Goal: Contribute content: Contribute content

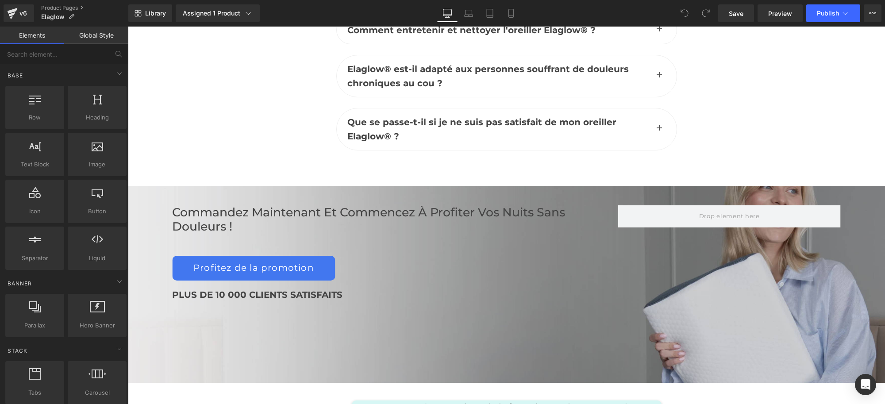
scroll to position [4189, 0]
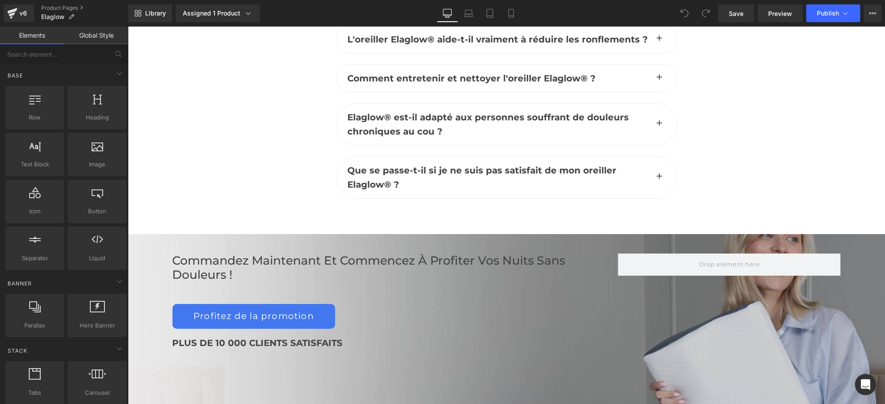
click at [464, 336] on div "PLUS DE 10 000 CLIENTS SATISFAITS" at bounding box center [395, 343] width 446 height 14
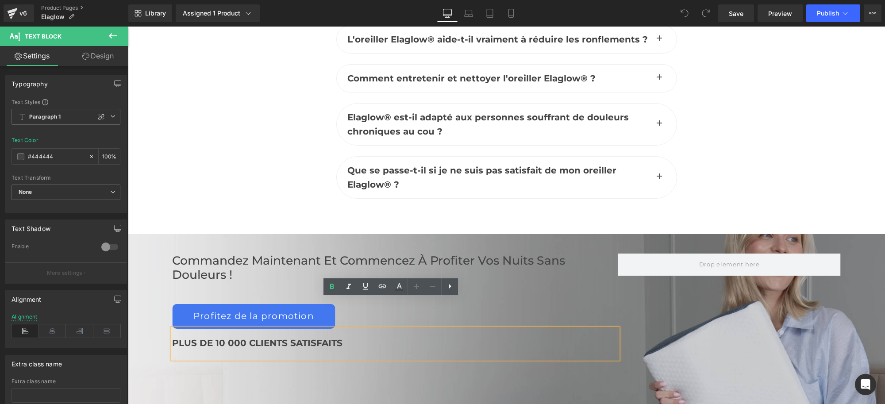
click at [424, 354] on div "Commandez maintenant et commencez à profiter vos nuits sans douleurs ! Heading …" at bounding box center [506, 332] width 757 height 197
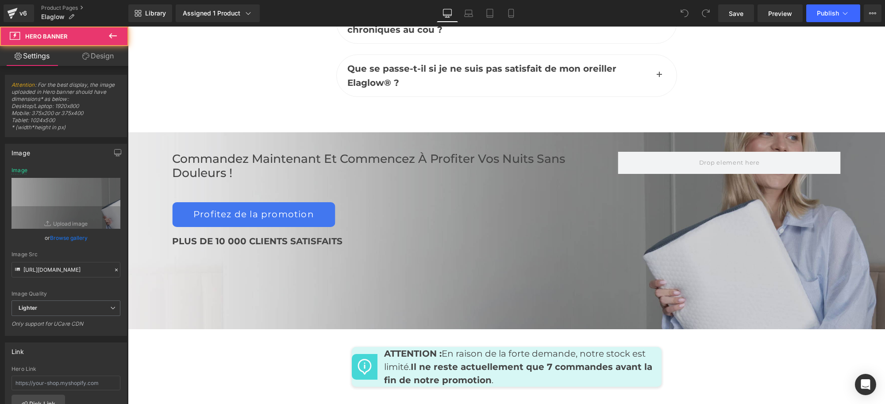
scroll to position [4300, 0]
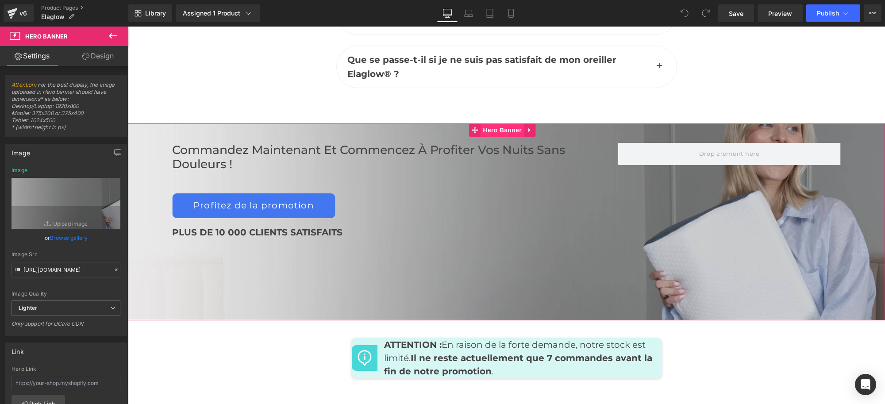
click at [508, 123] on span "Hero Banner" at bounding box center [502, 129] width 43 height 13
click at [413, 193] on div at bounding box center [395, 194] width 446 height 2
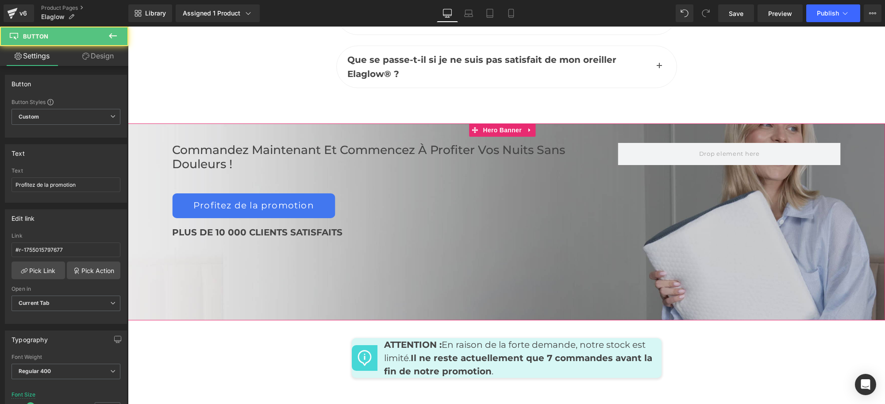
click at [423, 271] on div "Commandez maintenant et commencez à profiter vos nuits sans douleurs ! Heading …" at bounding box center [506, 221] width 757 height 197
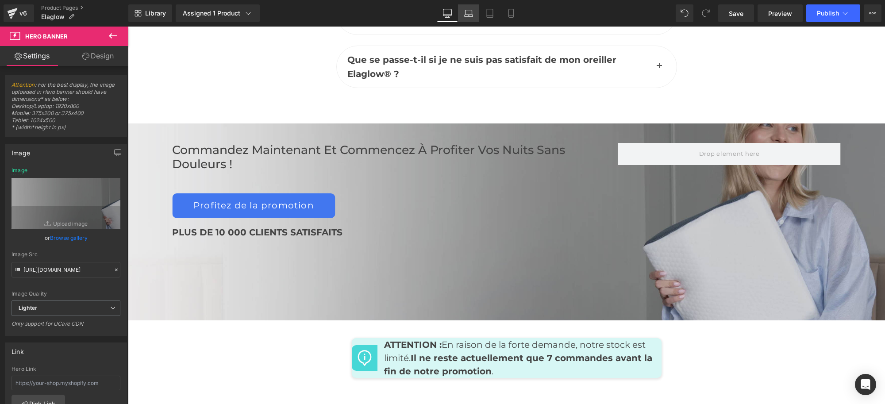
click at [475, 16] on link "Laptop" at bounding box center [468, 13] width 21 height 18
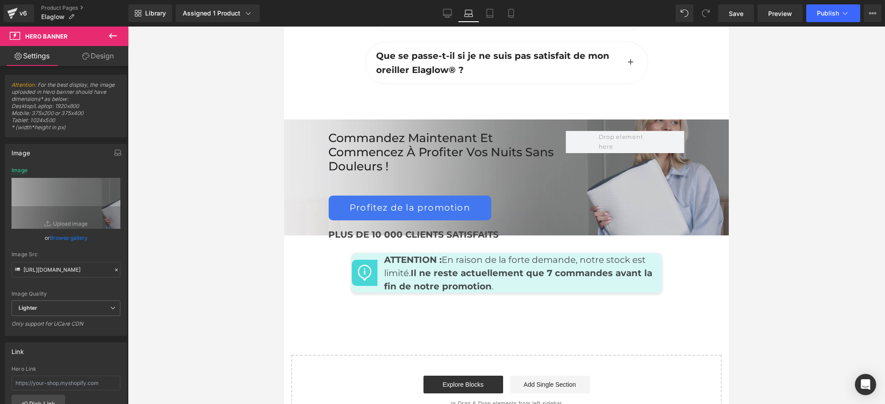
scroll to position [4186, 0]
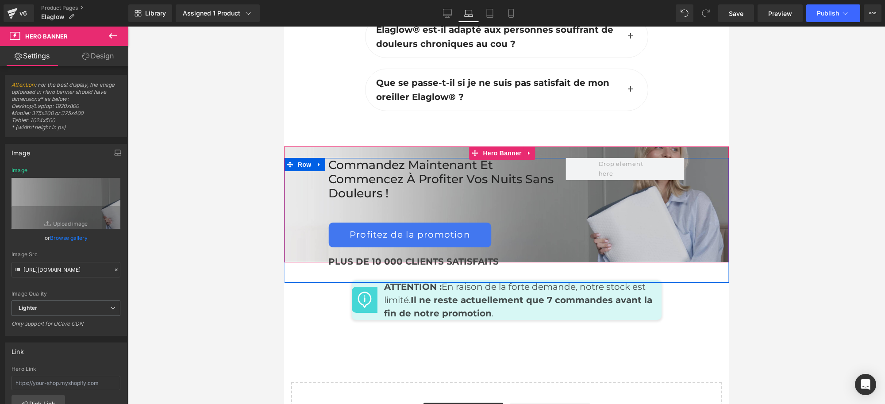
click at [640, 283] on div "Commandez maintenant et commencez à profiter vos nuits sans douleurs ! Heading …" at bounding box center [506, 220] width 445 height 125
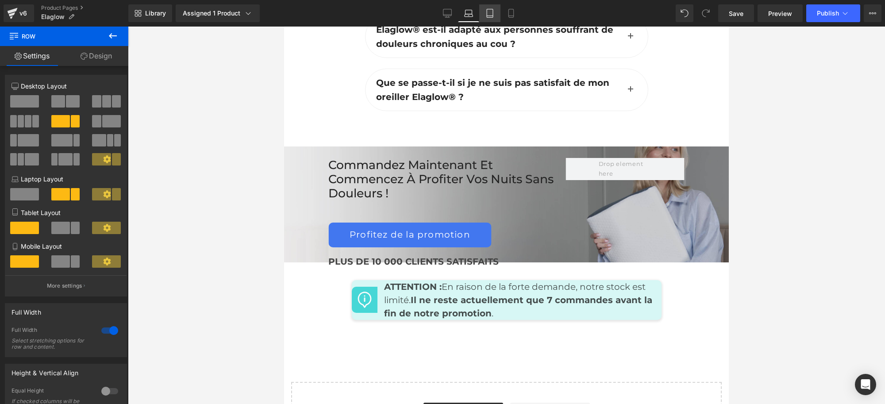
click at [490, 12] on icon at bounding box center [489, 13] width 9 height 9
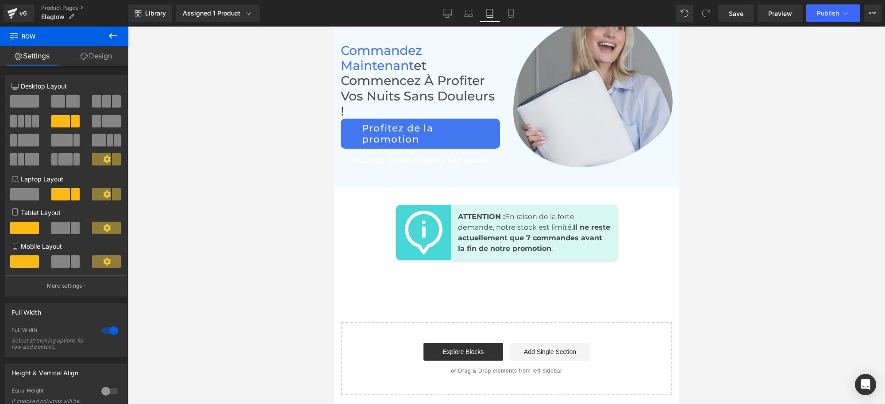
scroll to position [6305, 0]
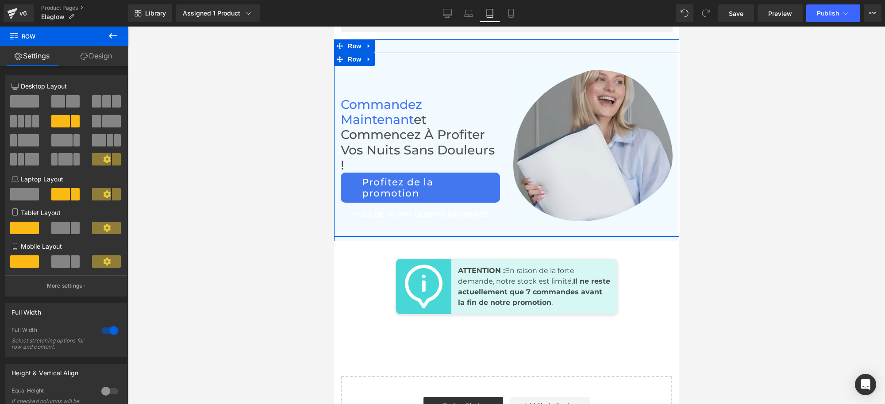
click at [445, 96] on div "Commandez maintenant et commencez à profiter vos nuits sans douleurs ! Heading …" at bounding box center [420, 149] width 173 height 166
click at [367, 63] on icon at bounding box center [368, 59] width 6 height 7
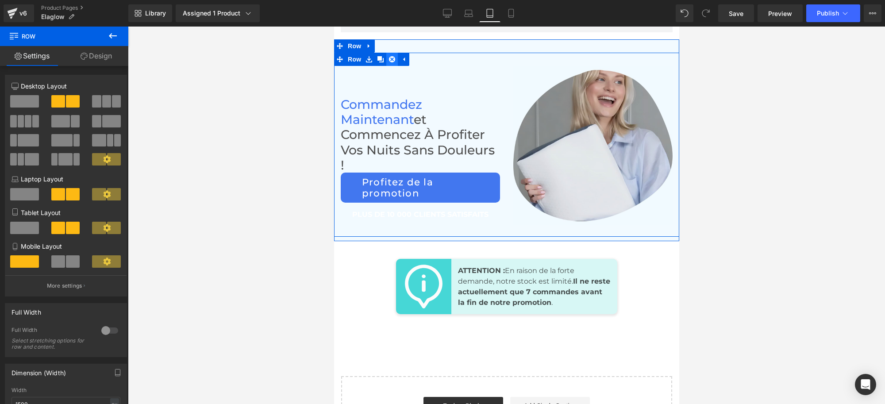
click at [388, 62] on icon at bounding box center [391, 59] width 6 height 6
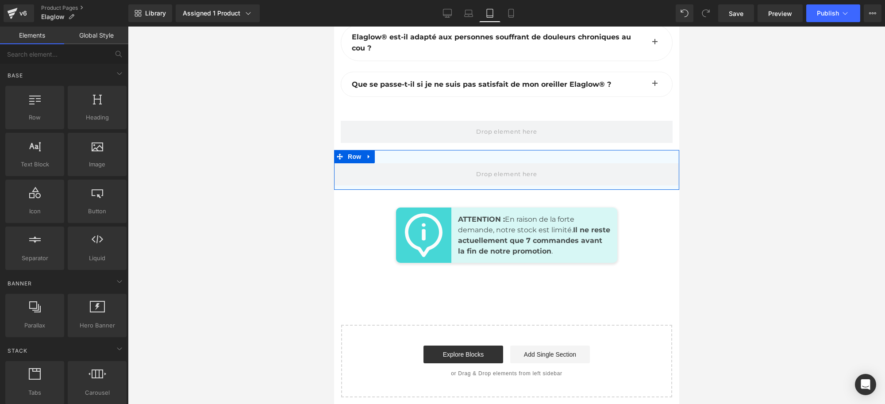
scroll to position [6139, 0]
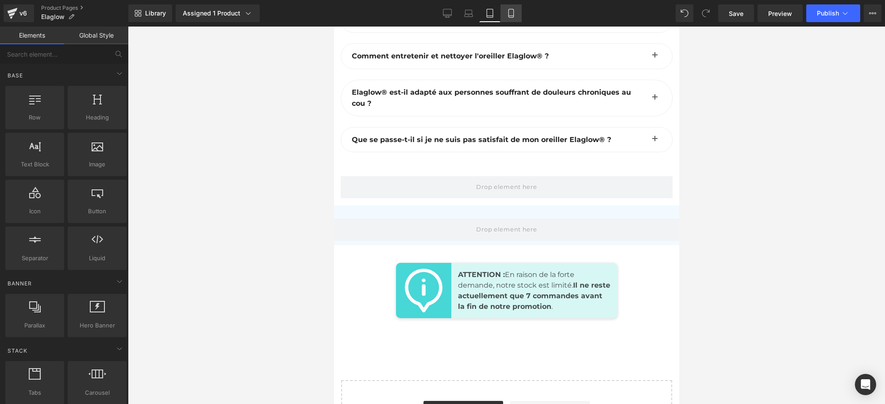
click at [508, 9] on icon at bounding box center [511, 13] width 9 height 9
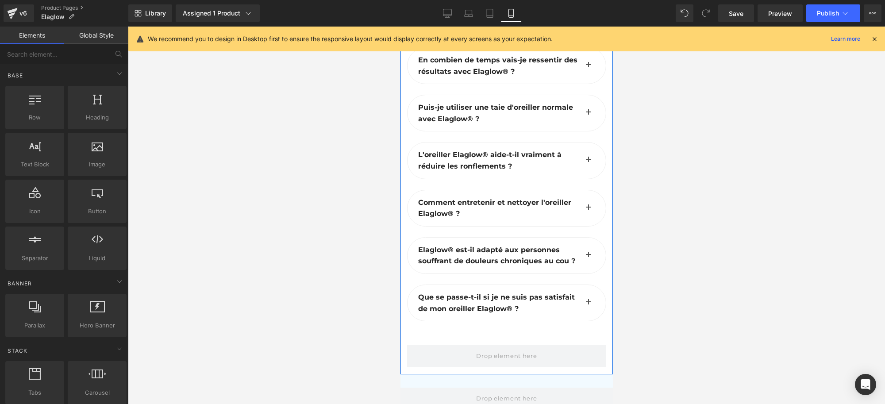
scroll to position [5167, 0]
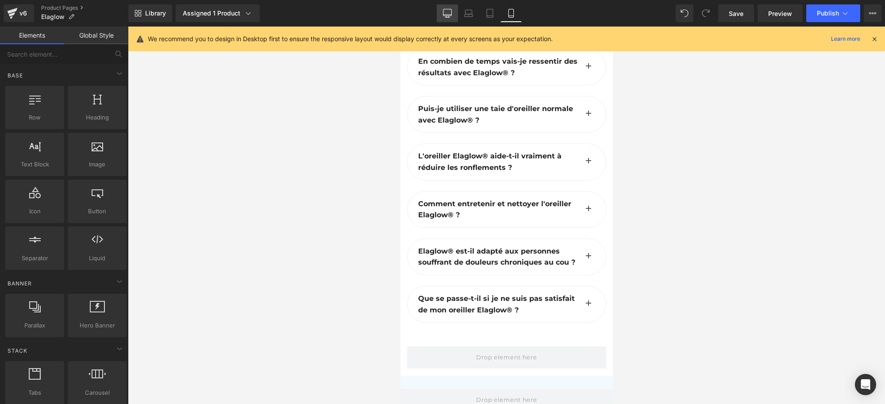
click at [448, 5] on link "Desktop" at bounding box center [447, 13] width 21 height 18
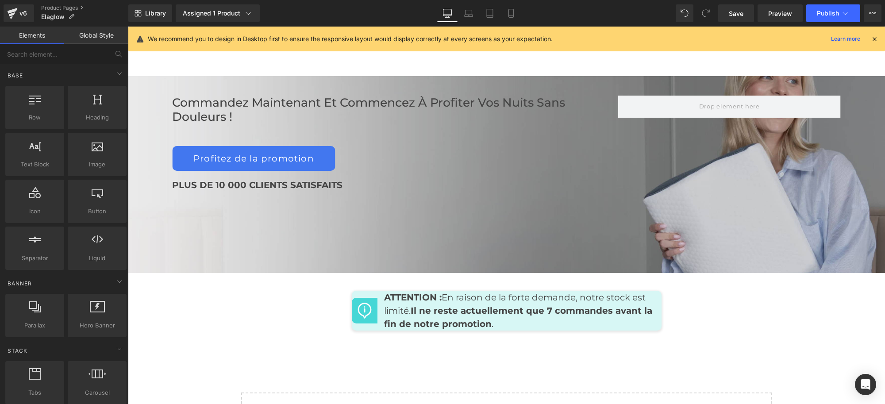
scroll to position [4290, 0]
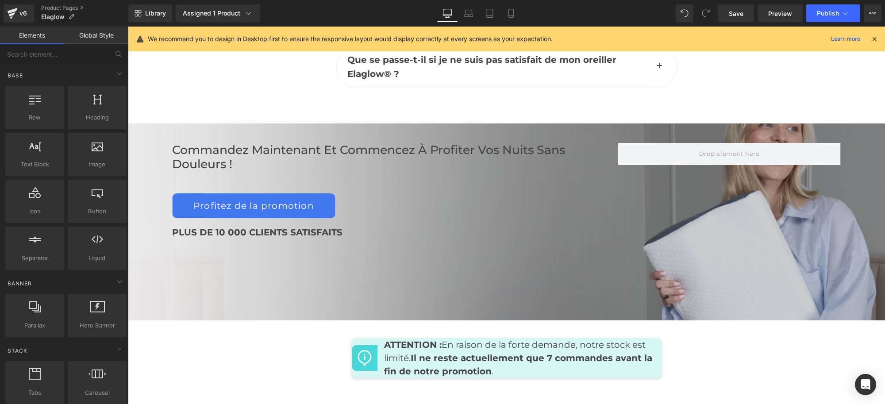
click at [453, 222] on div "Commandez maintenant et commencez à profiter vos nuits sans douleurs ! Heading …" at bounding box center [506, 221] width 757 height 197
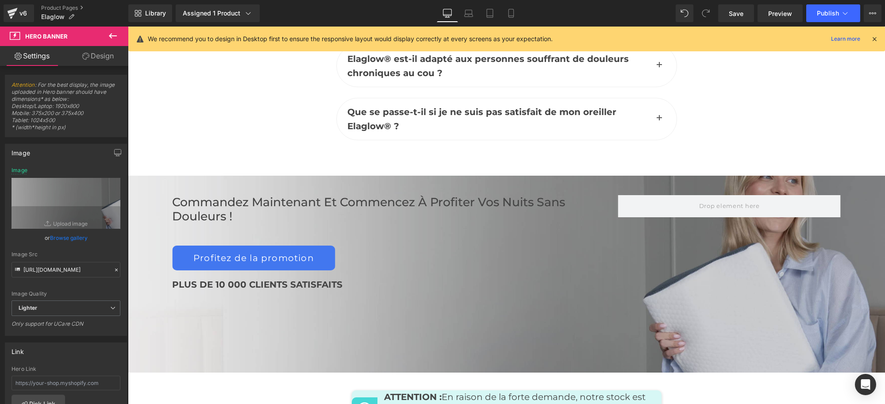
scroll to position [4234, 0]
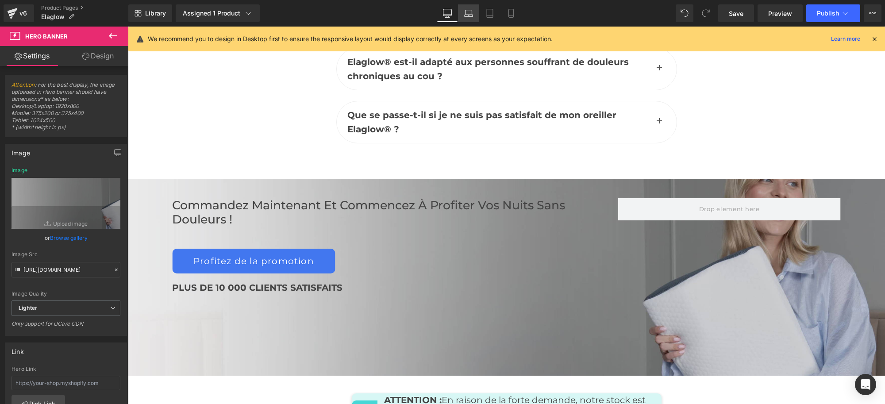
drag, startPoint x: 472, startPoint y: 13, endPoint x: 229, endPoint y: 114, distance: 262.4
click at [472, 13] on icon at bounding box center [468, 13] width 9 height 9
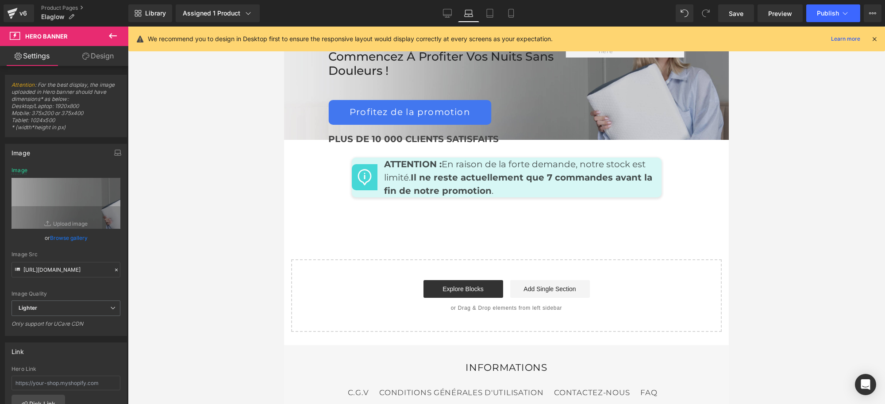
scroll to position [4191, 0]
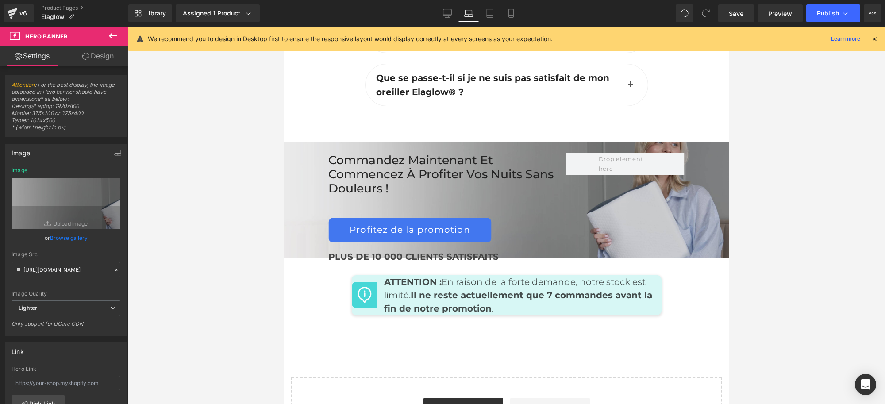
click at [521, 196] on div "Commandez maintenant et commencez à profiter vos nuits sans douleurs ! Heading" at bounding box center [447, 174] width 238 height 42
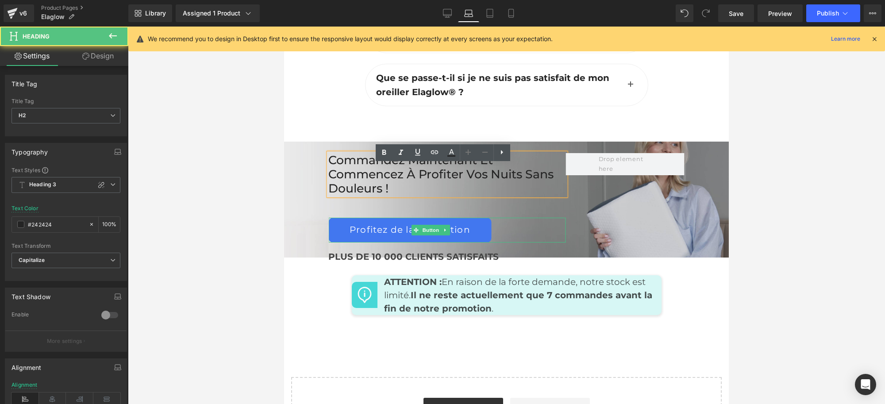
click at [540, 239] on div "Profitez de la promotion" at bounding box center [447, 230] width 238 height 25
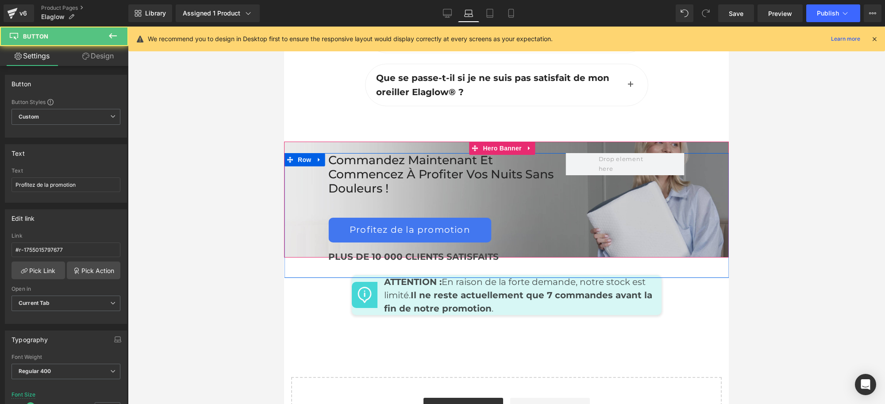
click at [567, 218] on div "Commandez maintenant et commencez à profiter vos nuits sans douleurs ! Heading …" at bounding box center [506, 215] width 445 height 125
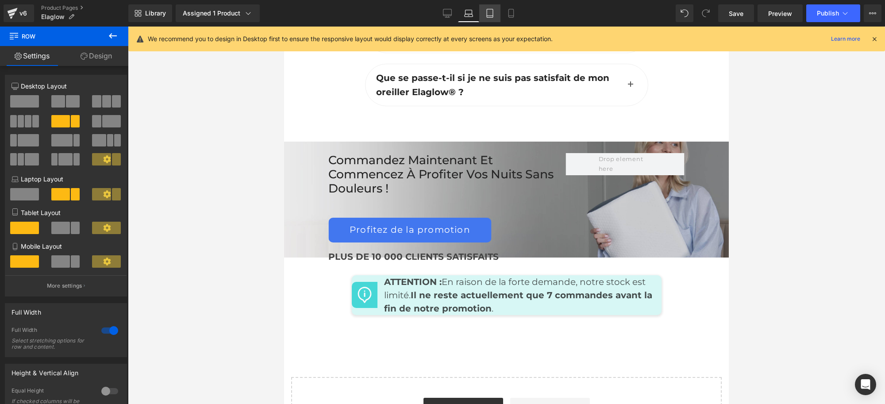
click at [484, 12] on link "Tablet" at bounding box center [489, 13] width 21 height 18
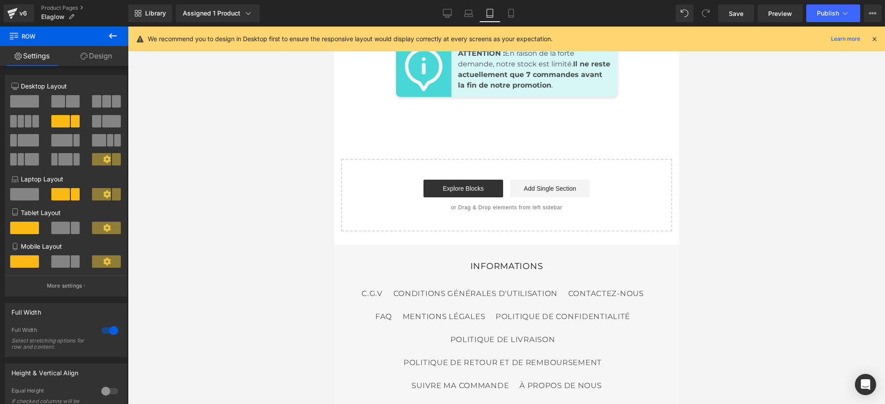
scroll to position [6135, 0]
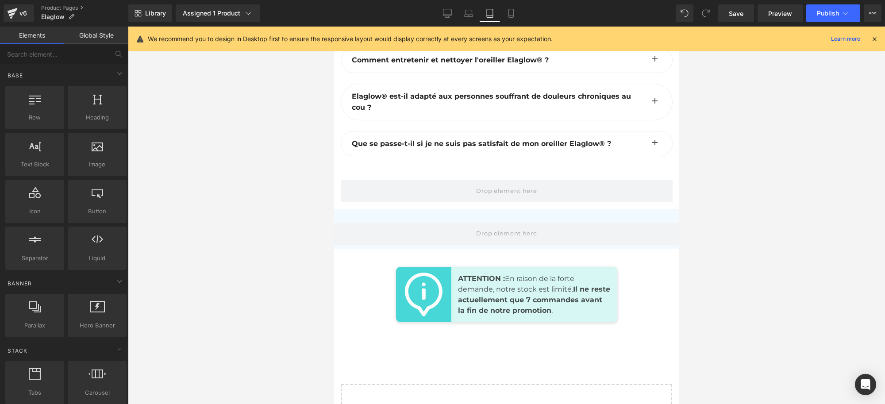
click at [734, 13] on span "Save" at bounding box center [736, 13] width 15 height 9
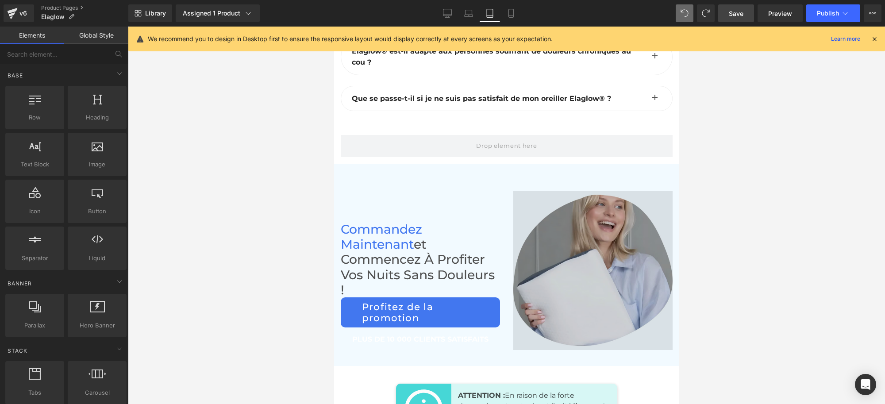
scroll to position [6301, 0]
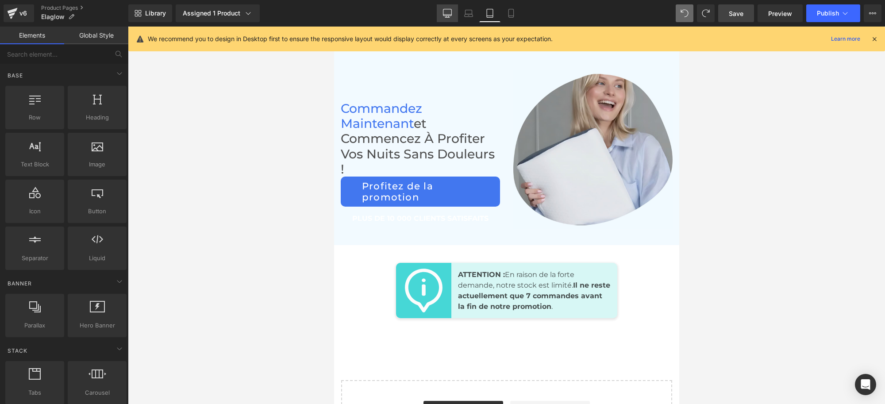
click at [452, 12] on icon at bounding box center [447, 13] width 9 height 9
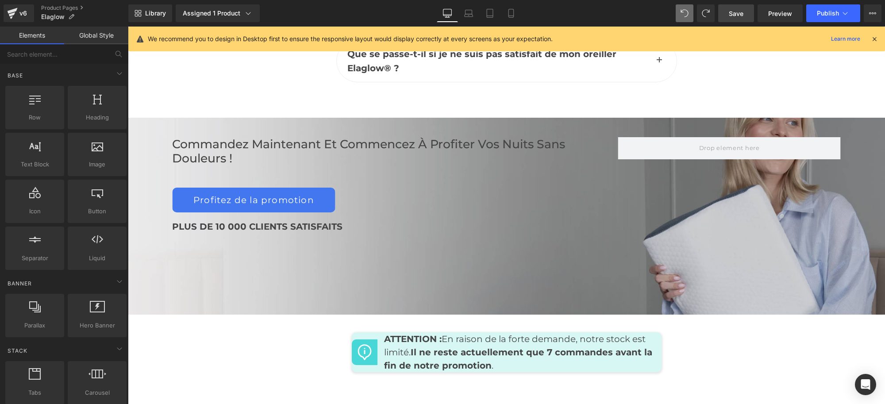
scroll to position [4301, 0]
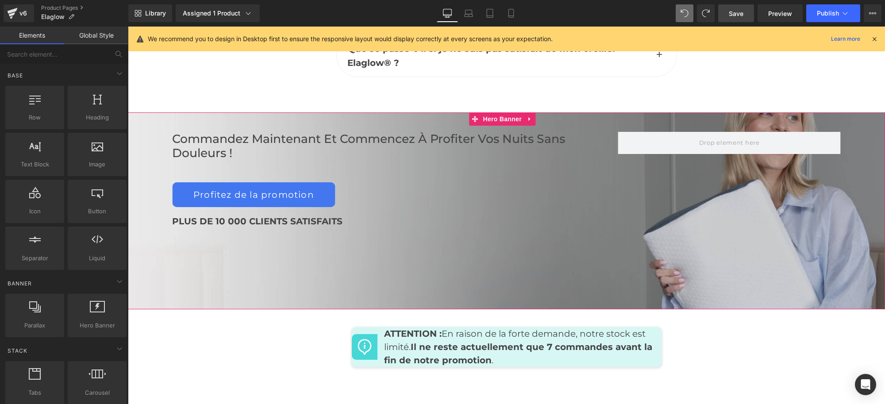
click at [474, 207] on div "PLUS DE 10 000 CLIENTS SATISFAITS" at bounding box center [395, 222] width 446 height 30
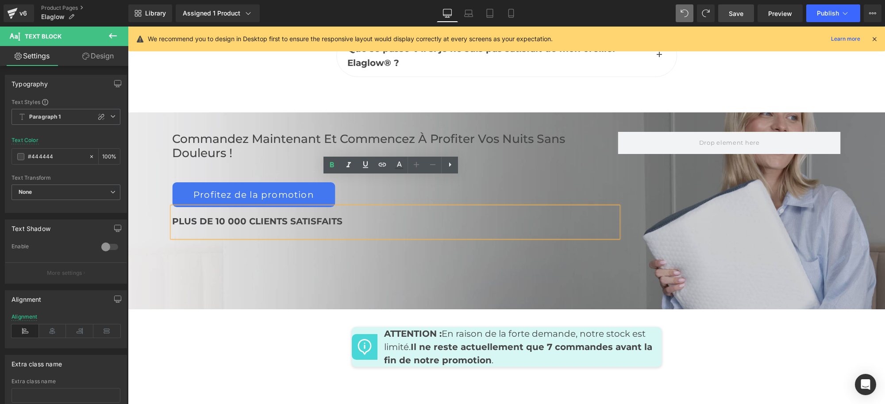
click at [476, 24] on div "Library Assigned 1 Product Product Preview Oreiller orthopédique Elaglow® - Amé…" at bounding box center [506, 13] width 757 height 27
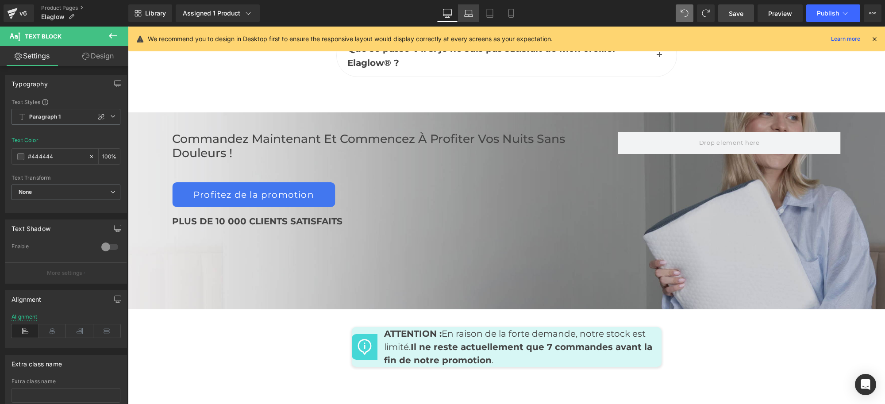
click at [467, 12] on icon at bounding box center [468, 13] width 9 height 9
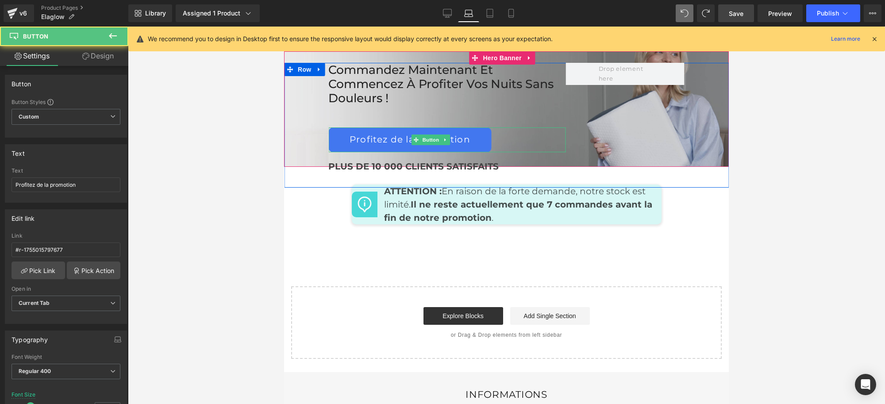
click at [518, 152] on div "Profitez de la promotion" at bounding box center [447, 139] width 238 height 25
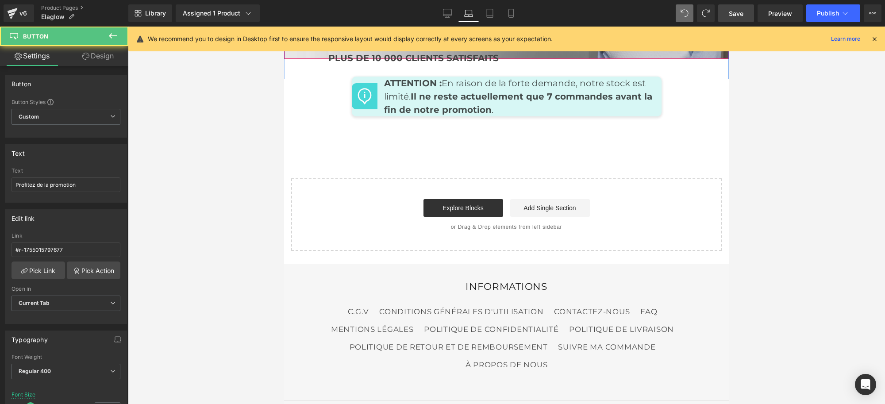
scroll to position [4268, 0]
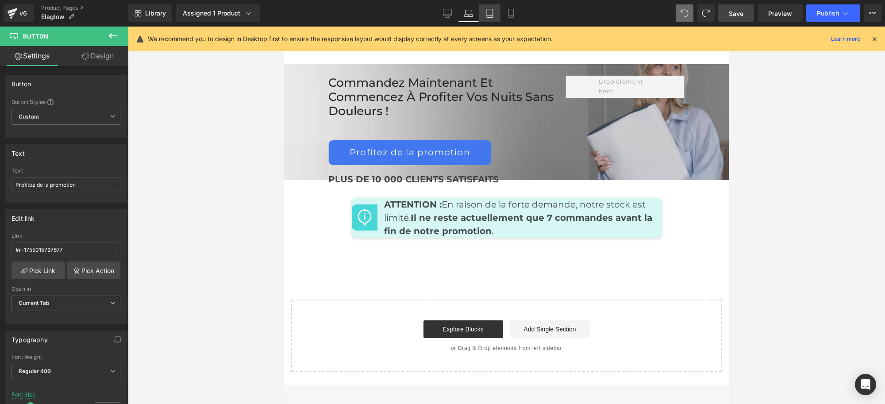
drag, startPoint x: 492, startPoint y: 13, endPoint x: 213, endPoint y: 235, distance: 356.1
click at [492, 13] on icon at bounding box center [489, 13] width 9 height 9
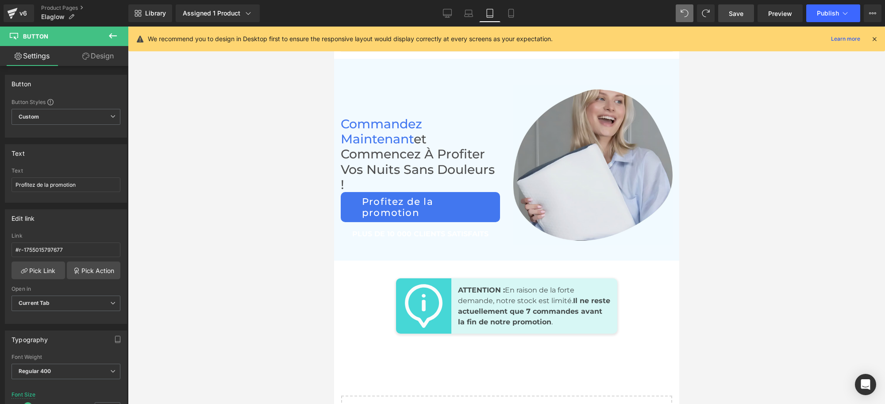
scroll to position [6241, 0]
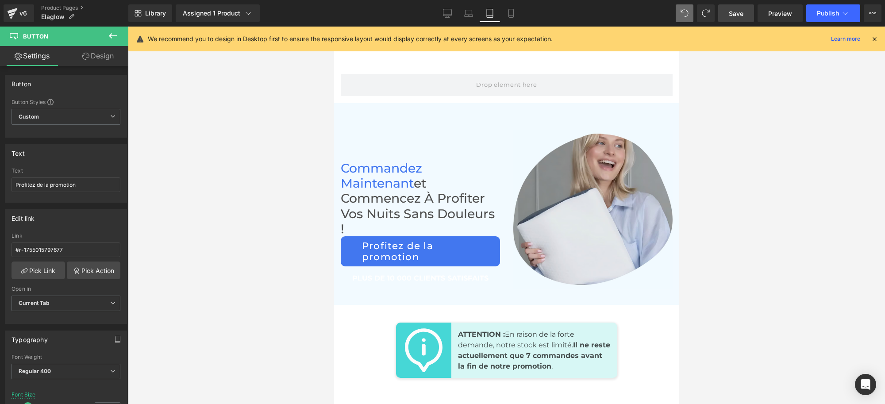
click at [492, 186] on h1 "Commandez maintenant et commencez à profiter vos nuits sans douleurs !" at bounding box center [419, 198] width 159 height 75
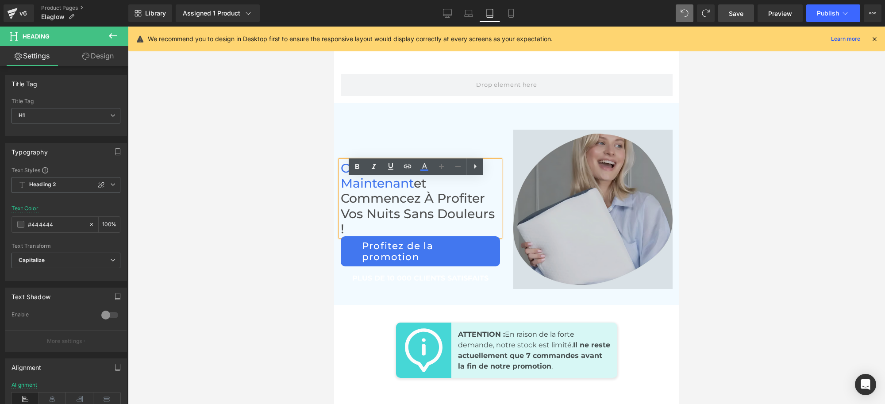
click at [514, 151] on img at bounding box center [592, 209] width 159 height 159
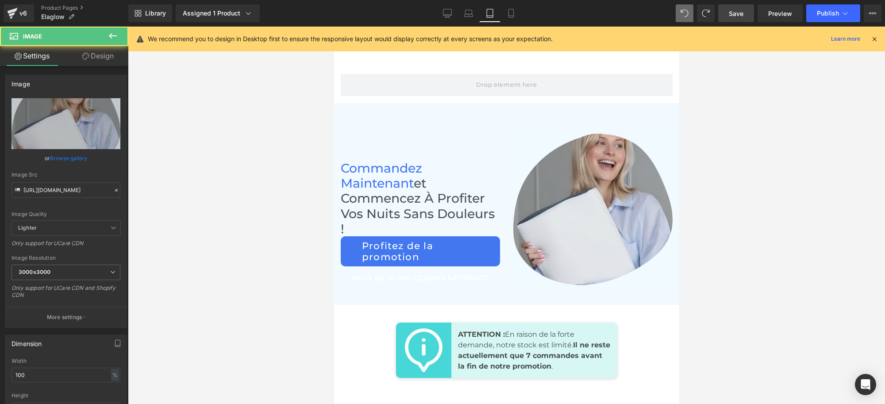
click at [480, 147] on div "Commandez maintenant et commencez à profiter vos nuits sans douleurs ! Heading …" at bounding box center [420, 213] width 173 height 166
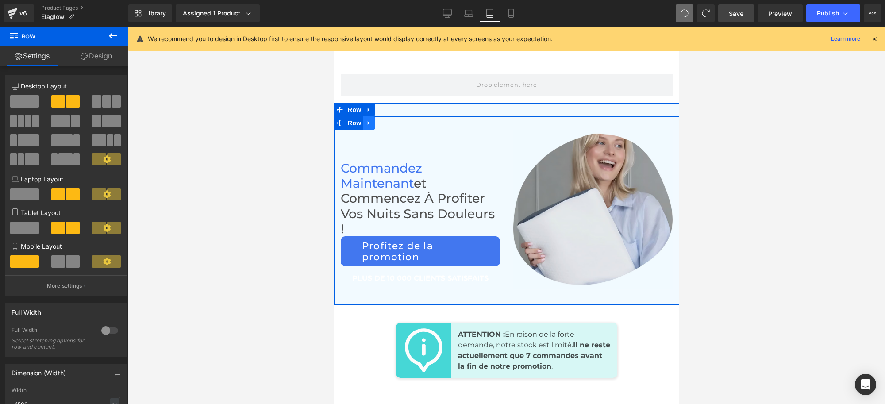
click at [365, 127] on icon at bounding box center [368, 123] width 6 height 7
click at [386, 130] on link at bounding box center [392, 122] width 12 height 13
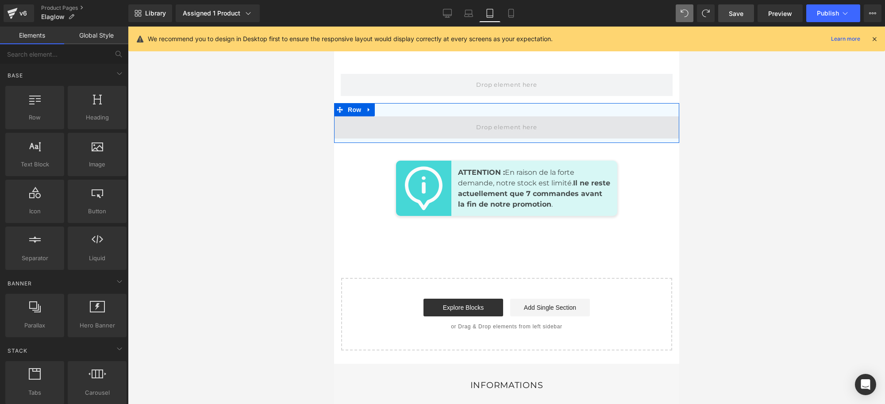
click at [425, 138] on span at bounding box center [506, 127] width 345 height 22
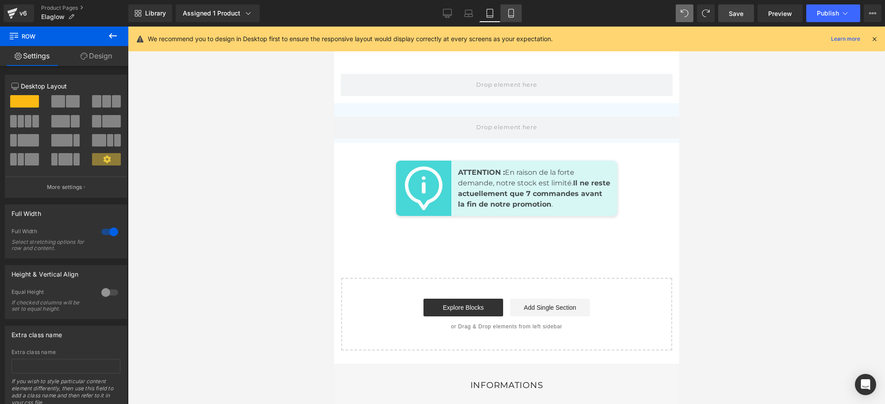
drag, startPoint x: 511, startPoint y: 11, endPoint x: 102, endPoint y: 130, distance: 426.1
click at [511, 11] on icon at bounding box center [511, 13] width 9 height 9
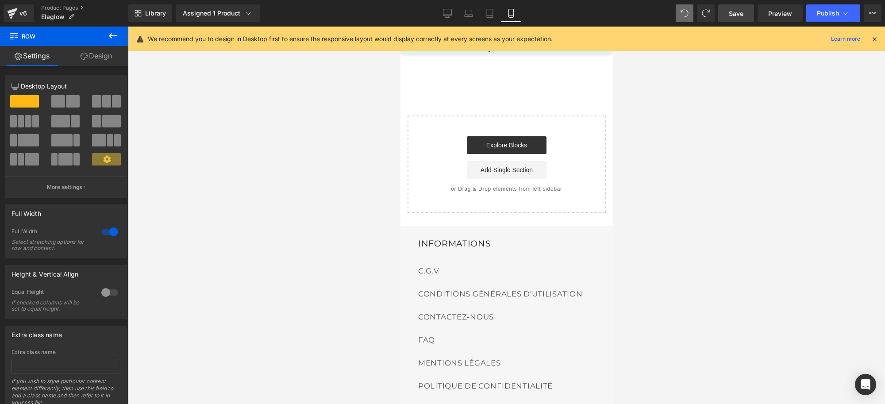
scroll to position [5421, 0]
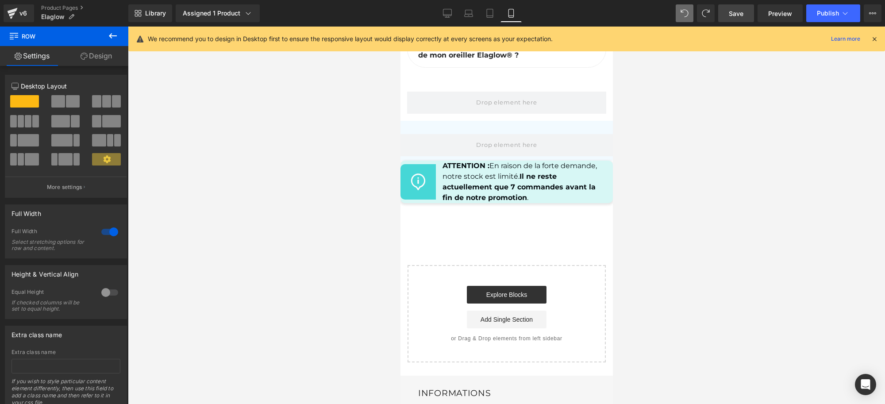
click at [748, 15] on link "Save" at bounding box center [736, 13] width 36 height 18
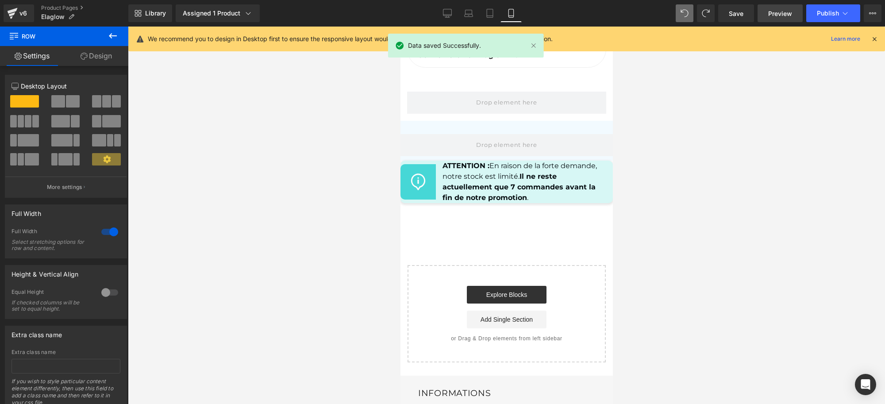
click at [777, 12] on span "Preview" at bounding box center [780, 13] width 24 height 9
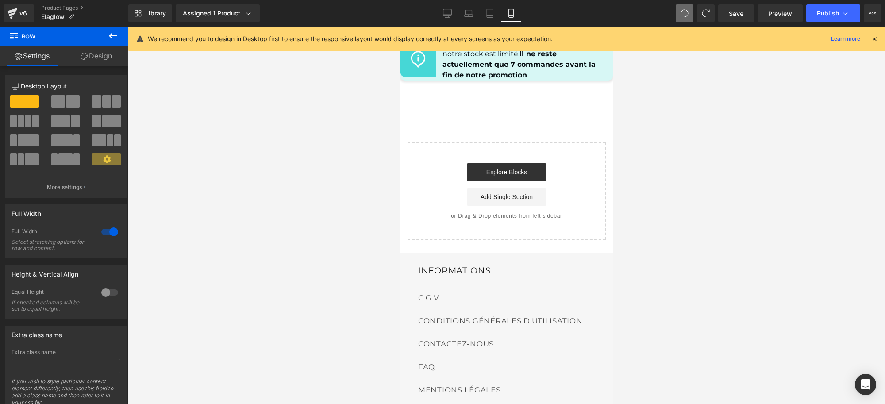
scroll to position [5477, 0]
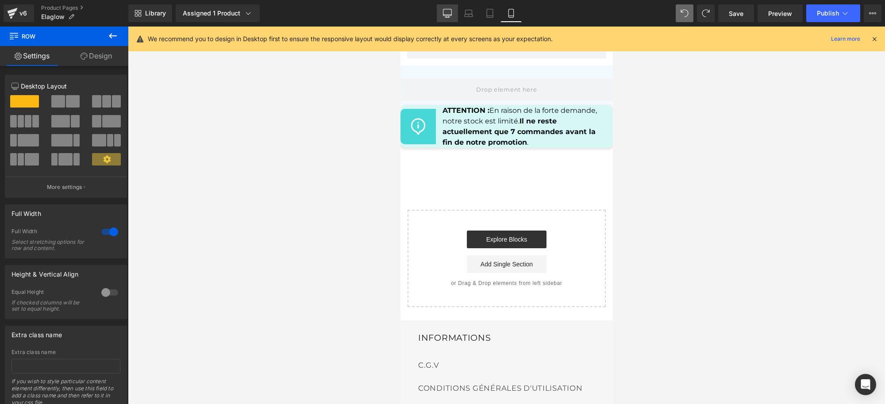
click at [456, 21] on link "Desktop" at bounding box center [447, 13] width 21 height 18
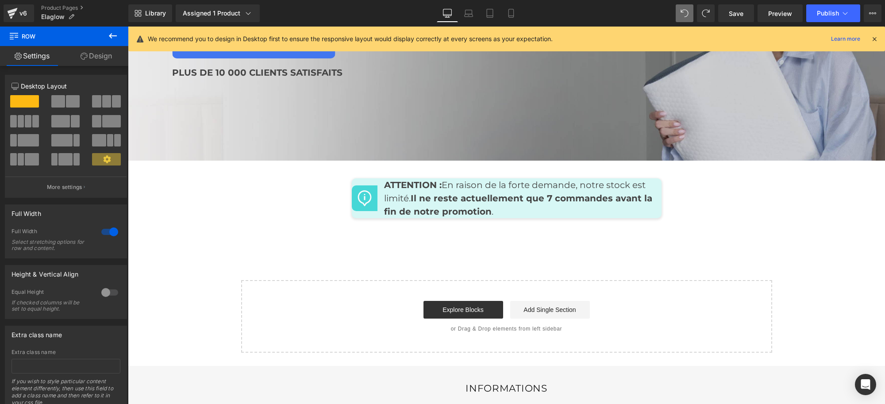
scroll to position [4290, 0]
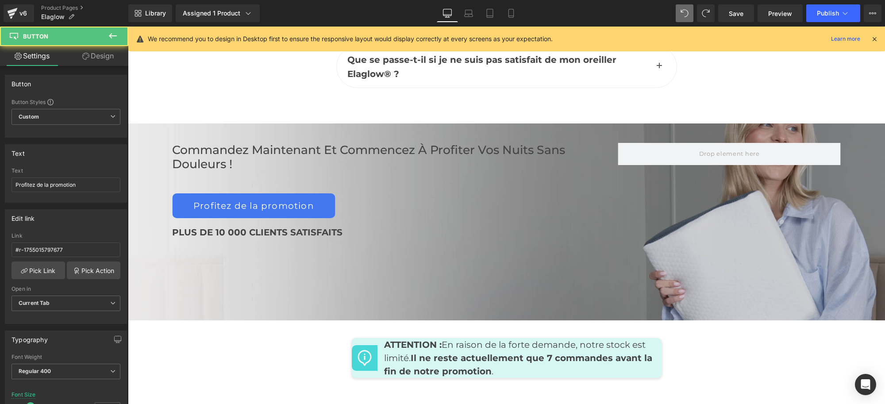
click at [570, 193] on div "Profitez de la promotion Button" at bounding box center [395, 205] width 446 height 25
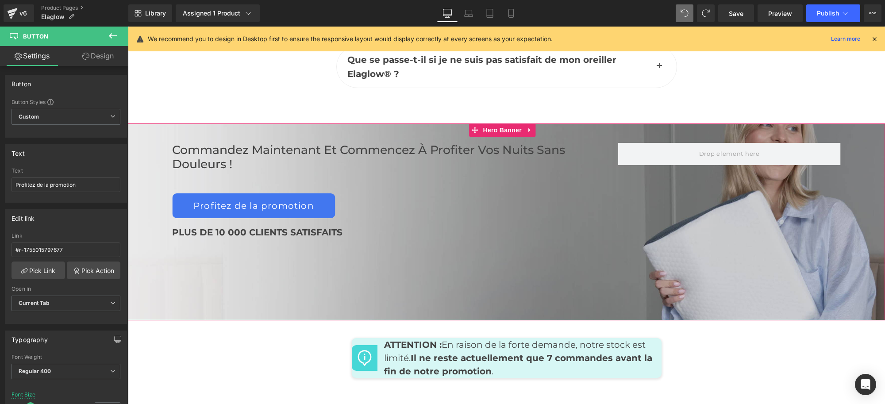
click at [412, 254] on div "Commandez maintenant et commencez à profiter vos nuits sans douleurs ! Heading …" at bounding box center [506, 221] width 757 height 197
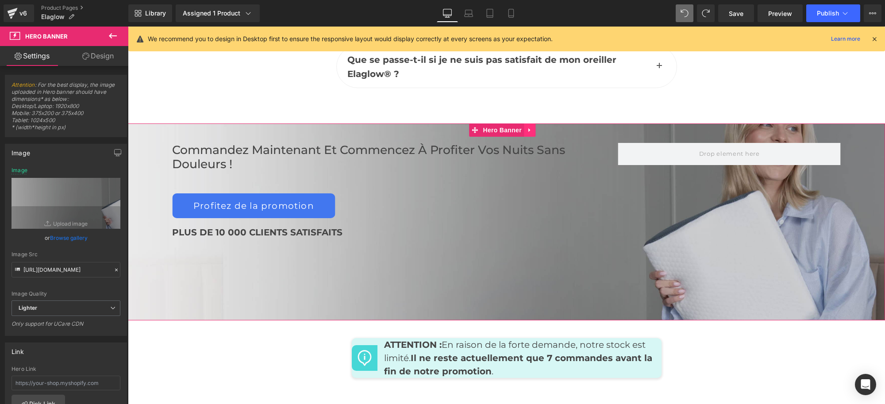
click at [532, 127] on icon at bounding box center [530, 130] width 6 height 7
click at [115, 154] on icon "button" at bounding box center [118, 152] width 7 height 5
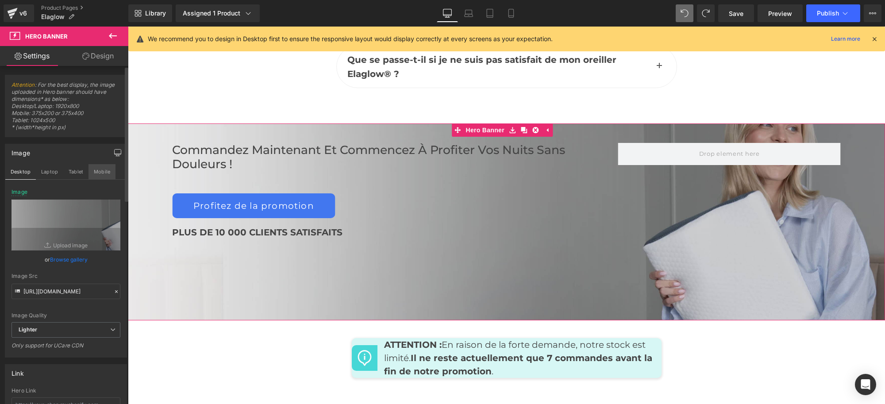
click at [102, 172] on button "Mobile" at bounding box center [101, 171] width 27 height 15
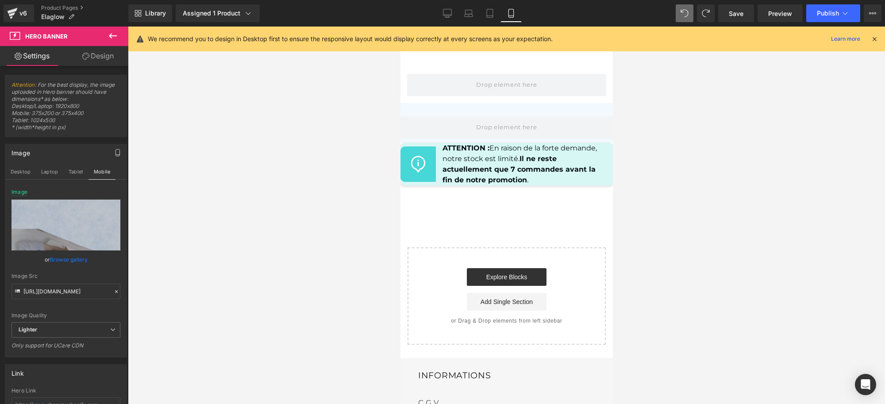
scroll to position [5420, 0]
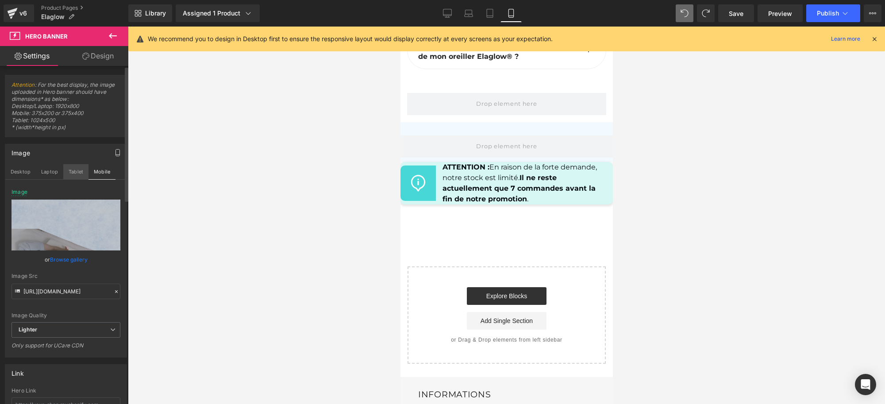
click at [71, 171] on button "Tablet" at bounding box center [75, 171] width 25 height 15
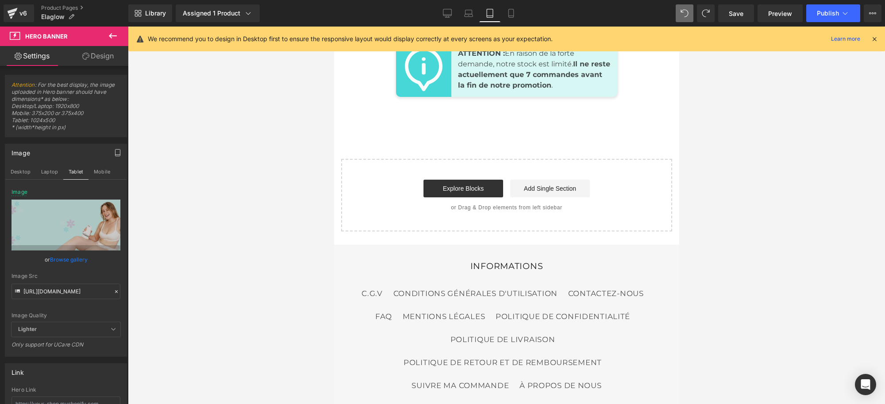
scroll to position [6305, 0]
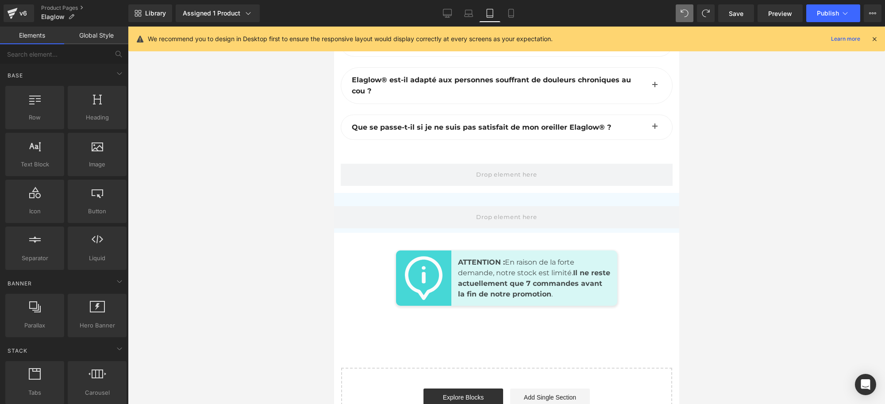
scroll to position [6139, 0]
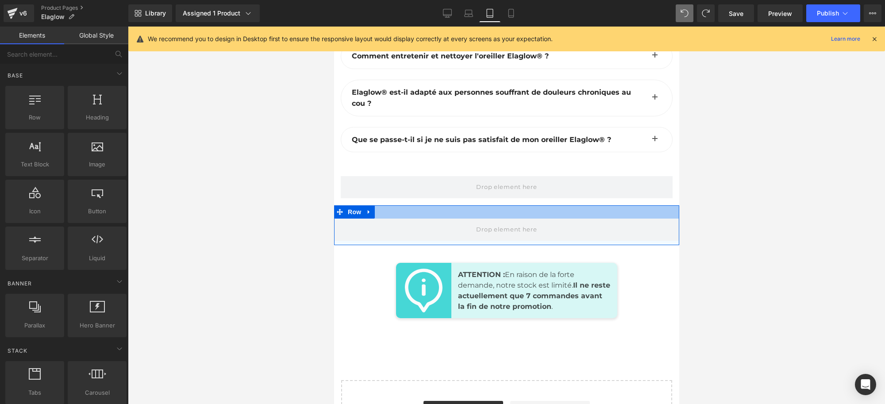
click at [391, 219] on div at bounding box center [506, 211] width 345 height 13
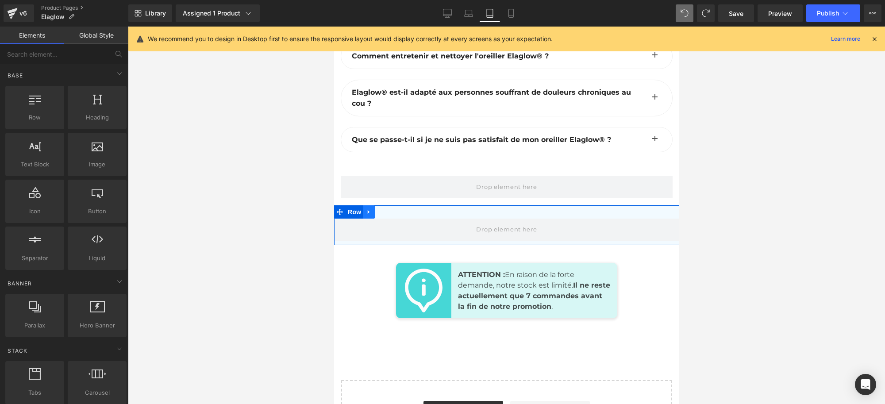
click at [368, 219] on link at bounding box center [369, 211] width 12 height 13
click at [390, 215] on icon at bounding box center [391, 212] width 6 height 6
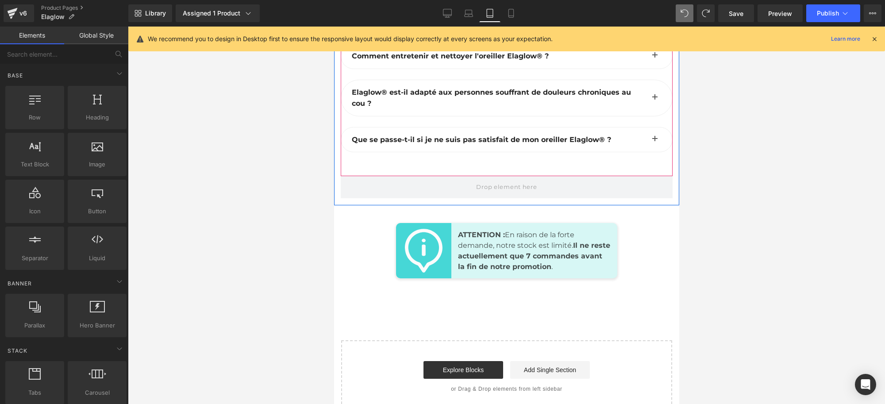
click at [415, 163] on div "Que se passe-t-il si je ne suis pas satisfait de mon oreiller Elaglow® ? Text B…" at bounding box center [506, 145] width 332 height 36
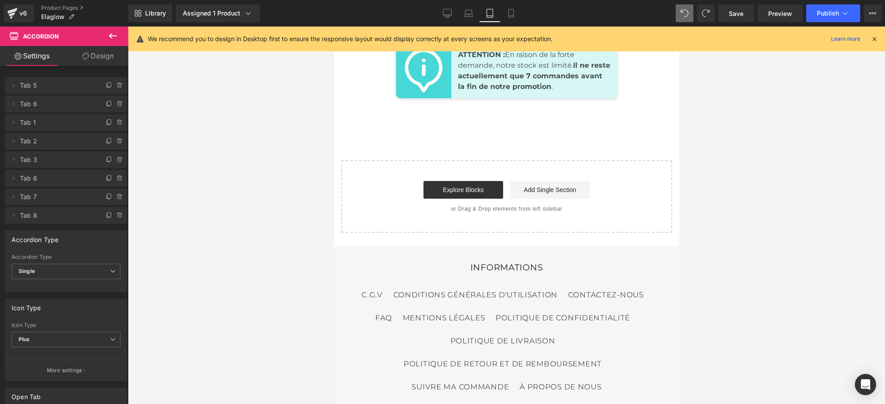
scroll to position [6206, 0]
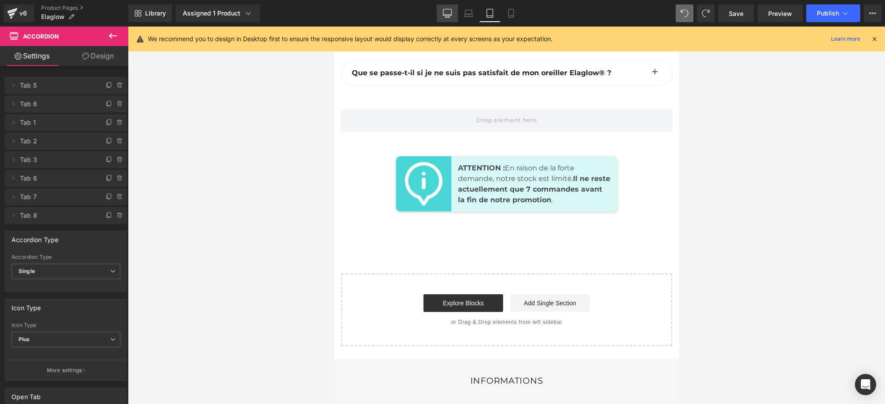
drag, startPoint x: 450, startPoint y: 15, endPoint x: 318, endPoint y: 246, distance: 266.2
click at [450, 15] on icon at bounding box center [447, 15] width 8 height 0
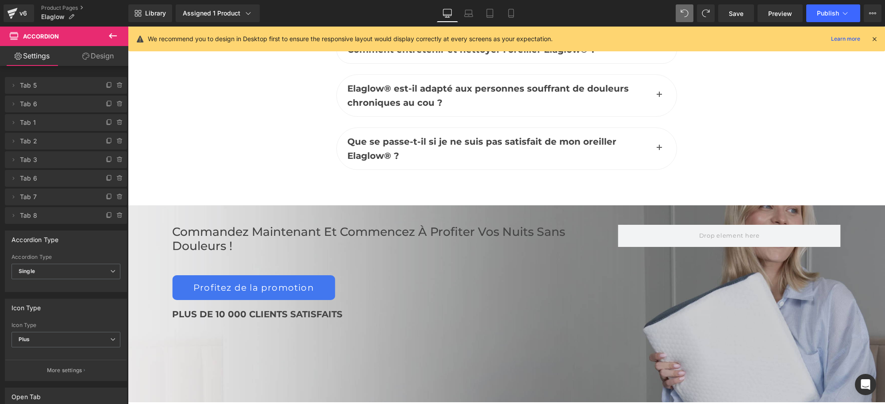
scroll to position [4206, 0]
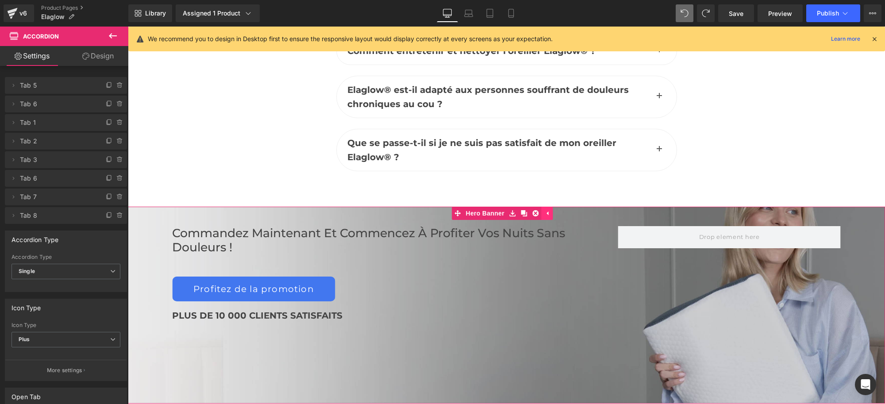
click at [550, 210] on icon at bounding box center [547, 213] width 6 height 7
click at [487, 207] on span "Hero Banner" at bounding box center [502, 213] width 43 height 13
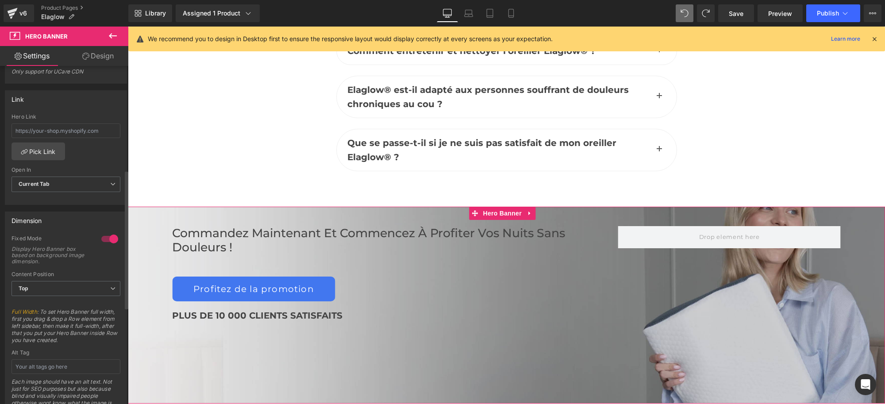
scroll to position [0, 0]
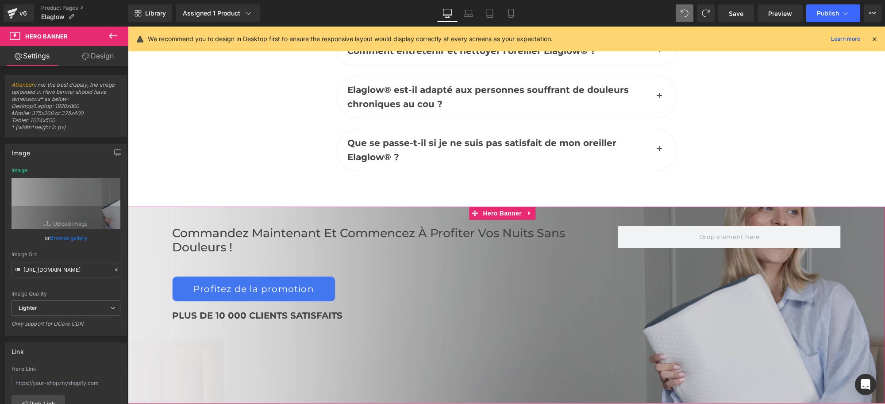
click at [96, 54] on link "Design" at bounding box center [98, 56] width 64 height 20
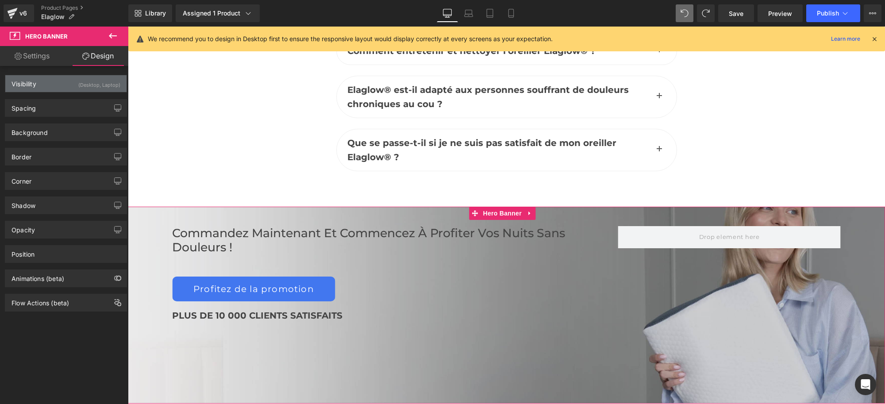
click at [65, 85] on div "Visibility (Desktop, Laptop)" at bounding box center [65, 83] width 121 height 17
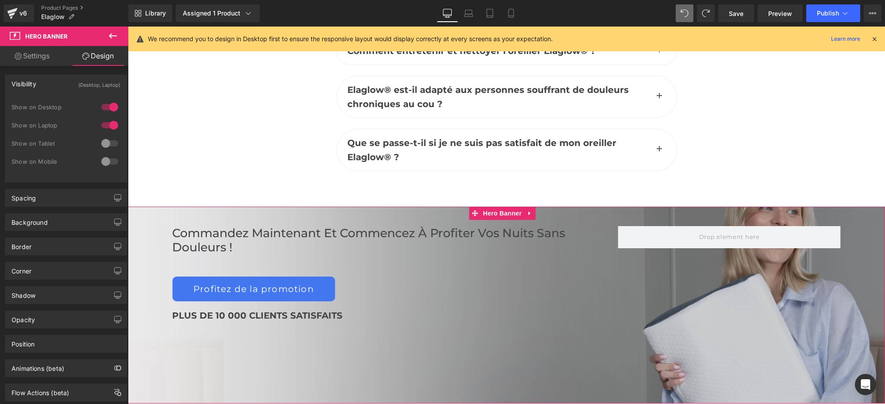
click at [102, 143] on div at bounding box center [109, 143] width 21 height 14
click at [104, 158] on div at bounding box center [109, 161] width 21 height 14
click at [79, 88] on div "Visibility (All)" at bounding box center [65, 83] width 121 height 17
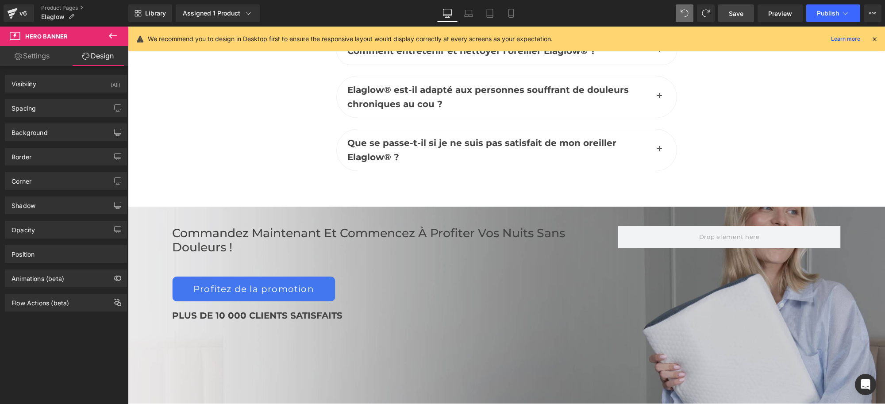
drag, startPoint x: 738, startPoint y: 13, endPoint x: 533, endPoint y: 135, distance: 238.3
click at [738, 13] on span "Save" at bounding box center [736, 13] width 15 height 9
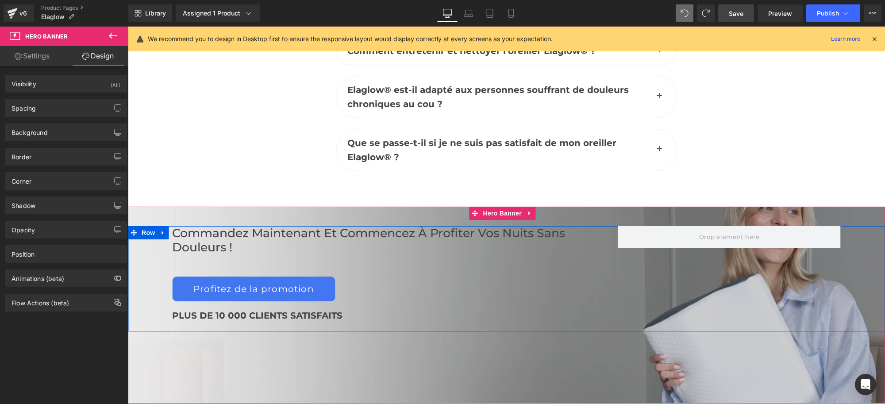
click at [460, 233] on div "Commandez maintenant et commencez à profiter vos nuits sans douleurs ! Heading …" at bounding box center [395, 278] width 446 height 105
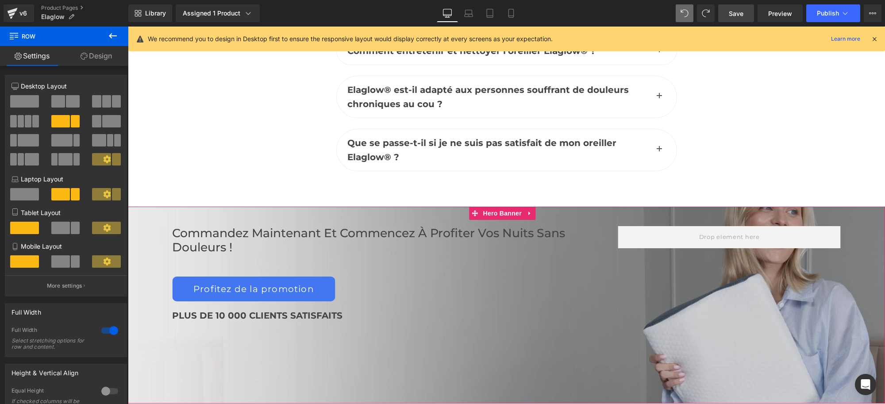
click at [358, 332] on div "Commandez maintenant et commencez à profiter vos nuits sans douleurs ! Heading …" at bounding box center [506, 305] width 757 height 197
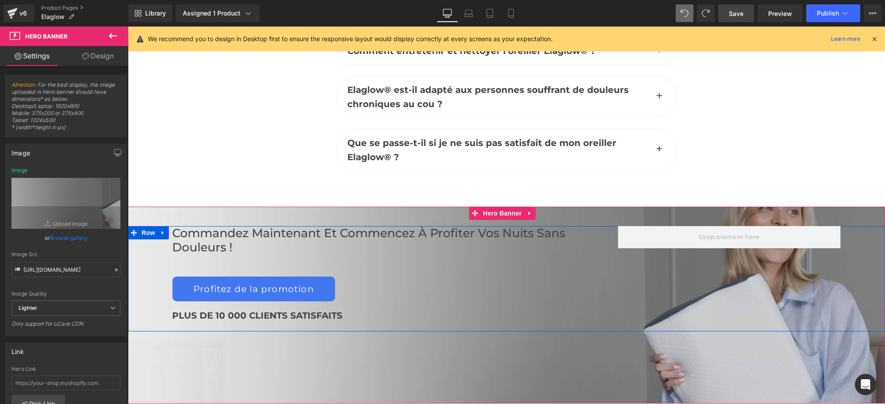
click at [548, 277] on div "Profitez de la promotion" at bounding box center [395, 289] width 446 height 25
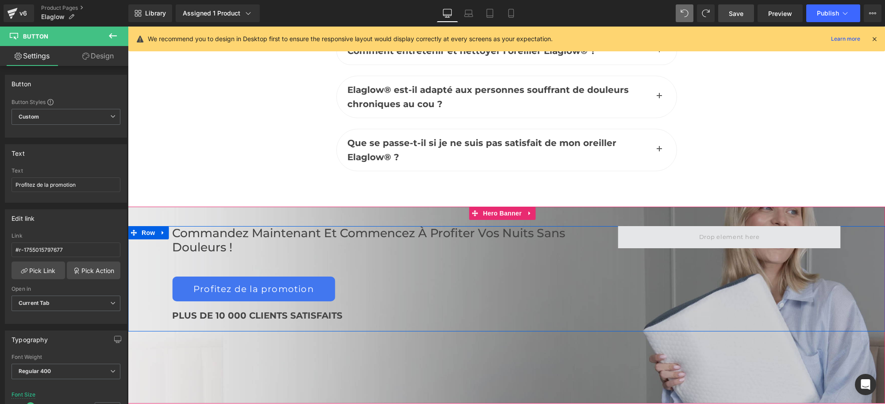
click at [647, 226] on span at bounding box center [729, 237] width 223 height 22
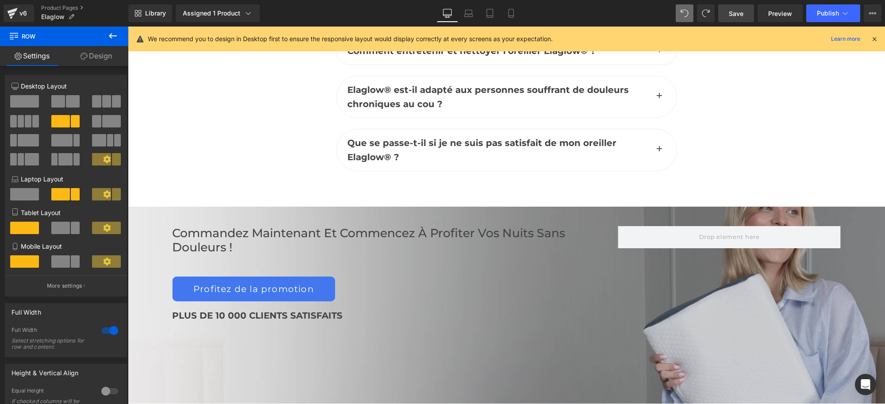
click at [737, 10] on span "Save" at bounding box center [736, 13] width 15 height 9
click at [346, 234] on div "Commandez maintenant et commencez à profiter vos nuits sans douleurs ! Heading …" at bounding box center [395, 278] width 446 height 105
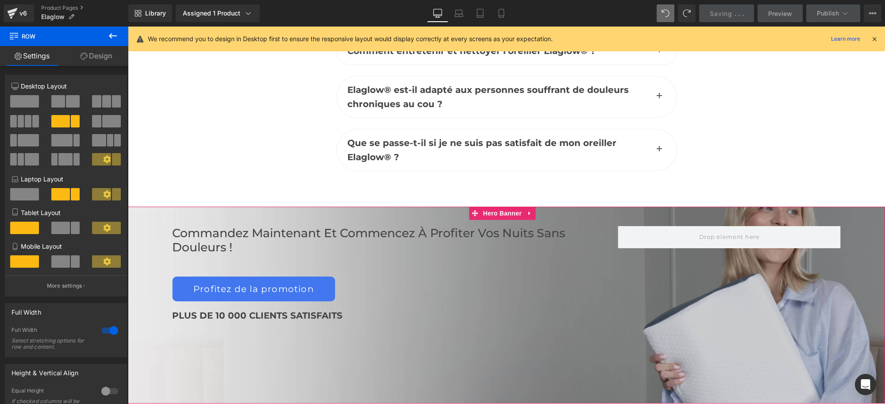
click at [214, 335] on div "Commandez maintenant et commencez à profiter vos nuits sans douleurs ! Heading …" at bounding box center [506, 305] width 757 height 197
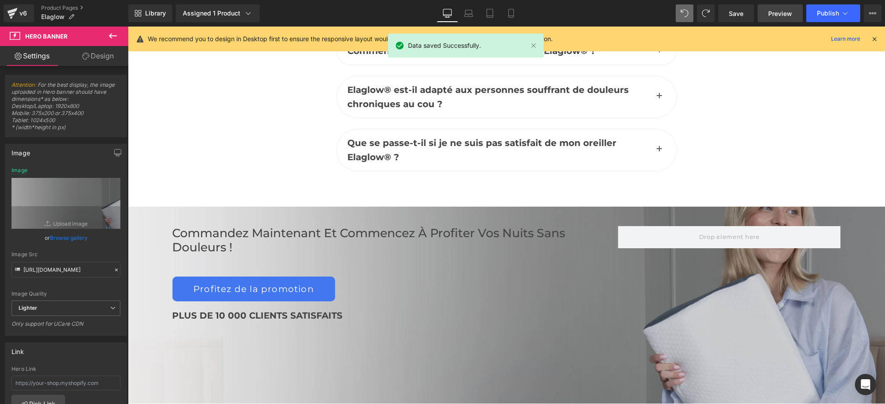
click at [784, 12] on span "Preview" at bounding box center [780, 13] width 24 height 9
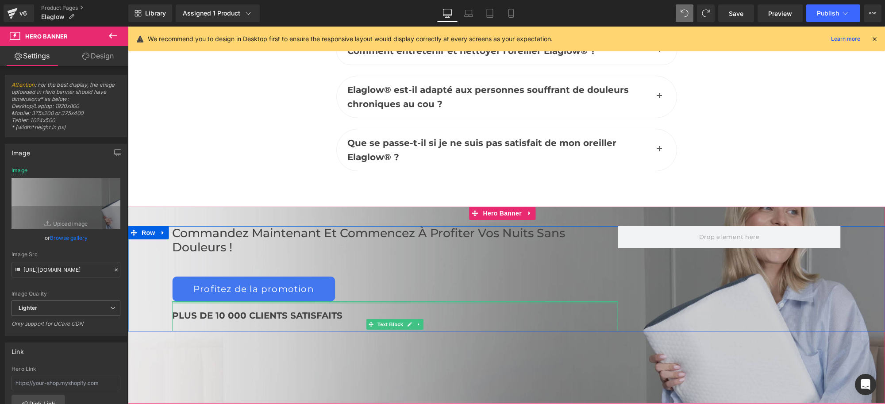
click at [488, 301] on div at bounding box center [395, 302] width 446 height 2
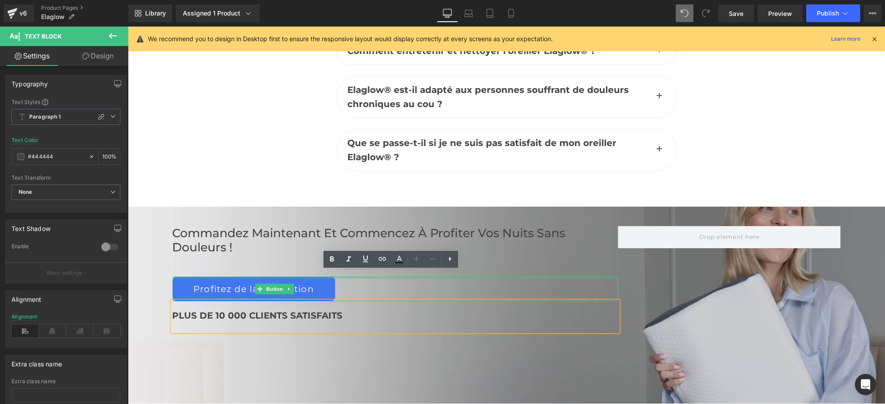
click at [508, 244] on div "Commandez maintenant et commencez à profiter vos nuits sans douleurs ! Heading …" at bounding box center [395, 278] width 446 height 105
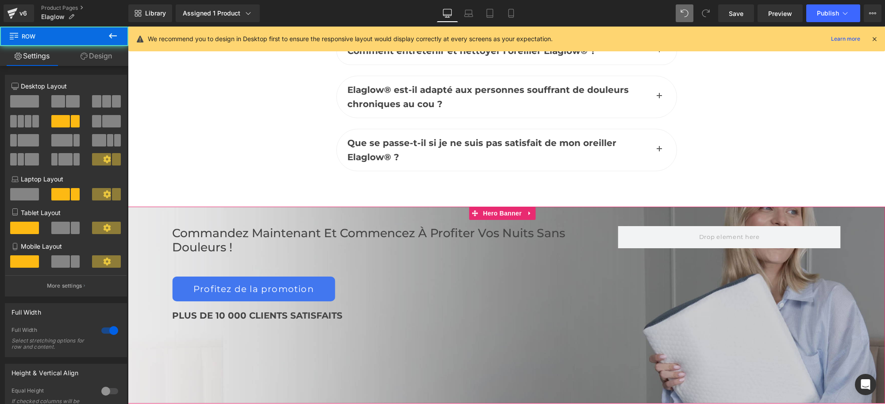
click at [402, 207] on div "Commandez maintenant et commencez à profiter vos nuits sans douleurs ! Heading …" at bounding box center [506, 305] width 757 height 197
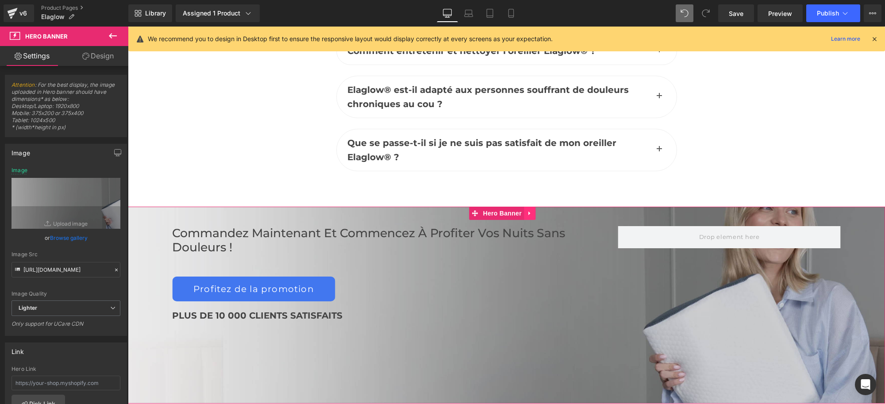
click at [528, 207] on link at bounding box center [530, 213] width 12 height 13
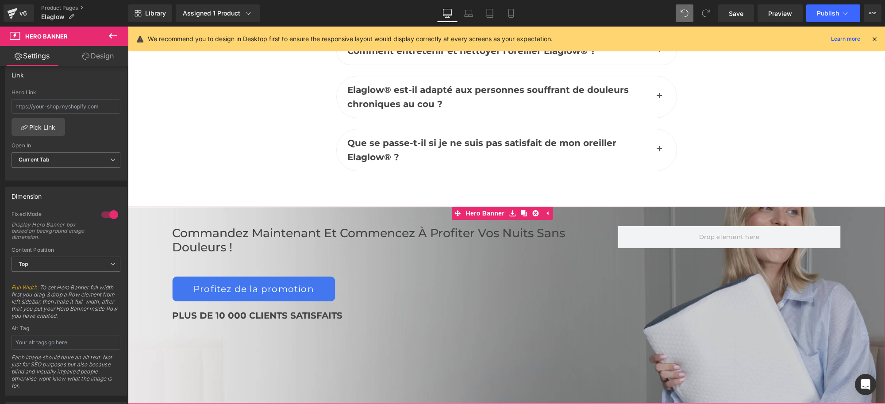
scroll to position [221, 0]
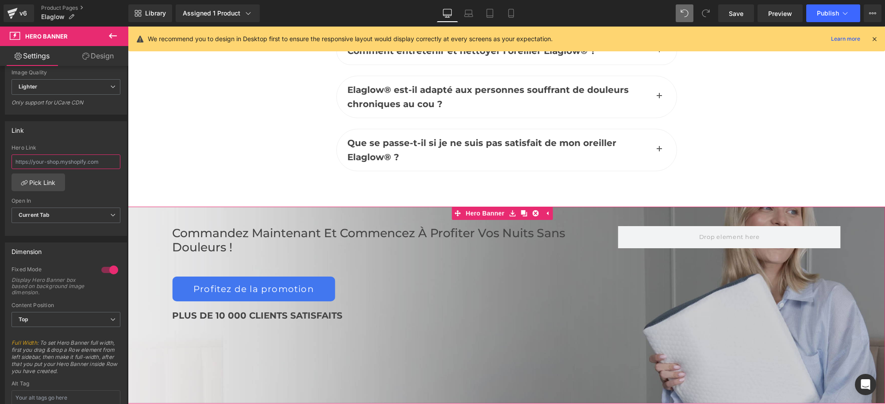
click at [71, 166] on input "text" at bounding box center [66, 161] width 109 height 15
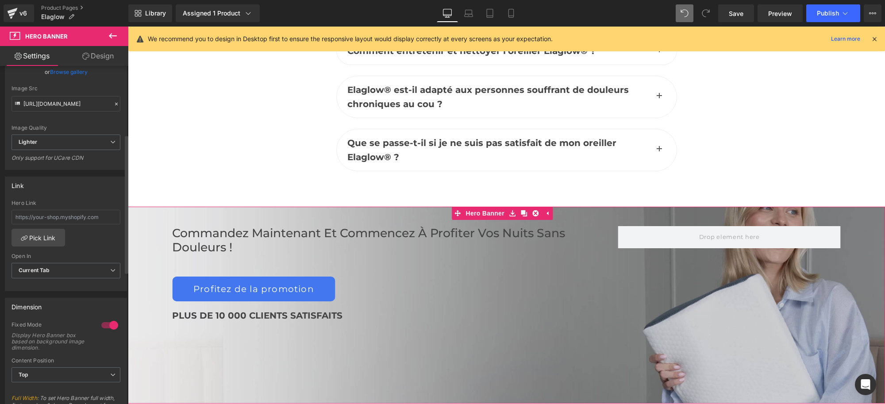
click at [89, 202] on div "Hero Link" at bounding box center [66, 203] width 109 height 6
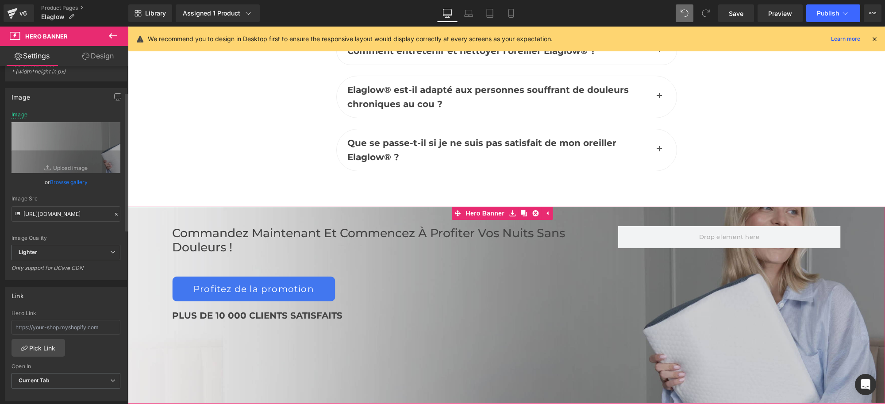
scroll to position [55, 0]
click at [75, 216] on input "[URL][DOMAIN_NAME]" at bounding box center [66, 214] width 109 height 15
click at [528, 325] on div "Commandez maintenant et commencez à profiter vos nuits sans douleurs ! Heading …" at bounding box center [506, 305] width 757 height 197
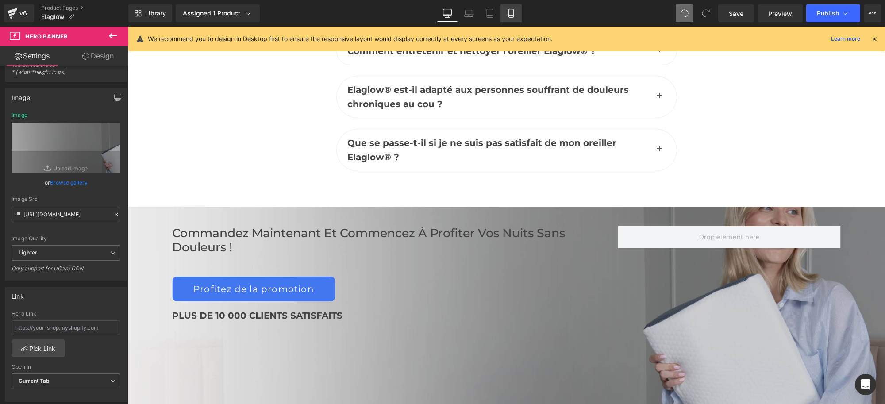
click at [511, 14] on icon at bounding box center [511, 13] width 9 height 9
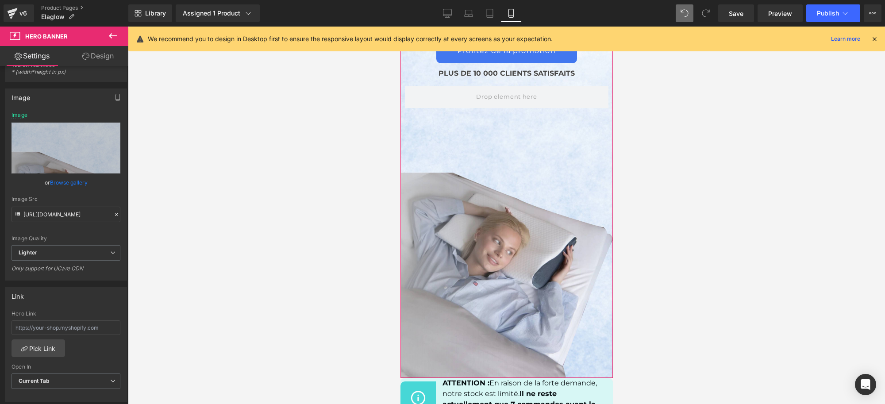
scroll to position [5590, 0]
click at [493, 279] on div "Commandez maintenant et commencez à profiter vos nuits sans douleurs ! Heading …" at bounding box center [506, 164] width 212 height 425
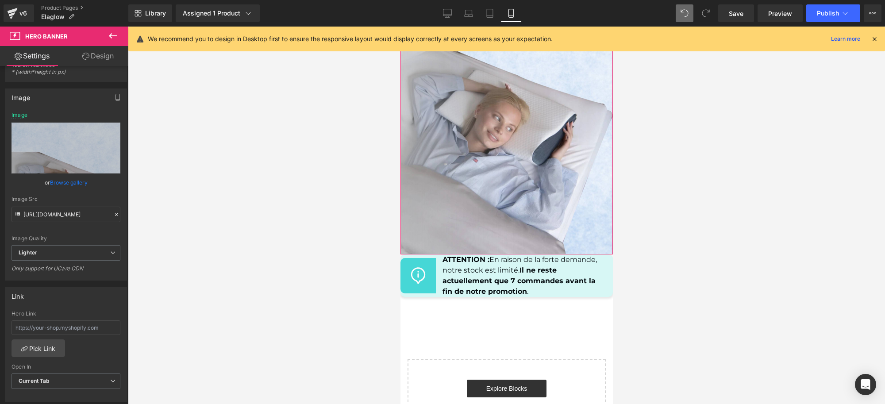
scroll to position [5812, 0]
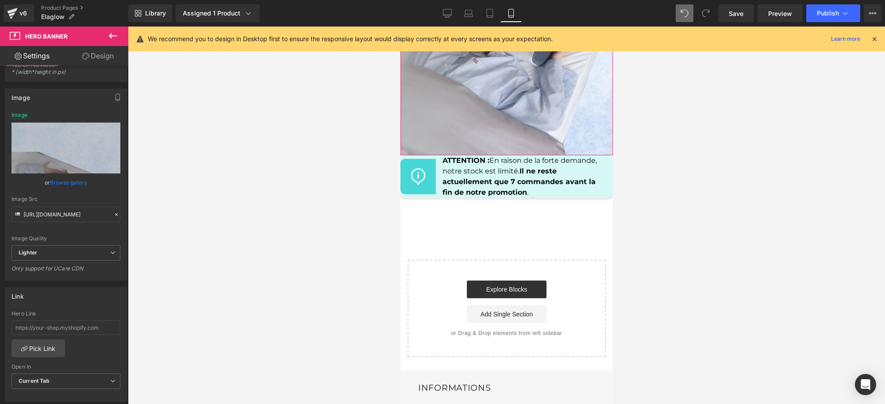
click at [579, 160] on p "ATTENTION : En raison de la forte demande, notre stock est limité. Il ne reste …" at bounding box center [524, 176] width 164 height 42
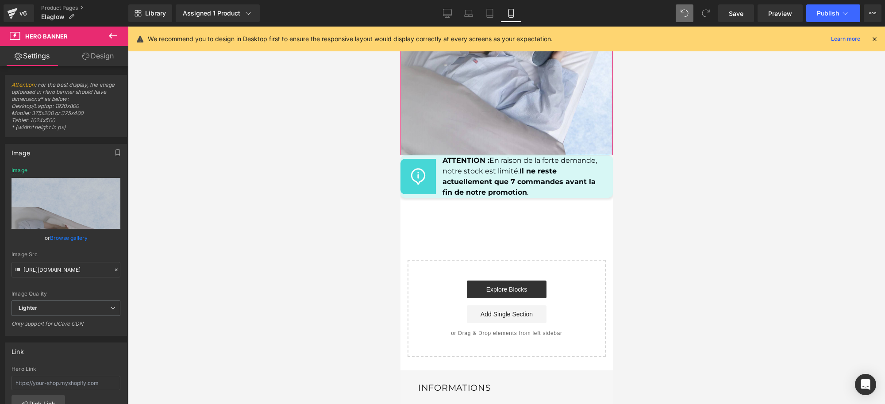
click at [91, 58] on link "Design" at bounding box center [98, 56] width 64 height 20
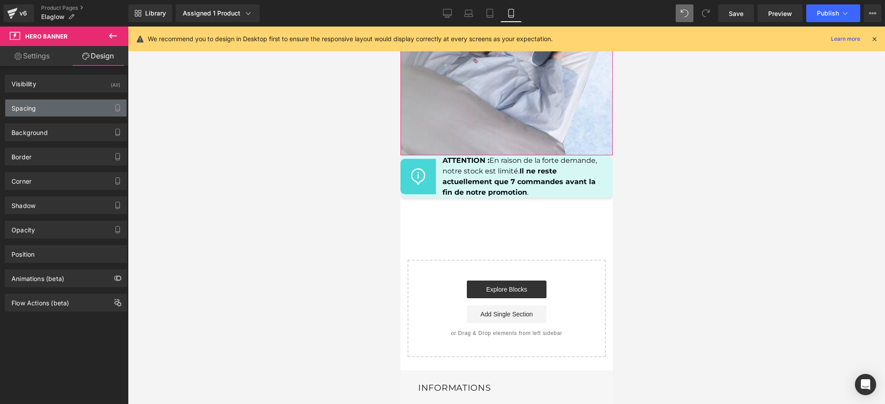
click at [31, 113] on div "Spacing" at bounding box center [65, 108] width 121 height 17
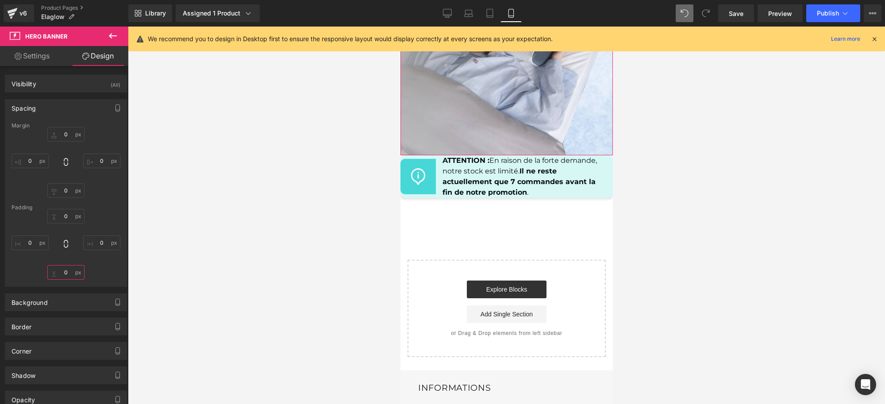
click at [65, 273] on input "text" at bounding box center [65, 272] width 37 height 15
type input "30"
click at [98, 265] on div "30 XS S M L XL Edit Value" at bounding box center [66, 244] width 109 height 71
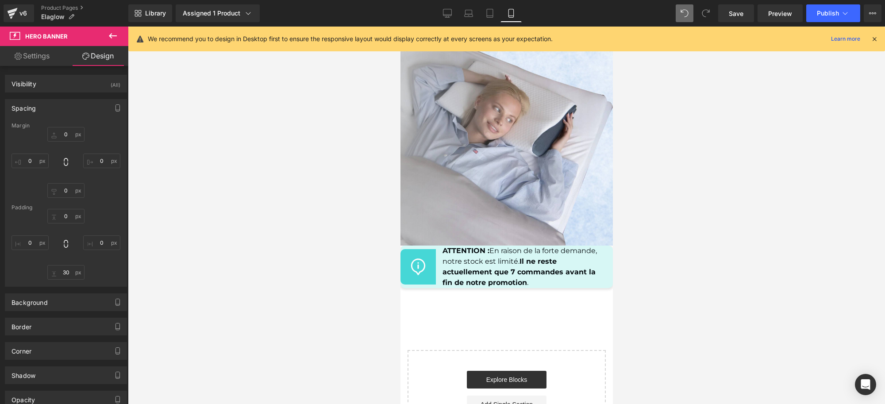
scroll to position [5701, 0]
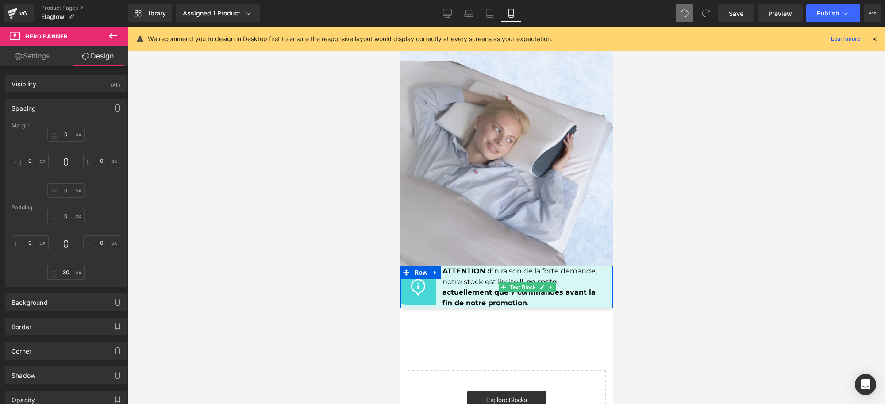
click at [463, 280] on strong "Il ne reste actuellement que 7 commandes avant la fin de notre promotion" at bounding box center [518, 292] width 153 height 30
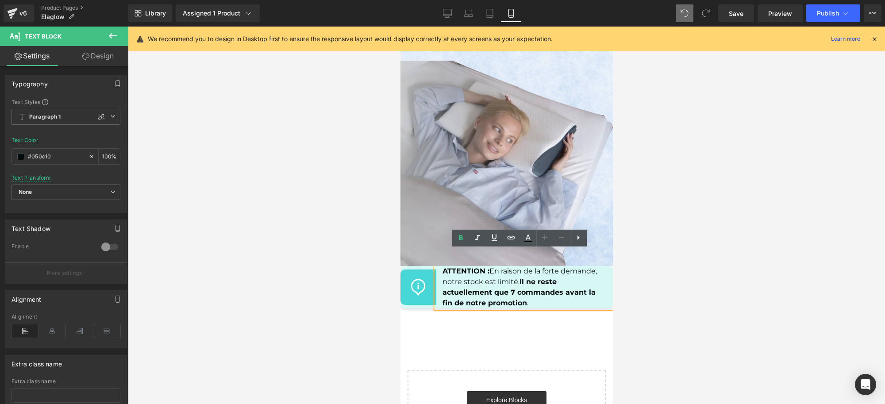
click at [388, 251] on div at bounding box center [506, 215] width 757 height 377
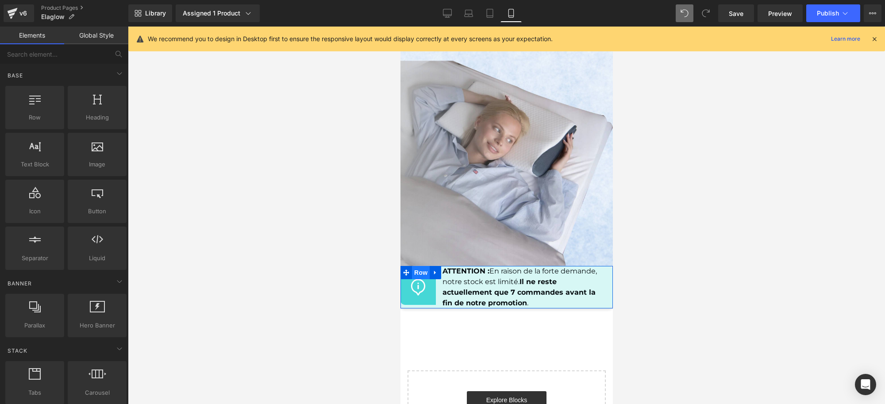
click at [422, 266] on span "Row" at bounding box center [420, 272] width 18 height 13
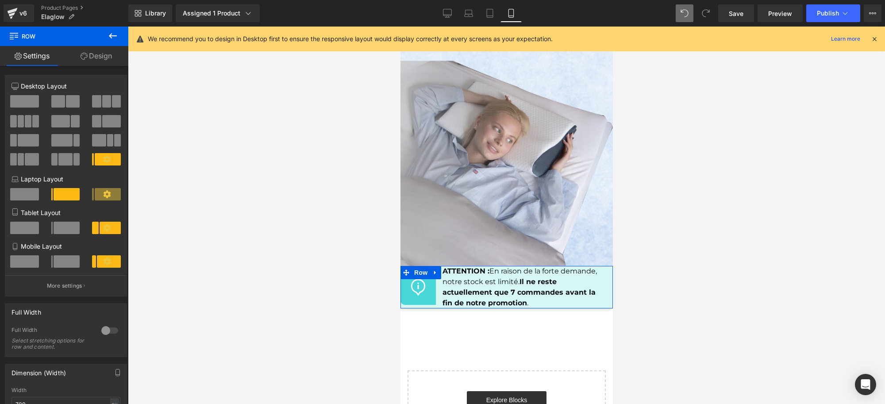
click at [91, 60] on link "Design" at bounding box center [96, 56] width 64 height 20
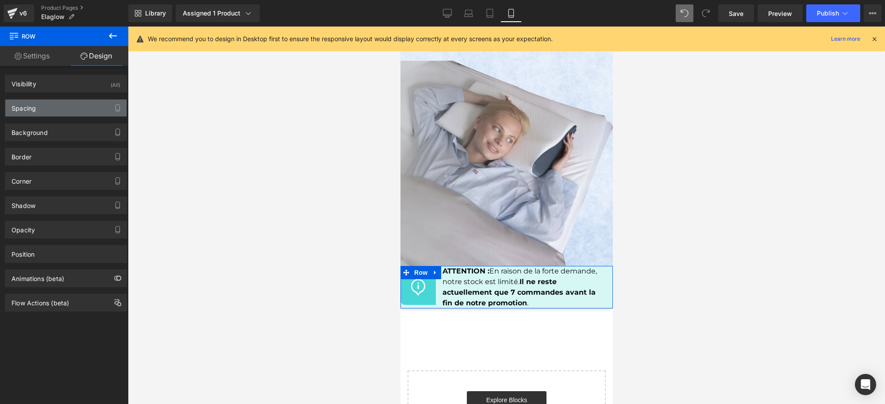
click at [36, 111] on div "Spacing" at bounding box center [24, 106] width 24 height 12
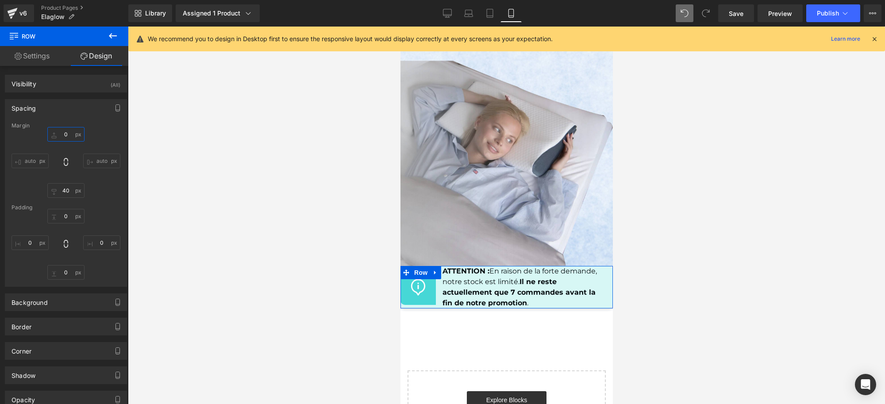
click at [61, 133] on input "text" at bounding box center [65, 134] width 37 height 15
type input "40"
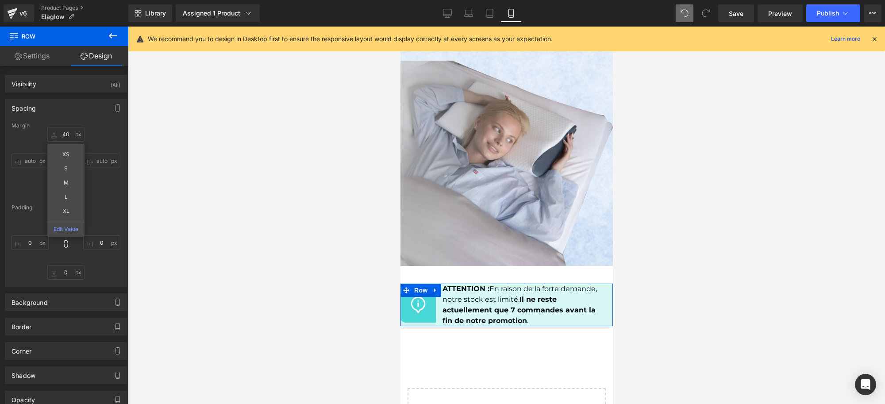
click at [82, 111] on div "Spacing" at bounding box center [65, 108] width 121 height 17
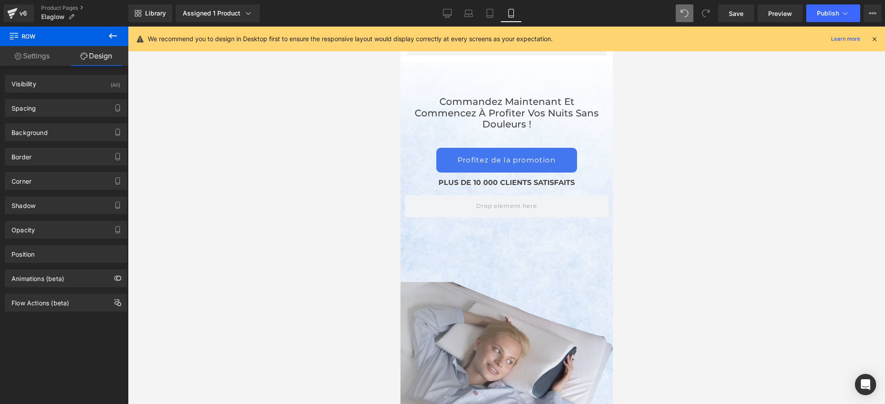
scroll to position [5369, 0]
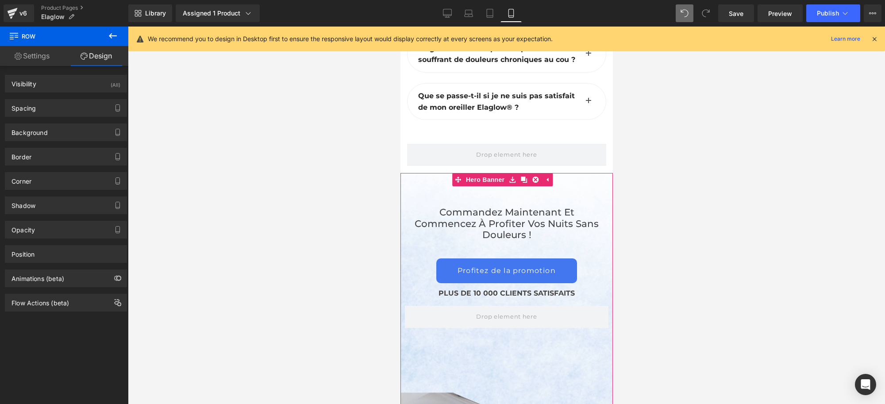
click at [567, 189] on div "Commandez maintenant et commencez à profiter vos nuits sans douleurs ! Heading …" at bounding box center [506, 385] width 212 height 425
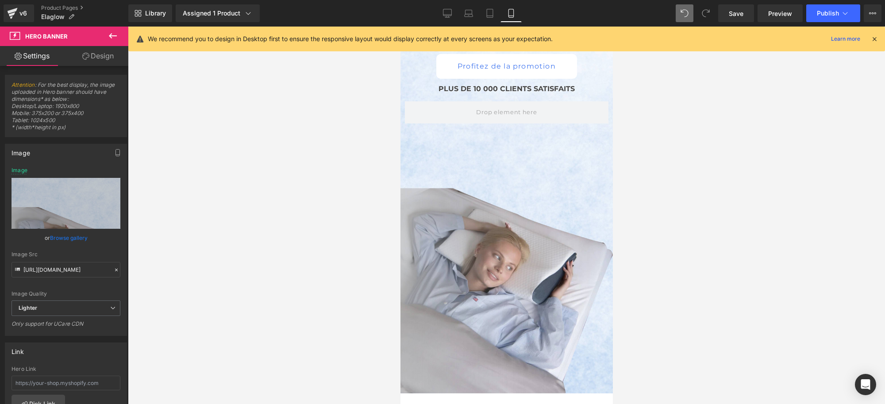
scroll to position [5480, 0]
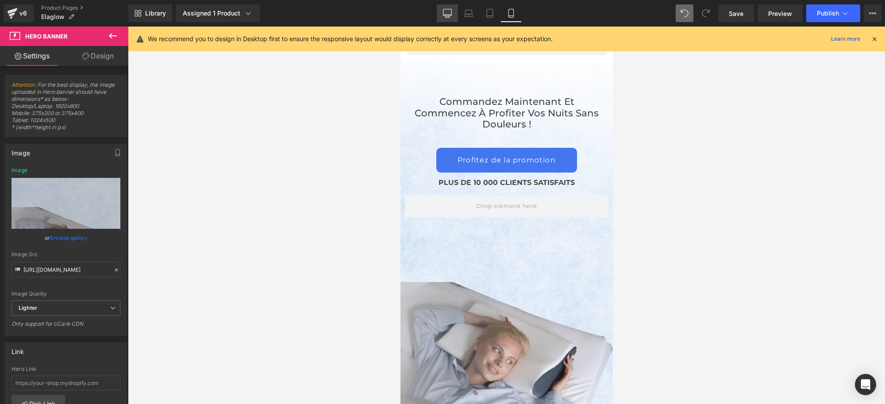
click at [458, 18] on link "Desktop" at bounding box center [447, 13] width 21 height 18
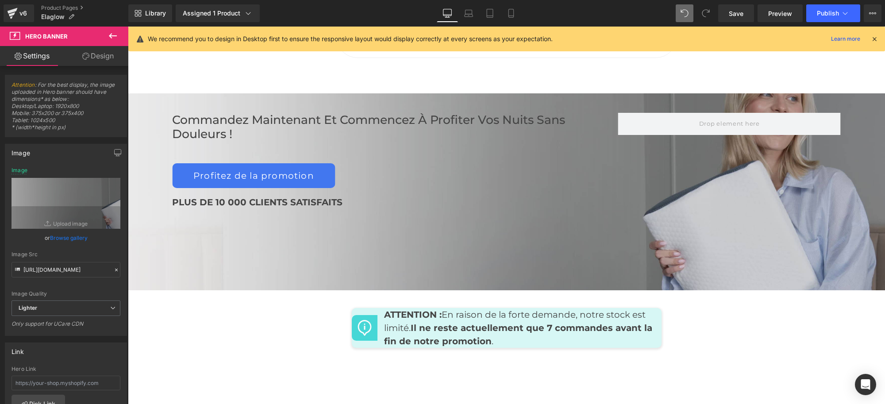
click at [394, 119] on div "Commandez maintenant et commencez à profiter vos nuits sans douleurs ! Heading …" at bounding box center [395, 165] width 446 height 105
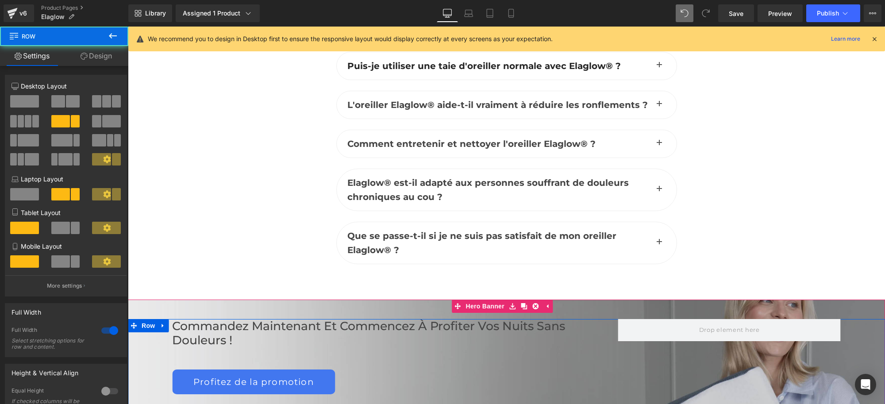
scroll to position [4320, 0]
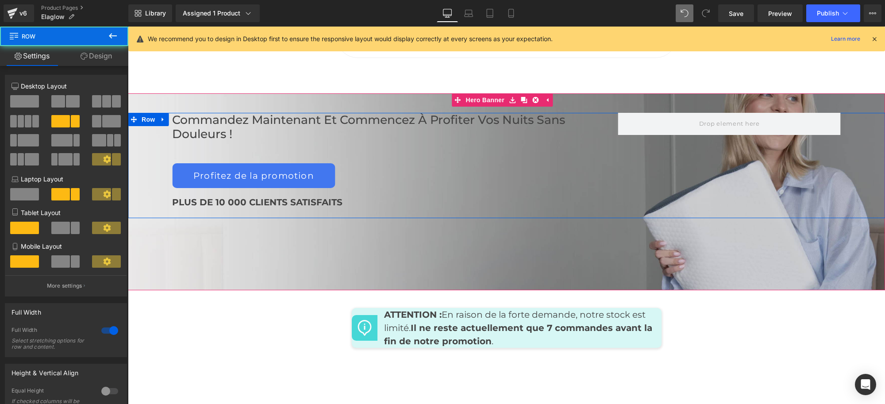
click at [394, 119] on div "Commandez maintenant et commencez à profiter vos nuits sans douleurs ! Heading …" at bounding box center [395, 165] width 446 height 105
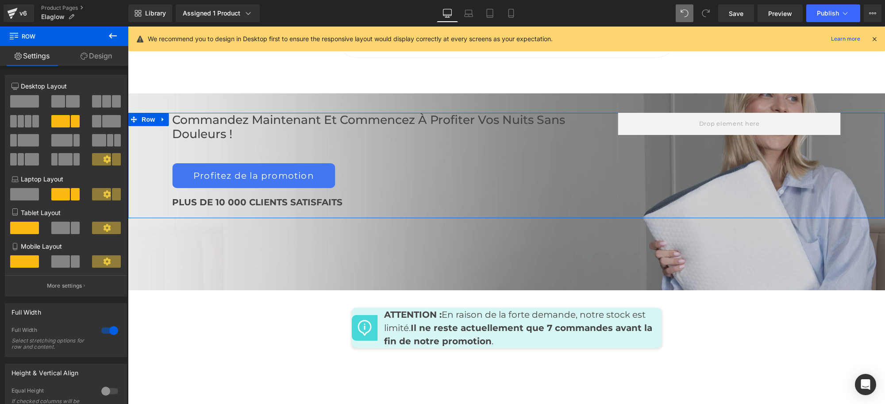
click at [98, 56] on link "Design" at bounding box center [96, 56] width 64 height 20
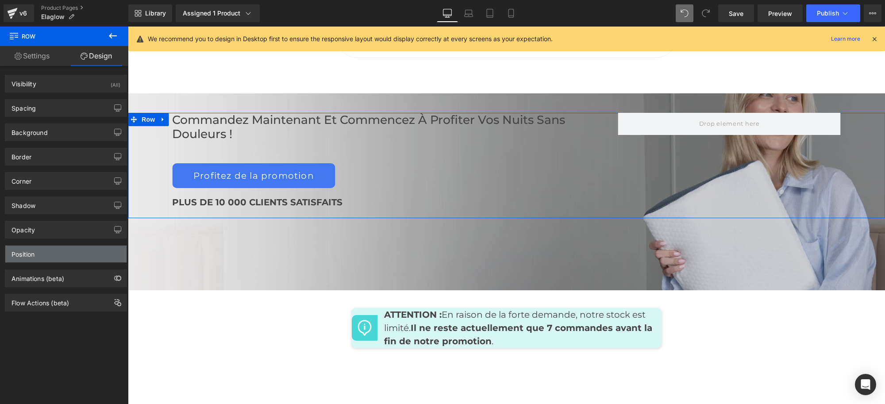
click at [67, 255] on div "Position" at bounding box center [65, 254] width 121 height 17
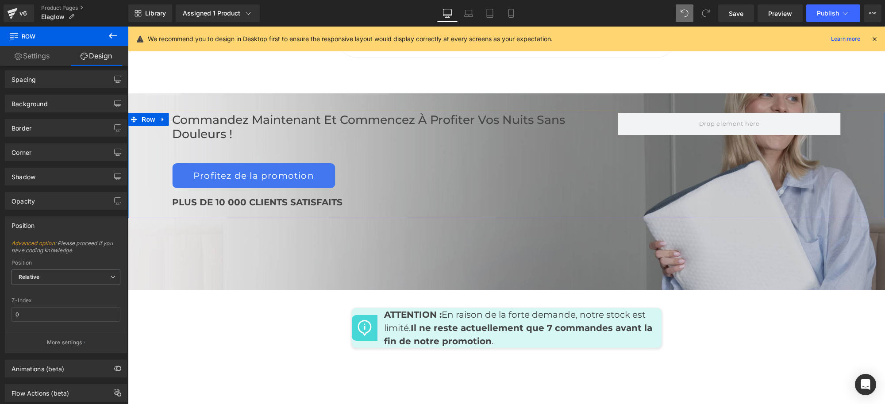
scroll to position [54, 0]
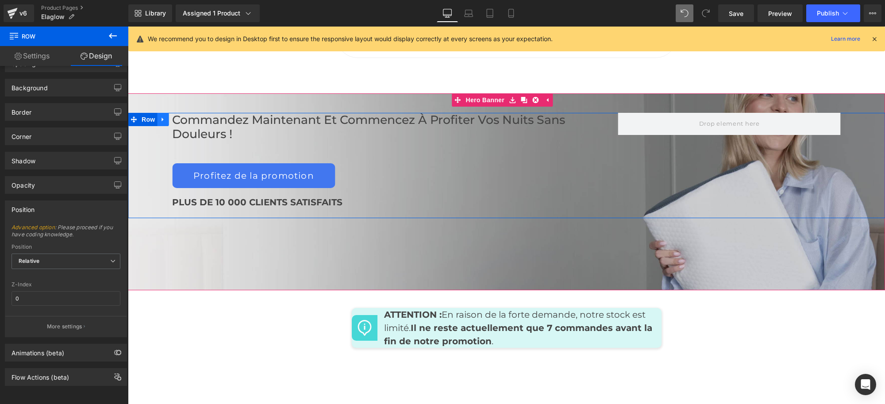
click at [160, 116] on icon at bounding box center [163, 119] width 6 height 7
click at [160, 116] on icon at bounding box center [163, 119] width 6 height 6
click at [336, 93] on div "Commandez maintenant et commencez à profiter vos nuits sans douleurs ! Heading …" at bounding box center [506, 191] width 757 height 197
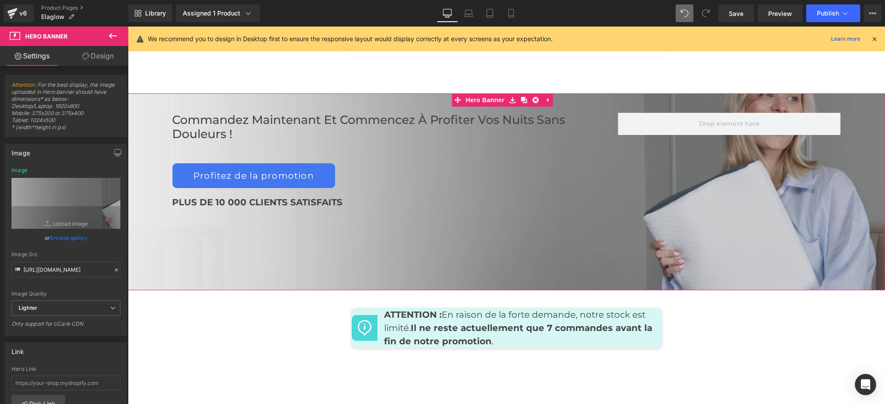
click at [103, 56] on link "Design" at bounding box center [98, 56] width 64 height 20
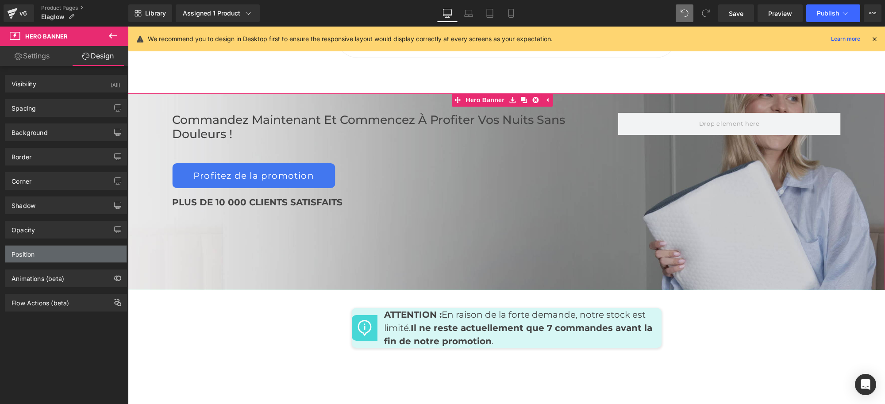
click at [52, 254] on div "Position" at bounding box center [65, 254] width 121 height 17
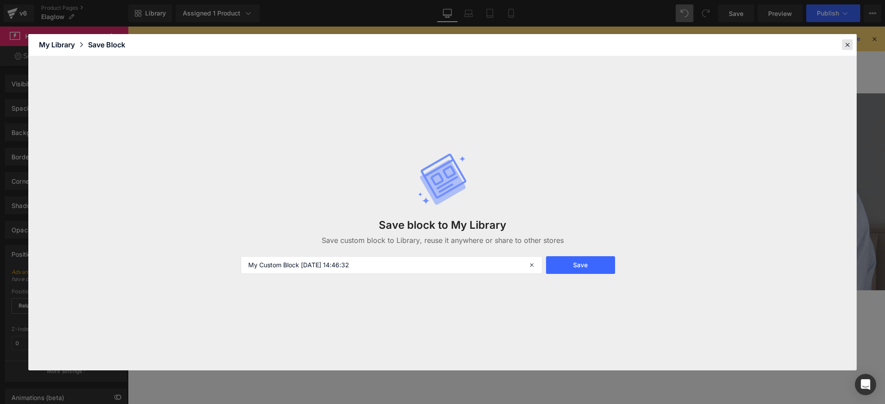
click at [852, 45] on div at bounding box center [847, 44] width 11 height 11
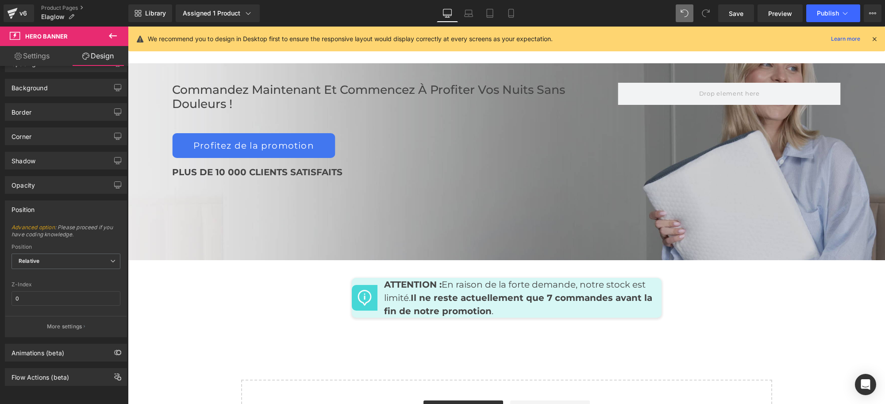
scroll to position [4209, 0]
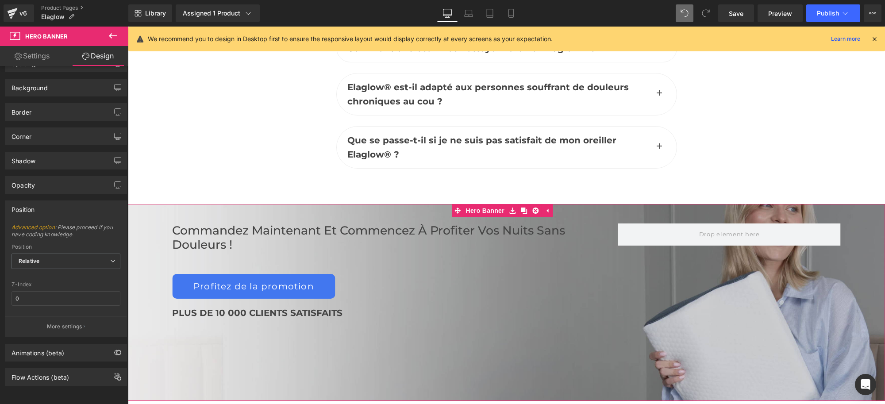
click at [408, 332] on div "Commandez maintenant et commencez à profiter vos nuits sans douleurs ! Heading …" at bounding box center [506, 302] width 757 height 197
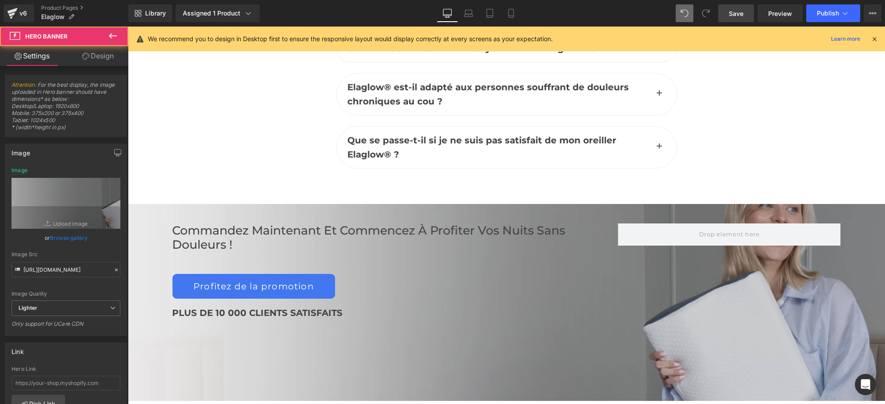
drag, startPoint x: 737, startPoint y: 19, endPoint x: 584, endPoint y: 155, distance: 205.3
click at [737, 19] on link "Save" at bounding box center [736, 13] width 36 height 18
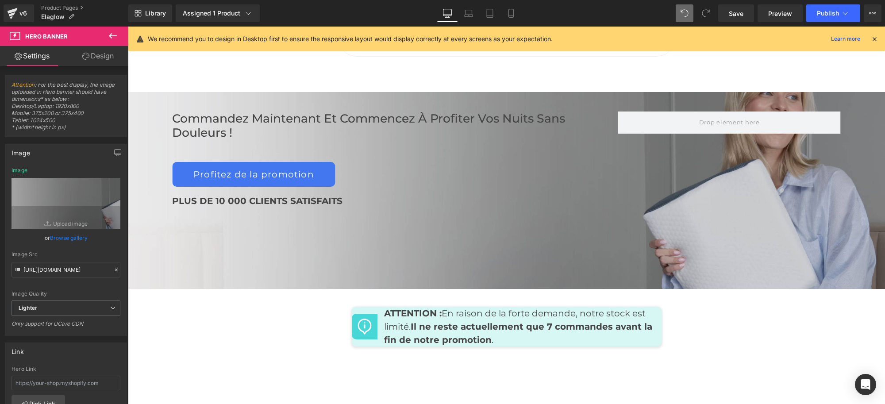
scroll to position [4320, 0]
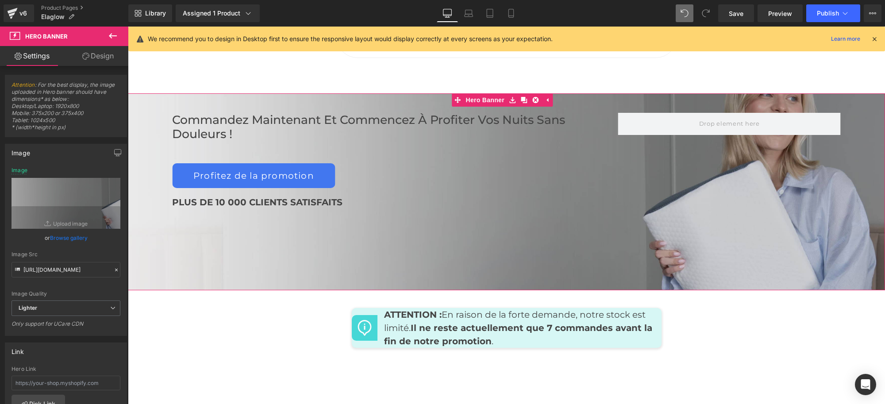
click at [401, 202] on div "Commandez maintenant et commencez à profiter vos nuits sans douleurs ! Heading …" at bounding box center [506, 191] width 757 height 197
click at [733, 12] on span "Save" at bounding box center [736, 13] width 15 height 9
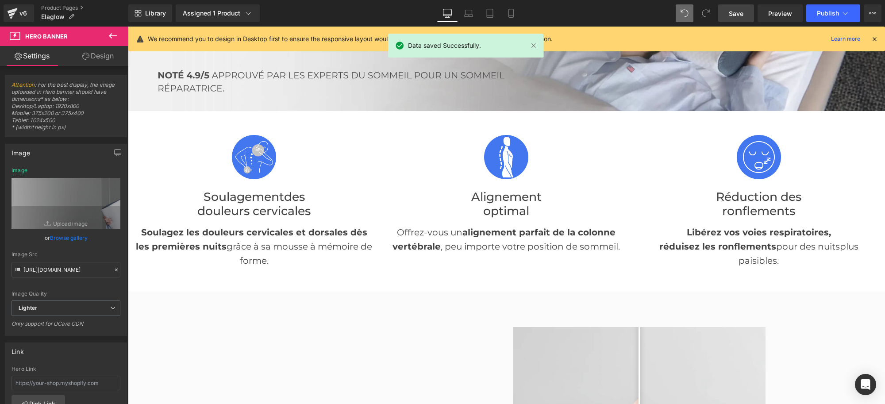
scroll to position [0, 0]
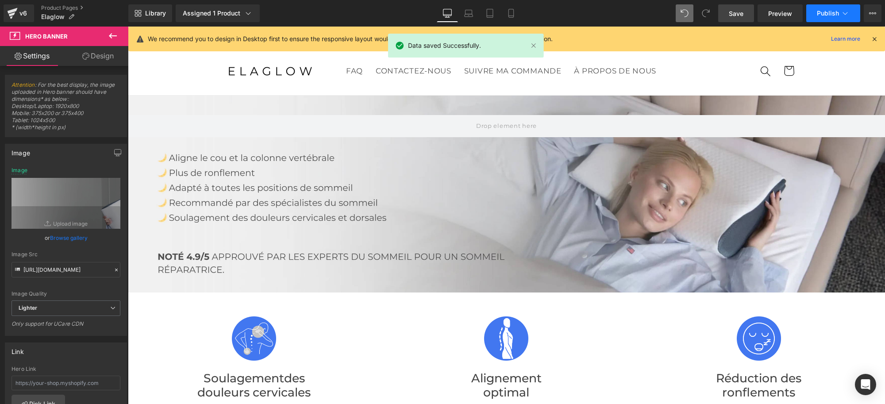
click at [838, 12] on span "Publish" at bounding box center [828, 13] width 22 height 7
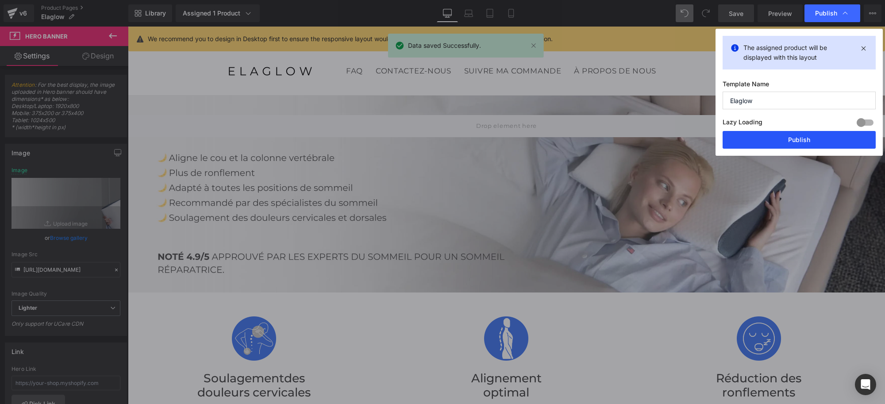
click at [771, 142] on button "Publish" at bounding box center [799, 140] width 153 height 18
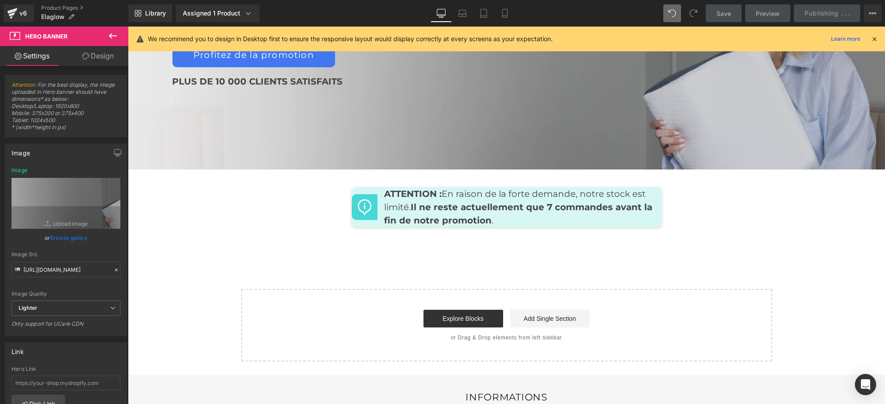
scroll to position [4566, 0]
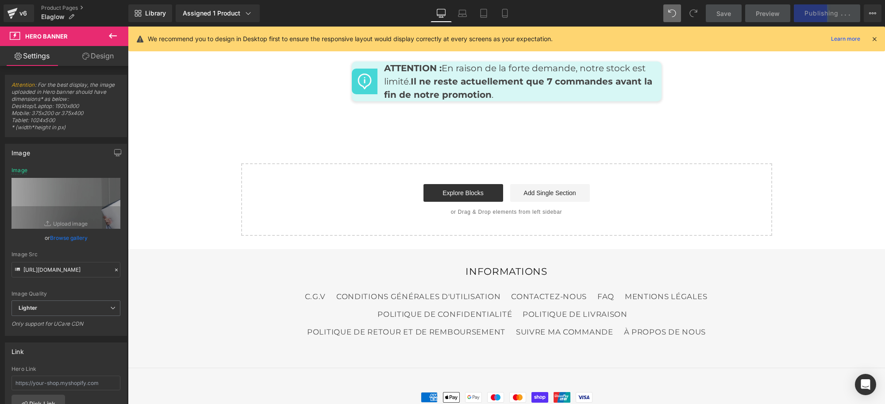
click at [876, 40] on icon at bounding box center [874, 39] width 8 height 8
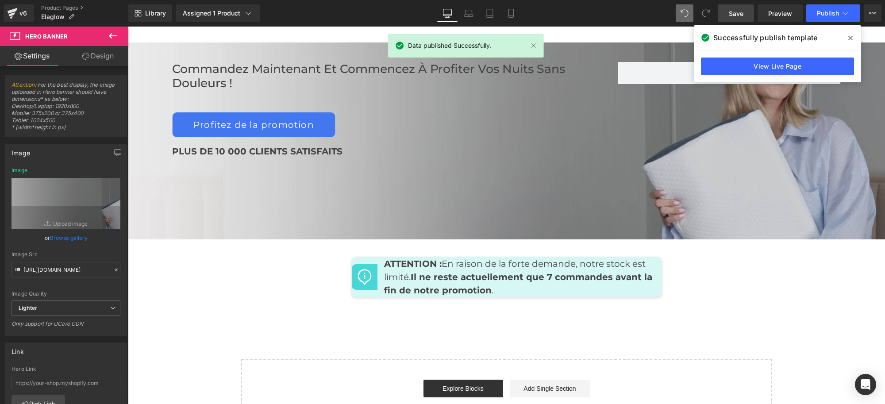
scroll to position [4345, 0]
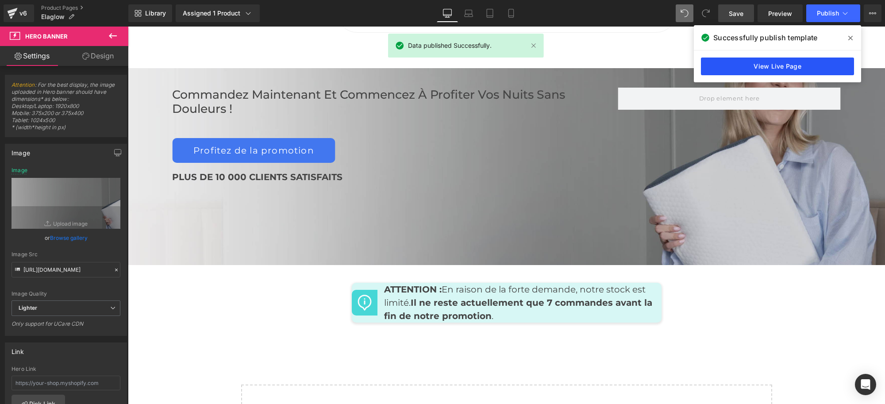
click at [746, 66] on link "View Live Page" at bounding box center [777, 67] width 153 height 18
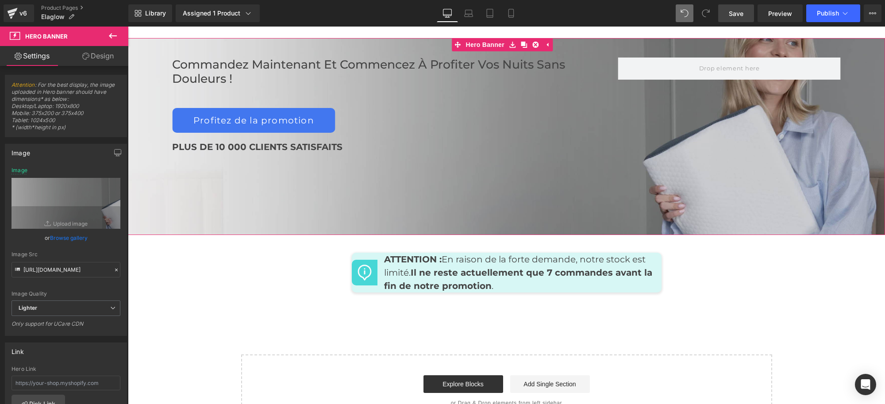
scroll to position [4400, 0]
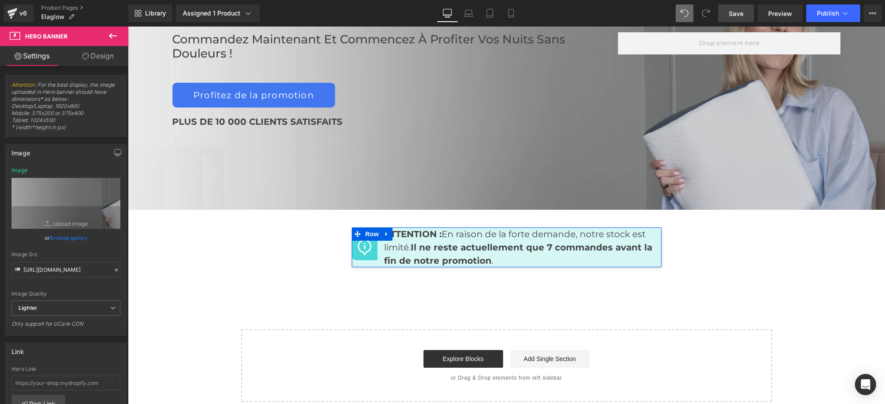
click at [365, 231] on div "Image" at bounding box center [365, 247] width 26 height 40
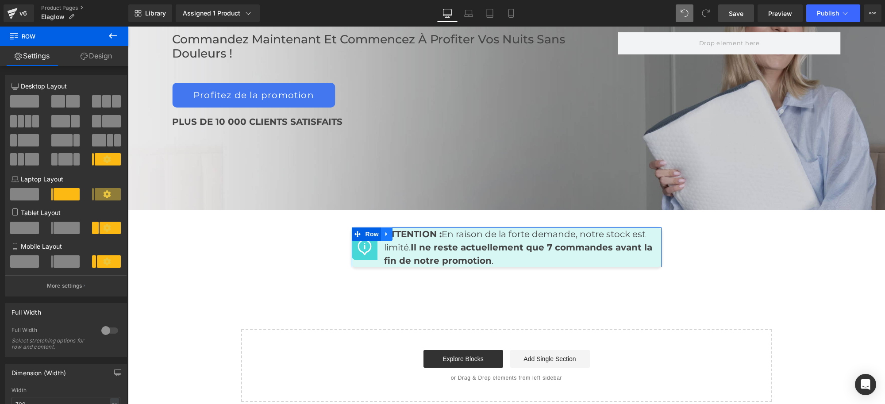
click at [381, 227] on link at bounding box center [387, 233] width 12 height 13
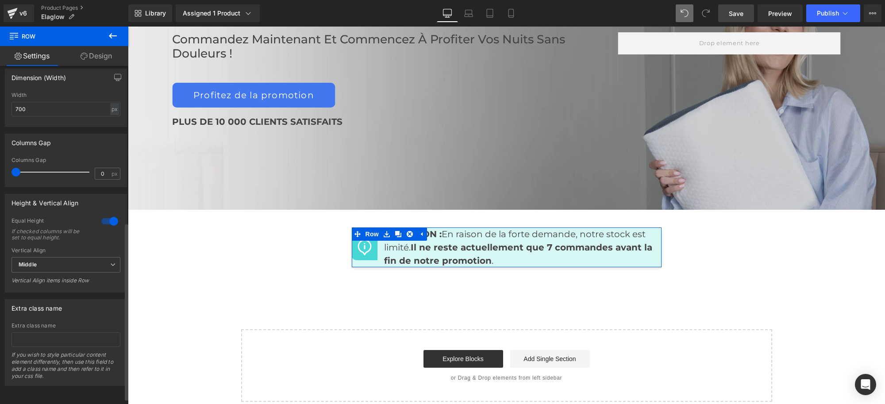
scroll to position [0, 0]
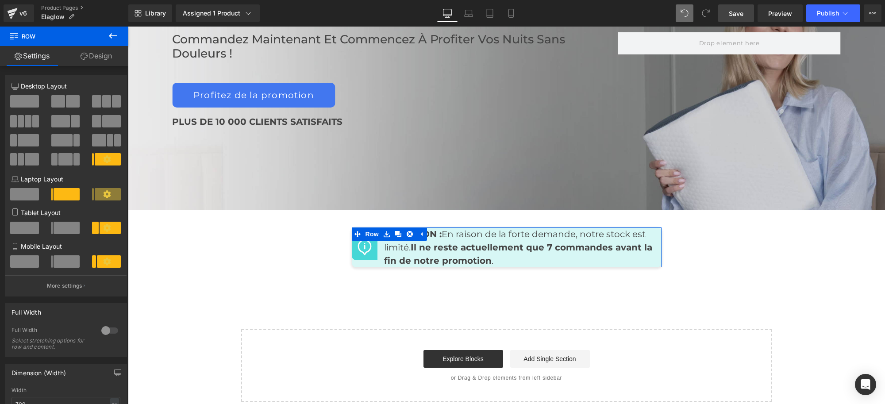
click at [102, 56] on link "Design" at bounding box center [96, 56] width 64 height 20
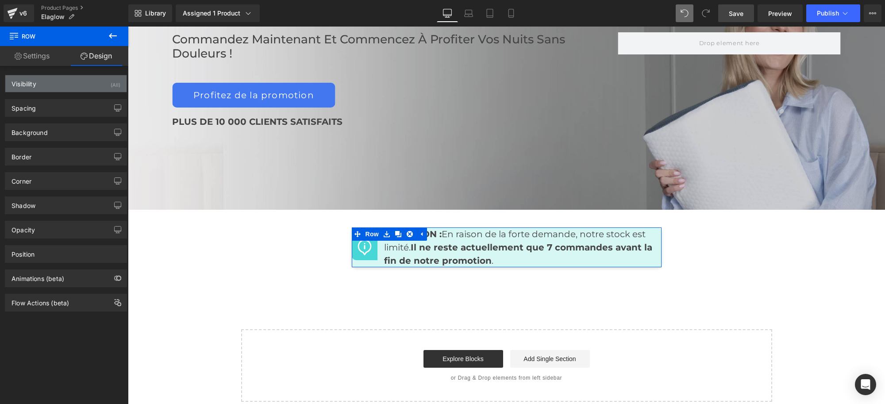
click at [58, 86] on div "Visibility (All)" at bounding box center [65, 83] width 121 height 17
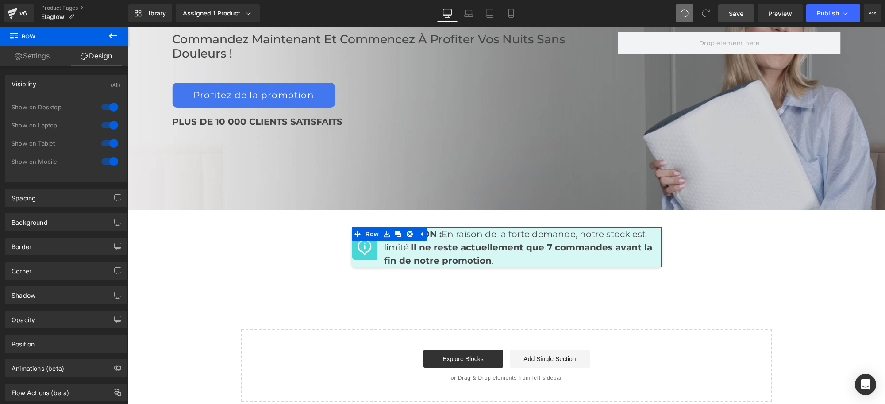
click at [58, 86] on div "Visibility (All)" at bounding box center [65, 83] width 121 height 17
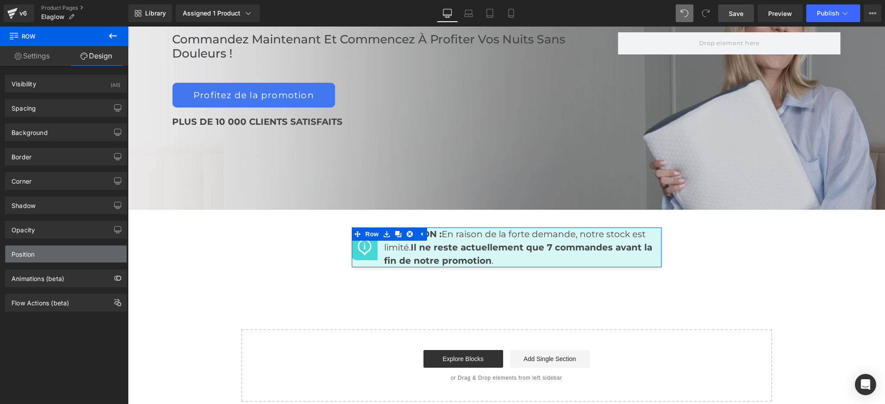
click at [56, 261] on div "Position" at bounding box center [65, 254] width 121 height 17
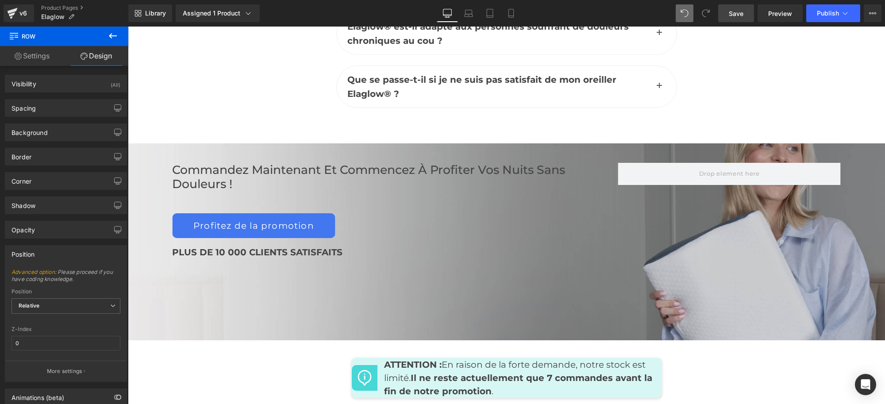
scroll to position [4290, 0]
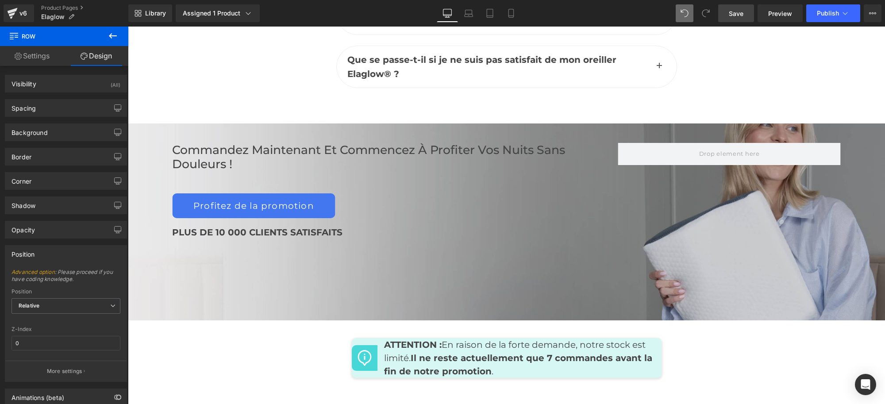
click at [495, 193] on div "Profitez de la promotion" at bounding box center [395, 205] width 446 height 25
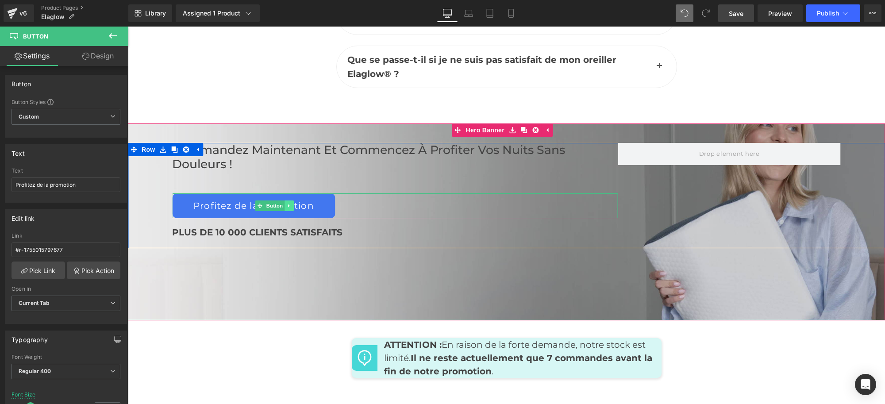
click at [287, 203] on icon at bounding box center [289, 205] width 5 height 5
click at [256, 200] on link "Button" at bounding box center [256, 205] width 29 height 11
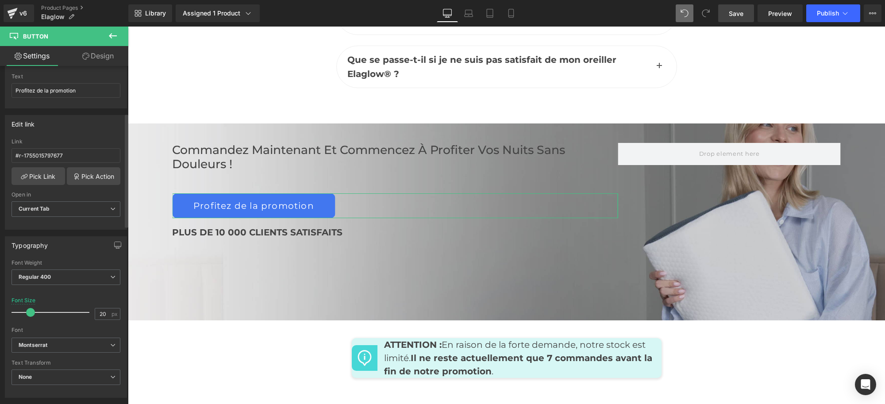
scroll to position [166, 0]
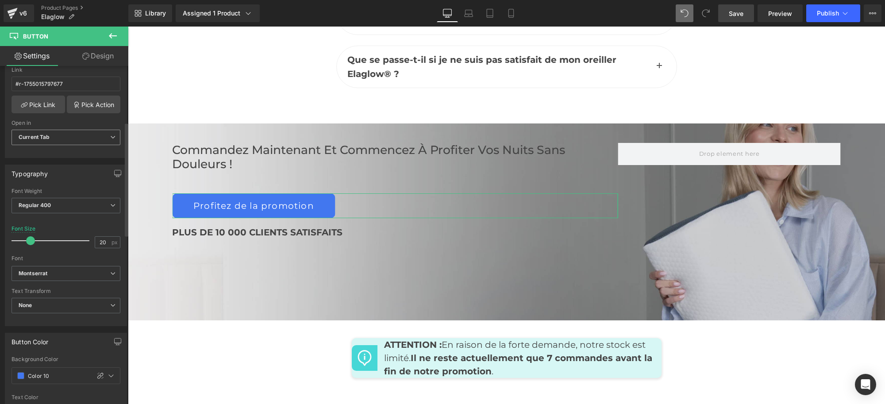
click at [91, 136] on span "Current Tab" at bounding box center [66, 137] width 109 height 15
click at [91, 136] on span "Current Tab" at bounding box center [64, 137] width 105 height 15
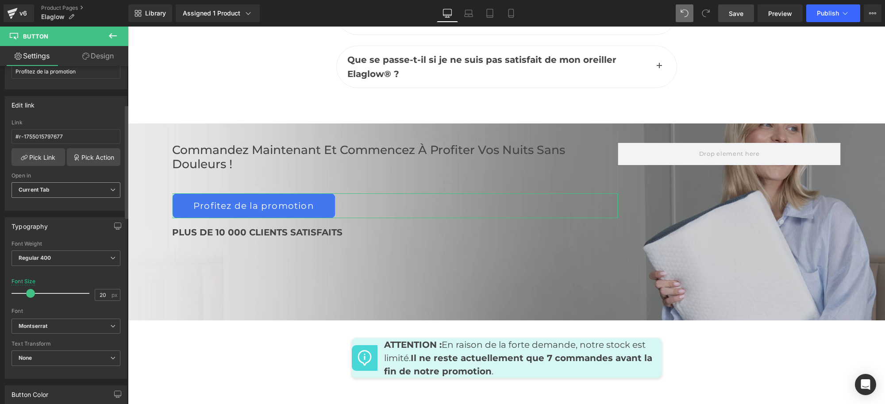
click at [83, 187] on span "Current Tab" at bounding box center [66, 189] width 109 height 15
click at [83, 187] on span "Current Tab" at bounding box center [64, 189] width 105 height 15
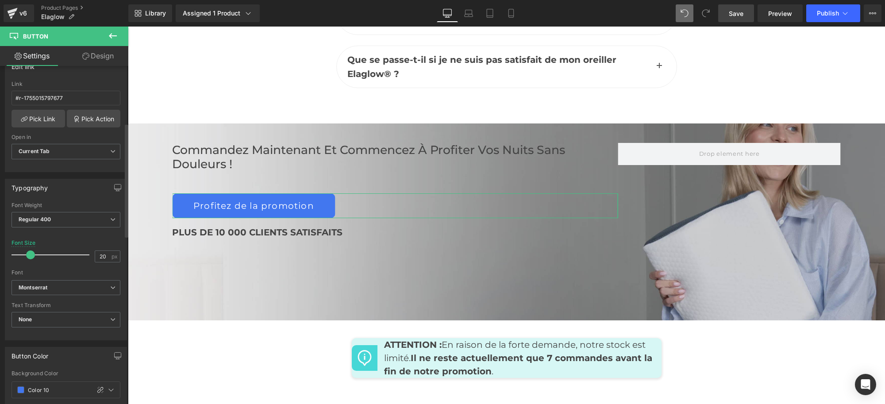
scroll to position [169, 0]
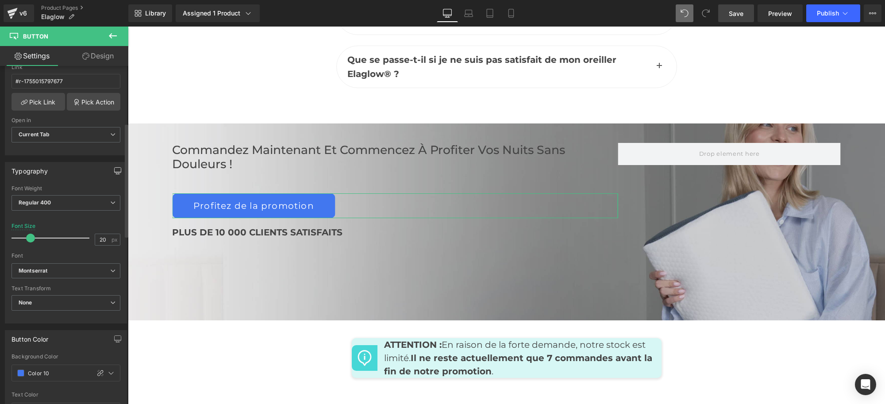
click at [115, 169] on icon "button" at bounding box center [118, 169] width 7 height 5
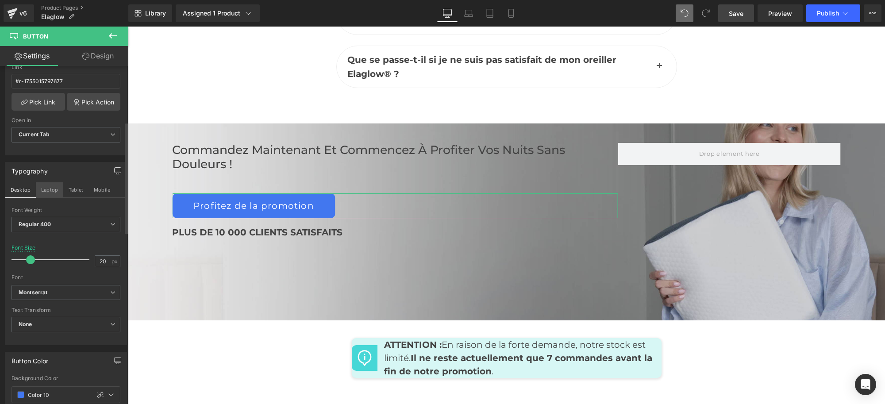
click at [48, 187] on button "Laptop" at bounding box center [49, 189] width 27 height 15
click at [74, 188] on button "Tablet" at bounding box center [75, 189] width 25 height 15
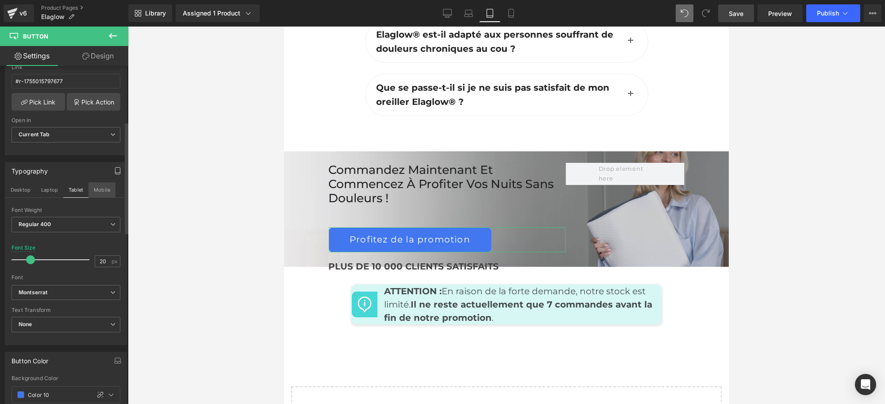
scroll to position [4379, 0]
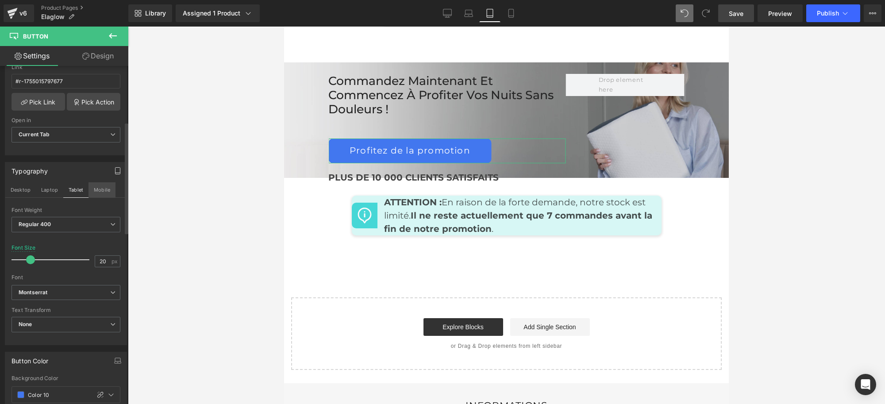
click at [100, 187] on button "Mobile" at bounding box center [101, 189] width 27 height 15
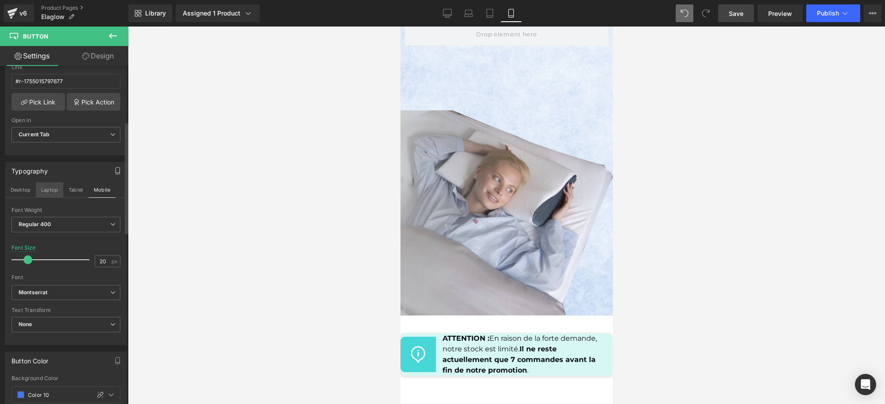
scroll to position [5451, 0]
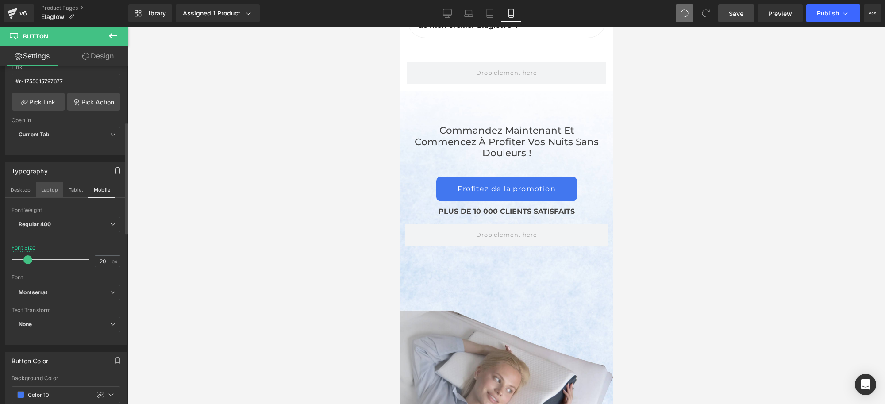
click at [43, 193] on button "Laptop" at bounding box center [49, 189] width 27 height 15
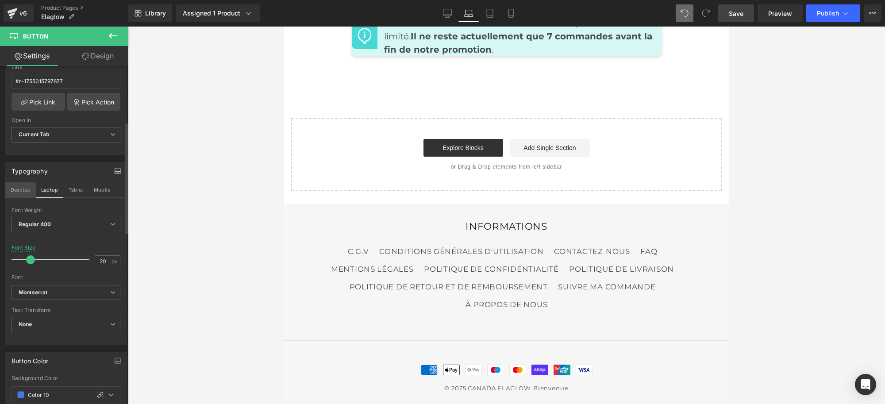
click at [18, 189] on button "Desktop" at bounding box center [20, 189] width 31 height 15
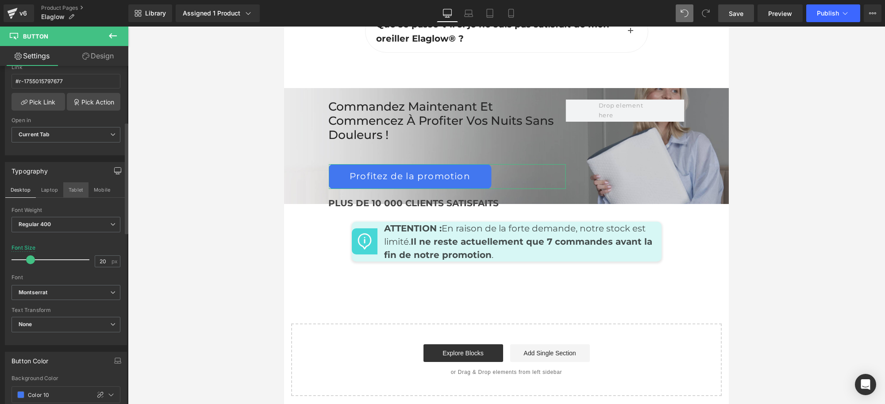
click at [78, 191] on button "Tablet" at bounding box center [75, 189] width 25 height 15
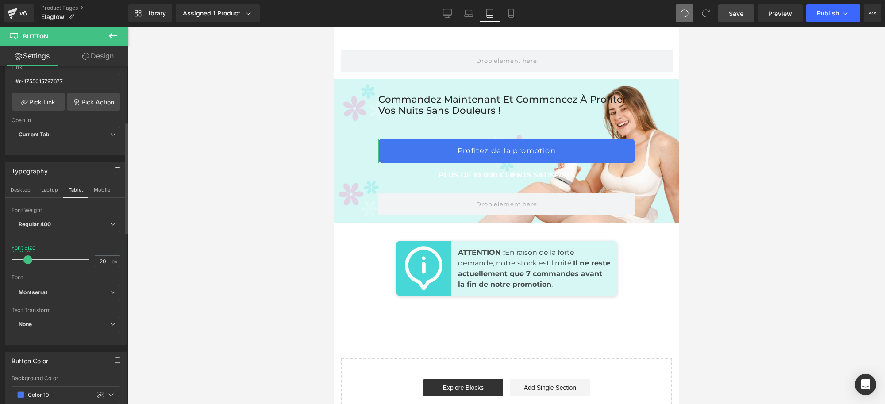
scroll to position [3, 0]
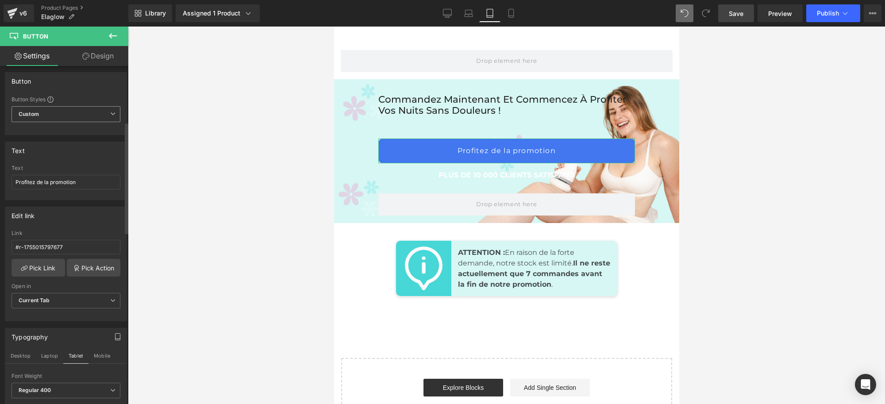
click at [69, 111] on span "Custom" at bounding box center [66, 114] width 109 height 16
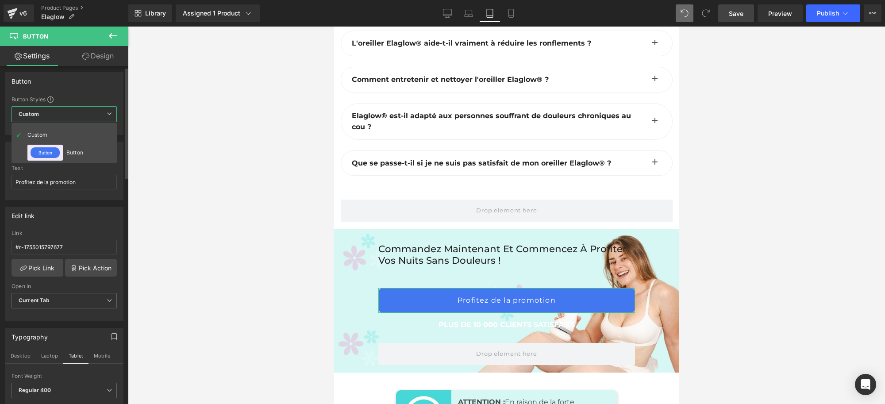
scroll to position [6266, 0]
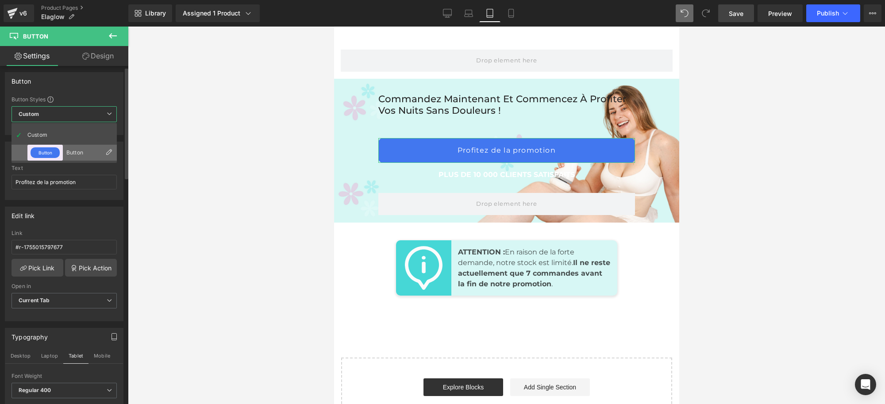
click at [69, 150] on div "Button" at bounding box center [83, 153] width 35 height 6
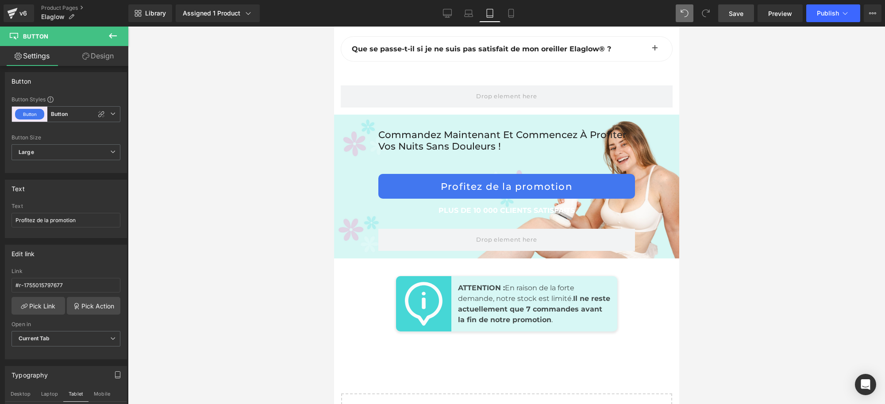
scroll to position [6210, 0]
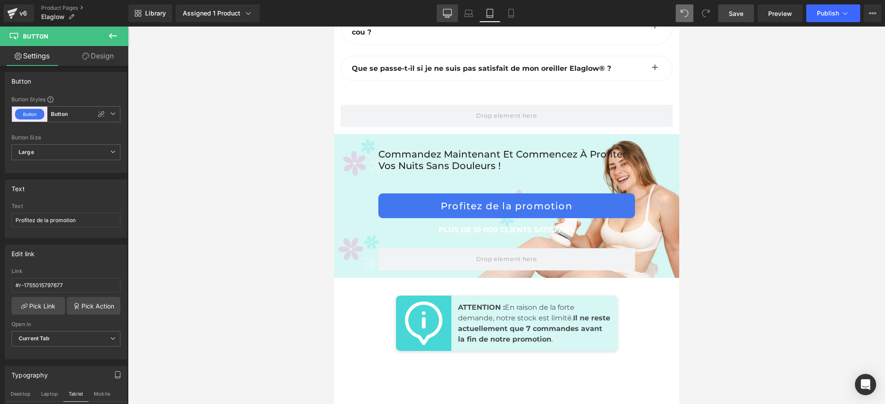
click at [447, 12] on icon at bounding box center [447, 13] width 9 height 9
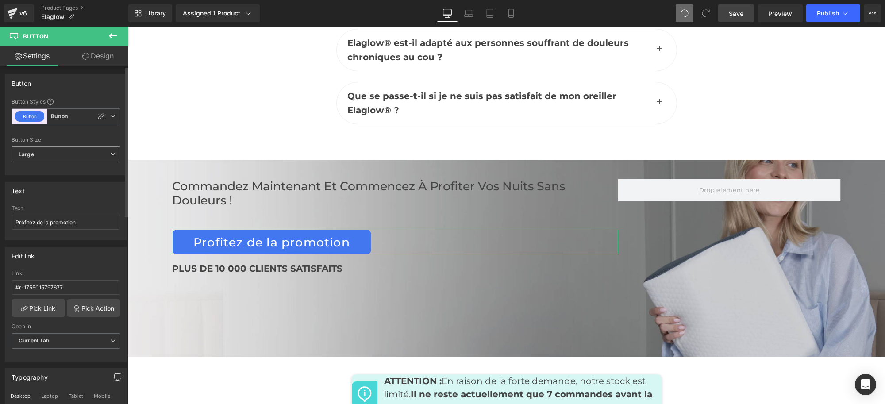
scroll to position [0, 0]
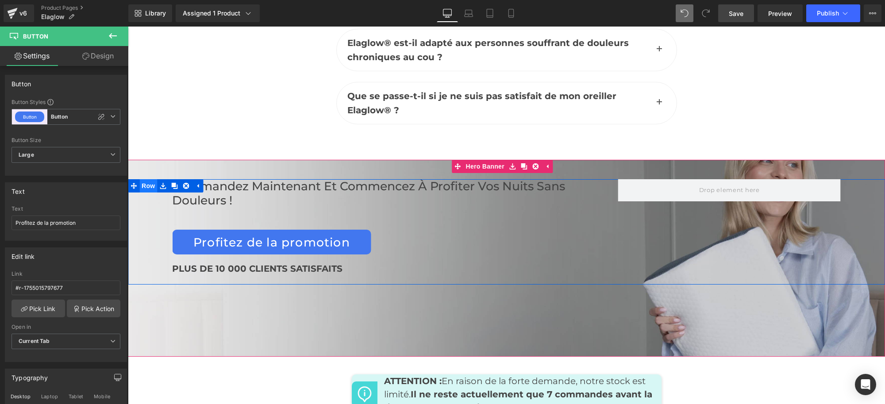
click at [146, 179] on span "Row" at bounding box center [148, 185] width 18 height 13
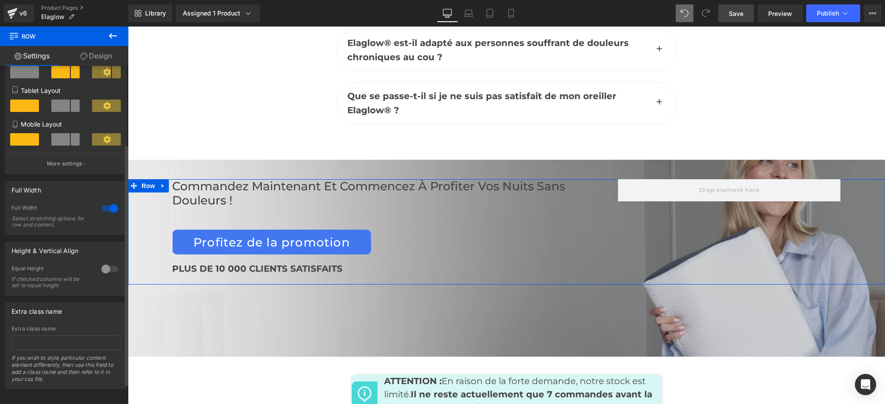
scroll to position [138, 0]
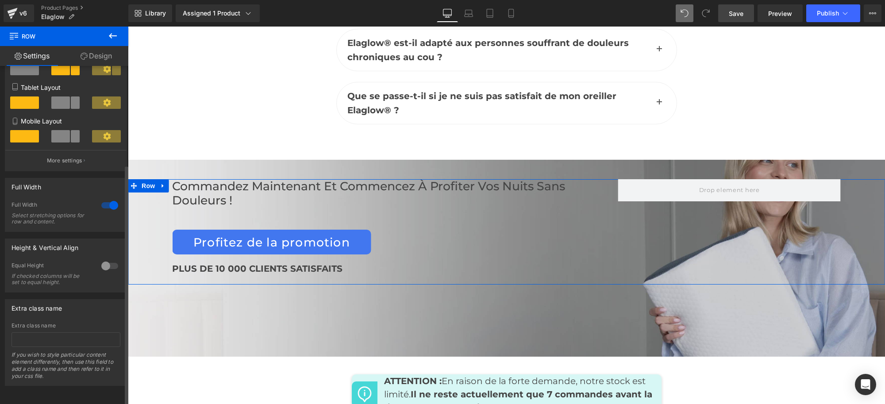
click at [108, 198] on div at bounding box center [109, 205] width 21 height 14
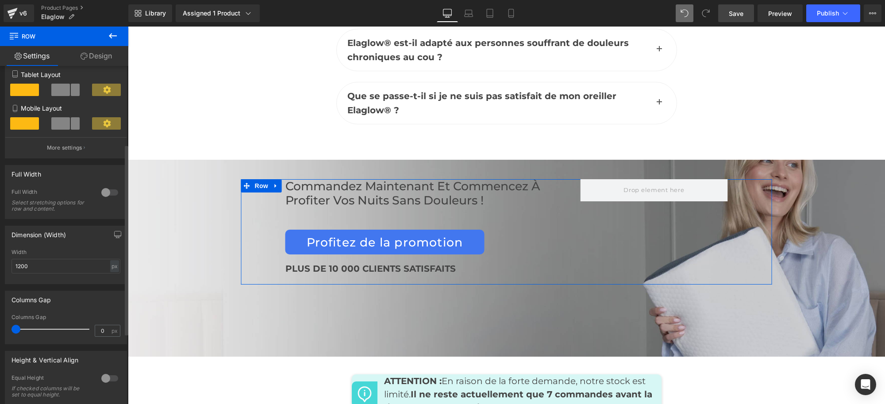
click at [108, 198] on div at bounding box center [109, 192] width 21 height 14
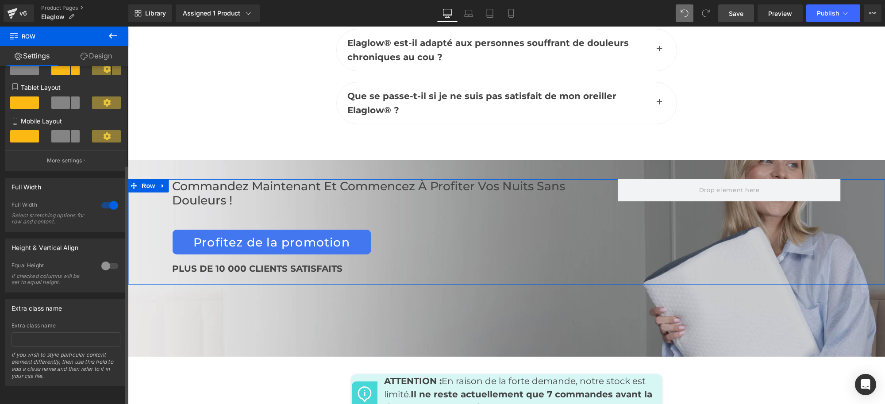
click at [102, 259] on div at bounding box center [109, 266] width 21 height 14
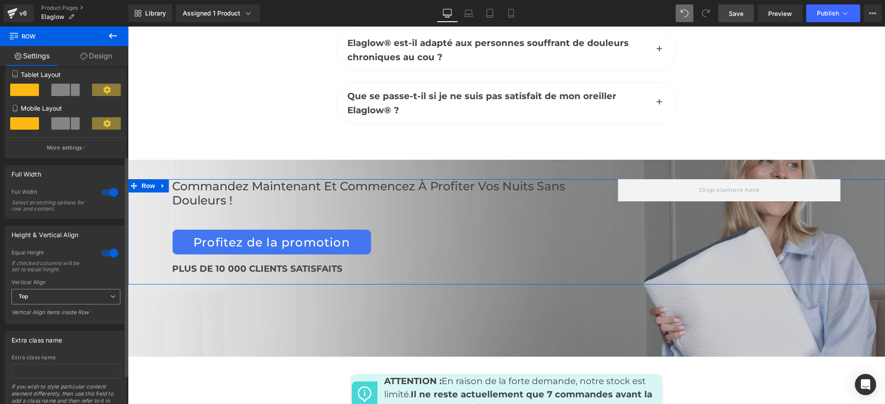
click at [103, 302] on span "Top" at bounding box center [66, 296] width 109 height 15
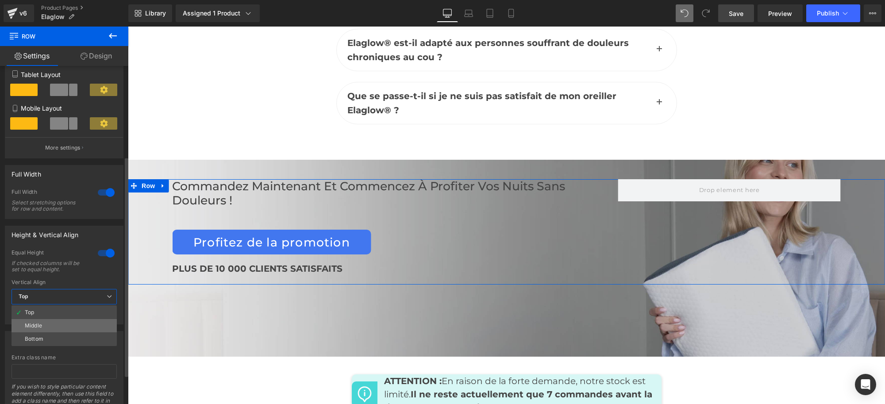
click at [38, 327] on div "Middle" at bounding box center [33, 326] width 17 height 6
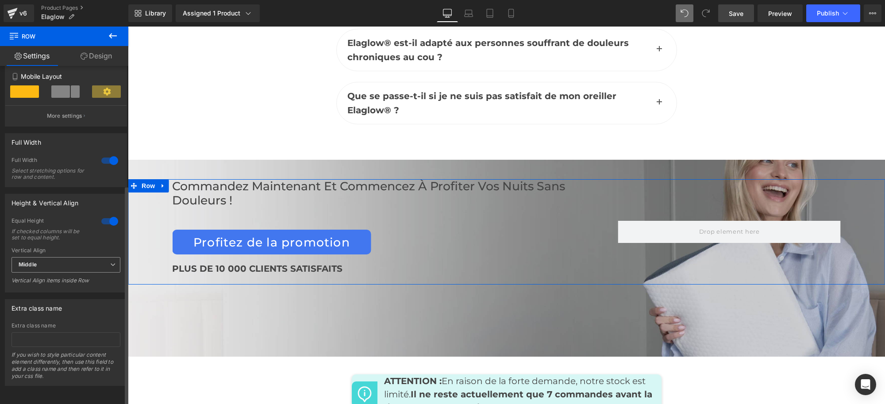
scroll to position [183, 0]
click at [111, 262] on icon at bounding box center [112, 264] width 5 height 5
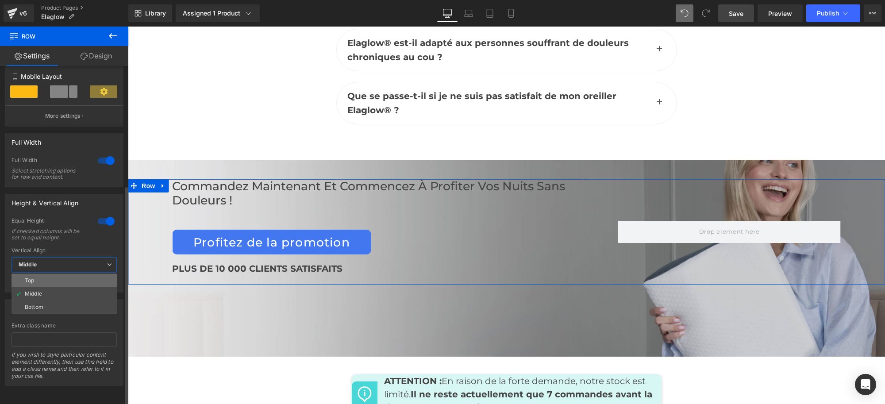
click at [85, 274] on li "Top" at bounding box center [64, 280] width 105 height 13
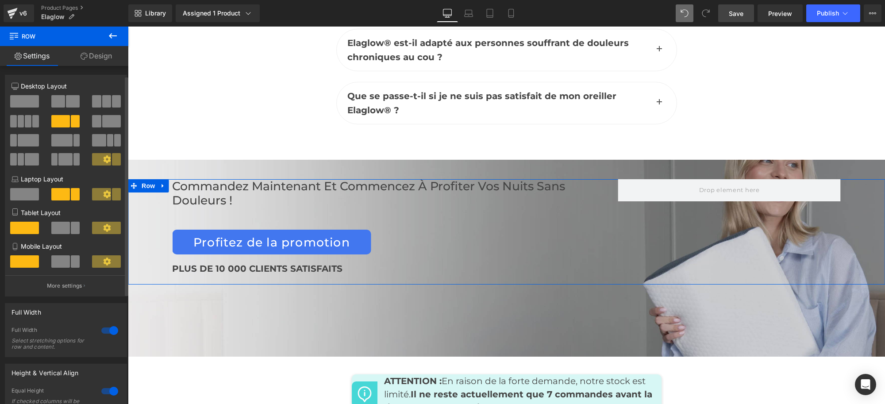
scroll to position [111, 0]
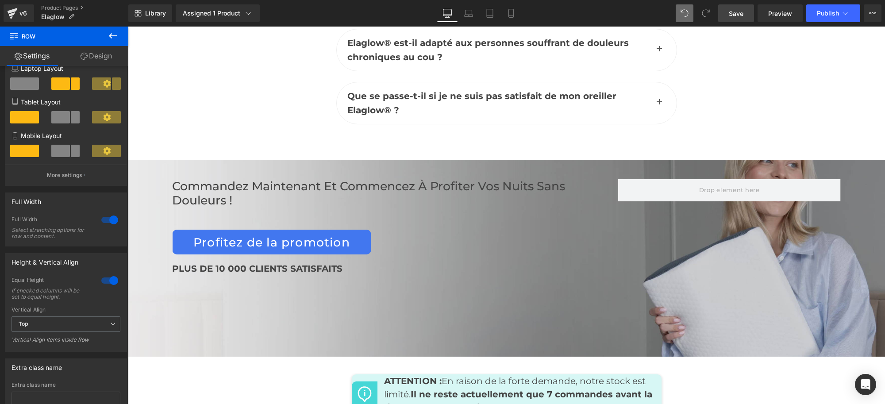
click at [737, 14] on span "Save" at bounding box center [736, 13] width 15 height 9
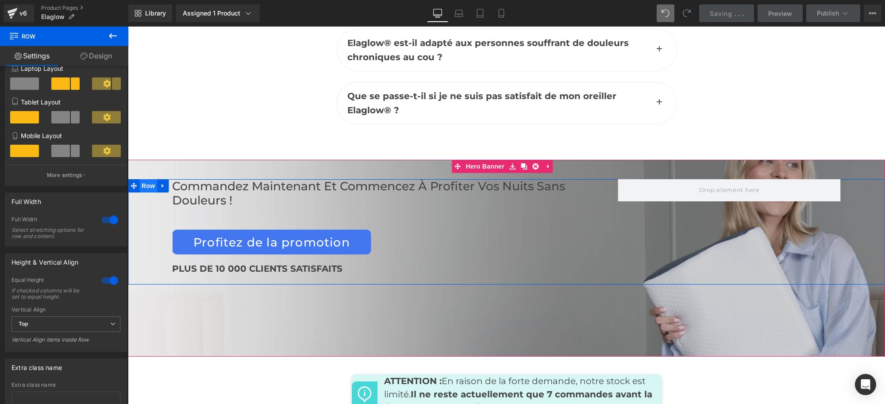
click at [144, 179] on span "Row" at bounding box center [148, 185] width 18 height 13
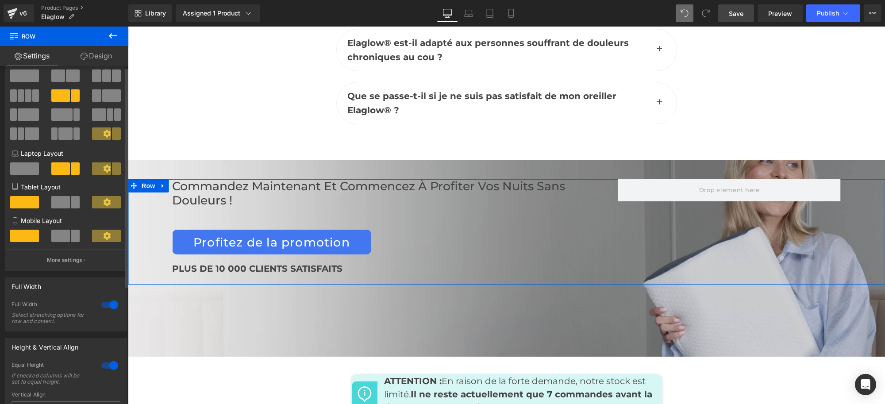
scroll to position [0, 0]
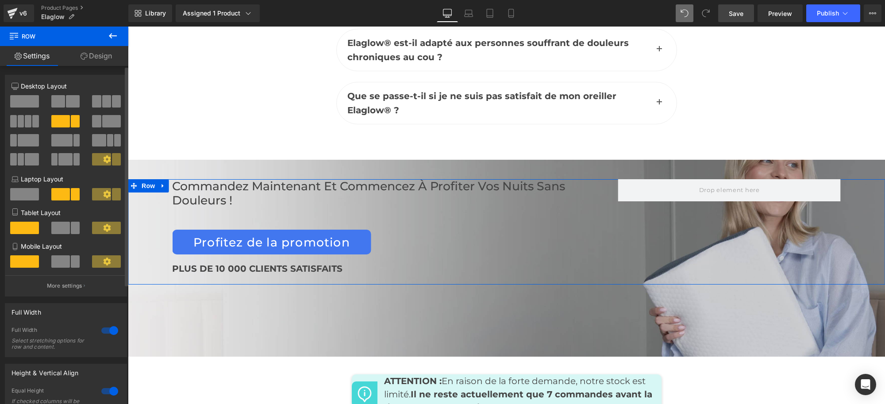
click at [103, 161] on icon at bounding box center [107, 159] width 8 height 8
click at [104, 160] on icon at bounding box center [107, 159] width 8 height 8
click at [60, 120] on span at bounding box center [60, 121] width 19 height 12
click at [103, 165] on span at bounding box center [101, 159] width 19 height 12
click at [89, 59] on link "Design" at bounding box center [96, 56] width 64 height 20
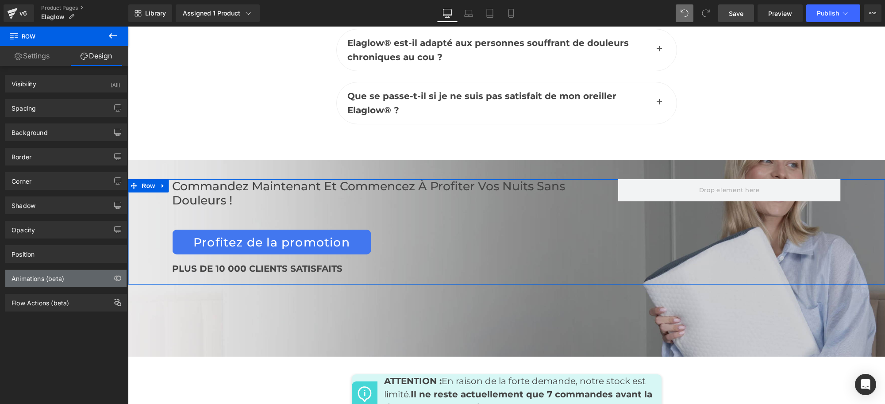
click at [65, 280] on div "Animations (beta)" at bounding box center [65, 278] width 121 height 17
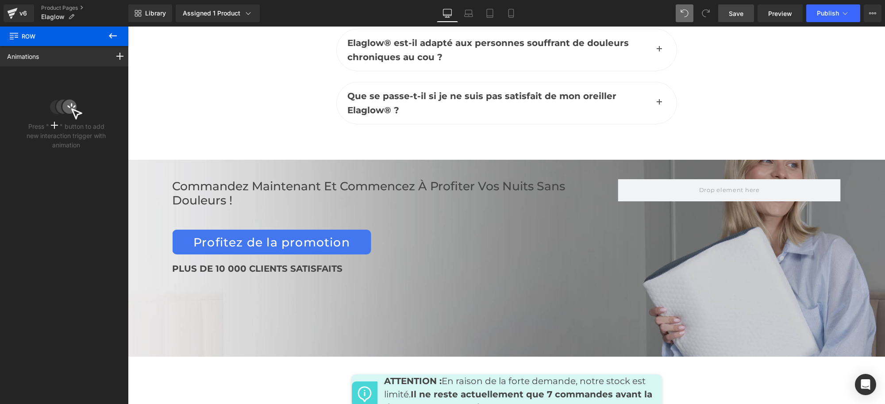
click at [105, 35] on button at bounding box center [112, 36] width 31 height 19
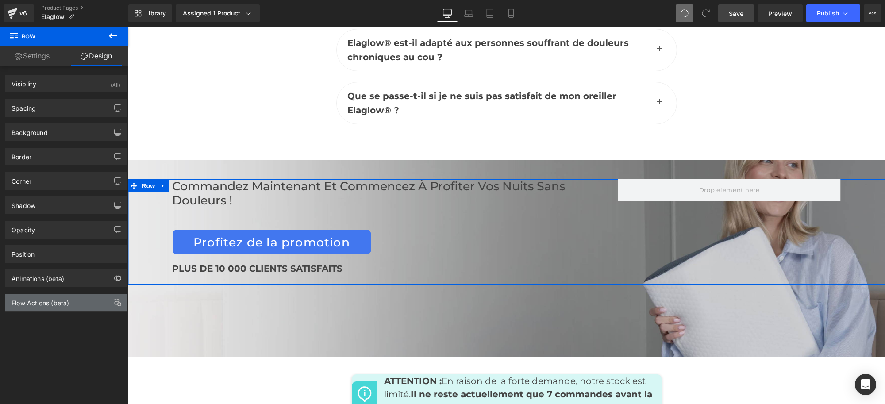
click at [45, 303] on div "Flow Actions (beta)" at bounding box center [41, 300] width 58 height 12
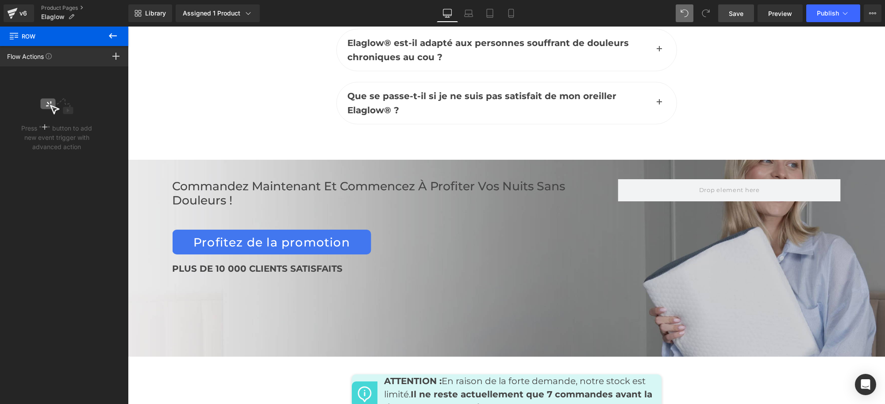
click at [111, 35] on icon at bounding box center [113, 35] width 8 height 5
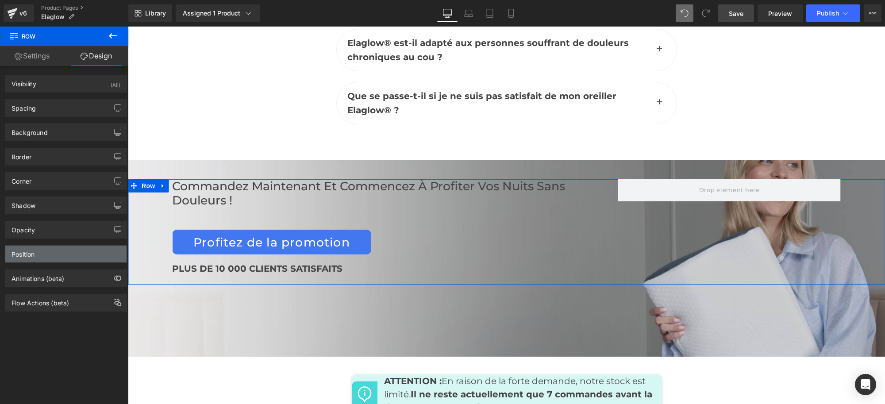
click at [52, 255] on div "Position" at bounding box center [65, 254] width 121 height 17
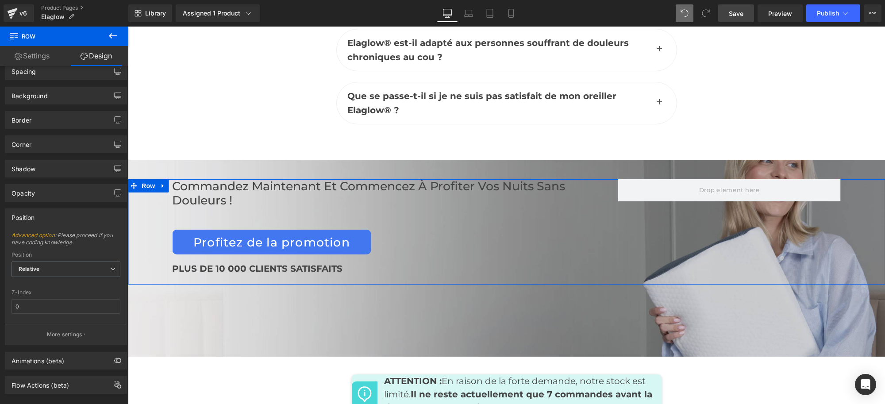
scroll to position [54, 0]
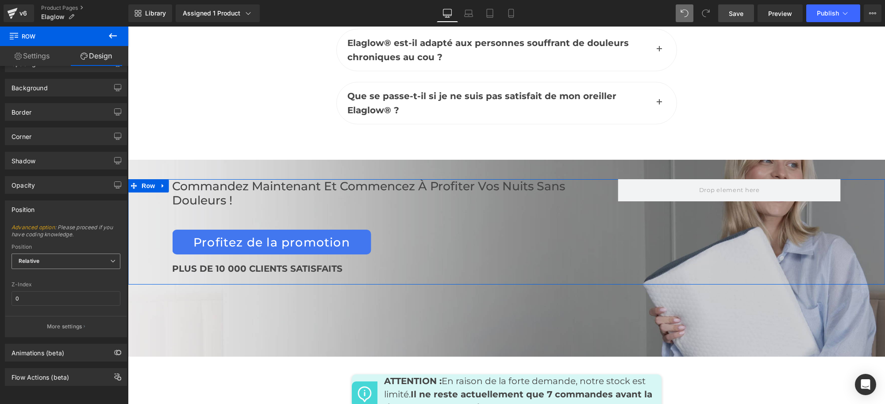
click at [87, 254] on span "Relative" at bounding box center [66, 261] width 109 height 15
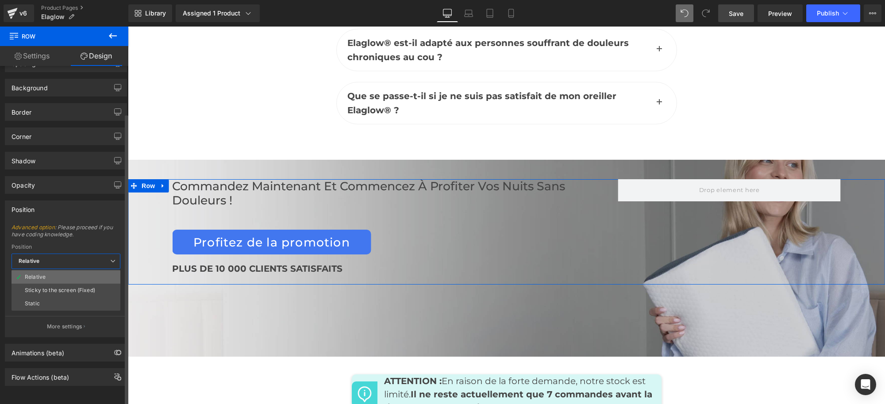
click at [58, 270] on li "Relative" at bounding box center [66, 276] width 109 height 13
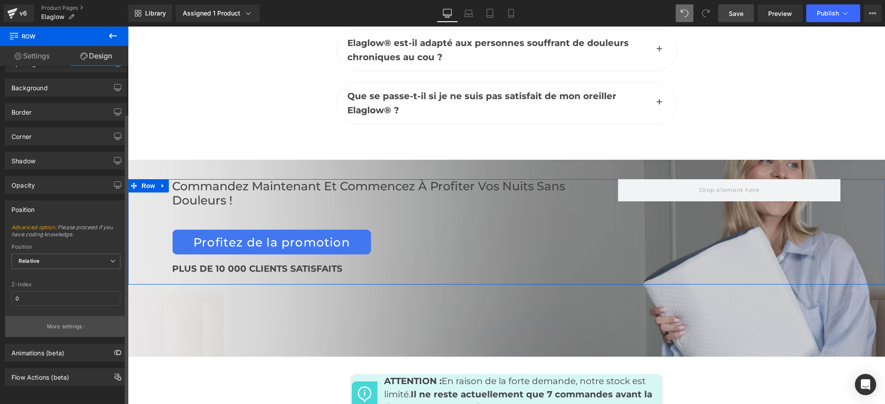
click at [58, 323] on p "More settings" at bounding box center [64, 327] width 35 height 8
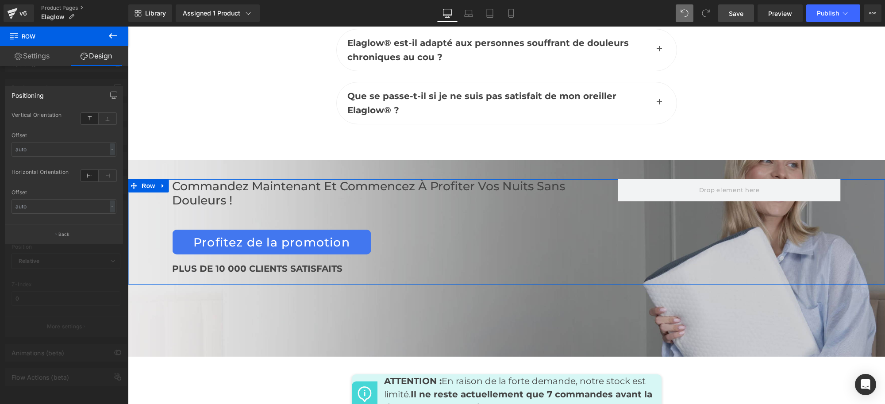
click at [85, 51] on link "Design" at bounding box center [96, 56] width 64 height 20
click at [81, 88] on div "Positioning" at bounding box center [63, 95] width 117 height 17
click at [80, 79] on div at bounding box center [64, 218] width 128 height 382
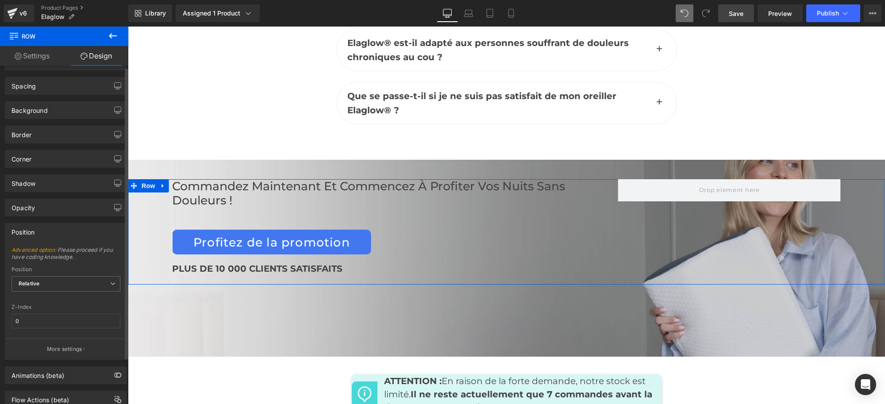
scroll to position [54, 0]
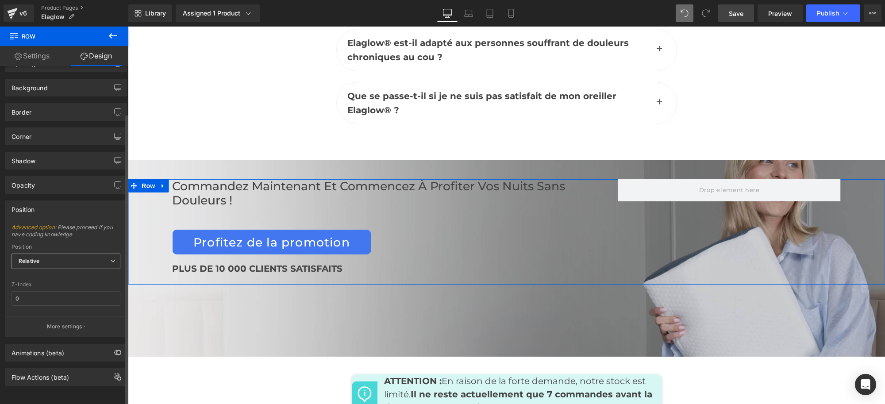
click at [54, 254] on span "Relative" at bounding box center [66, 261] width 109 height 15
click at [46, 297] on li "Static" at bounding box center [66, 303] width 109 height 13
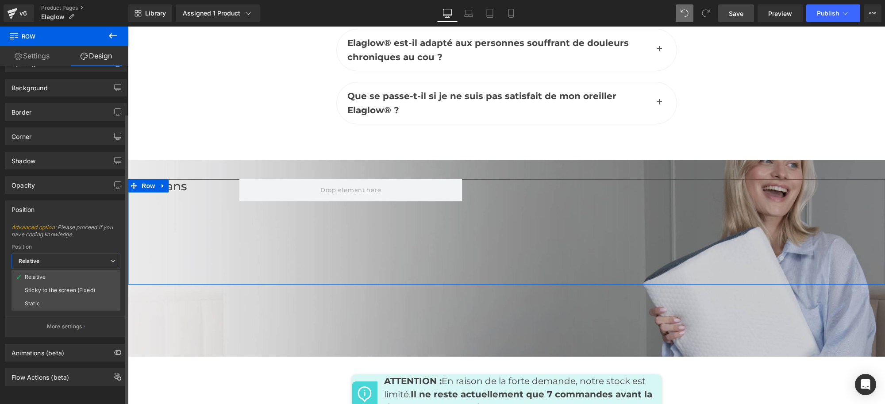
scroll to position [20, 0]
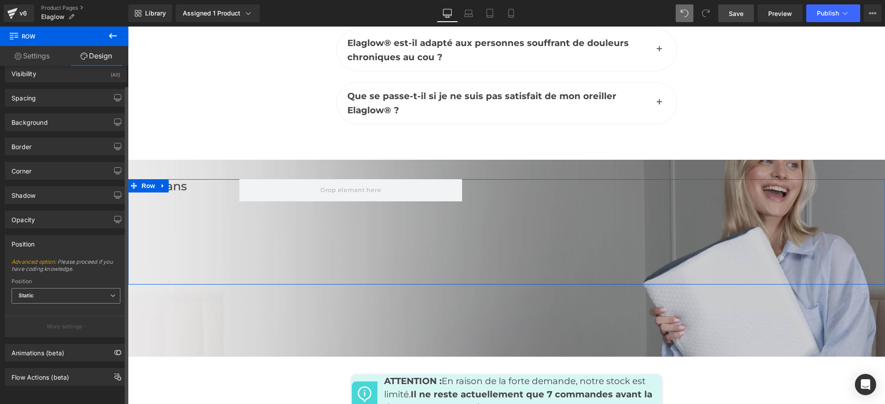
click at [71, 288] on span "Static" at bounding box center [66, 295] width 109 height 15
click at [57, 306] on li "Relative" at bounding box center [66, 311] width 109 height 13
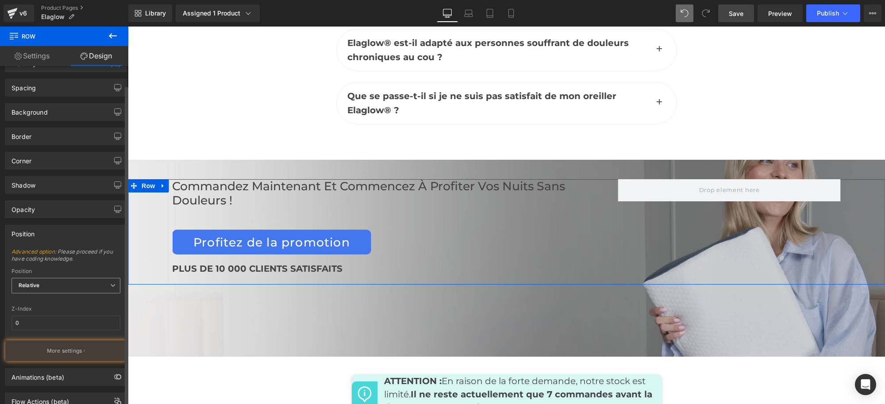
scroll to position [54, 0]
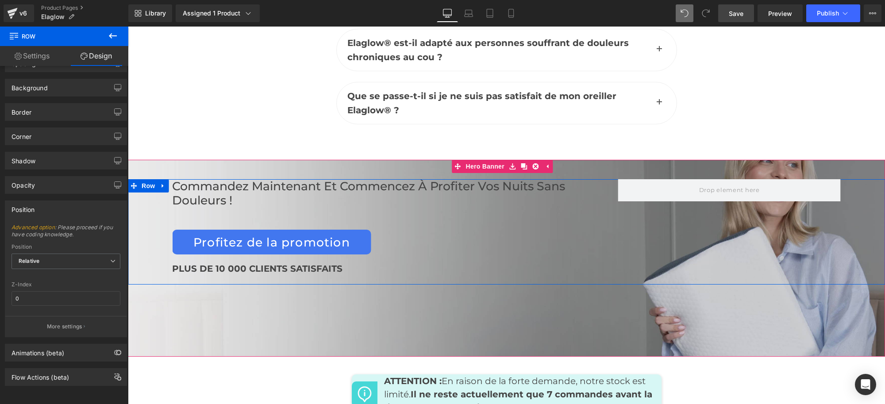
click at [545, 197] on div "Commandez maintenant et commencez à profiter vos nuits sans douleurs ! Heading …" at bounding box center [395, 231] width 446 height 105
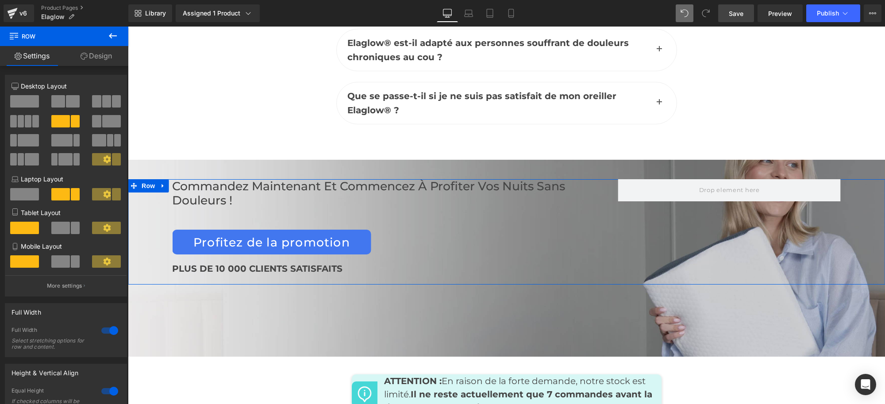
click at [93, 60] on link "Design" at bounding box center [96, 56] width 64 height 20
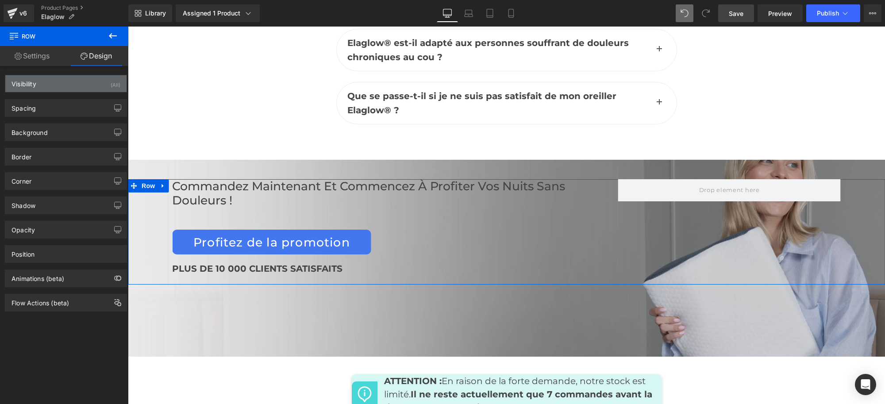
click at [68, 88] on div "Visibility (All)" at bounding box center [65, 83] width 121 height 17
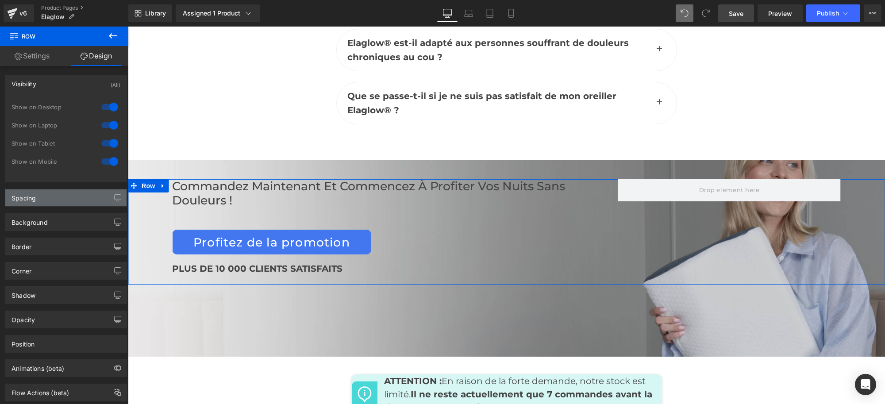
click at [54, 197] on div "Spacing" at bounding box center [65, 197] width 121 height 17
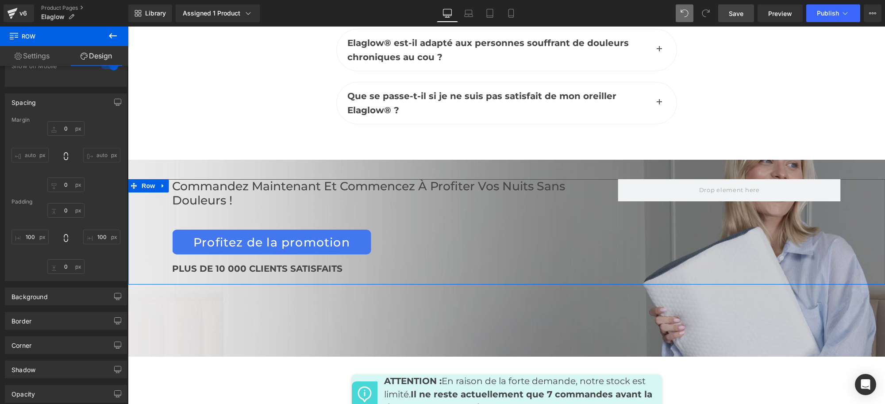
scroll to position [195, 0]
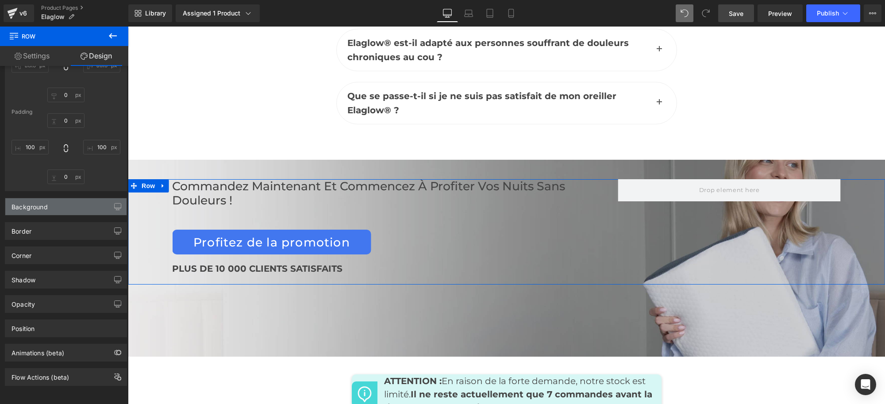
click at [74, 202] on div "Background" at bounding box center [65, 206] width 121 height 17
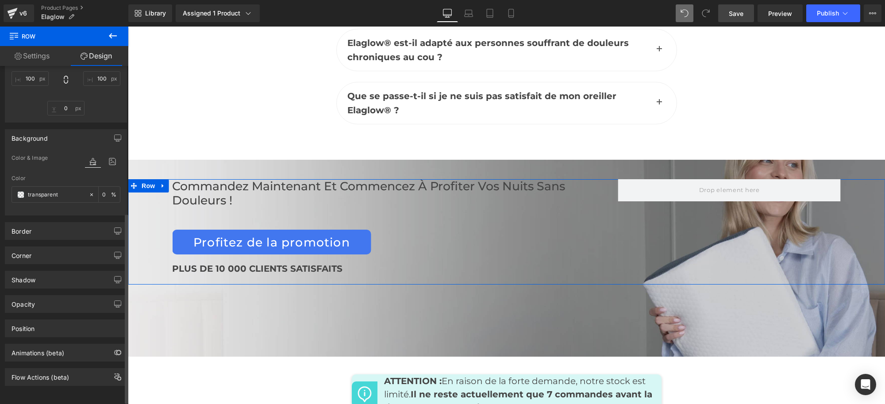
scroll to position [264, 0]
click at [58, 223] on div "Border" at bounding box center [65, 231] width 121 height 17
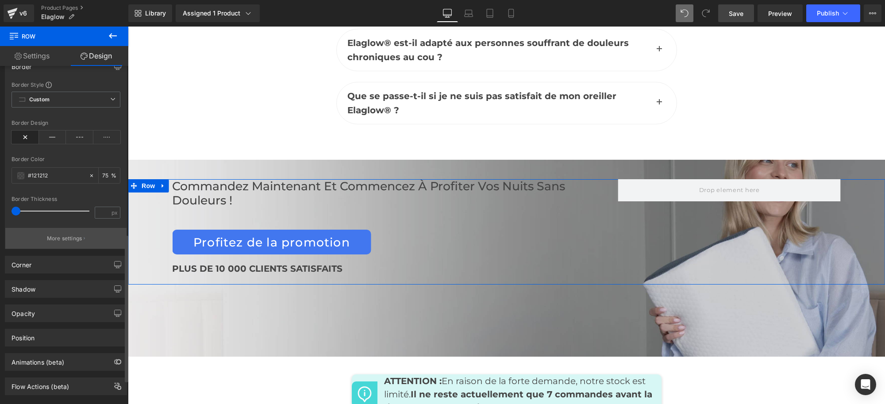
scroll to position [438, 0]
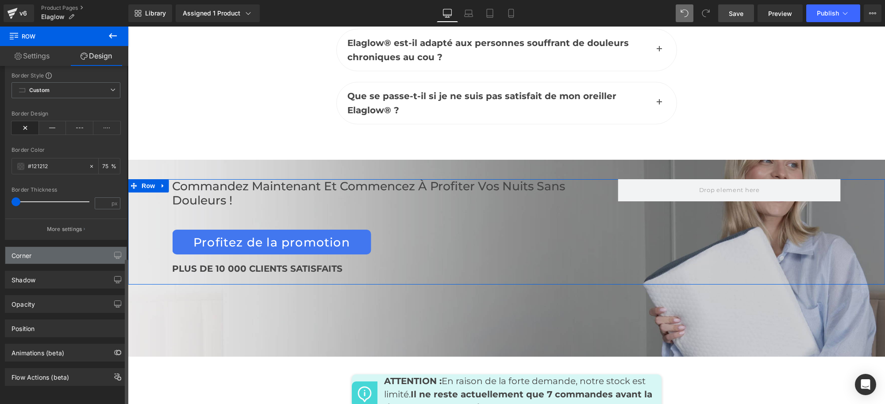
click at [71, 248] on div "Corner" at bounding box center [65, 255] width 121 height 17
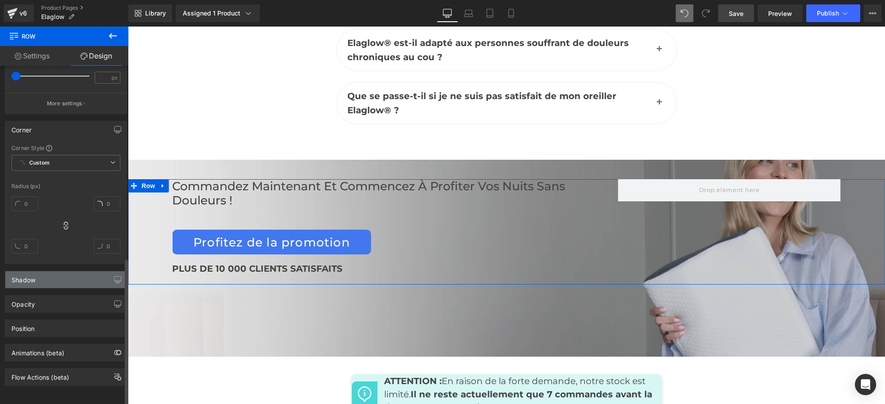
click at [73, 271] on div "Shadow" at bounding box center [65, 279] width 121 height 17
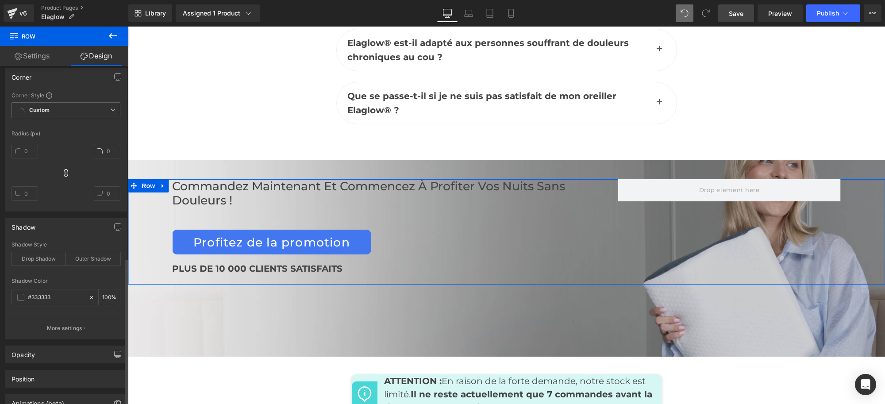
scroll to position [666, 0]
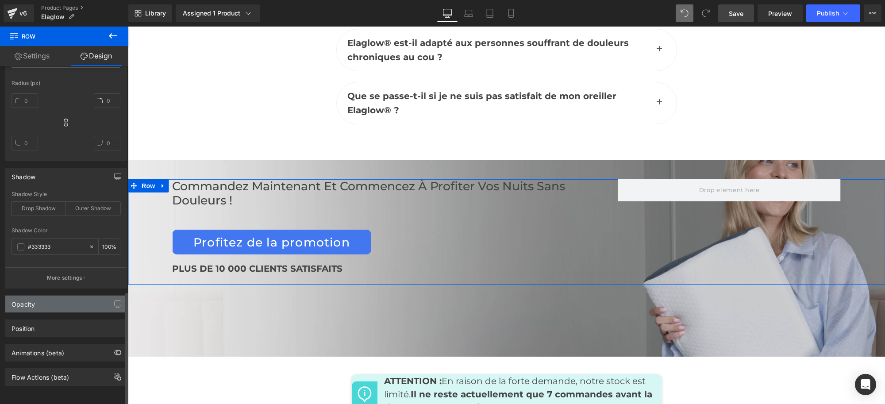
click at [65, 298] on div "Opacity" at bounding box center [65, 304] width 121 height 17
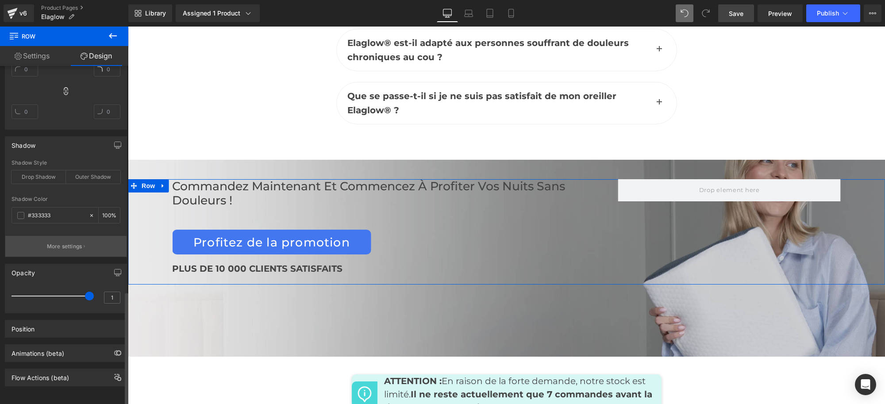
scroll to position [698, 0]
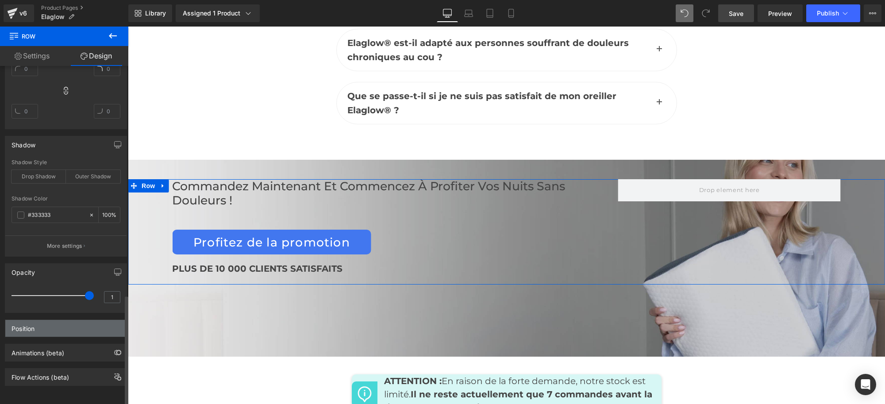
click at [67, 320] on div "Position" at bounding box center [65, 328] width 121 height 17
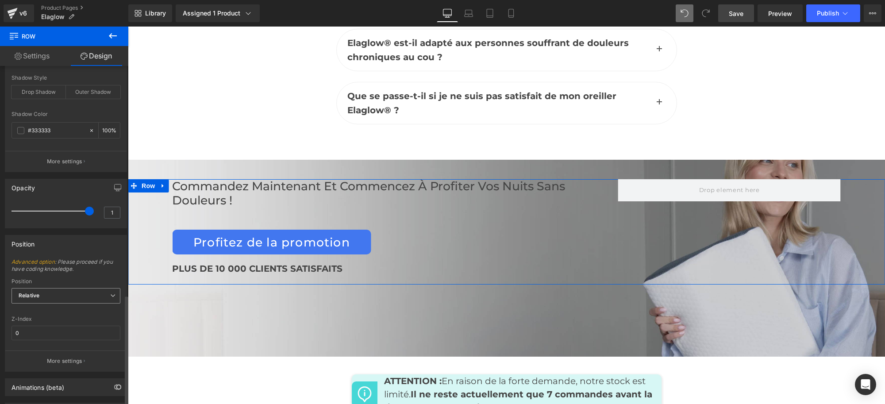
scroll to position [817, 0]
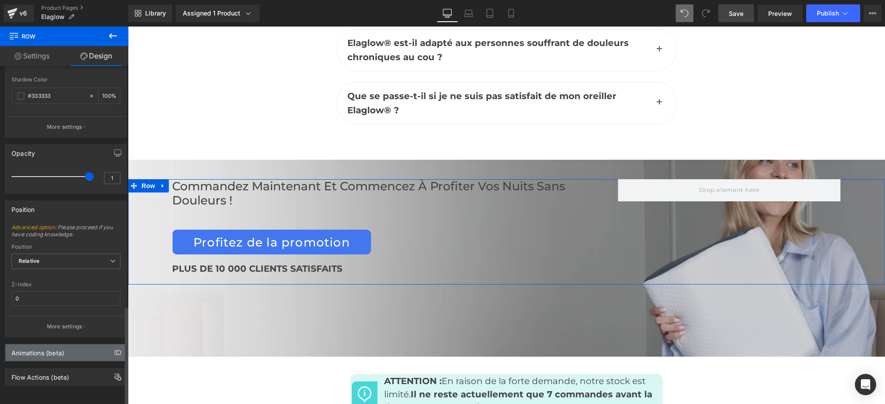
click at [53, 344] on div "Animations (beta)" at bounding box center [38, 350] width 53 height 12
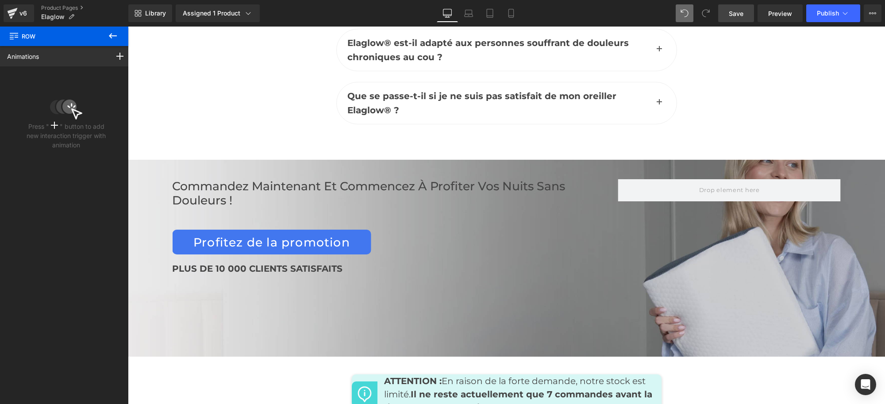
click at [108, 36] on icon at bounding box center [113, 36] width 11 height 11
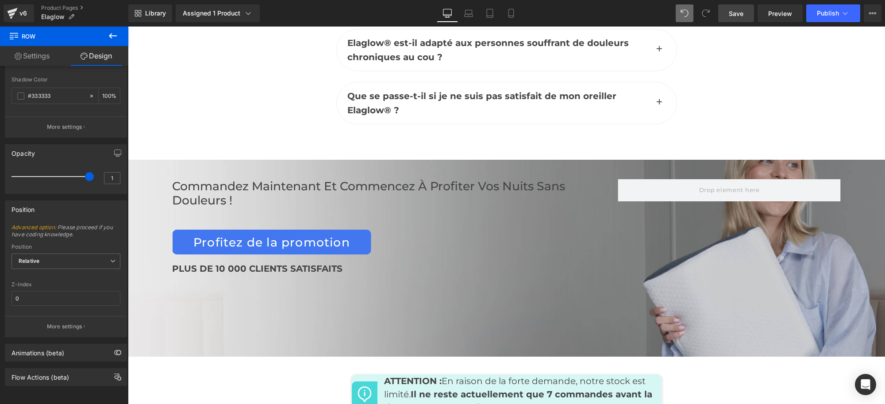
drag, startPoint x: 738, startPoint y: 18, endPoint x: 369, endPoint y: 183, distance: 403.8
click at [738, 18] on span "Save" at bounding box center [736, 13] width 15 height 9
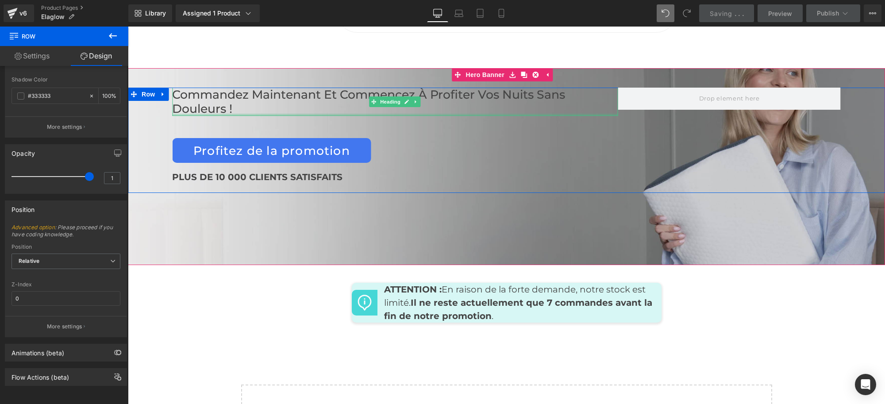
scroll to position [4234, 0]
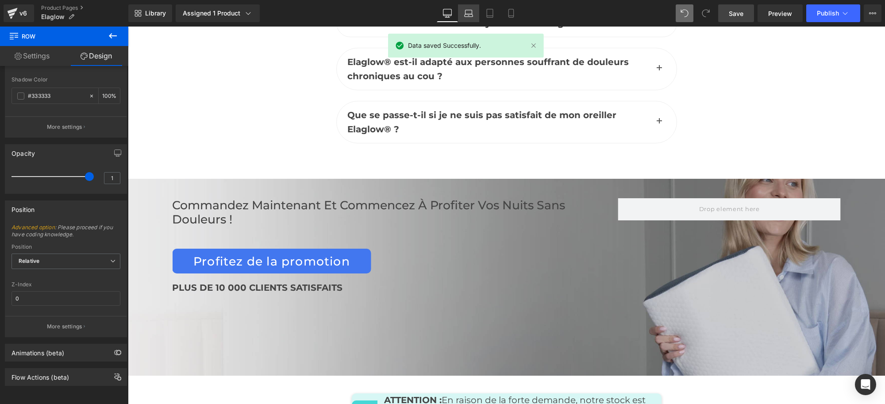
click at [469, 18] on link "Laptop" at bounding box center [468, 13] width 21 height 18
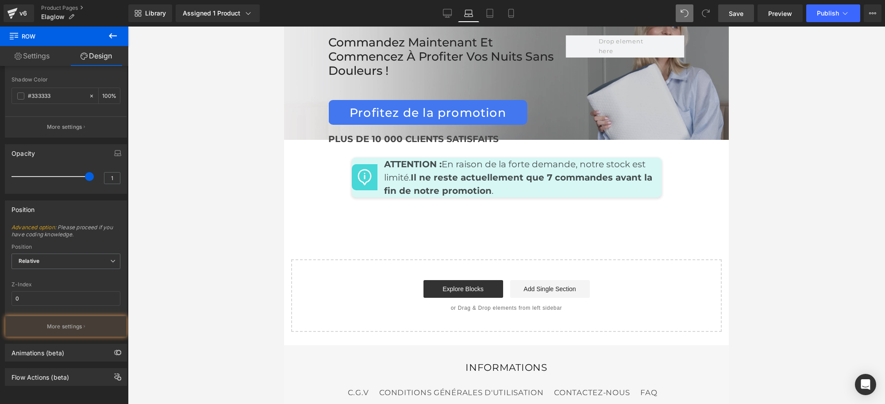
scroll to position [4188, 0]
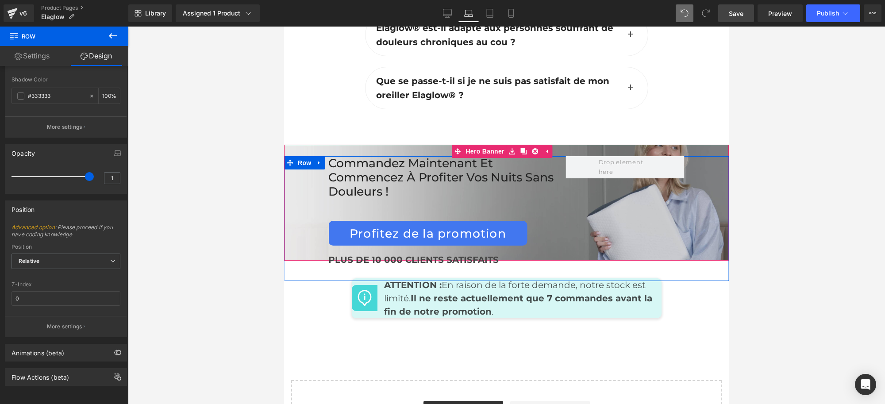
click at [596, 231] on div at bounding box center [625, 218] width 119 height 125
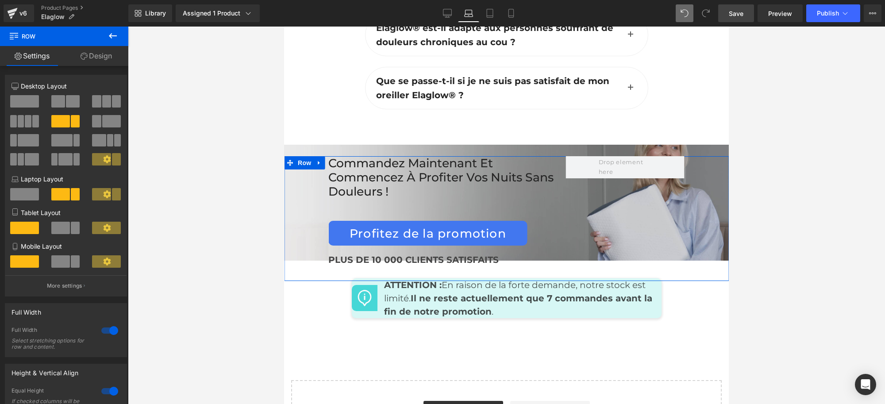
click at [95, 51] on link "Design" at bounding box center [96, 56] width 64 height 20
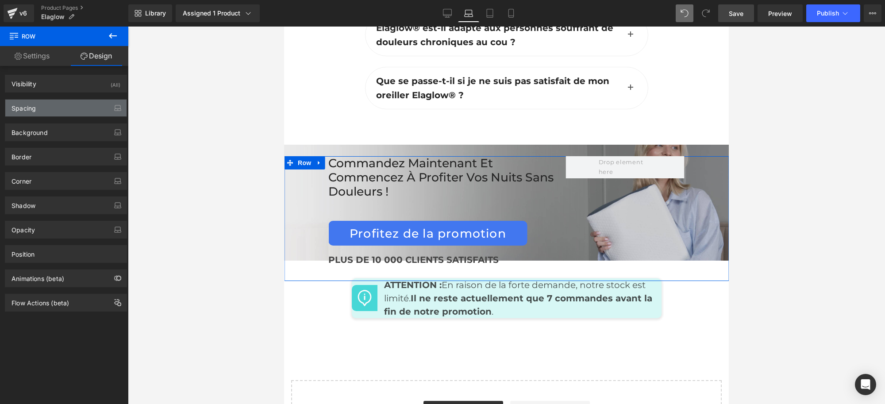
click at [53, 102] on div "Spacing" at bounding box center [65, 108] width 121 height 17
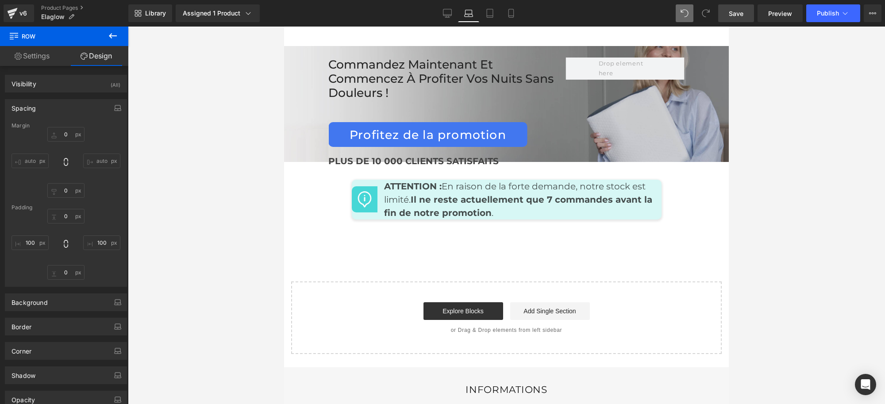
scroll to position [4243, 0]
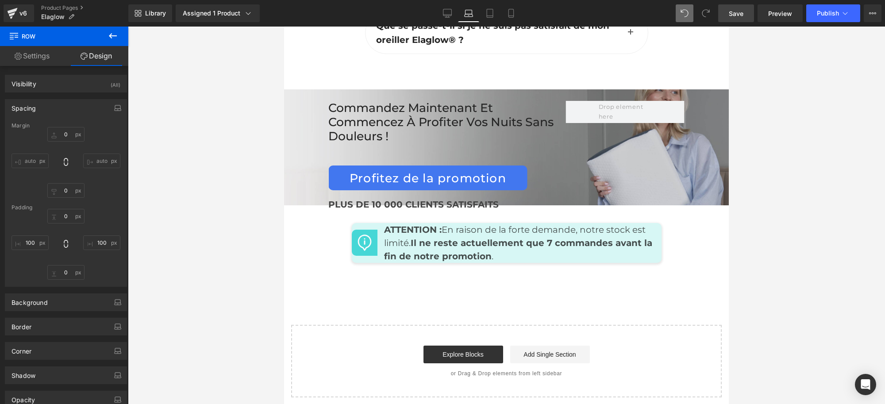
click at [566, 153] on div at bounding box center [625, 163] width 119 height 125
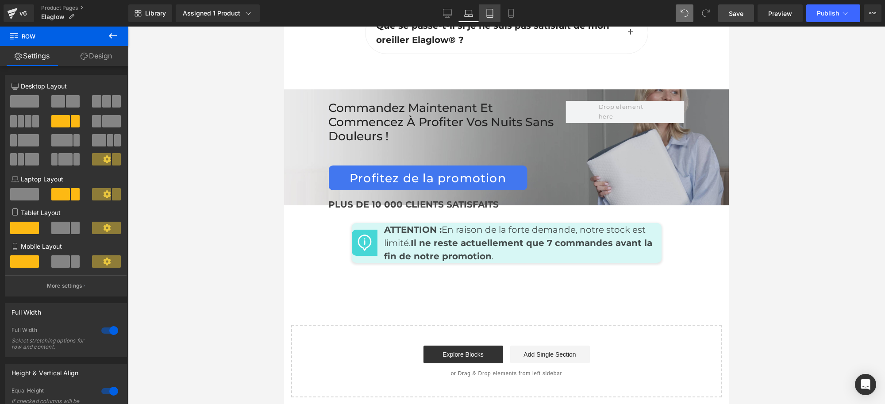
click at [487, 12] on icon at bounding box center [489, 13] width 9 height 9
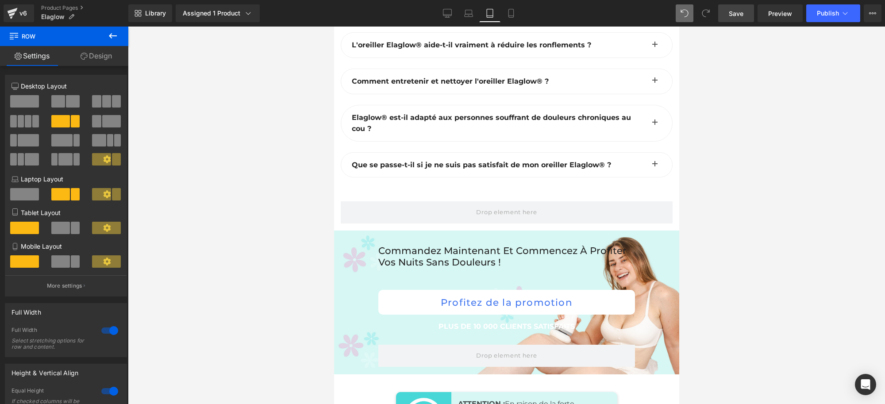
scroll to position [6259, 0]
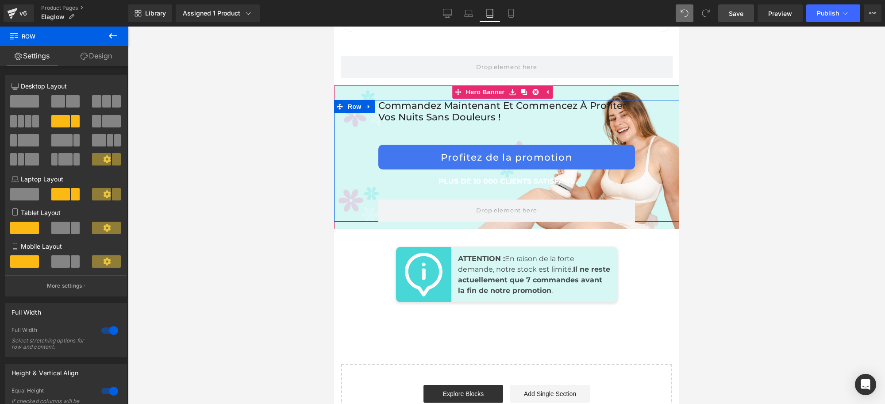
click at [642, 147] on div "Commandez maintenant et commencez à profiter vos nuits sans douleurs ! Heading …" at bounding box center [506, 161] width 345 height 122
drag, startPoint x: 592, startPoint y: 144, endPoint x: 597, endPoint y: 149, distance: 7.3
click at [597, 149] on div "Commandez maintenant et commencez à profiter vos nuits sans douleurs ! Heading …" at bounding box center [506, 150] width 257 height 100
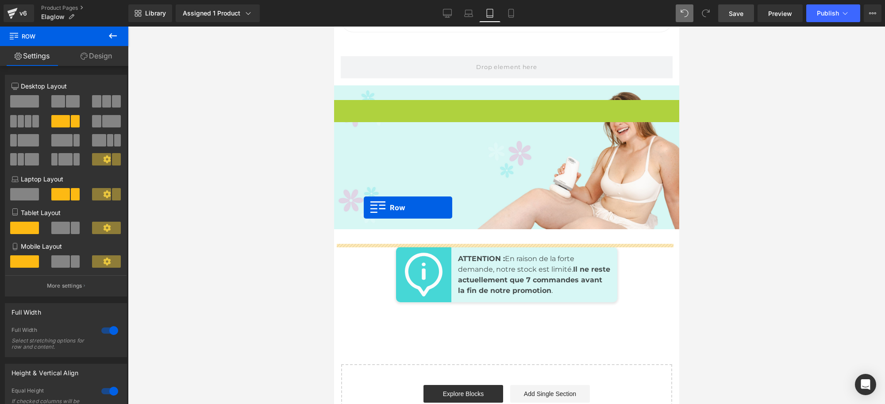
drag, startPoint x: 335, startPoint y: 124, endPoint x: 396, endPoint y: 159, distance: 69.8
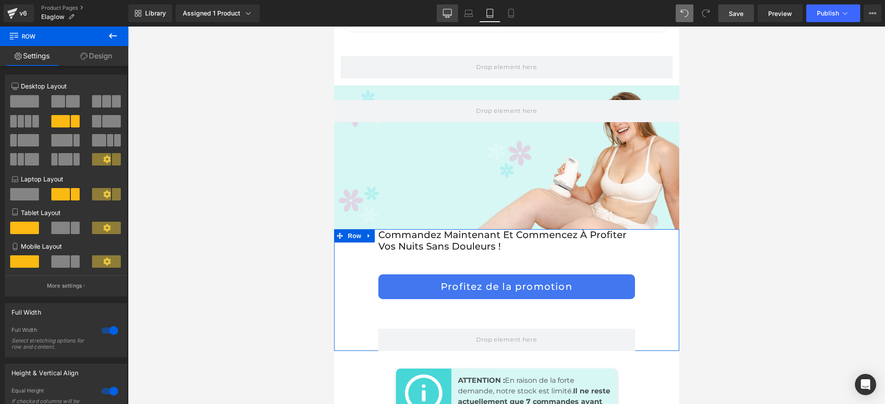
click at [457, 14] on link "Desktop" at bounding box center [447, 13] width 21 height 18
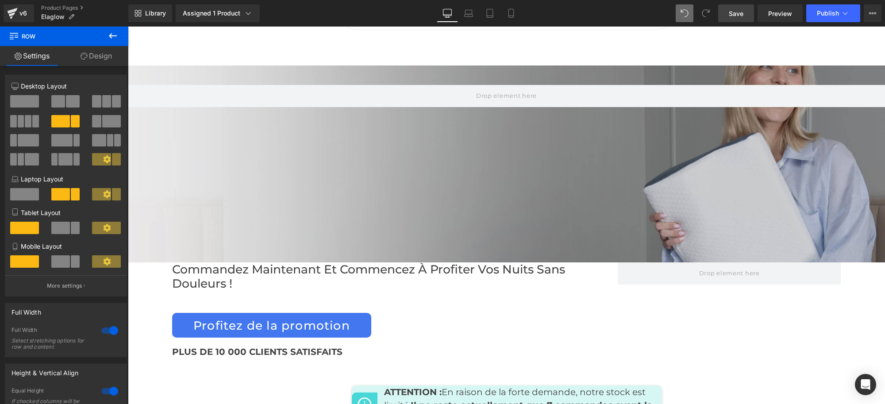
scroll to position [4341, 0]
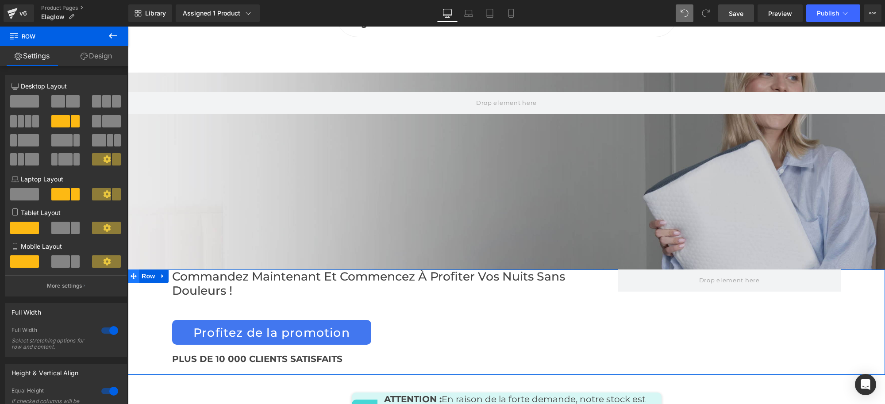
click at [131, 273] on icon at bounding box center [134, 276] width 6 height 7
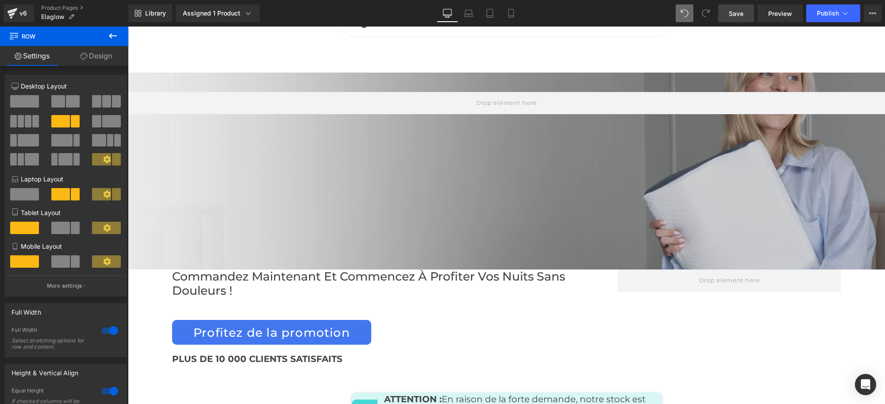
click at [728, 16] on link "Save" at bounding box center [736, 13] width 36 height 18
click at [777, 20] on link "Preview" at bounding box center [779, 13] width 45 height 18
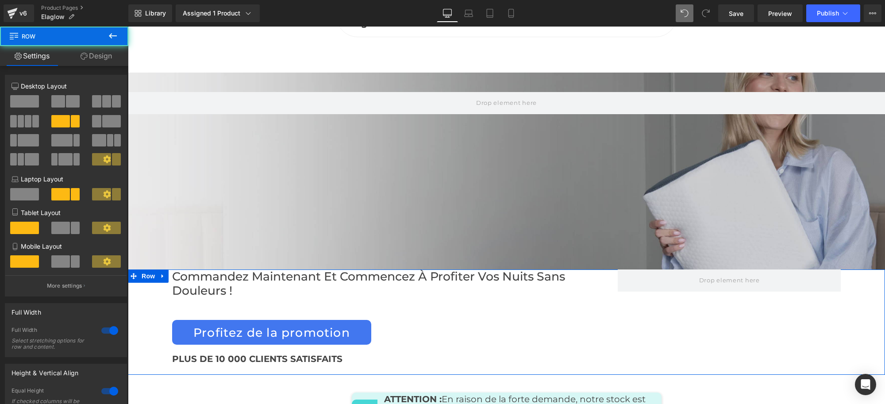
click at [147, 269] on div "Commandez maintenant et commencez à profiter vos nuits sans douleurs ! Heading …" at bounding box center [506, 321] width 757 height 105
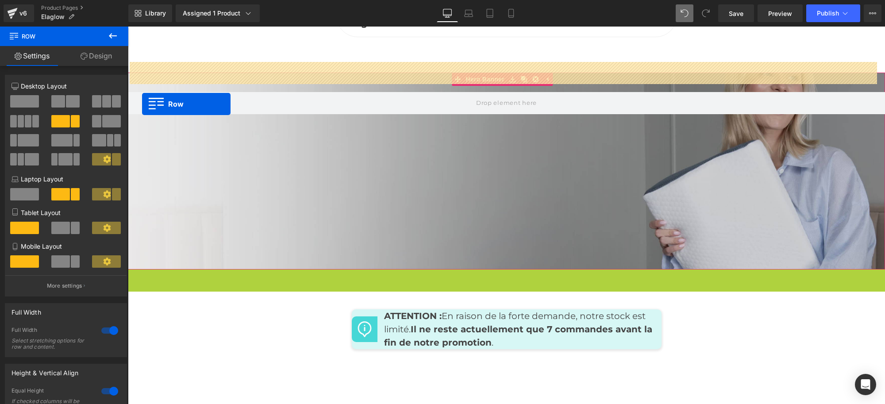
drag, startPoint x: 129, startPoint y: 244, endPoint x: 142, endPoint y: 104, distance: 140.8
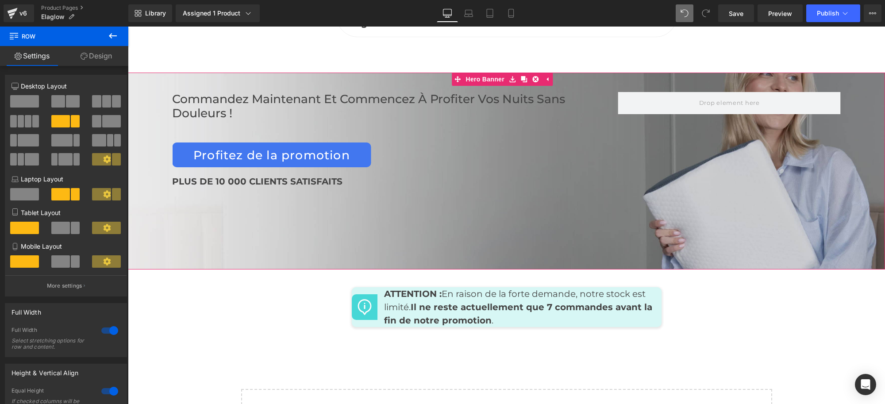
click at [128, 27] on div at bounding box center [128, 27] width 0 height 0
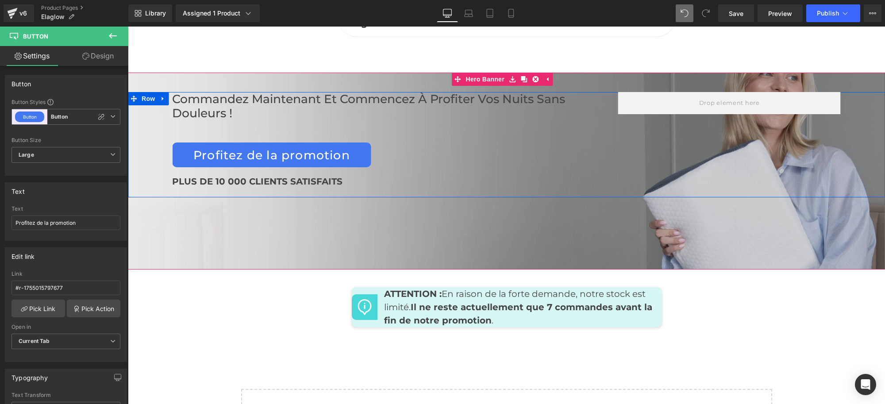
click at [598, 94] on div "Commandez maintenant et commencez à profiter vos nuits sans douleurs ! Heading …" at bounding box center [395, 144] width 446 height 105
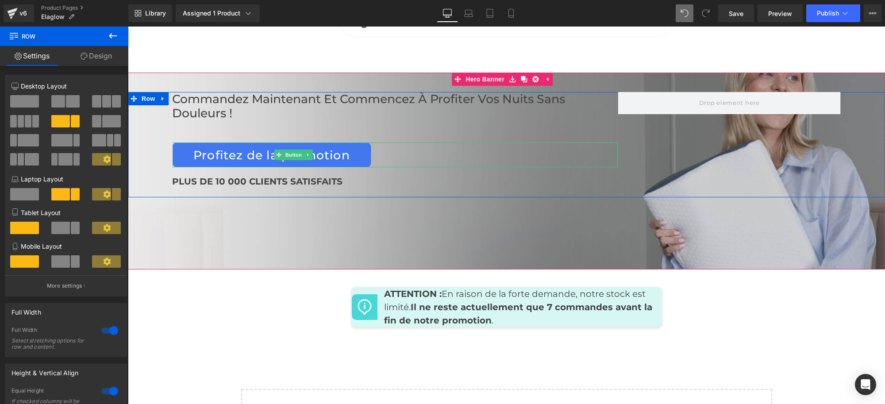
drag, startPoint x: 530, startPoint y: 124, endPoint x: 682, endPoint y: 137, distance: 152.8
click at [530, 142] on div "Profitez de la promotion" at bounding box center [395, 154] width 446 height 25
click at [682, 137] on div at bounding box center [729, 144] width 223 height 105
click at [640, 129] on div at bounding box center [729, 144] width 223 height 105
click at [89, 60] on link "Design" at bounding box center [96, 56] width 64 height 20
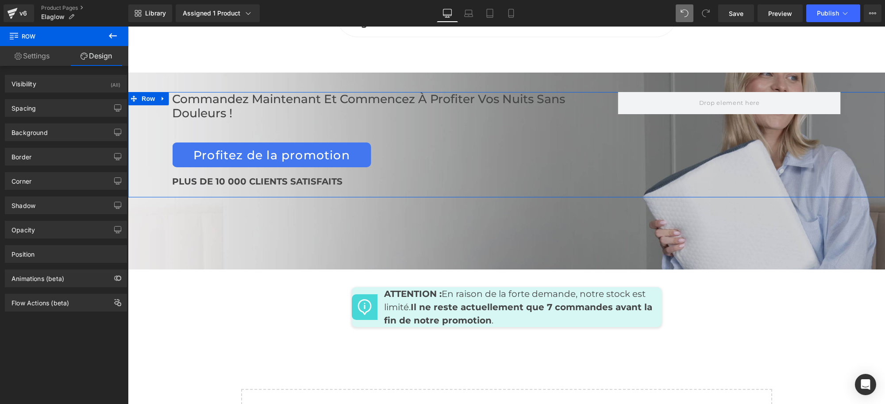
click at [47, 52] on link "Settings" at bounding box center [32, 56] width 64 height 20
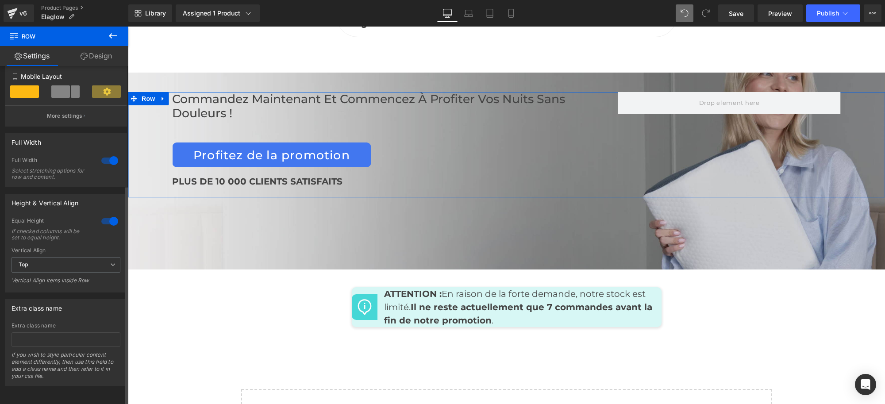
scroll to position [183, 0]
click at [105, 154] on div at bounding box center [109, 161] width 21 height 14
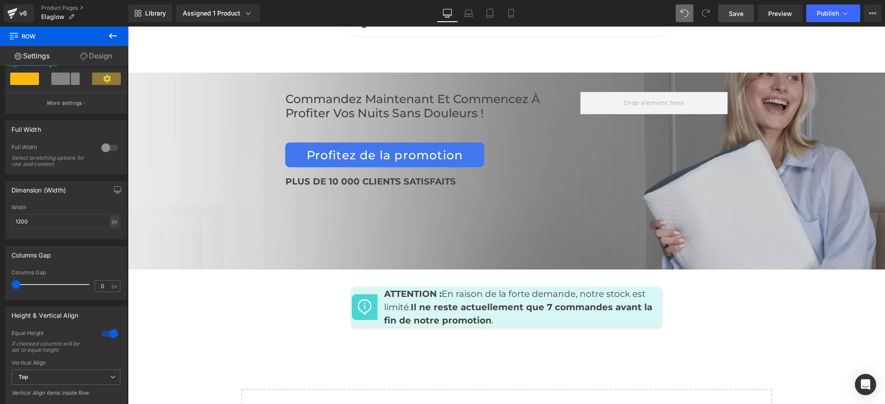
click at [735, 12] on span "Save" at bounding box center [736, 13] width 15 height 9
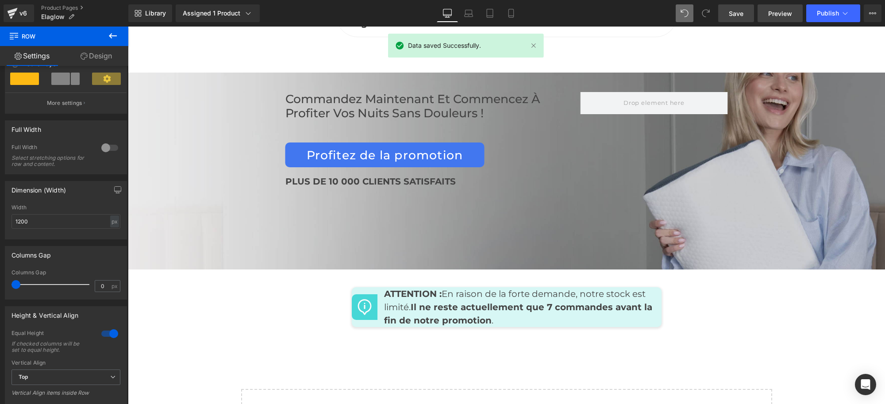
click at [790, 9] on span "Preview" at bounding box center [780, 13] width 24 height 9
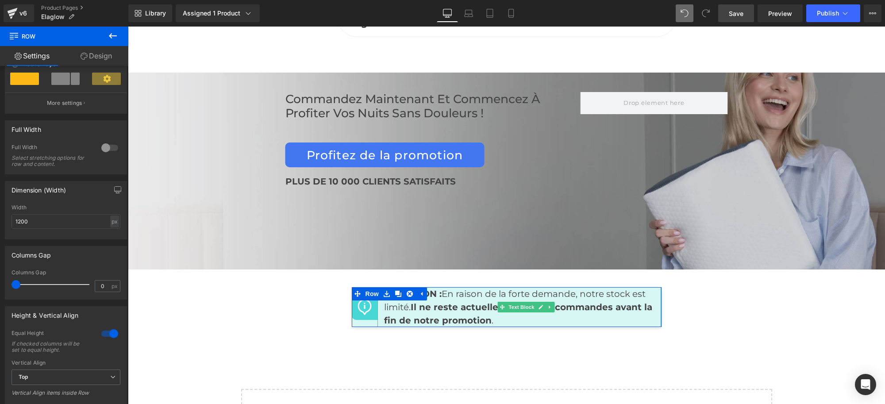
click at [514, 288] on p "ATTENTION : En raison de la forte demande, notre stock est limité. Il ne reste …" at bounding box center [519, 307] width 271 height 40
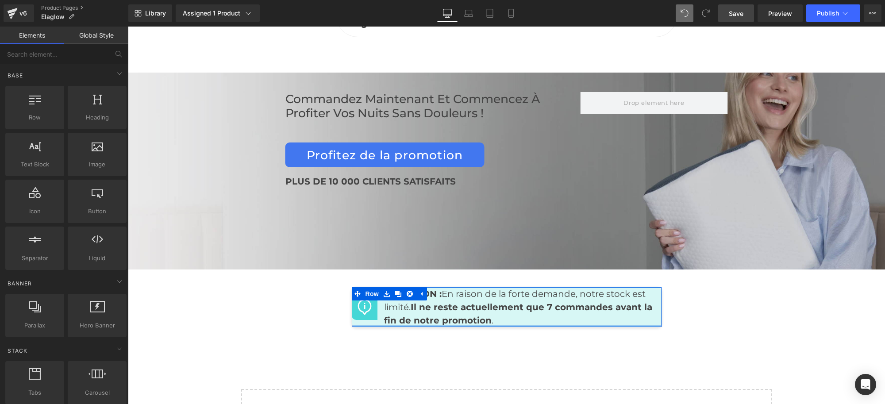
click at [650, 325] on div at bounding box center [507, 326] width 310 height 2
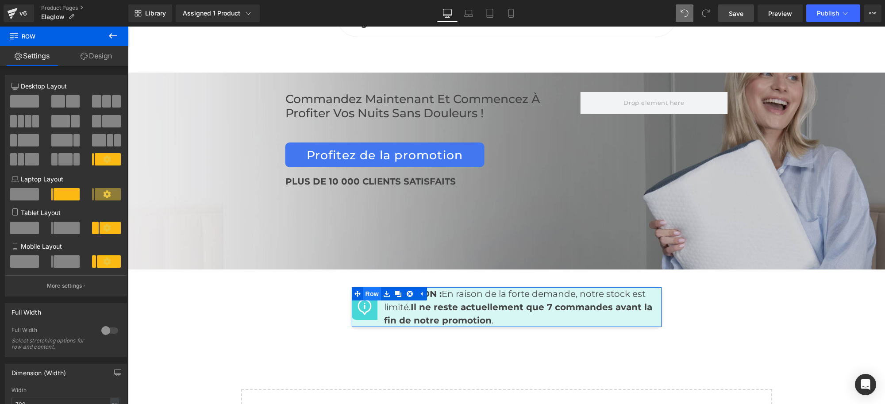
click at [365, 287] on span "Row" at bounding box center [372, 293] width 18 height 13
click at [384, 291] on icon at bounding box center [387, 294] width 6 height 7
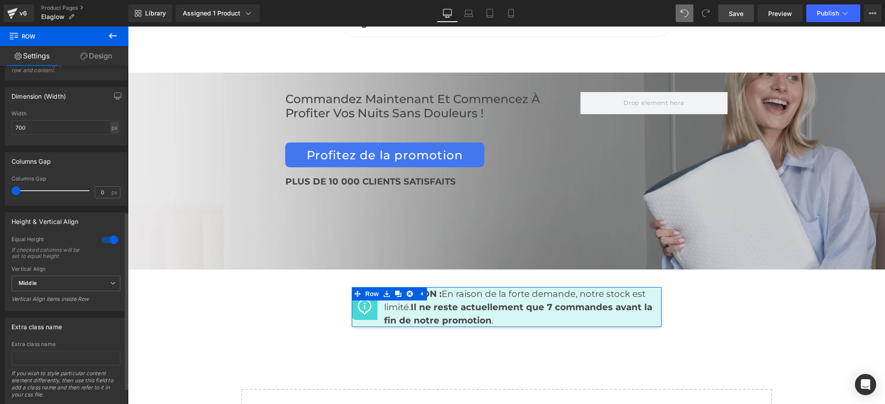
scroll to position [308, 0]
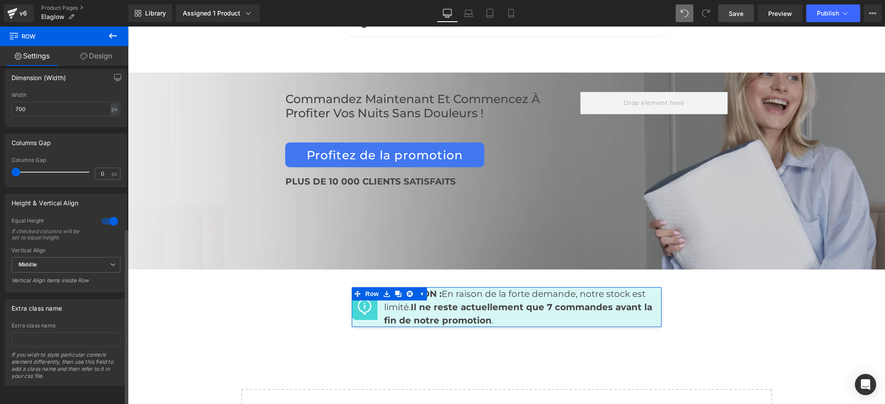
click at [105, 214] on div at bounding box center [109, 221] width 21 height 14
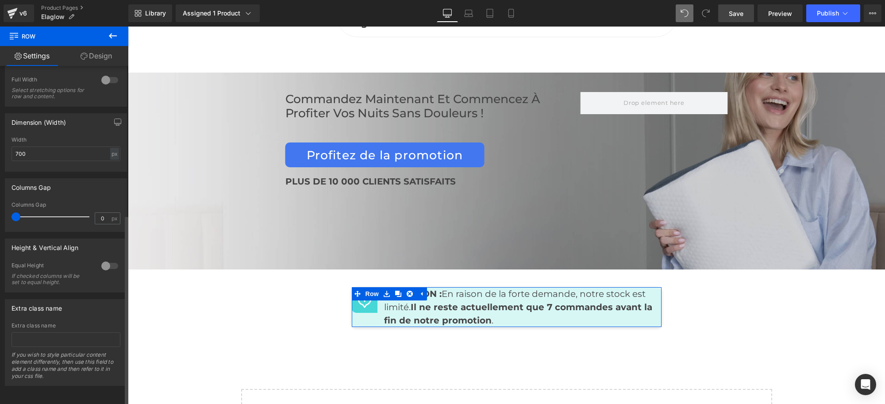
click at [104, 260] on div at bounding box center [109, 266] width 21 height 14
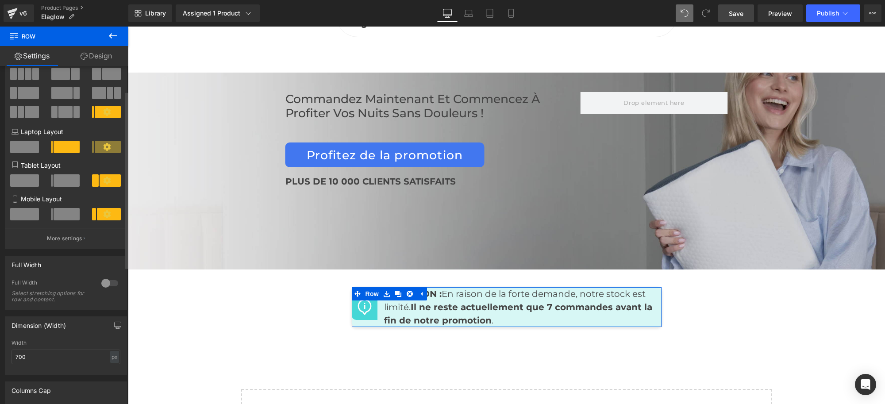
scroll to position [31, 0]
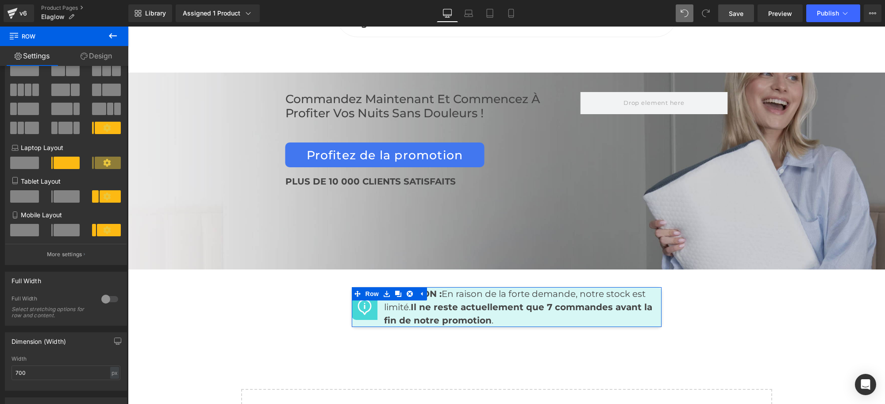
click at [95, 54] on link "Design" at bounding box center [96, 56] width 64 height 20
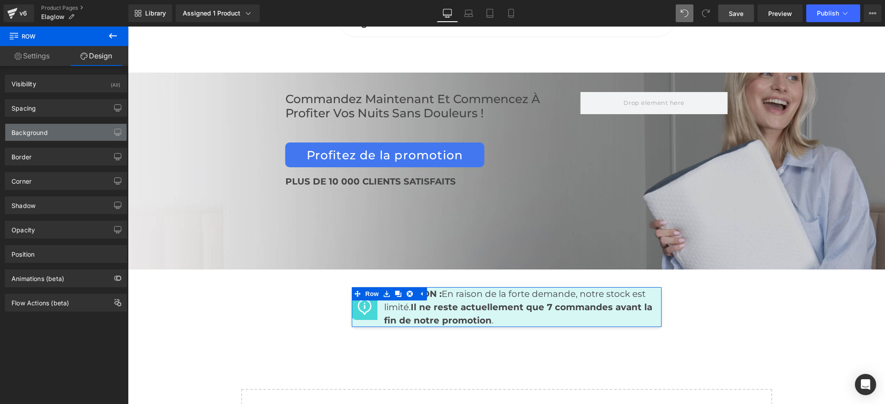
click at [43, 129] on div "Background" at bounding box center [30, 130] width 36 height 12
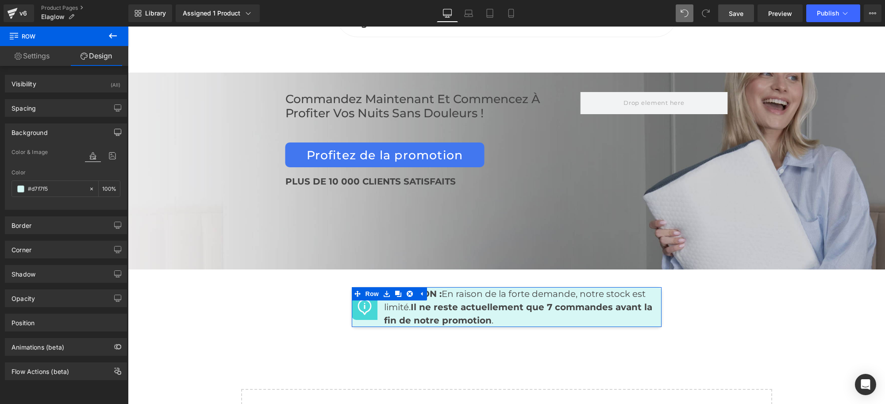
click at [115, 131] on icon "button" at bounding box center [117, 132] width 7 height 7
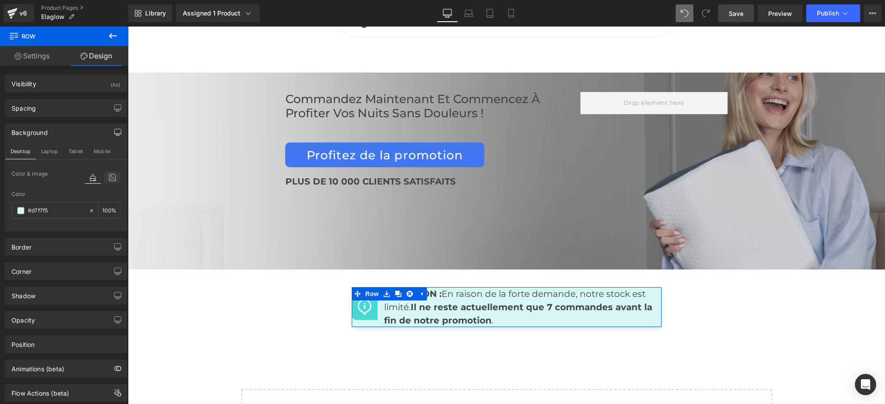
click at [109, 180] on icon at bounding box center [112, 178] width 16 height 12
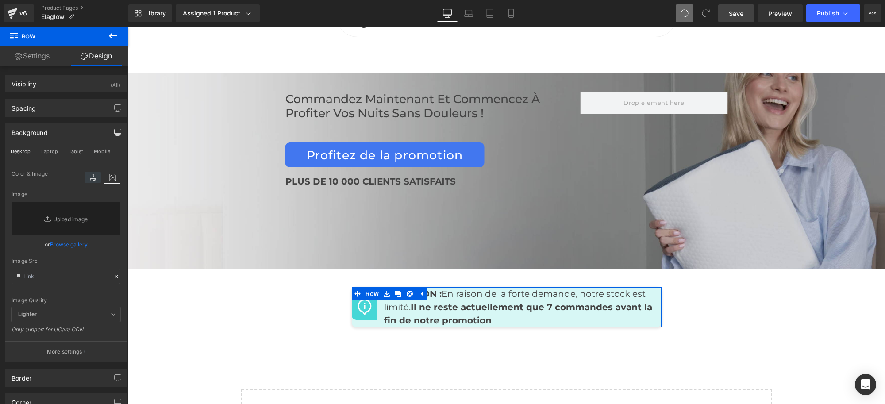
click at [87, 181] on icon at bounding box center [93, 178] width 16 height 12
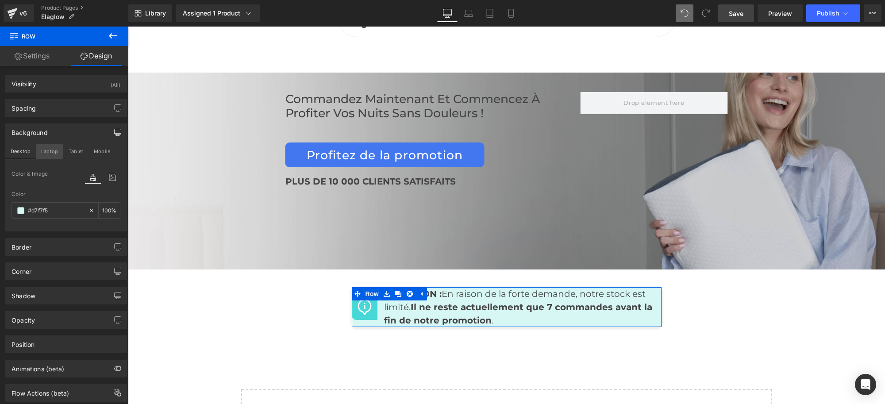
click at [48, 155] on button "Laptop" at bounding box center [49, 151] width 27 height 15
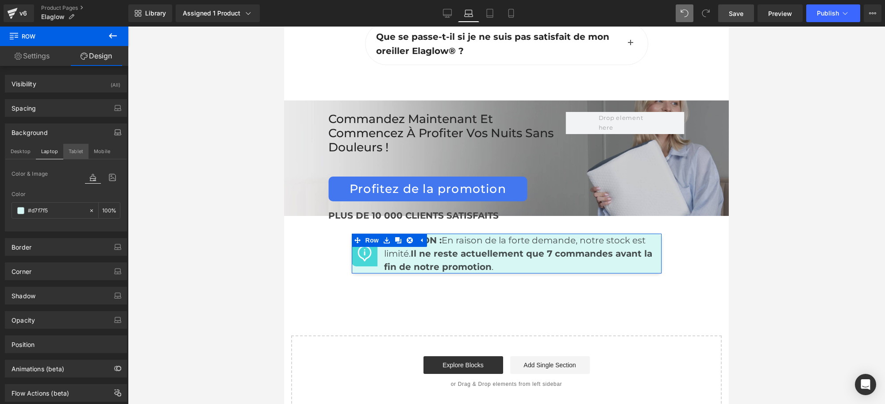
scroll to position [4342, 0]
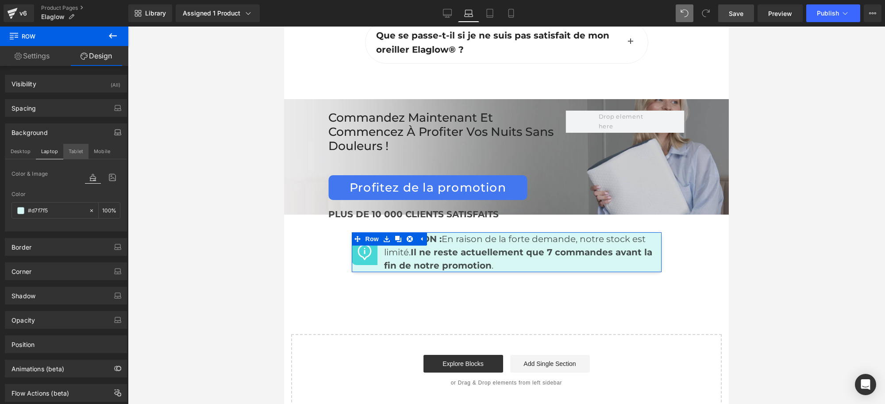
click at [67, 149] on button "Tablet" at bounding box center [75, 151] width 25 height 15
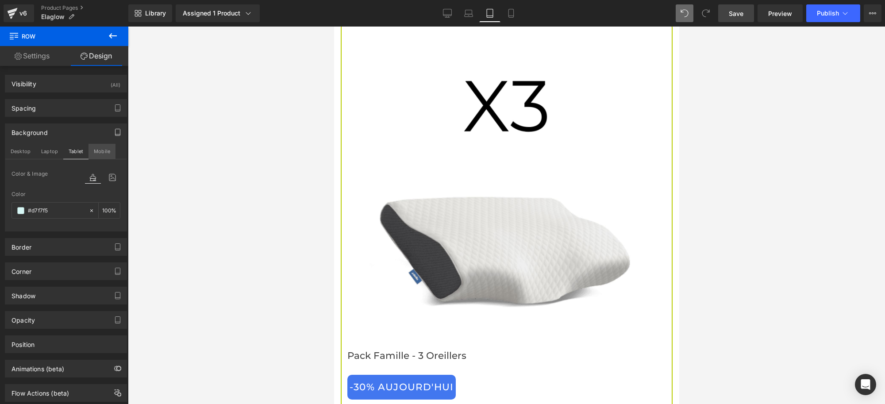
scroll to position [6353, 0]
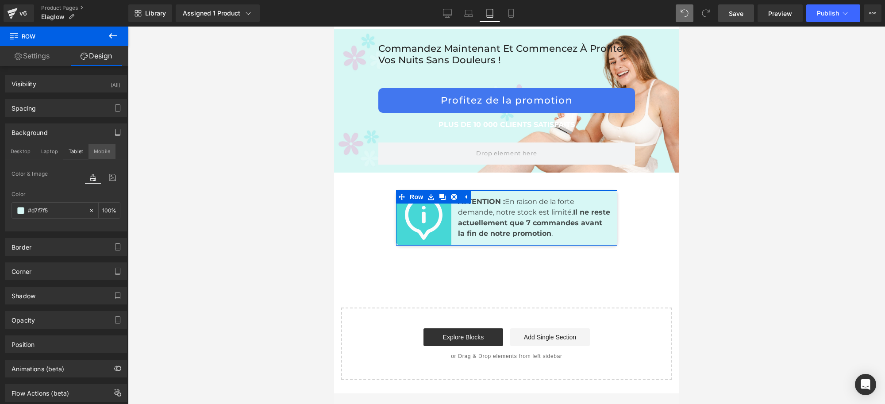
click at [98, 152] on button "Mobile" at bounding box center [101, 151] width 27 height 15
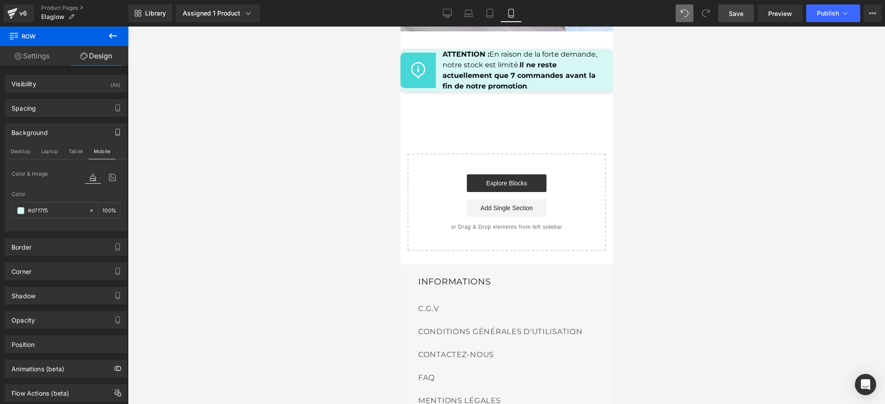
scroll to position [5772, 0]
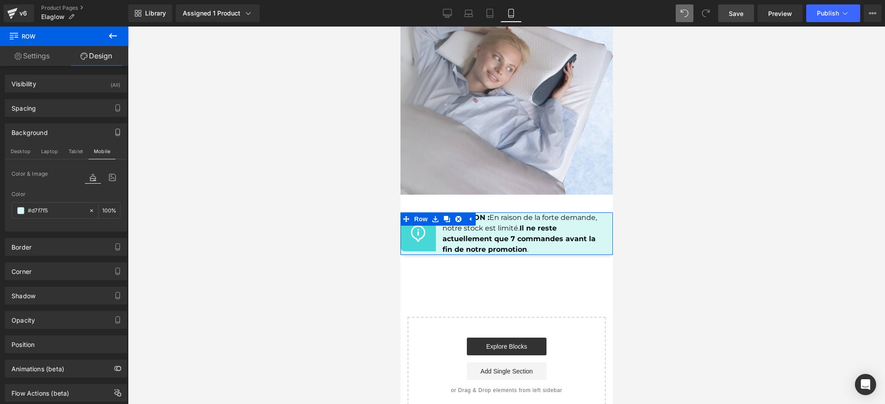
click at [34, 61] on link "Settings" at bounding box center [32, 56] width 64 height 20
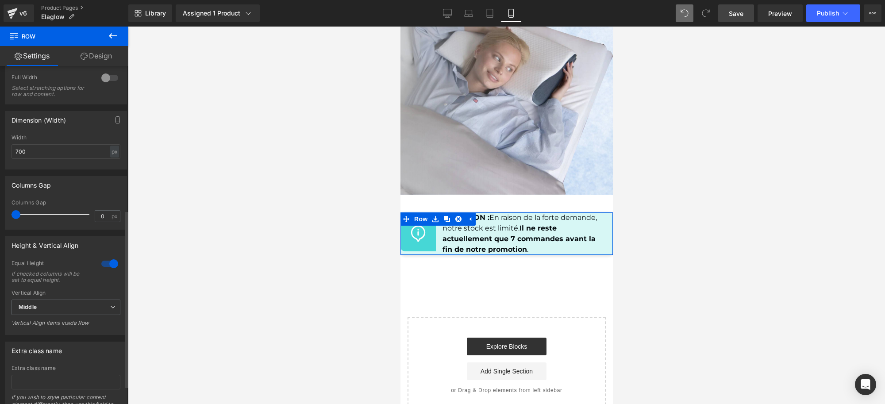
scroll to position [308, 0]
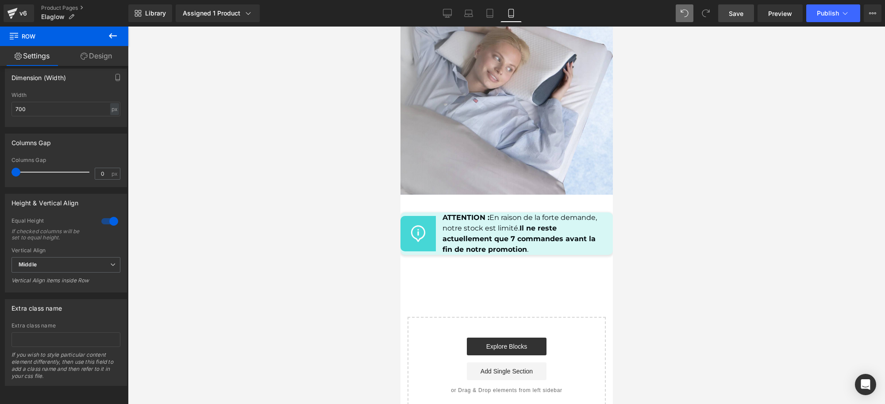
click at [742, 11] on span "Save" at bounding box center [736, 13] width 15 height 9
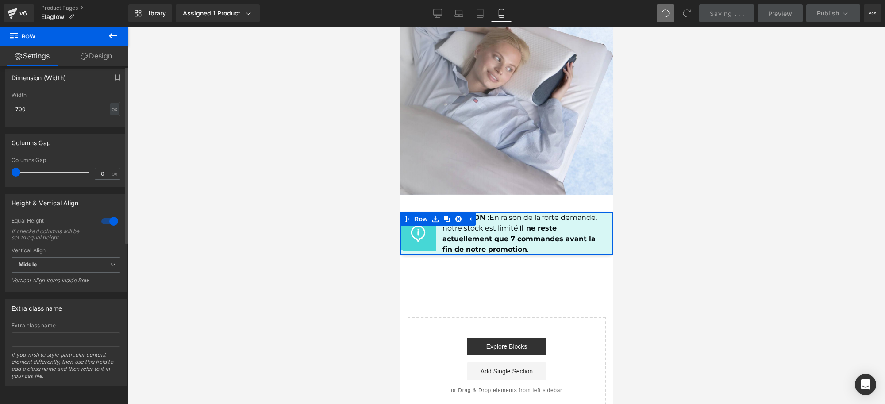
scroll to position [0, 0]
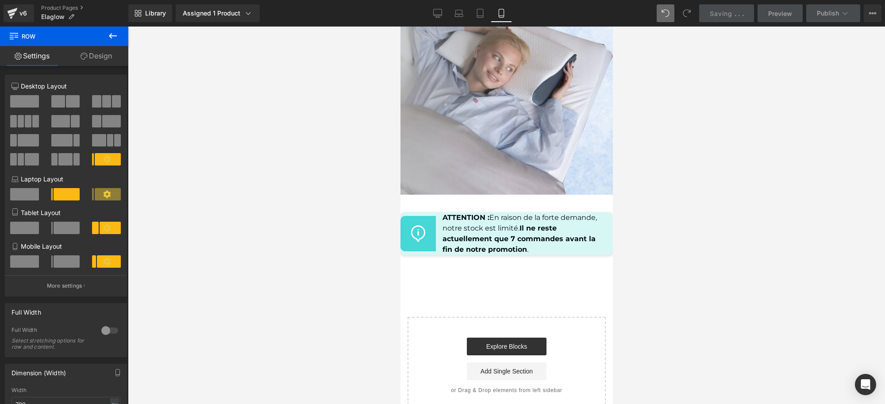
click at [98, 51] on link "Design" at bounding box center [96, 56] width 64 height 20
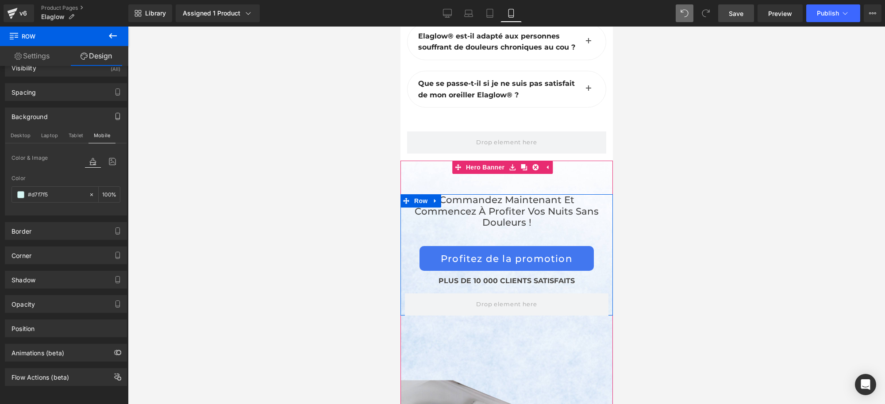
scroll to position [5330, 0]
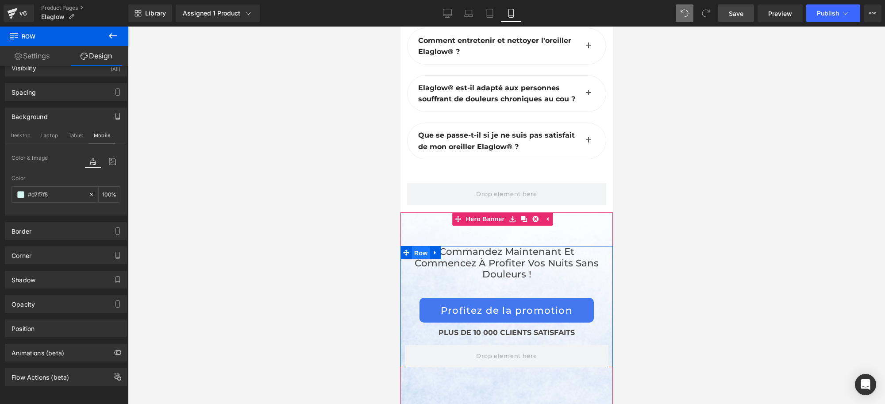
click at [418, 250] on span "Row" at bounding box center [420, 252] width 18 height 13
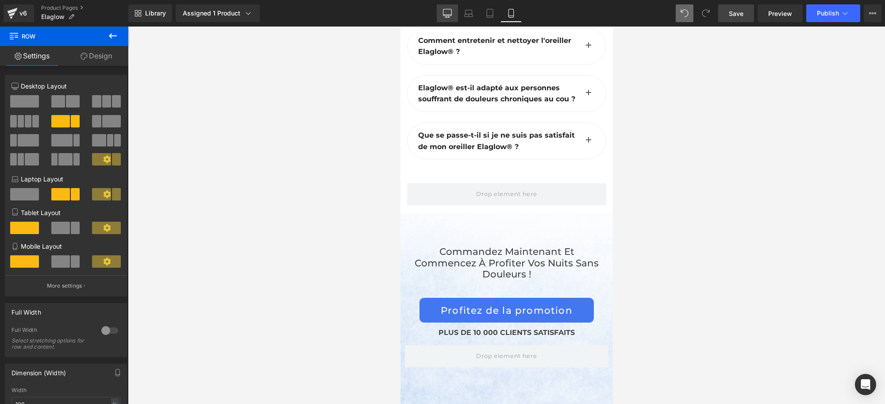
click at [443, 14] on link "Desktop" at bounding box center [447, 13] width 21 height 18
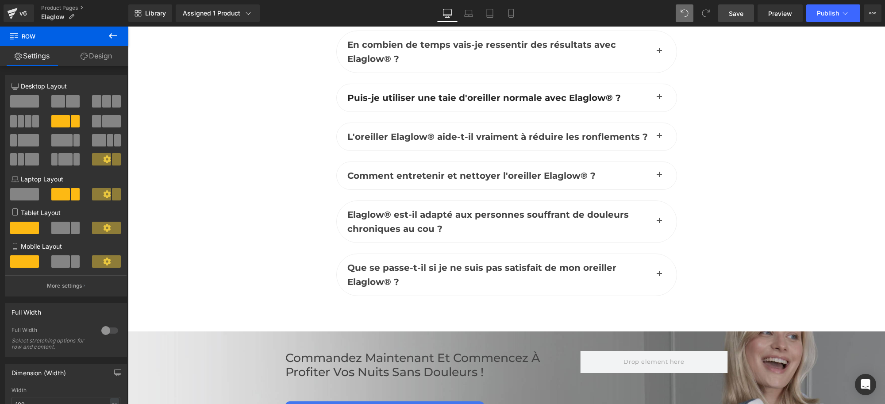
scroll to position [4288, 0]
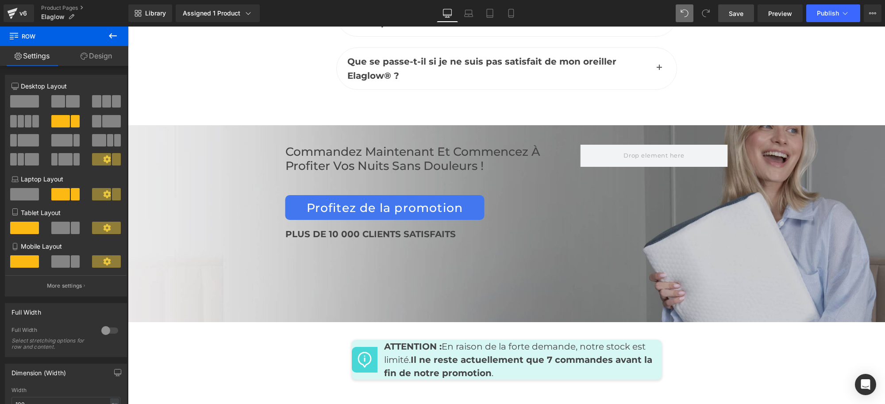
click at [431, 145] on div "Commandez maintenant et commencez à profiter vos nuits sans douleurs ! Heading" at bounding box center [432, 159] width 295 height 28
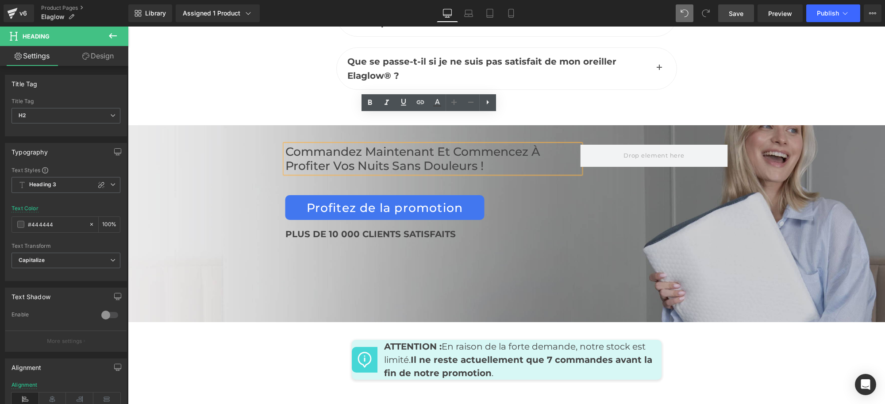
click at [252, 145] on div "Commandez maintenant et commencez à profiter vos nuits sans douleurs ! Heading …" at bounding box center [506, 197] width 531 height 105
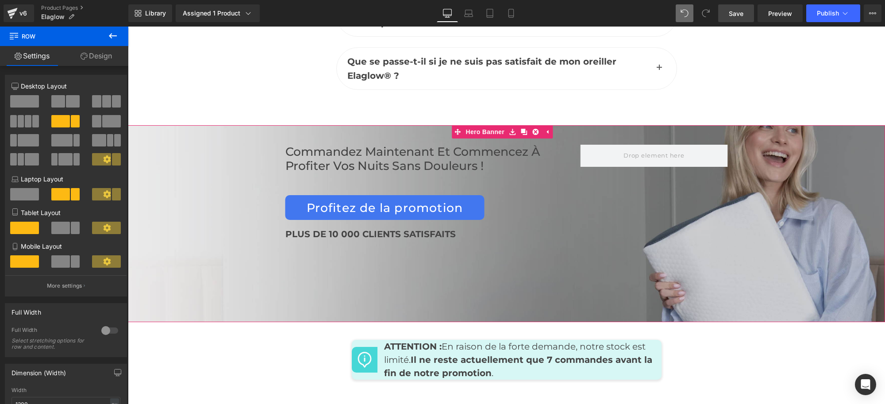
click at [186, 145] on span "Commandez maintenant et commencez à profiter vos nuits sans douleurs ! Heading …" at bounding box center [506, 197] width 757 height 105
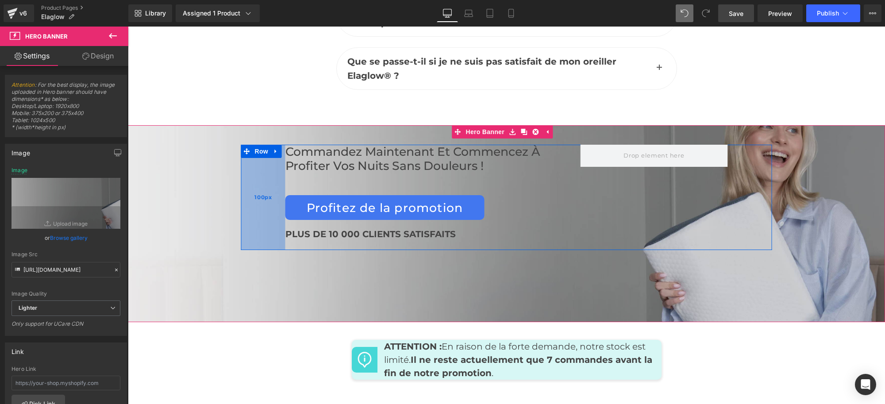
click at [262, 150] on div "100px" at bounding box center [263, 197] width 44 height 105
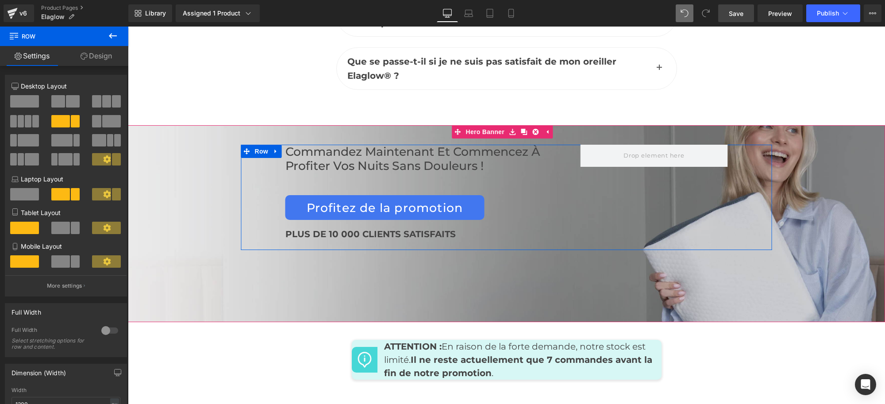
click at [563, 162] on div "Commandez maintenant et commencez à profiter vos nuits sans douleurs ! Heading …" at bounding box center [432, 197] width 295 height 105
click at [274, 145] on link at bounding box center [276, 151] width 12 height 13
click at [310, 150] on icon at bounding box center [311, 152] width 2 height 4
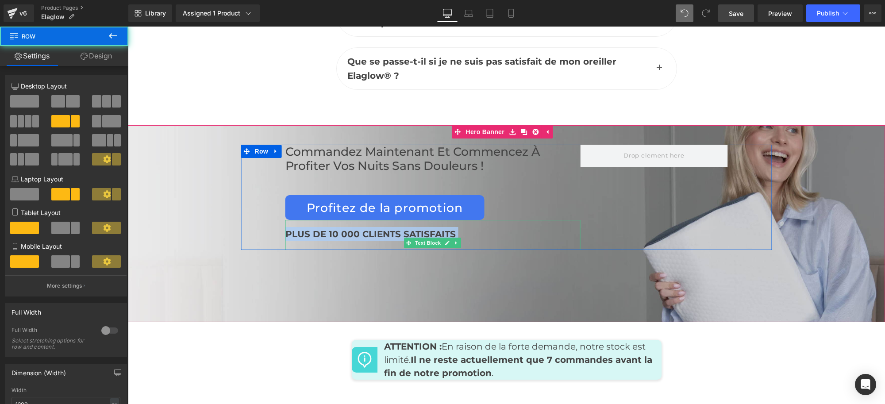
drag, startPoint x: 581, startPoint y: 182, endPoint x: 573, endPoint y: 204, distance: 22.9
click at [562, 209] on div "Commandez maintenant et commencez à profiter vos nuits sans douleurs ! Heading …" at bounding box center [506, 197] width 531 height 105
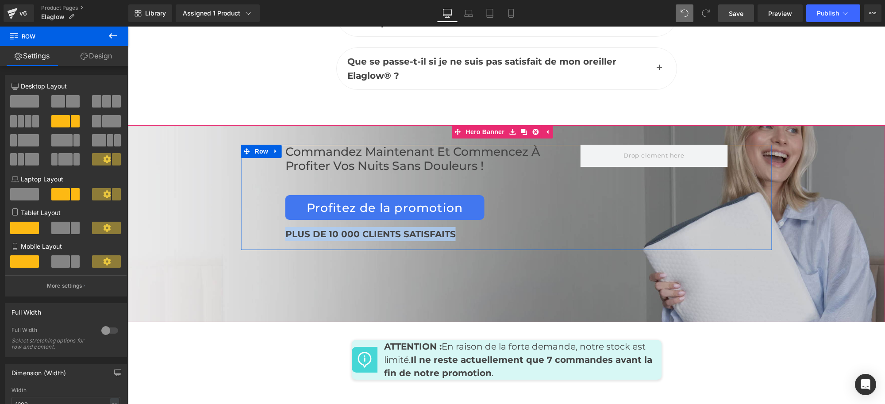
click at [617, 177] on div at bounding box center [653, 197] width 147 height 105
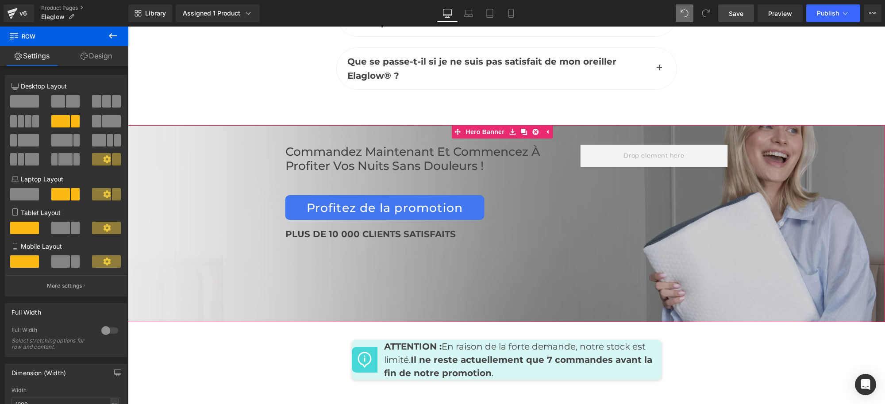
click at [220, 145] on span "Commandez maintenant et commencez à profiter vos nuits sans douleurs ! Heading …" at bounding box center [506, 197] width 757 height 105
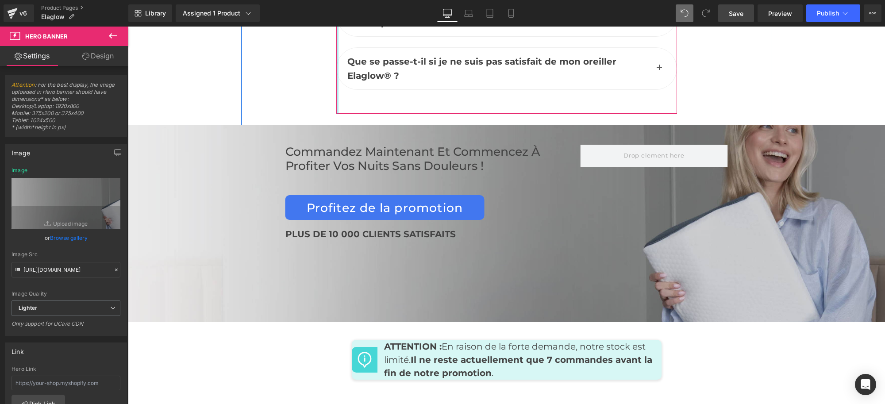
click at [336, 100] on div at bounding box center [506, 106] width 341 height 13
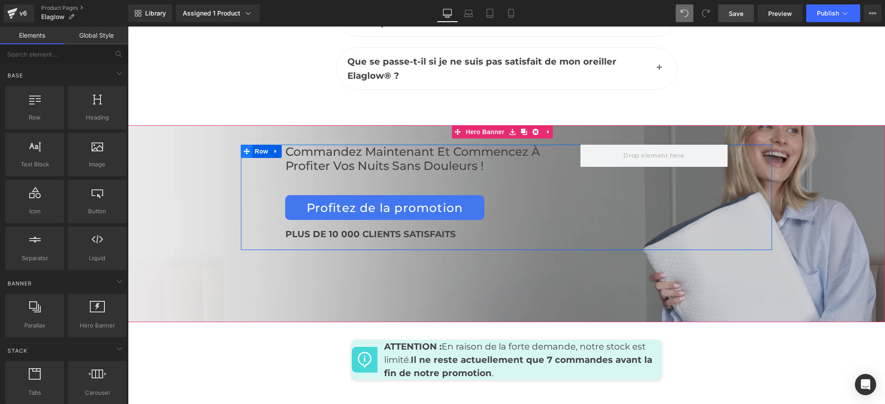
click at [245, 145] on span at bounding box center [247, 151] width 12 height 13
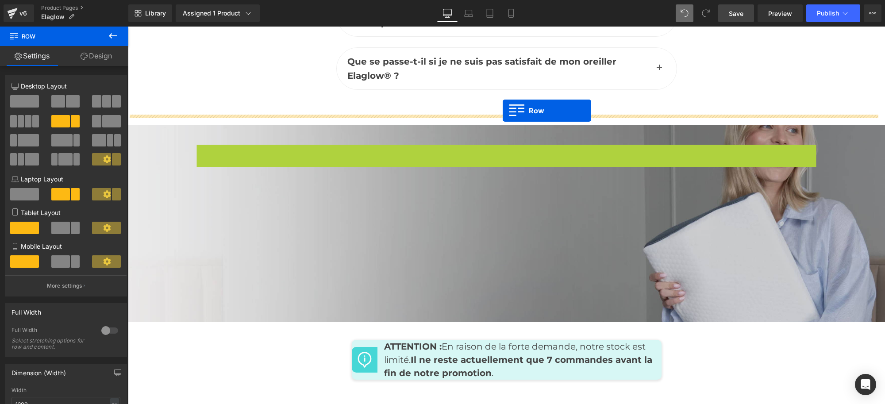
drag, startPoint x: 242, startPoint y: 120, endPoint x: 503, endPoint y: 111, distance: 261.2
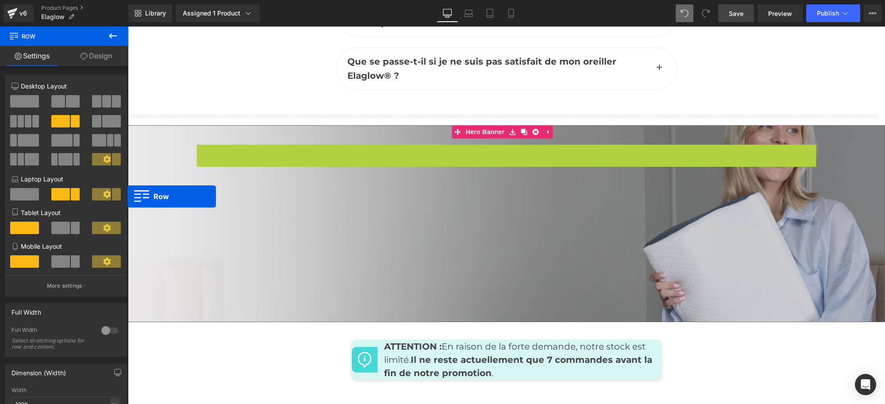
drag, startPoint x: 241, startPoint y: 120, endPoint x: 114, endPoint y: 207, distance: 153.2
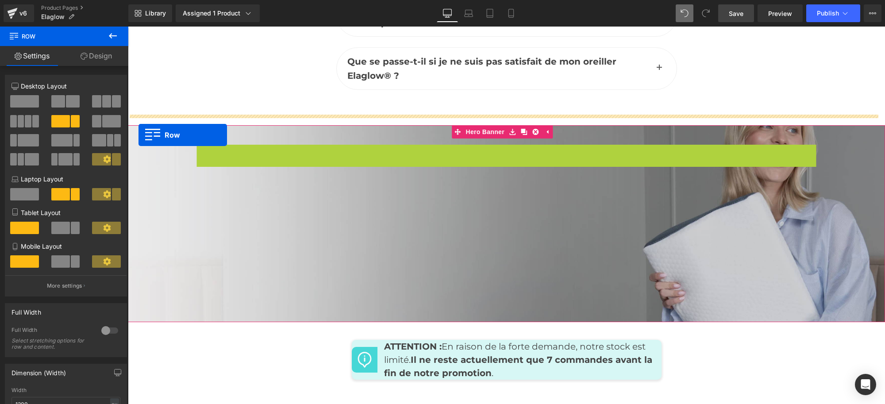
click at [138, 145] on span at bounding box center [506, 156] width 757 height 22
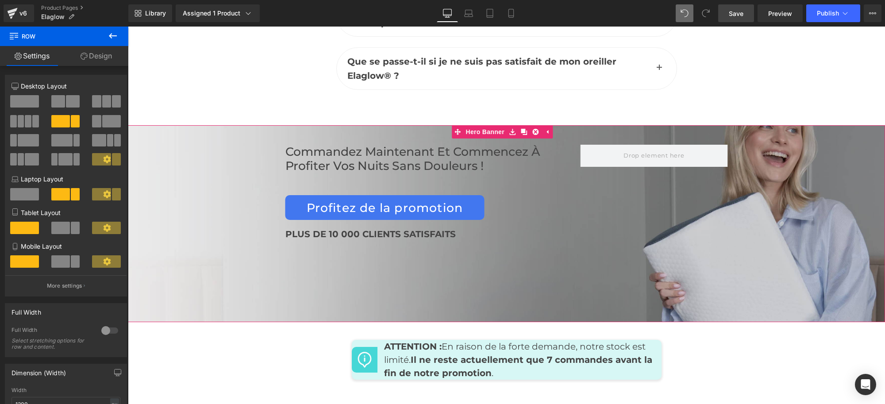
click at [344, 240] on div "Commandez maintenant et commencez à profiter vos nuits sans douleurs ! Heading …" at bounding box center [506, 223] width 757 height 197
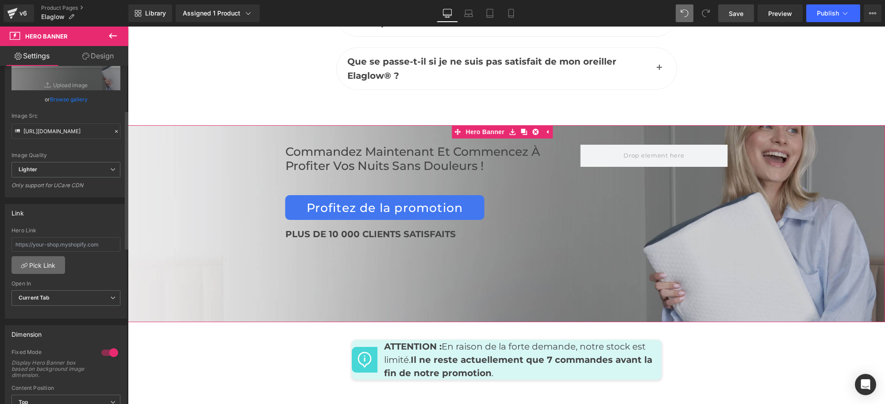
scroll to position [0, 0]
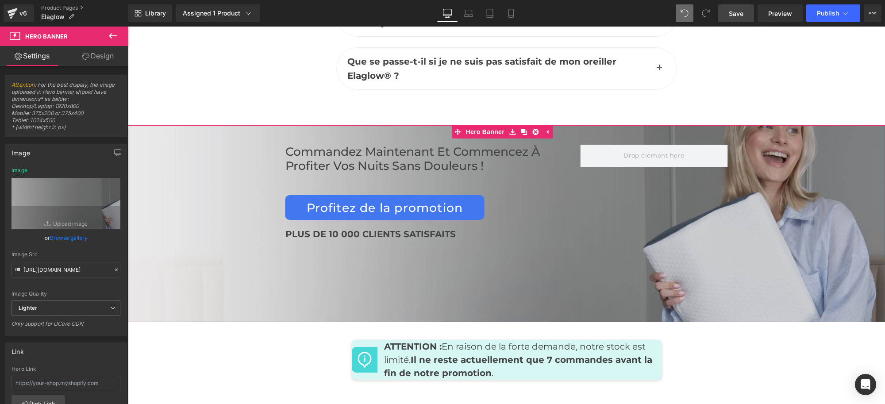
click at [189, 145] on span "Commandez maintenant et commencez à profiter vos nuits sans douleurs ! Heading …" at bounding box center [506, 197] width 757 height 105
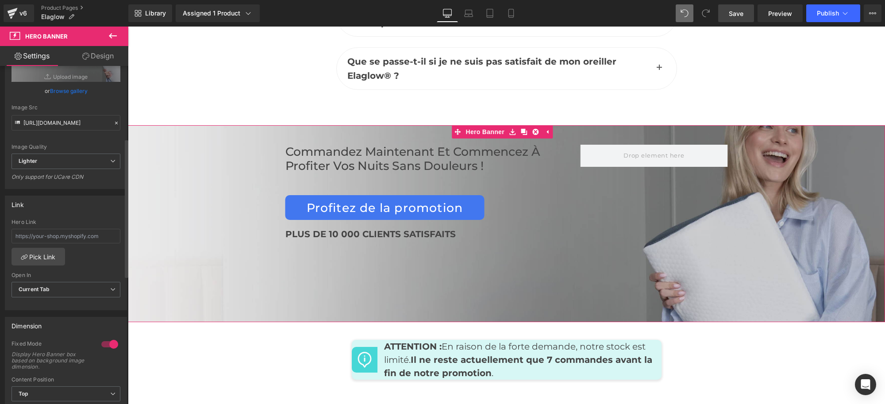
scroll to position [111, 0]
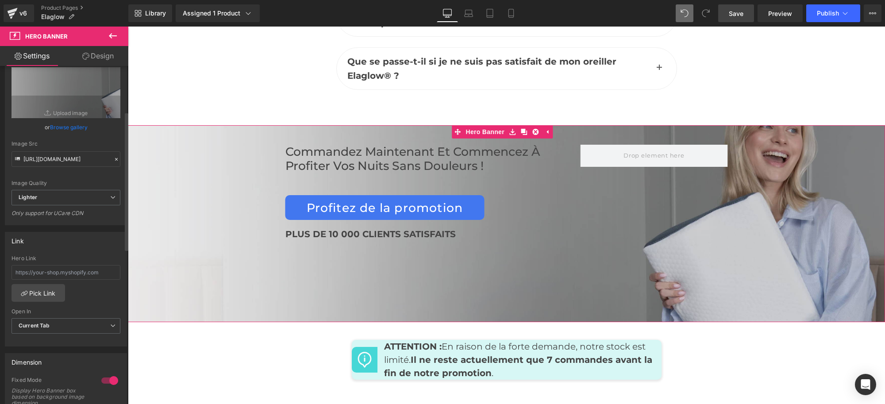
click at [86, 198] on span "Lighter" at bounding box center [66, 197] width 109 height 15
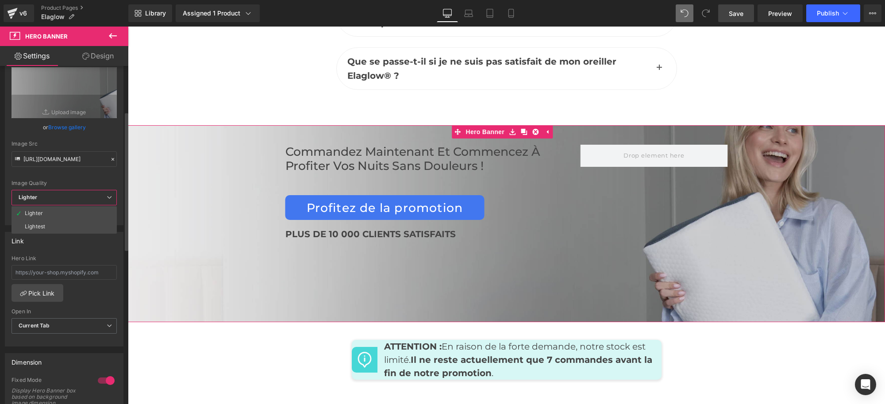
click at [86, 198] on span "Lighter" at bounding box center [64, 197] width 105 height 15
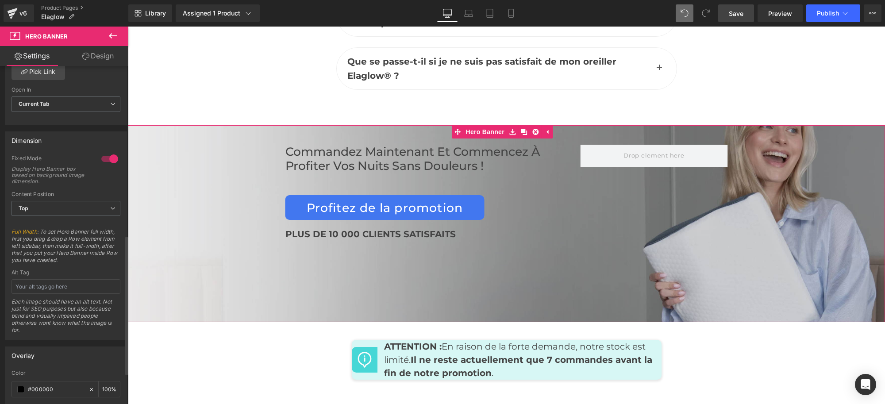
scroll to position [332, 0]
click at [112, 161] on div at bounding box center [109, 159] width 21 height 14
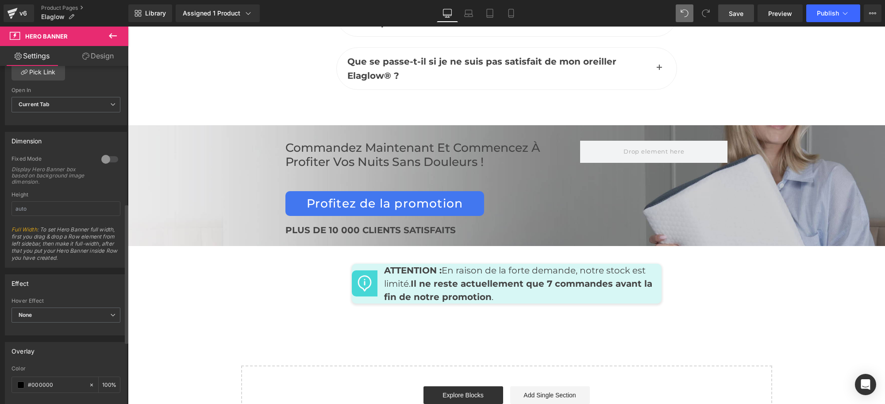
click at [107, 156] on div at bounding box center [109, 159] width 21 height 14
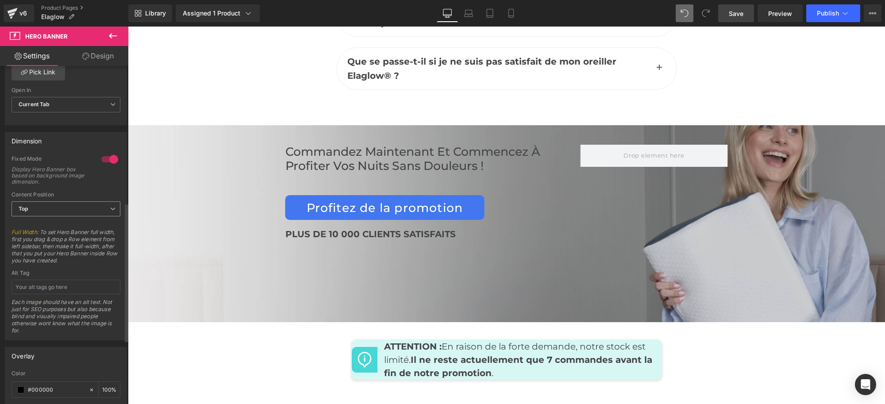
click at [90, 213] on span "Top" at bounding box center [66, 208] width 109 height 15
click at [93, 205] on span "Top" at bounding box center [64, 208] width 105 height 15
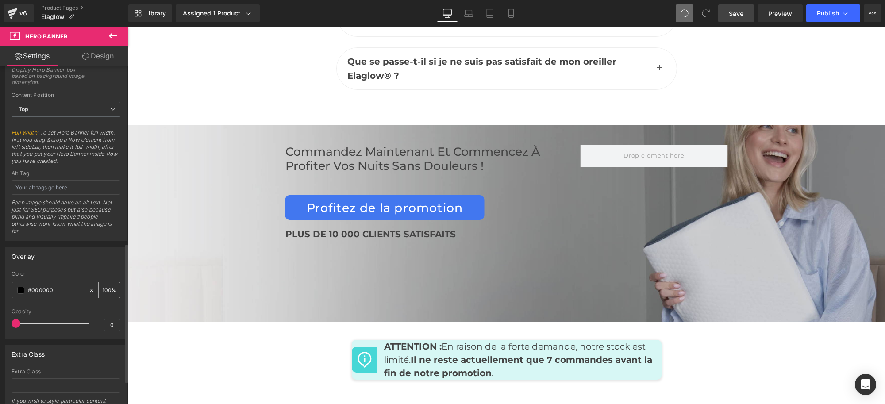
scroll to position [376, 0]
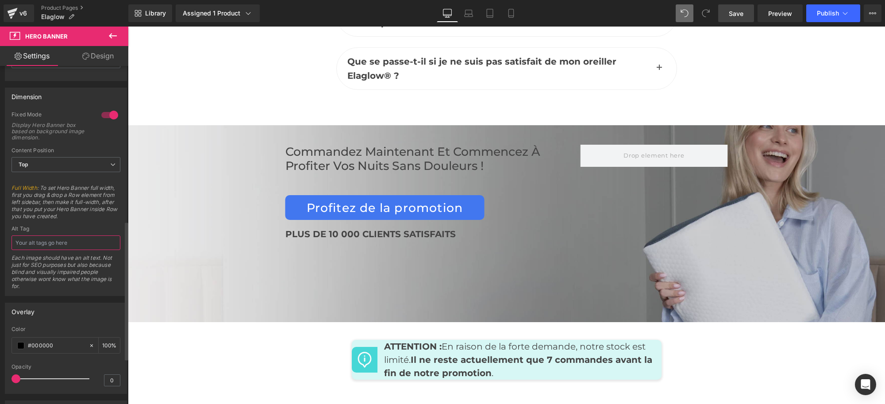
click at [87, 244] on input "text" at bounding box center [66, 242] width 109 height 15
click at [110, 162] on icon at bounding box center [112, 164] width 5 height 5
click at [83, 200] on li "Middle" at bounding box center [64, 193] width 105 height 13
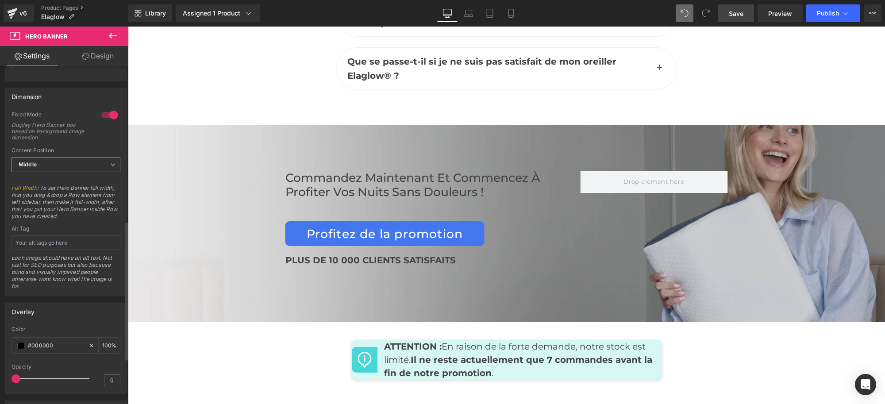
click at [95, 164] on span "Middle" at bounding box center [66, 164] width 109 height 15
click at [69, 207] on li "Bottom" at bounding box center [64, 206] width 105 height 13
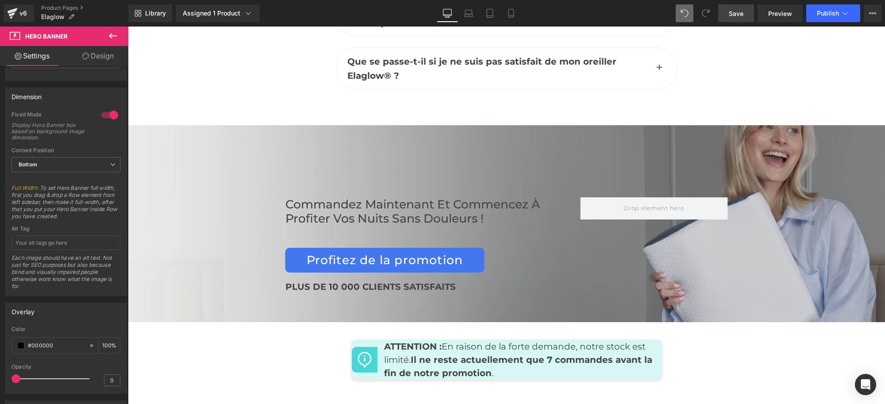
click at [729, 9] on link "Save" at bounding box center [736, 13] width 36 height 18
click at [779, 12] on span "Preview" at bounding box center [780, 13] width 24 height 9
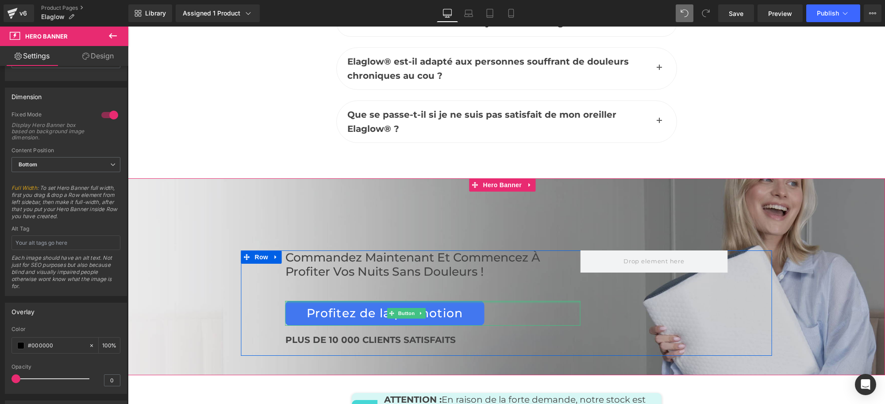
scroll to position [4234, 0]
click at [198, 179] on div "Commandez maintenant et commencez à profiter vos nuits sans douleurs ! Heading …" at bounding box center [506, 277] width 757 height 197
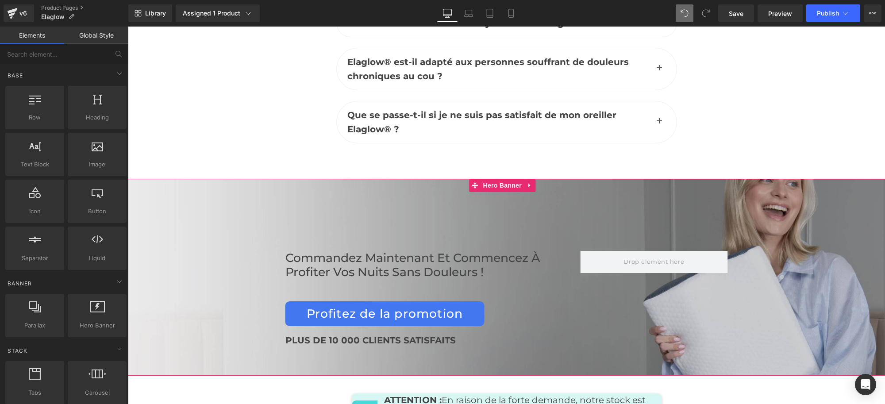
click at [176, 179] on div "Commandez maintenant et commencez à profiter vos nuits sans douleurs ! Heading …" at bounding box center [506, 277] width 757 height 197
click at [201, 189] on div "Commandez maintenant et commencez à profiter vos nuits sans douleurs ! Heading …" at bounding box center [506, 277] width 757 height 197
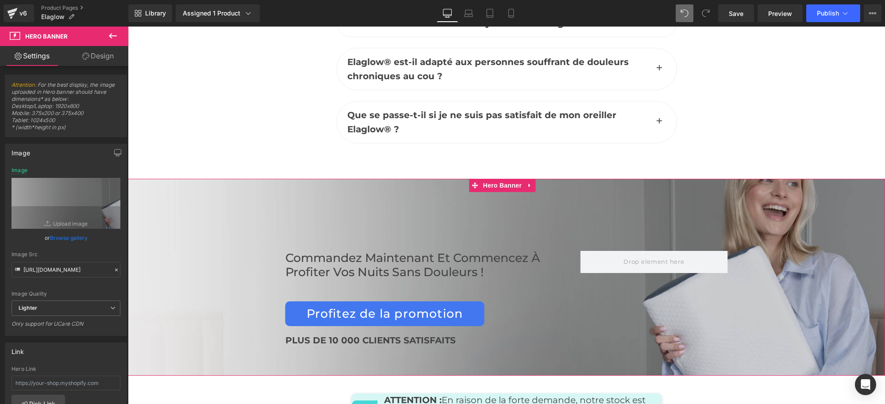
click at [684, 191] on div "Commandez maintenant et commencez à profiter vos nuits sans douleurs ! Heading …" at bounding box center [506, 277] width 757 height 197
click at [113, 40] on icon at bounding box center [113, 36] width 11 height 11
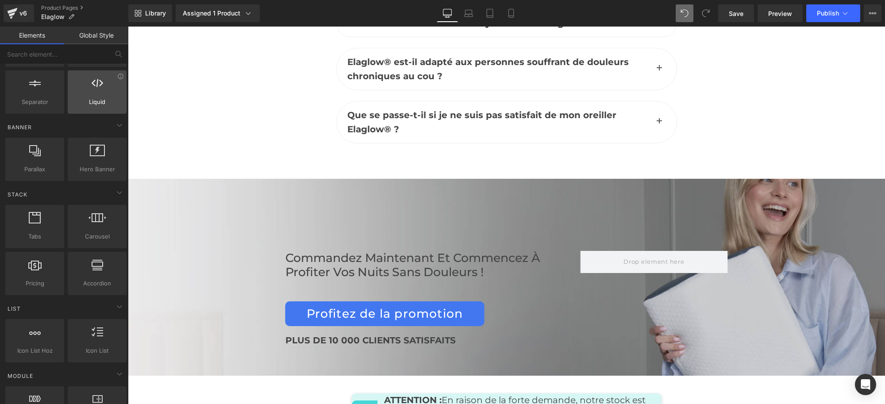
scroll to position [166, 0]
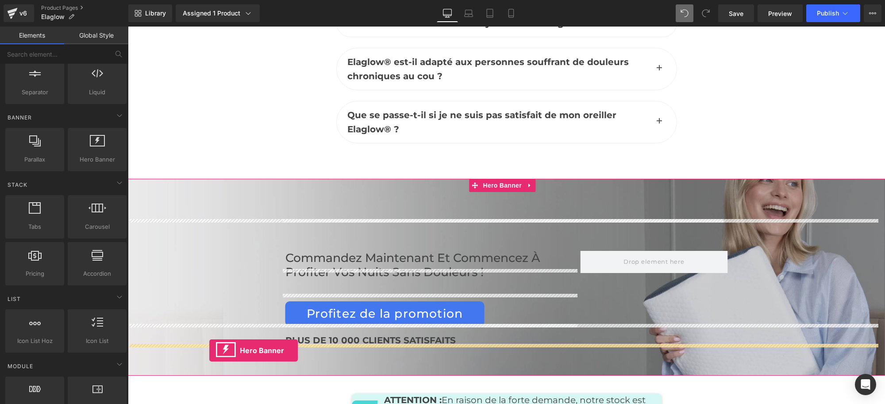
drag, startPoint x: 211, startPoint y: 177, endPoint x: 209, endPoint y: 350, distance: 173.4
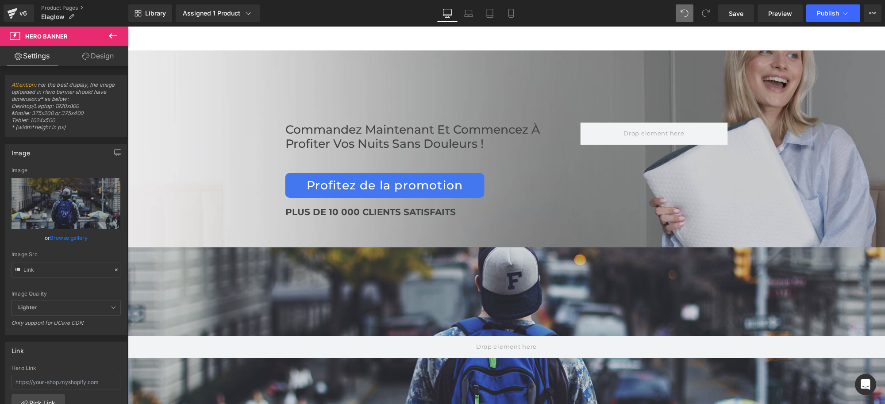
scroll to position [4345, 0]
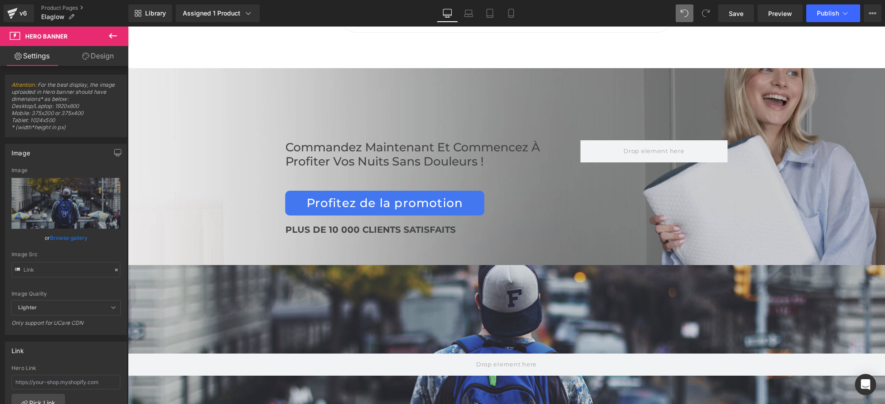
click at [241, 140] on div "Commandez maintenant et commencez à profiter vos nuits sans douleurs ! Heading …" at bounding box center [506, 192] width 531 height 105
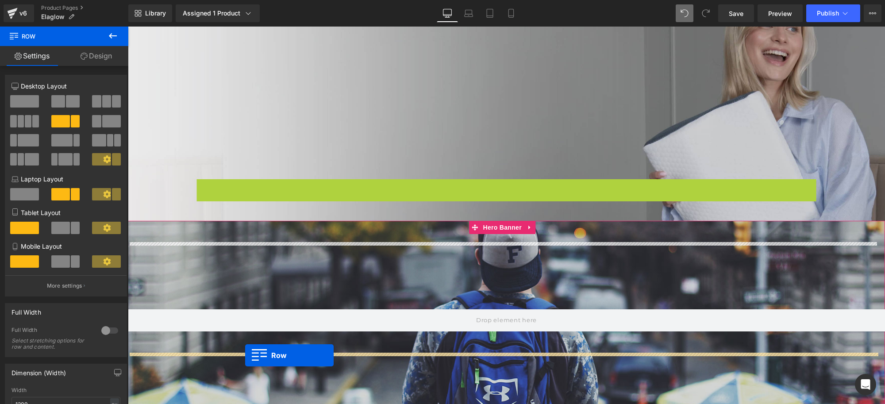
scroll to position [4425, 0]
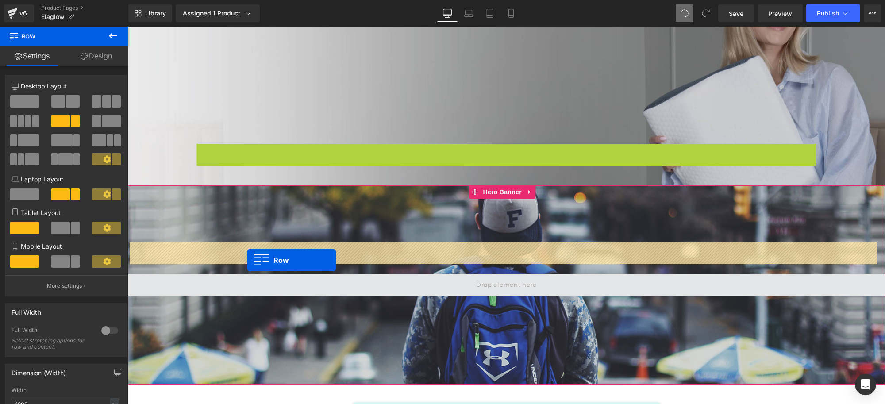
drag, startPoint x: 242, startPoint y: 115, endPoint x: 247, endPoint y: 260, distance: 144.8
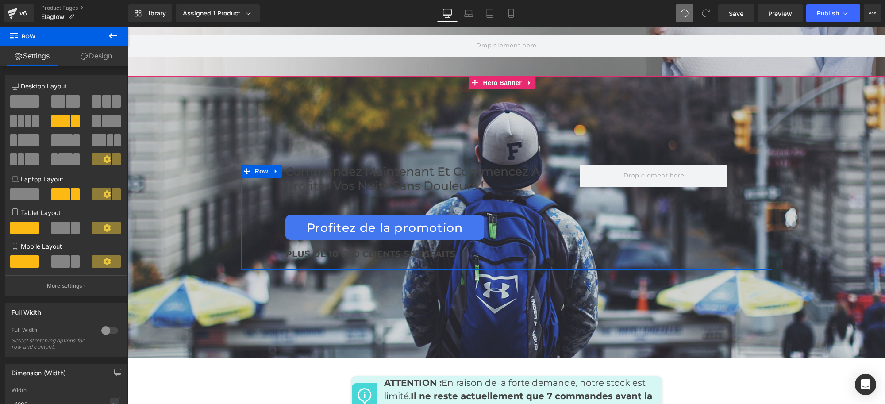
scroll to position [4535, 0]
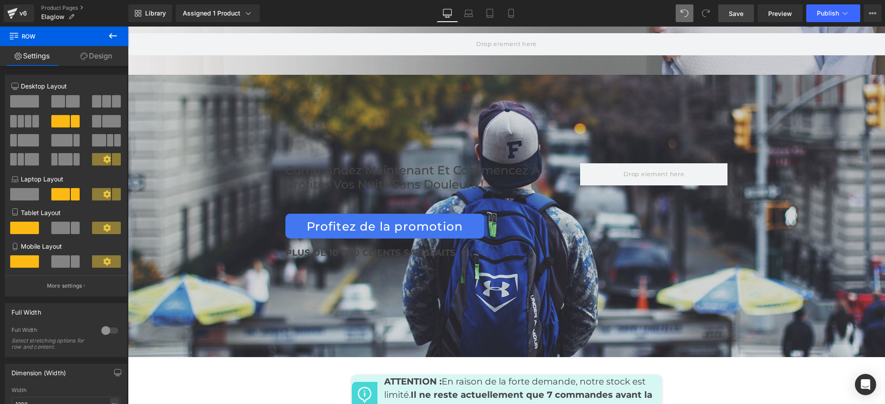
click at [738, 14] on span "Save" at bounding box center [736, 13] width 15 height 9
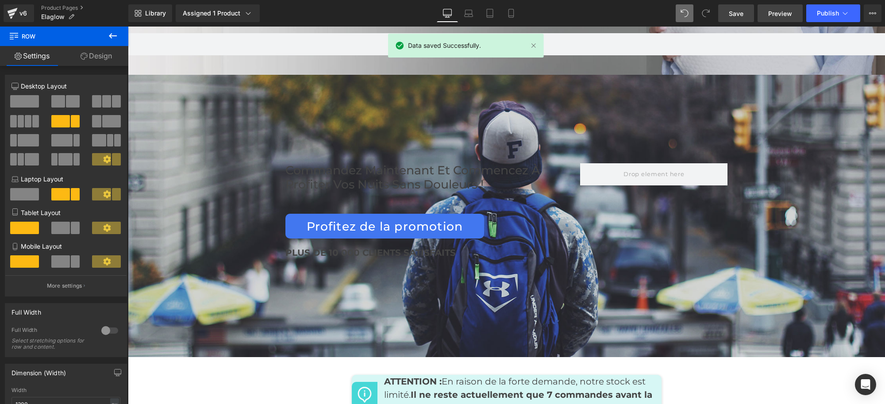
click at [784, 19] on link "Preview" at bounding box center [779, 13] width 45 height 18
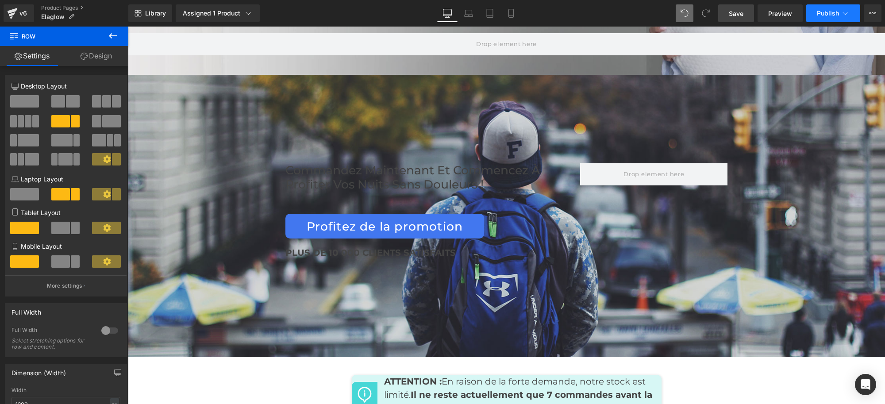
click at [819, 10] on span "Publish" at bounding box center [828, 13] width 22 height 7
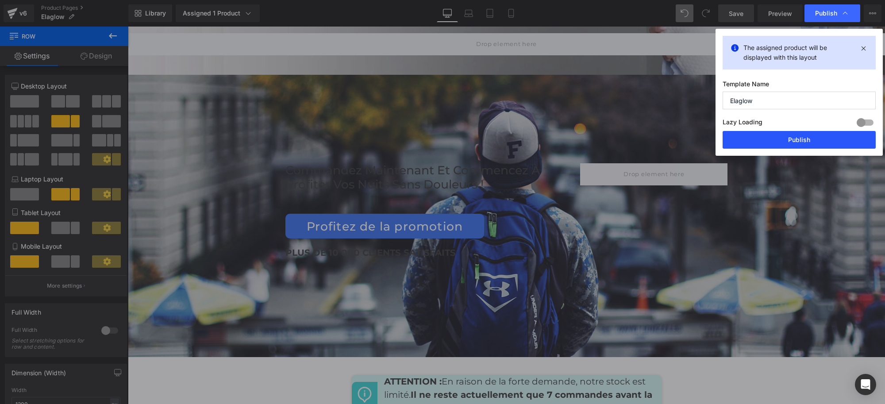
click at [768, 135] on button "Publish" at bounding box center [799, 140] width 153 height 18
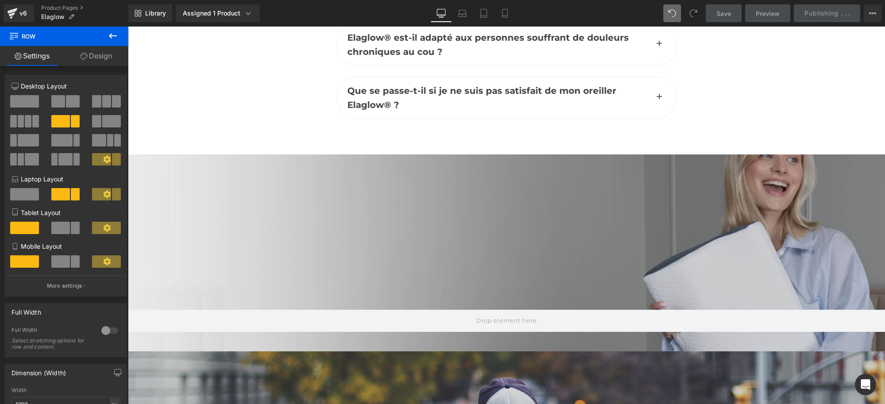
scroll to position [4369, 0]
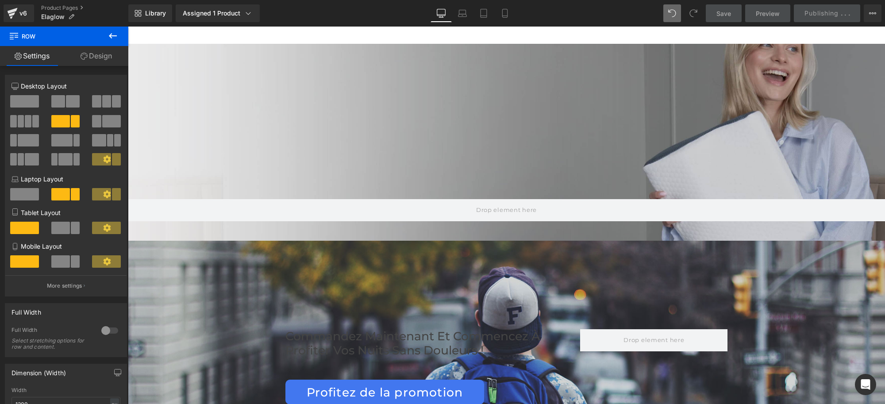
click at [602, 120] on div at bounding box center [506, 142] width 757 height 197
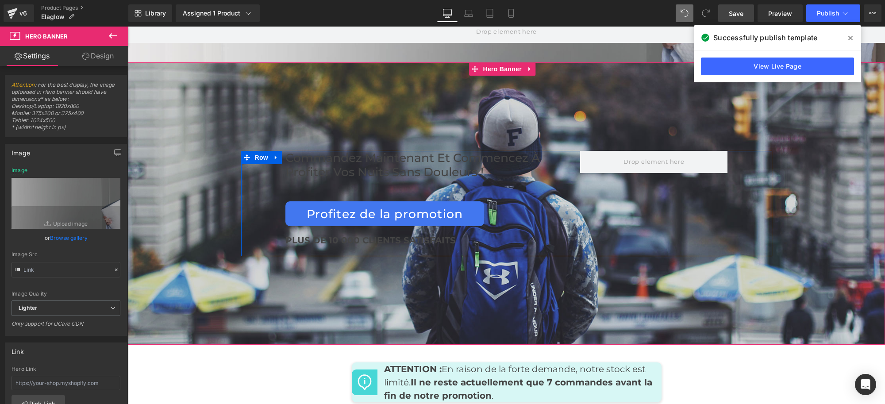
scroll to position [4535, 0]
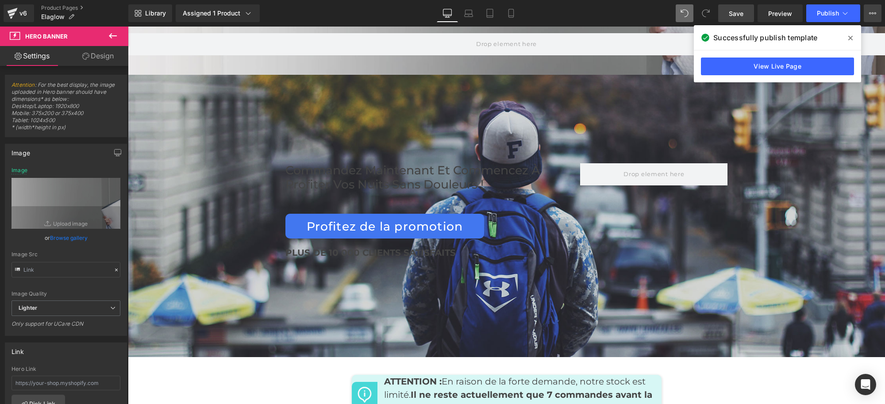
click at [866, 15] on button "View Live Page View with current Template Save Template to Library Schedule Pub…" at bounding box center [873, 13] width 18 height 18
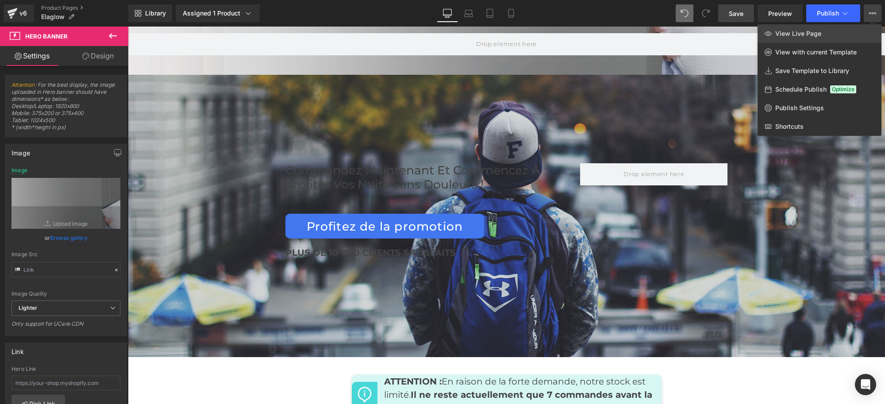
click at [801, 38] on link "View Live Page" at bounding box center [819, 33] width 124 height 19
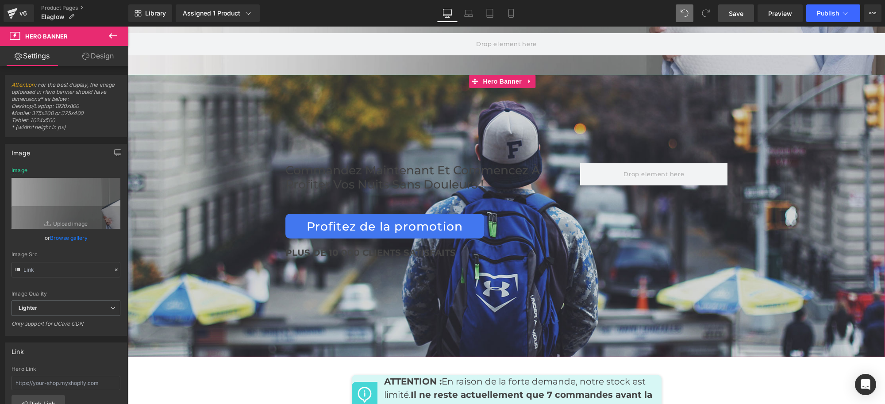
click at [785, 208] on span "Commandez maintenant et commencez à profiter vos nuits sans douleurs ! Heading …" at bounding box center [506, 215] width 757 height 105
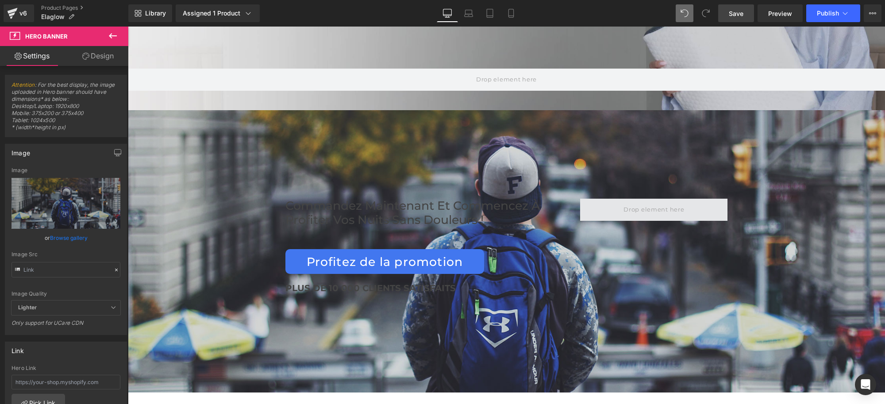
scroll to position [4517, 0]
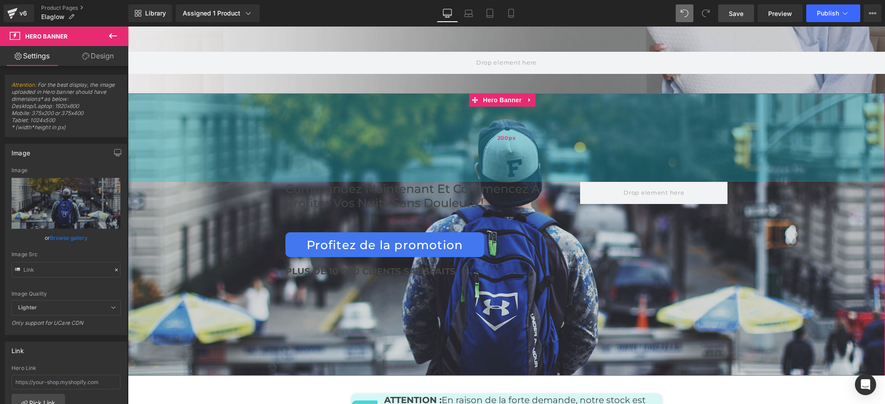
click at [594, 134] on div "200px" at bounding box center [506, 137] width 757 height 88
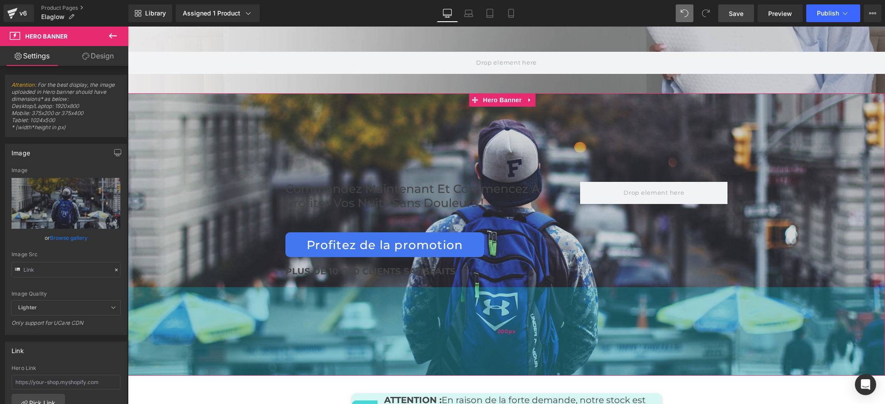
click at [658, 287] on div "200px" at bounding box center [506, 331] width 757 height 88
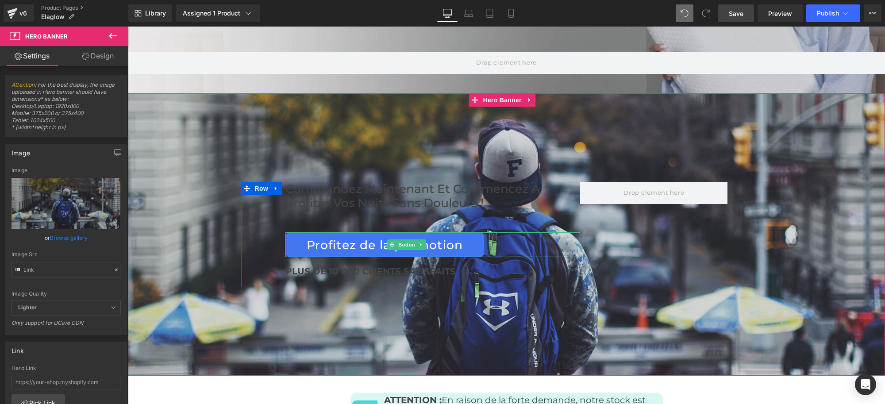
click at [545, 232] on div "Profitez de la promotion" at bounding box center [432, 244] width 295 height 25
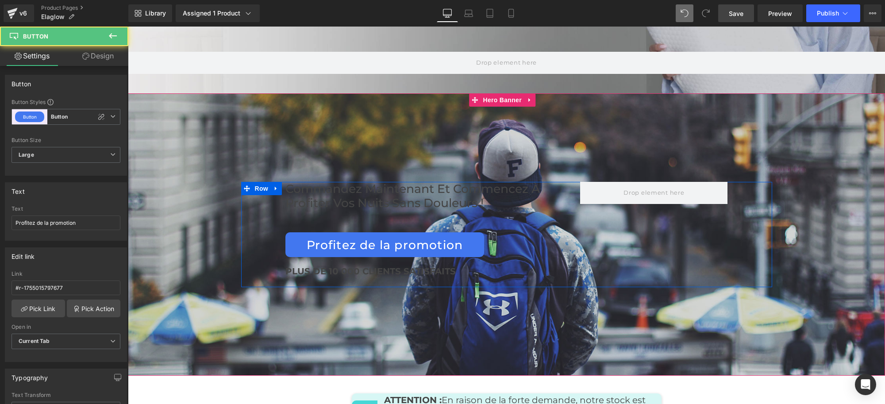
click at [629, 218] on div at bounding box center [653, 234] width 147 height 105
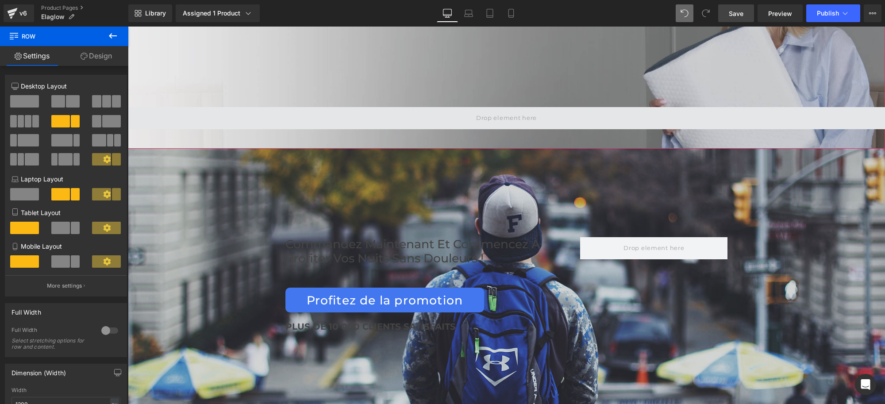
scroll to position [4351, 0]
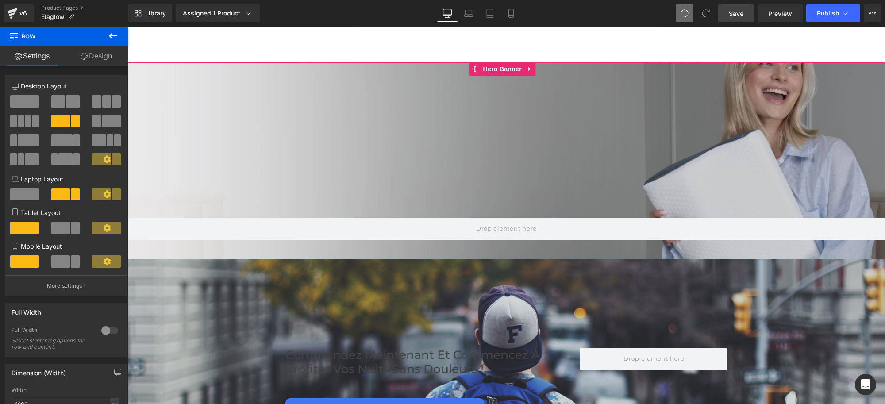
click at [702, 140] on div at bounding box center [506, 160] width 757 height 197
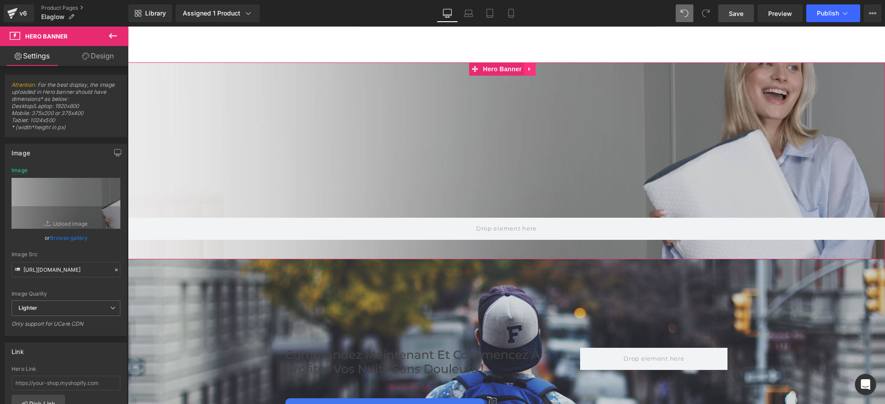
click at [527, 65] on icon at bounding box center [530, 68] width 6 height 7
click at [538, 62] on link at bounding box center [536, 68] width 12 height 13
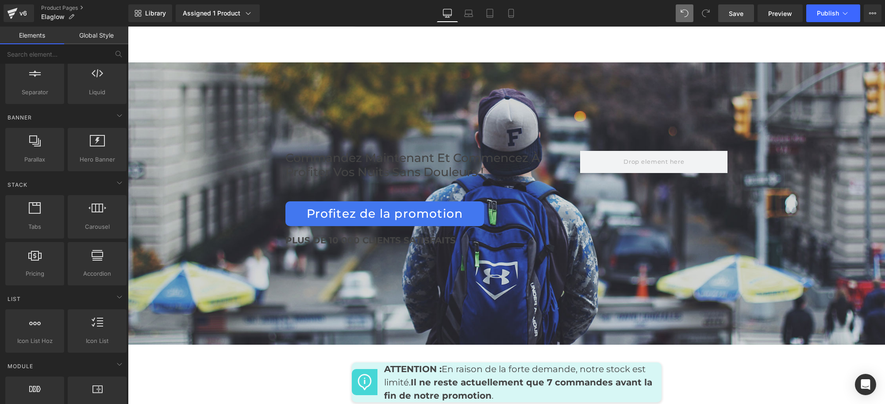
click at [736, 23] on div "Library Assigned 1 Product Product Preview Oreiller orthopédique Elaglow® - Amé…" at bounding box center [506, 13] width 757 height 27
drag, startPoint x: 736, startPoint y: 15, endPoint x: 618, endPoint y: 161, distance: 186.9
click at [736, 15] on span "Save" at bounding box center [736, 13] width 15 height 9
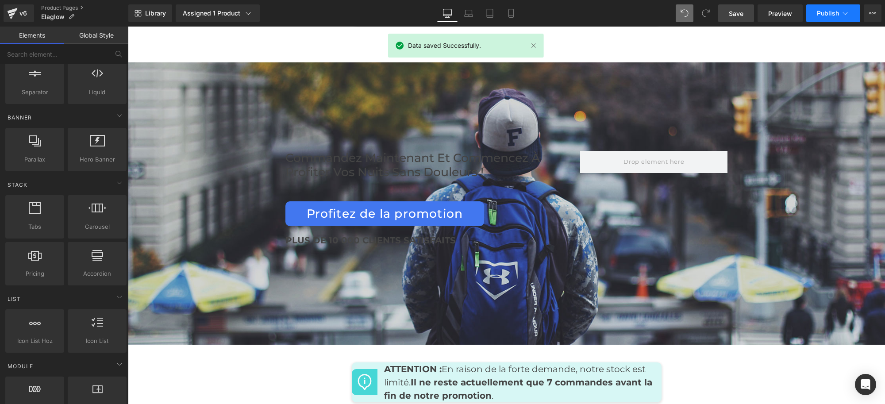
click at [830, 15] on span "Publish" at bounding box center [828, 13] width 22 height 7
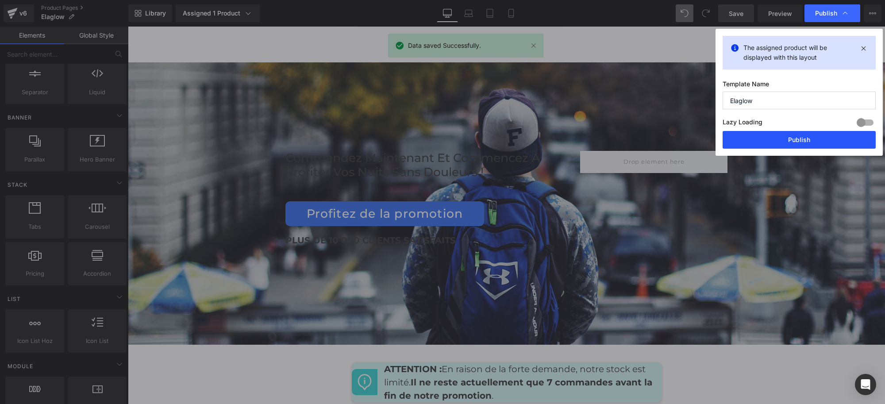
click at [775, 145] on button "Publish" at bounding box center [799, 140] width 153 height 18
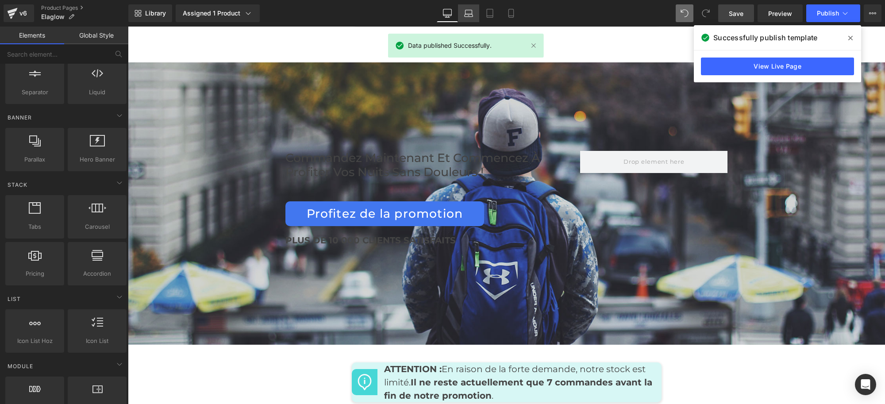
click at [465, 12] on icon at bounding box center [468, 13] width 9 height 9
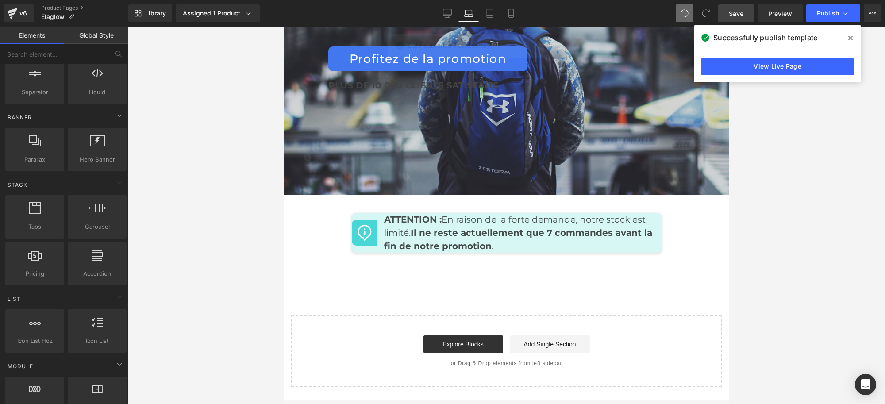
scroll to position [4318, 0]
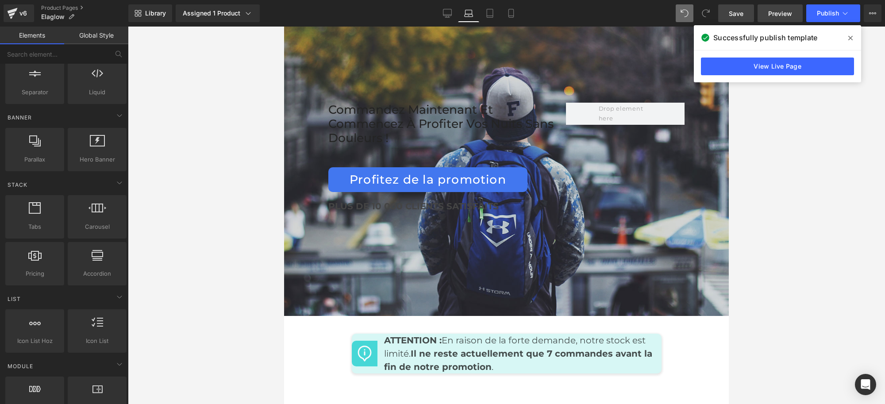
click at [773, 13] on span "Preview" at bounding box center [780, 13] width 24 height 9
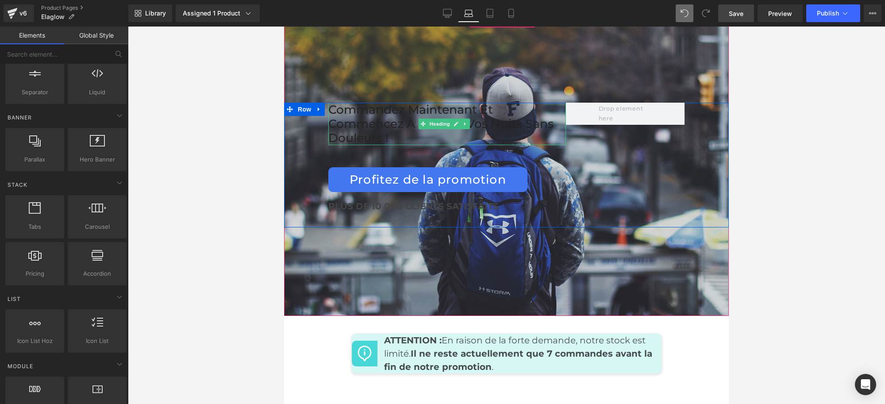
scroll to position [4152, 0]
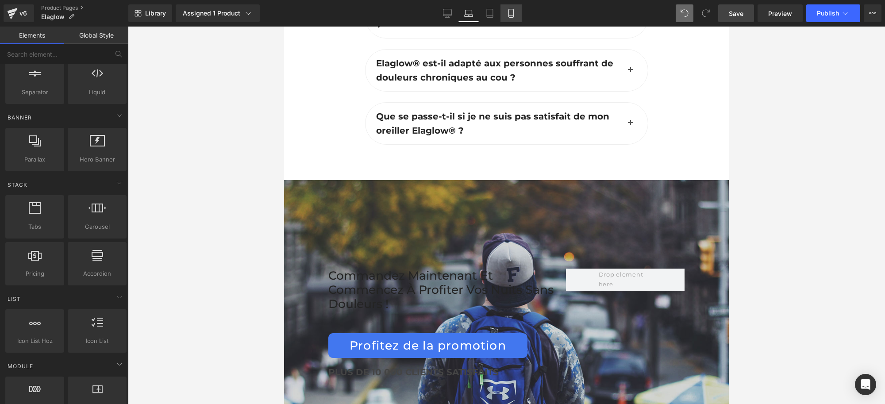
click at [508, 12] on icon at bounding box center [511, 13] width 9 height 9
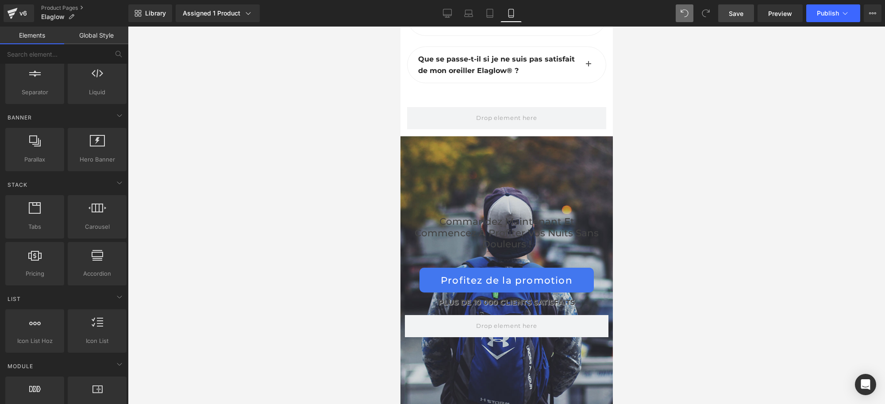
scroll to position [5406, 0]
click at [491, 18] on link "Tablet" at bounding box center [489, 13] width 21 height 18
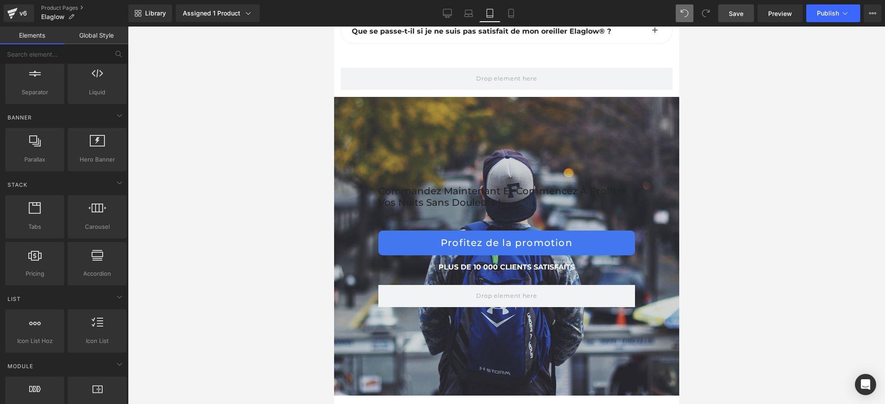
scroll to position [6228, 0]
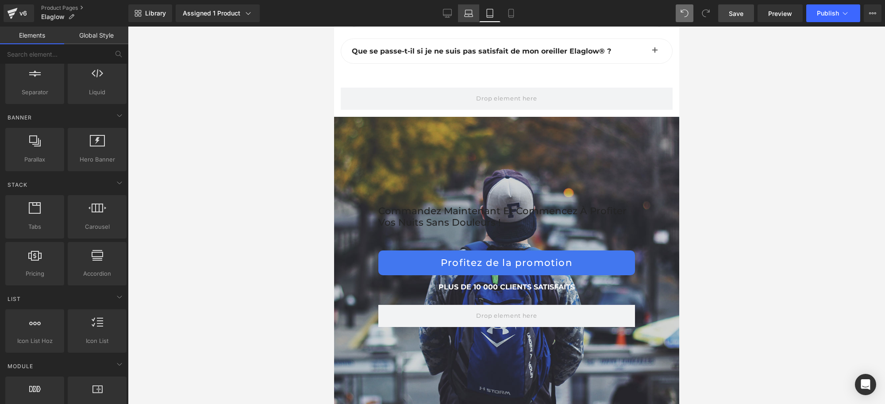
click at [474, 16] on link "Laptop" at bounding box center [468, 13] width 21 height 18
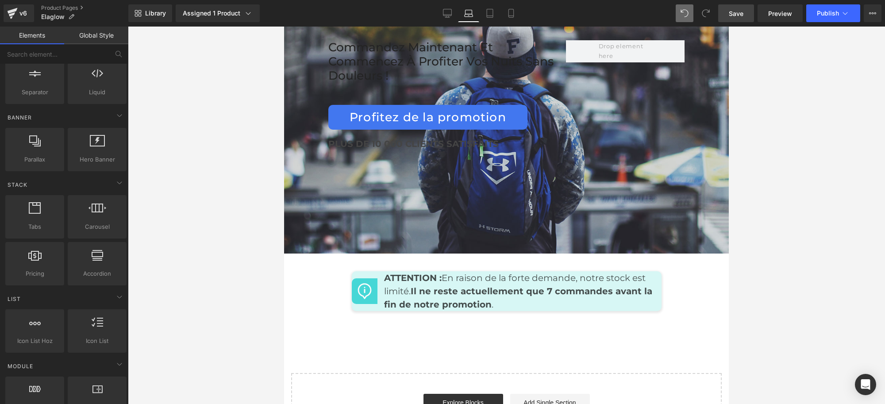
scroll to position [4295, 0]
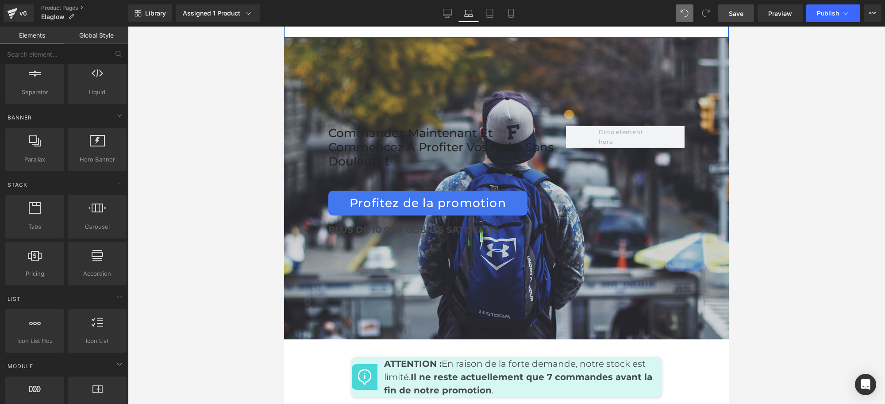
click at [301, 38] on div at bounding box center [506, 34] width 445 height 7
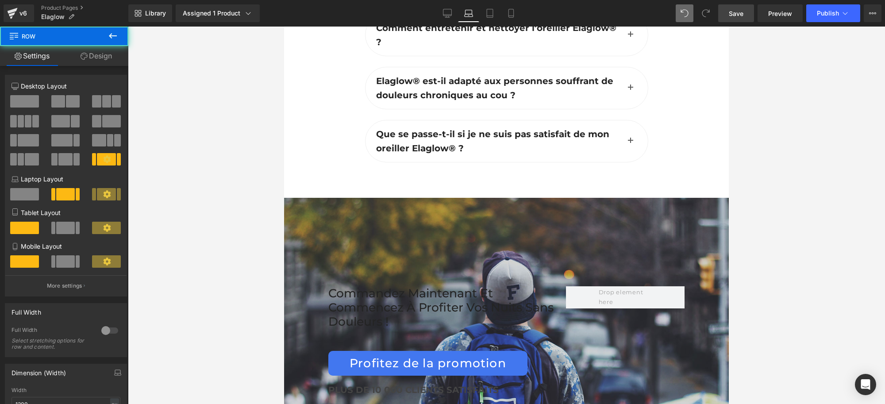
scroll to position [4129, 0]
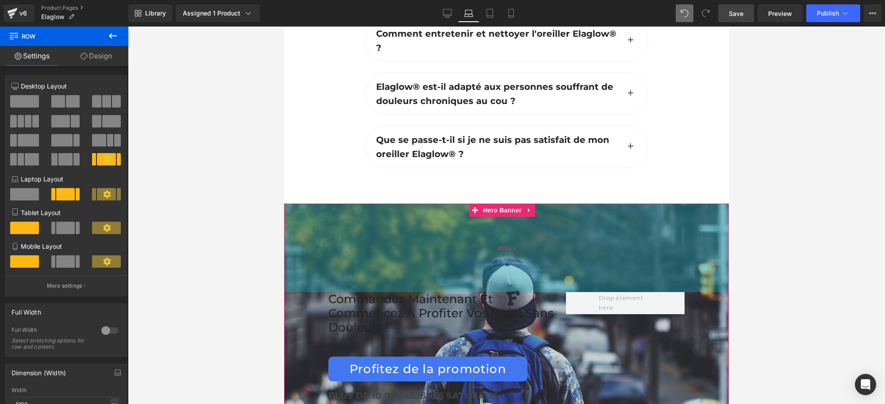
click at [560, 253] on div "200px" at bounding box center [506, 248] width 445 height 88
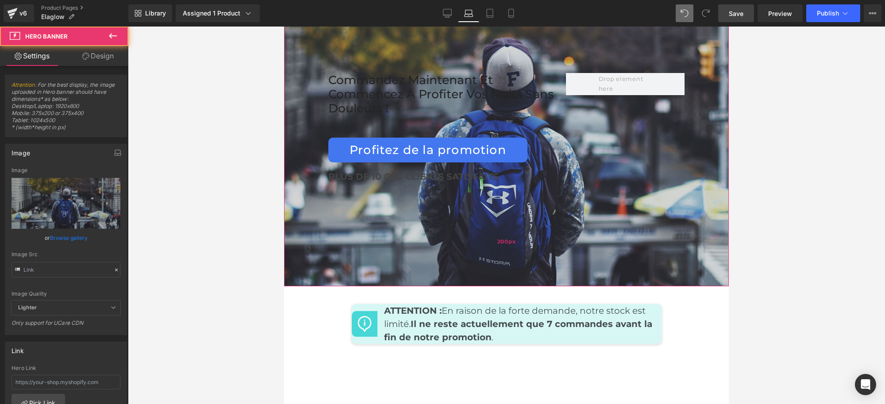
scroll to position [4350, 0]
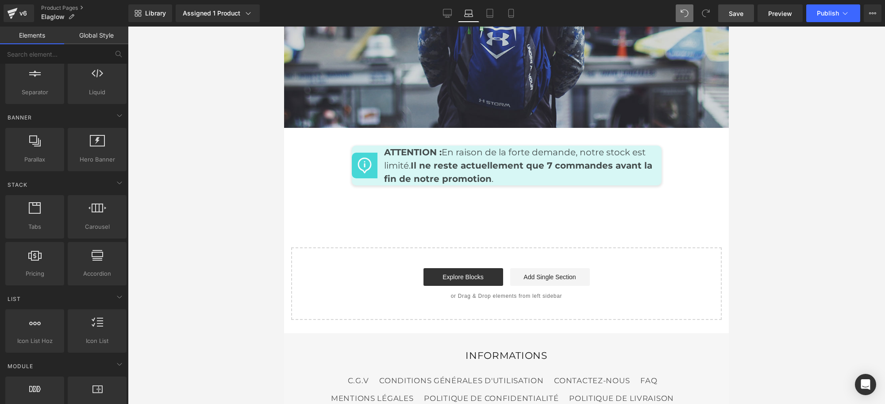
scroll to position [4516, 0]
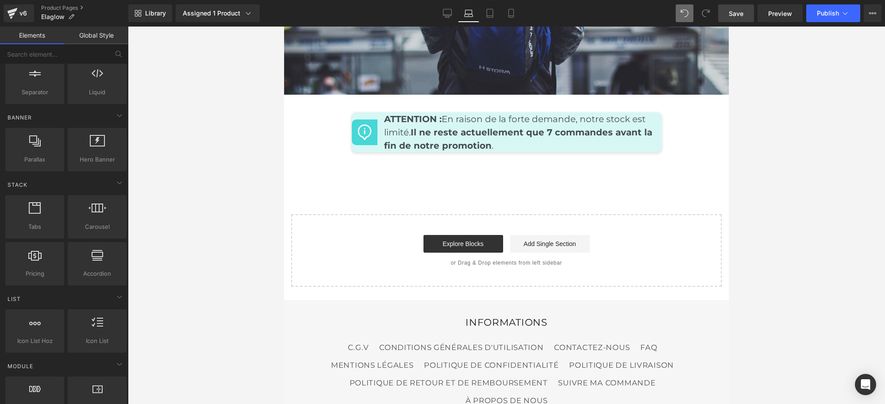
scroll to position [4542, 0]
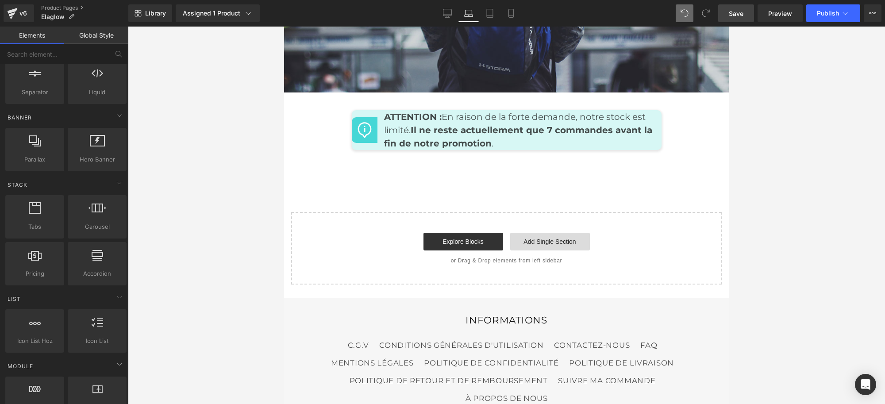
click at [534, 250] on link "Add Single Section" at bounding box center [550, 242] width 80 height 18
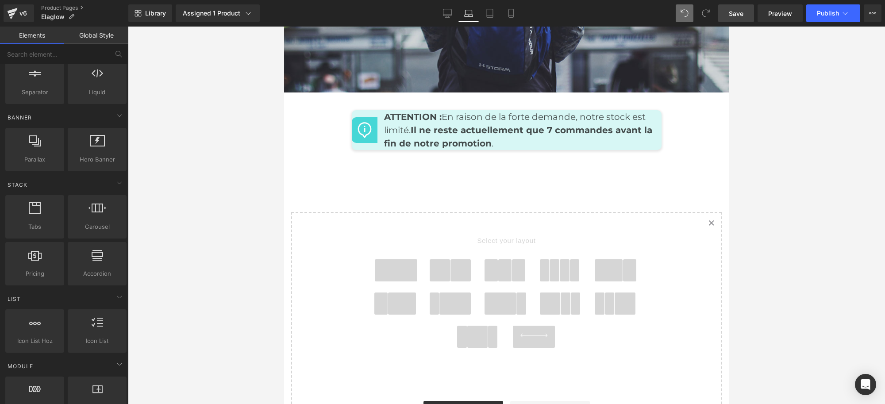
click at [388, 281] on span at bounding box center [396, 270] width 42 height 22
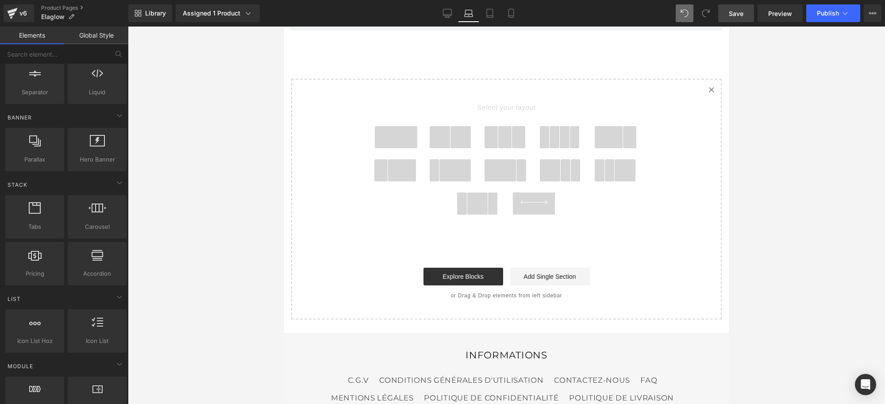
scroll to position [4660, 0]
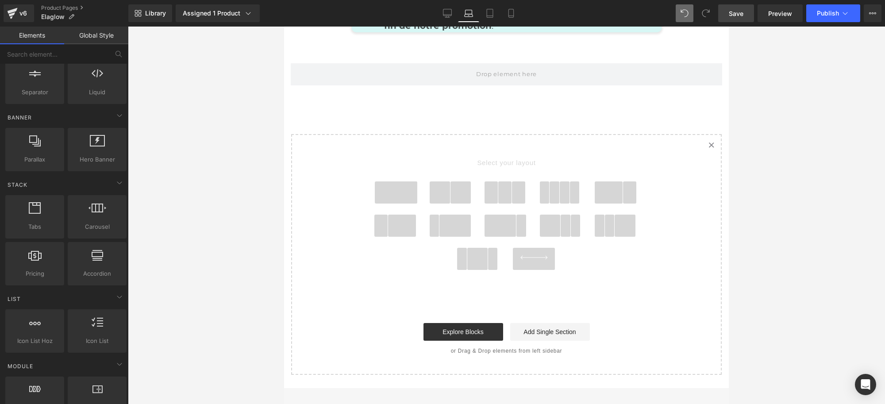
click at [497, 181] on span "Select your layout" at bounding box center [506, 164] width 327 height 33
click at [380, 204] on span at bounding box center [396, 192] width 42 height 22
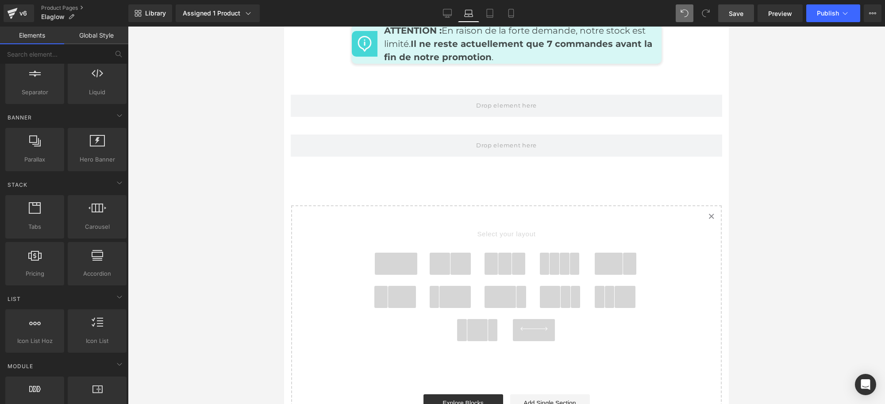
scroll to position [4533, 0]
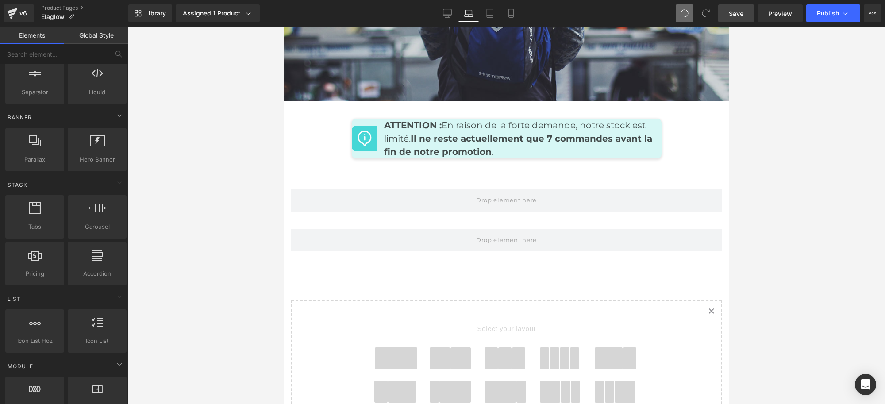
drag, startPoint x: 700, startPoint y: 323, endPoint x: 695, endPoint y: 323, distance: 4.4
click at [708, 314] on icon "Created with Sketch." at bounding box center [711, 311] width 6 height 6
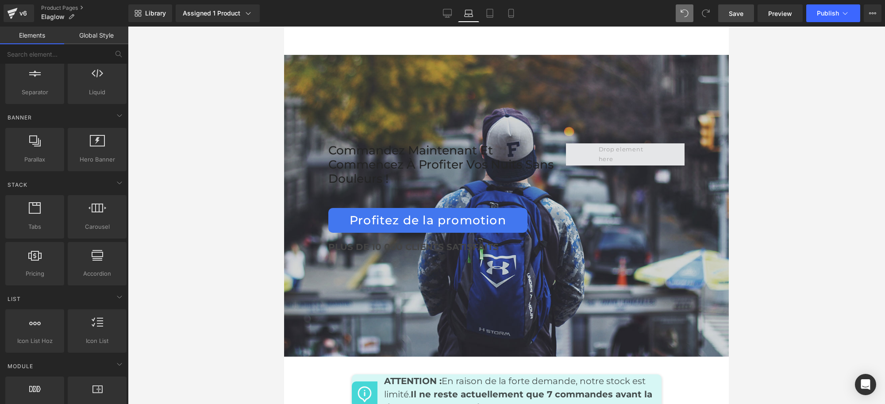
scroll to position [4257, 0]
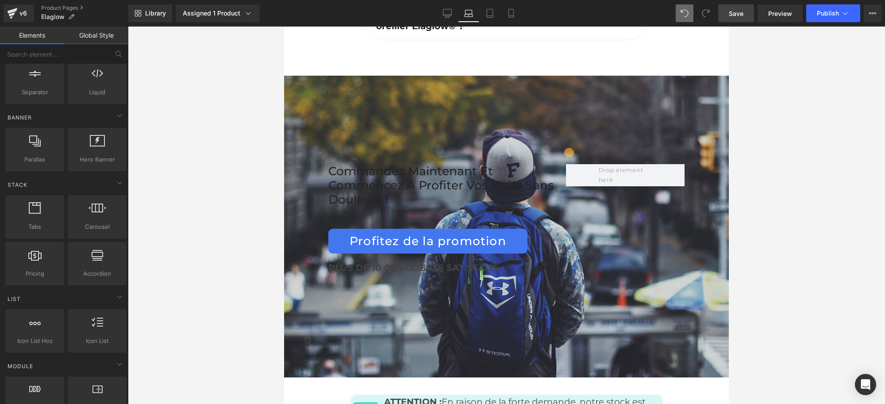
click at [511, 114] on div "Commandez maintenant et commencez à profiter vos nuits sans douleurs ! Heading …" at bounding box center [506, 227] width 445 height 302
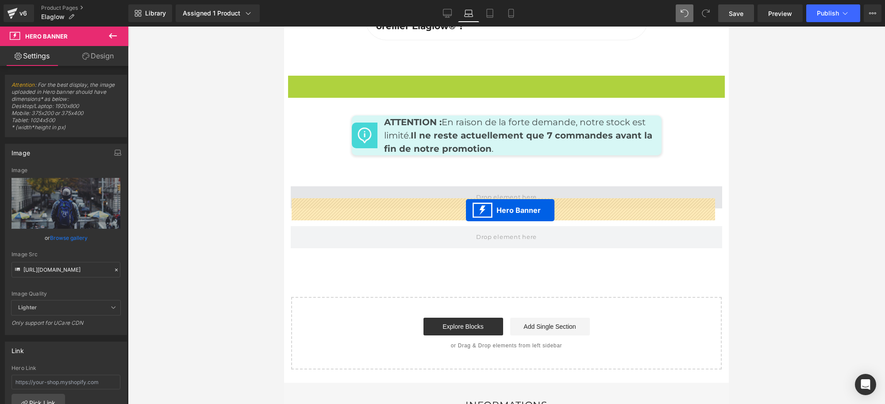
drag, startPoint x: 474, startPoint y: 91, endPoint x: 466, endPoint y: 210, distance: 119.7
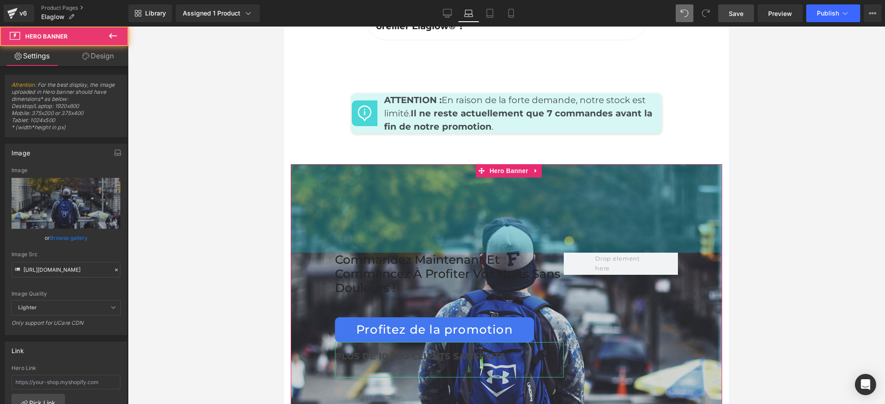
click at [466, 210] on div "200px" at bounding box center [506, 208] width 431 height 88
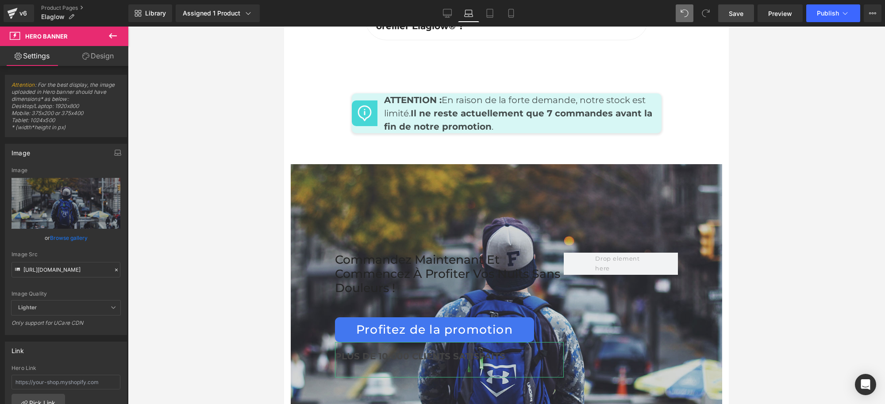
click at [737, 14] on span "Save" at bounding box center [736, 13] width 15 height 9
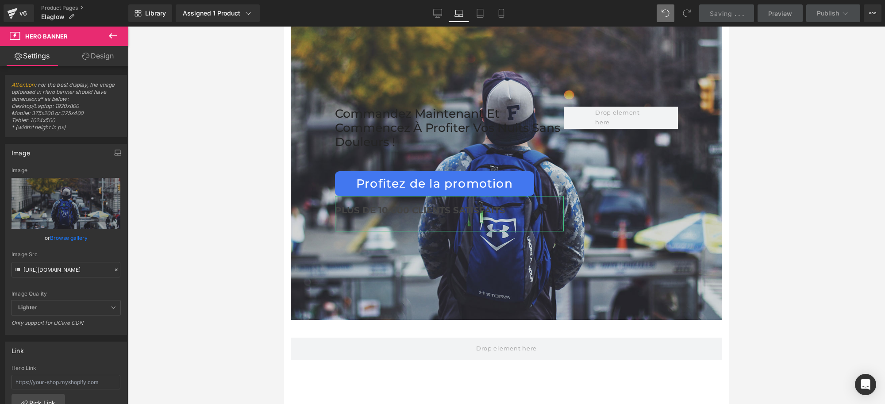
scroll to position [4423, 0]
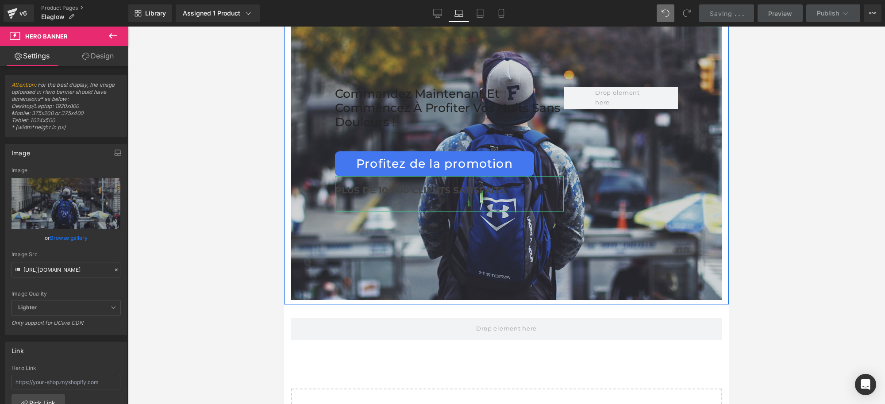
click at [717, 176] on div "Commandez maintenant et commencez à profiter vos nuits sans douleurs ! Heading …" at bounding box center [506, 149] width 445 height 302
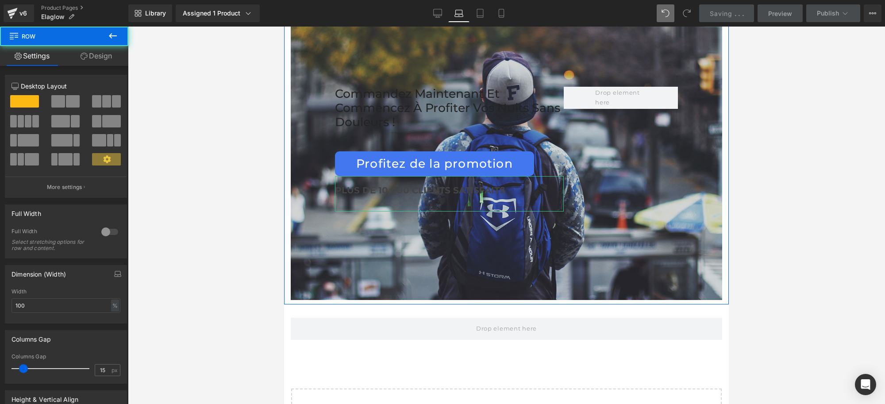
scroll to position [4202, 0]
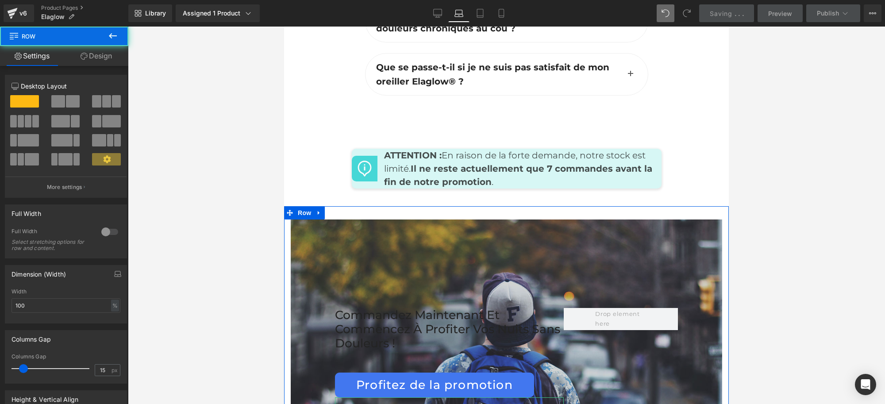
click at [288, 244] on div "Commandez maintenant et commencez à profiter vos nuits sans douleurs ! Heading …" at bounding box center [506, 370] width 445 height 302
click at [304, 219] on span "Row" at bounding box center [305, 212] width 18 height 13
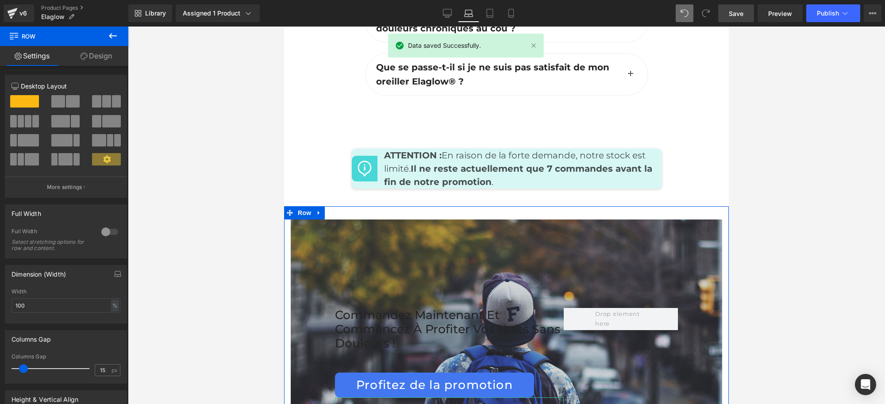
click at [93, 56] on link "Design" at bounding box center [96, 56] width 64 height 20
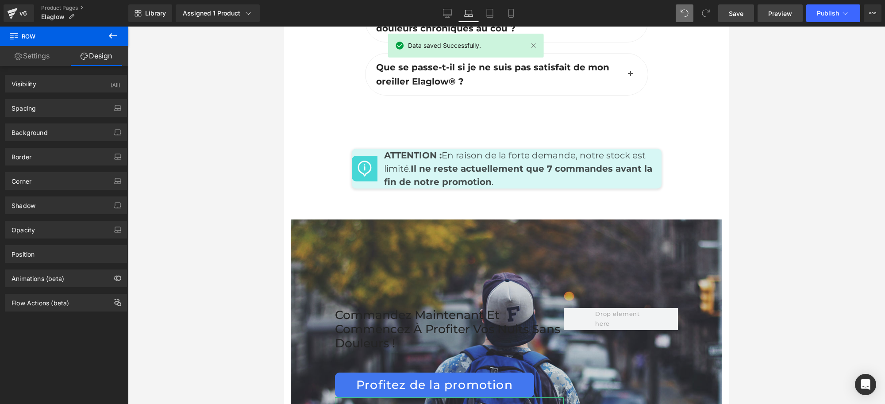
click at [785, 14] on span "Preview" at bounding box center [780, 13] width 24 height 9
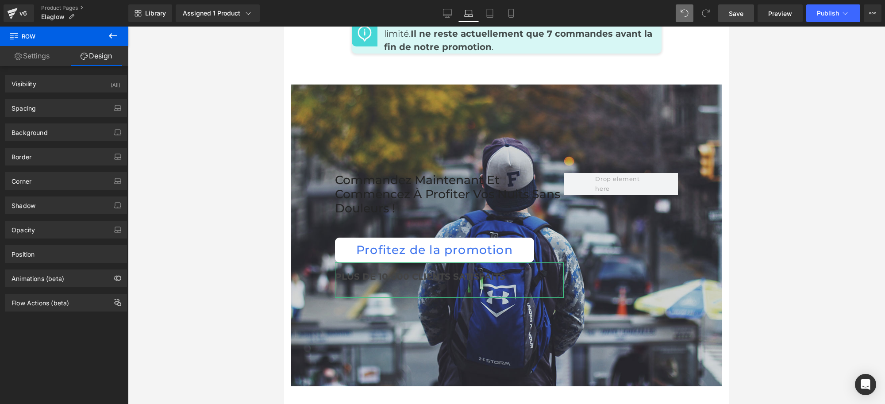
scroll to position [4368, 0]
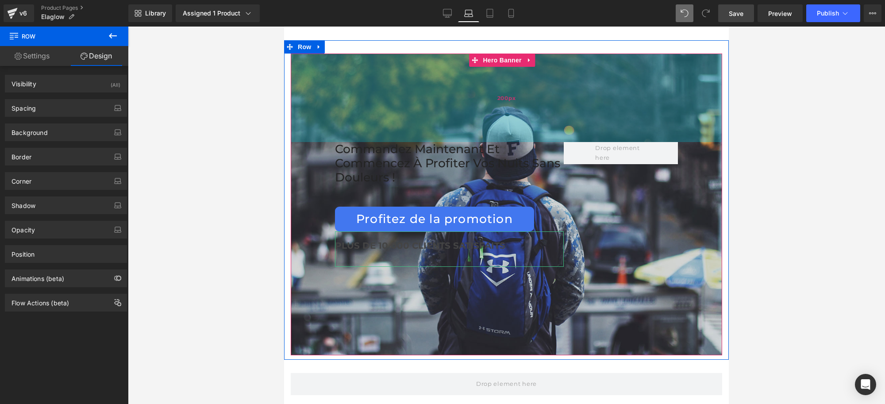
click at [348, 105] on div "200px" at bounding box center [506, 98] width 431 height 88
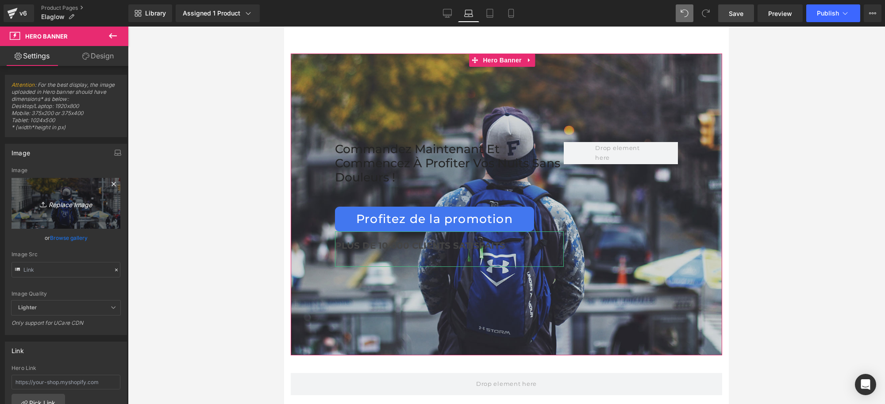
click at [62, 202] on icon "Replace Image" at bounding box center [66, 203] width 71 height 11
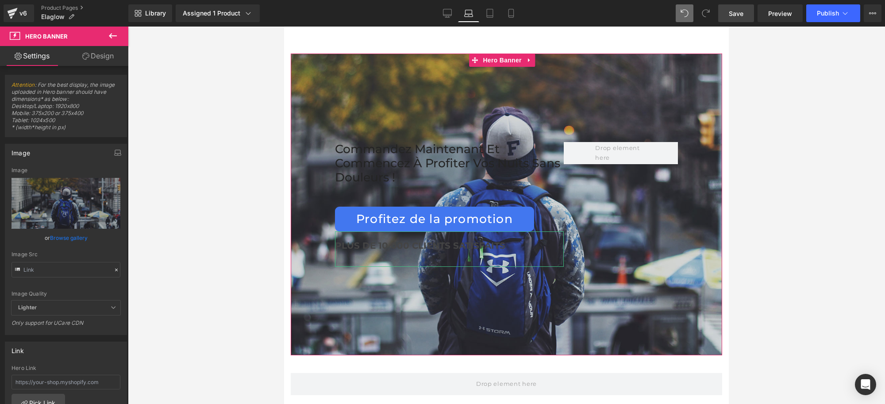
click at [69, 238] on link "Browse gallery" at bounding box center [69, 237] width 38 height 15
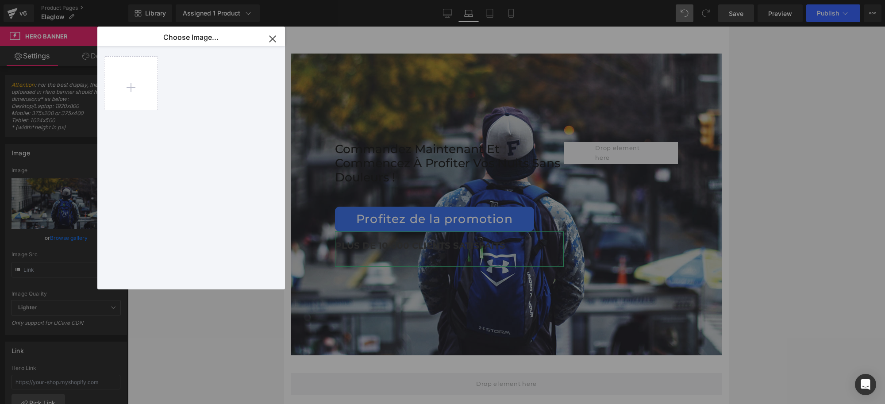
click at [189, 73] on div at bounding box center [196, 169] width 184 height 246
click at [51, 0] on div "Row You are previewing how the will restyle your page. You can not edit Element…" at bounding box center [442, 0] width 885 height 0
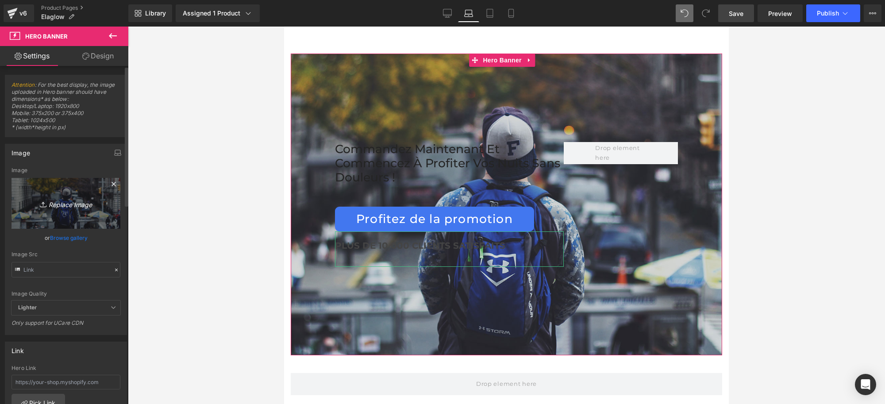
click at [73, 202] on icon "Replace Image" at bounding box center [66, 203] width 71 height 11
type input "C:\fakepath\ban haut vibraskin pro.jpg"
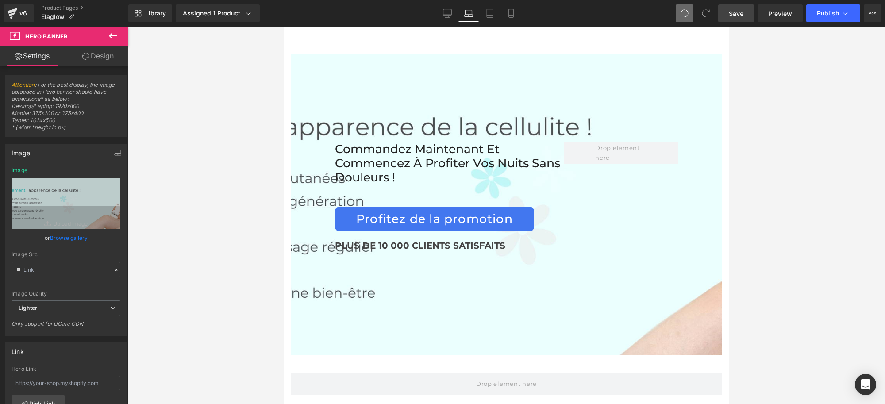
click at [729, 17] on link "Save" at bounding box center [736, 13] width 36 height 18
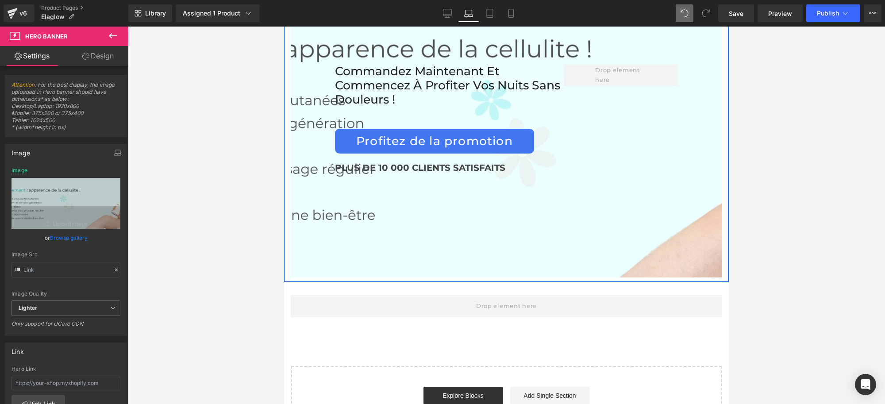
scroll to position [4312, 0]
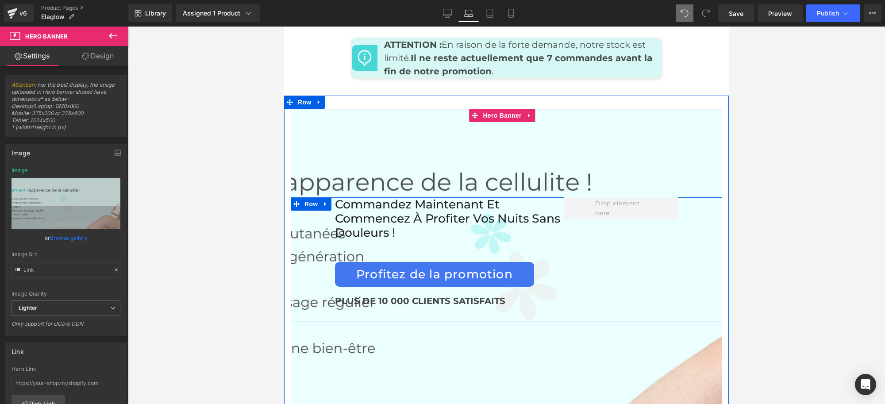
click at [627, 237] on div at bounding box center [621, 259] width 114 height 125
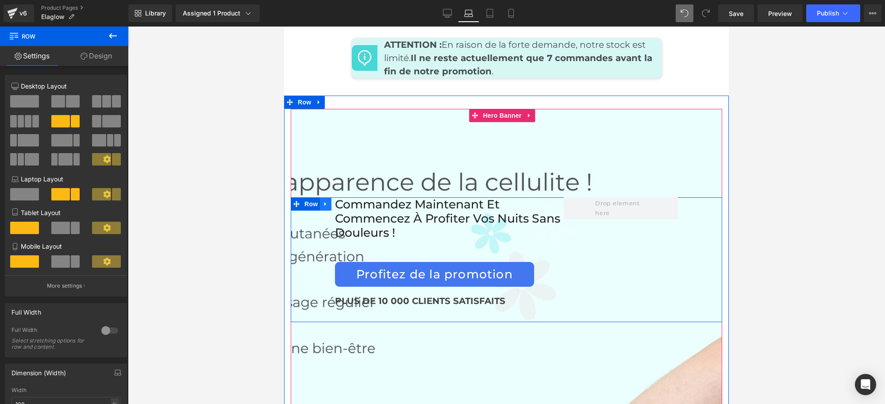
click at [325, 206] on icon at bounding box center [325, 204] width 2 height 4
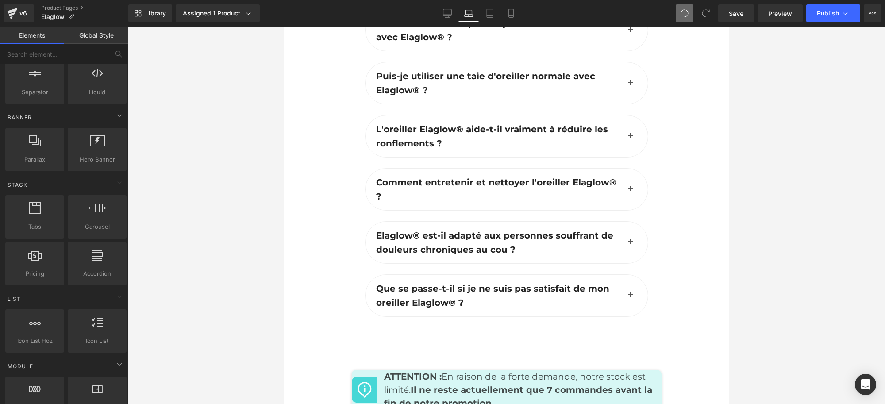
click at [326, 153] on div at bounding box center [321, 94] width 74 height 492
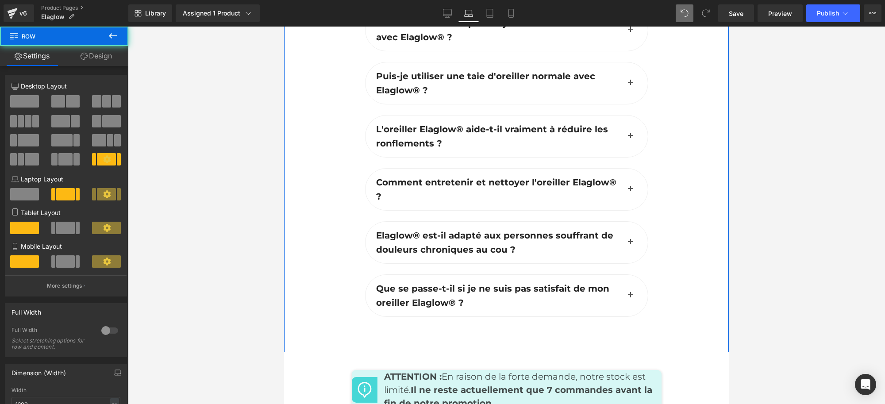
scroll to position [3759, 0]
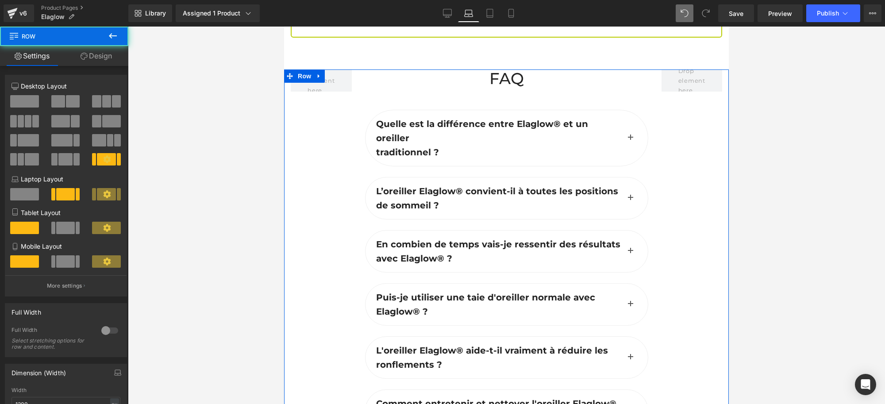
click at [326, 153] on div at bounding box center [321, 315] width 74 height 492
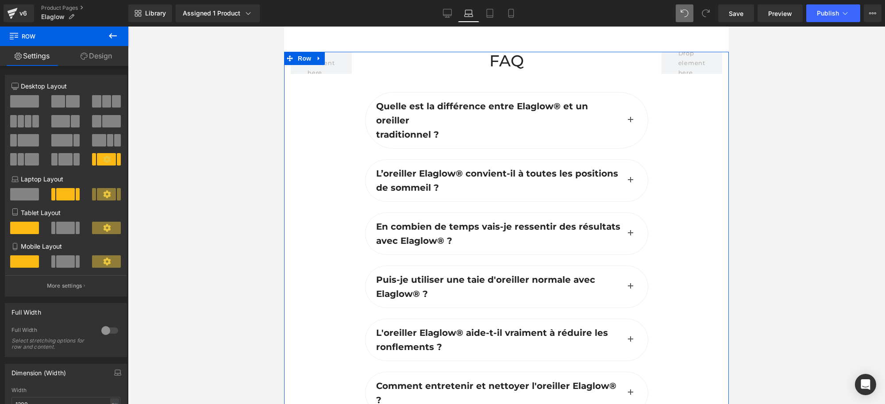
scroll to position [3704, 0]
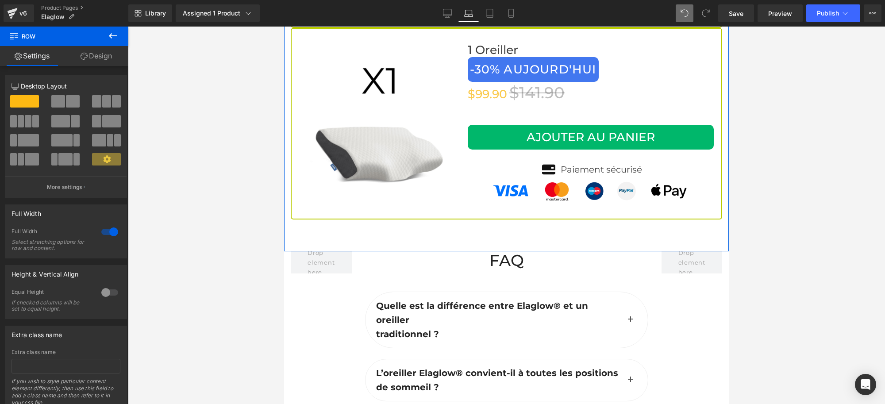
scroll to position [3593, 0]
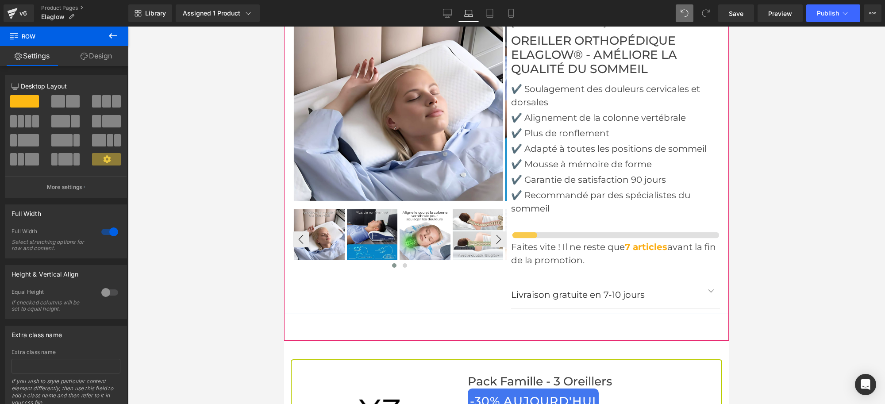
scroll to position [2819, 0]
click at [332, 341] on div at bounding box center [506, 156] width 445 height 370
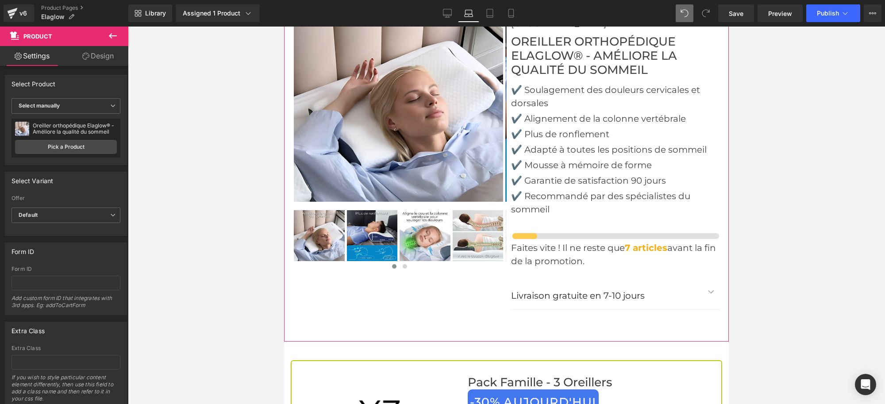
scroll to position [2598, 0]
